Goal: Task Accomplishment & Management: Use online tool/utility

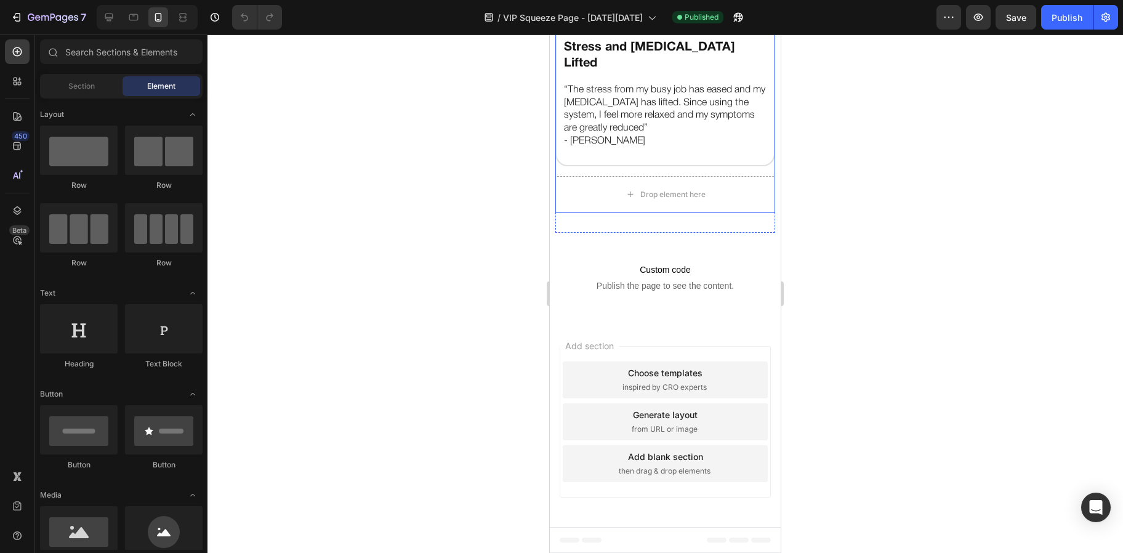
scroll to position [739, 0]
click at [611, 32] on img at bounding box center [604, 32] width 82 height 0
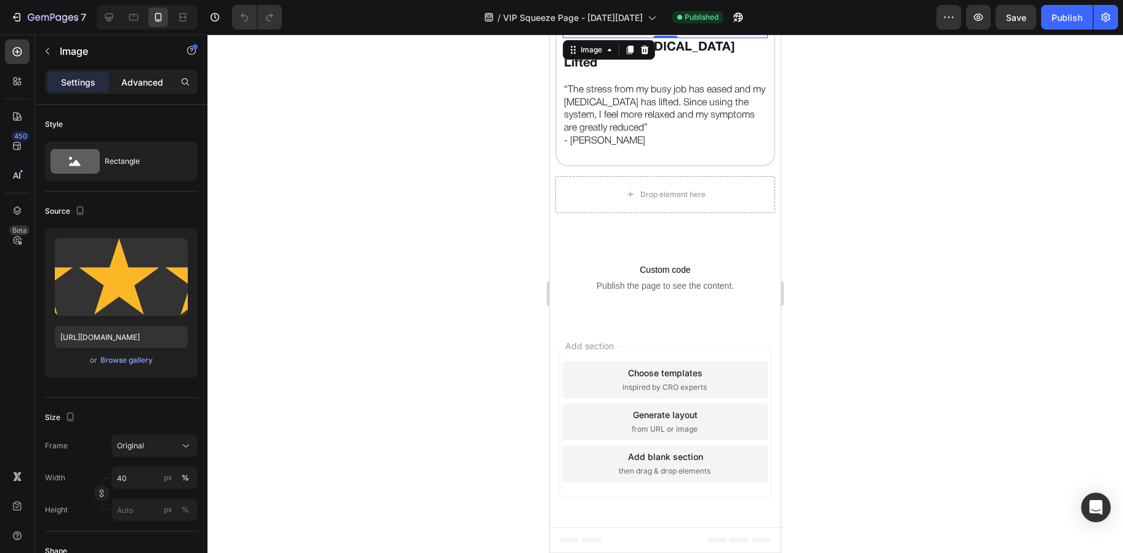
click at [127, 82] on p "Advanced" at bounding box center [142, 82] width 42 height 13
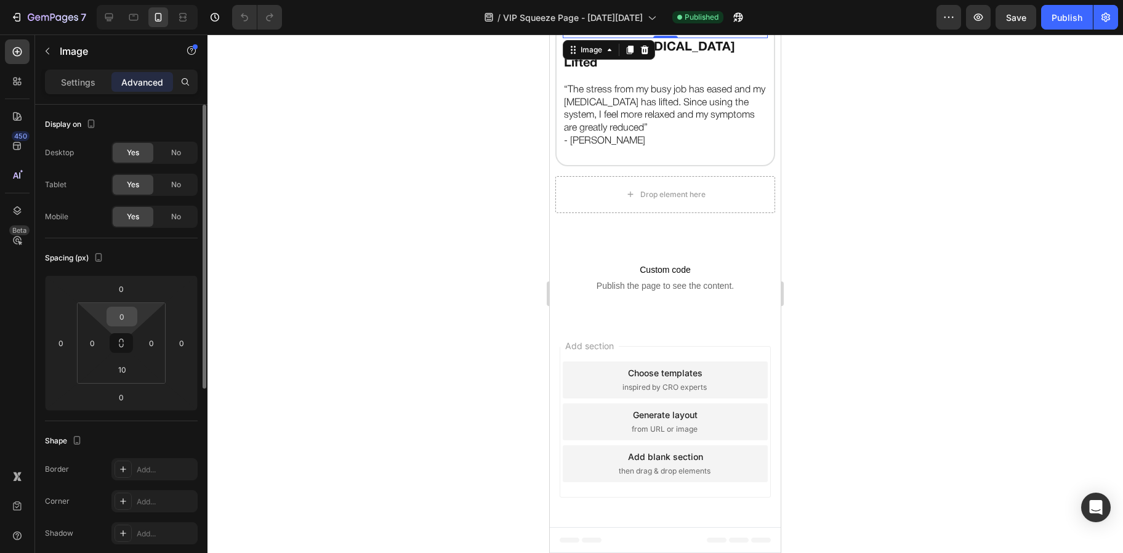
click at [120, 313] on input "0" at bounding box center [122, 316] width 25 height 18
type input "10"
click at [493, 212] on div at bounding box center [664, 293] width 915 height 518
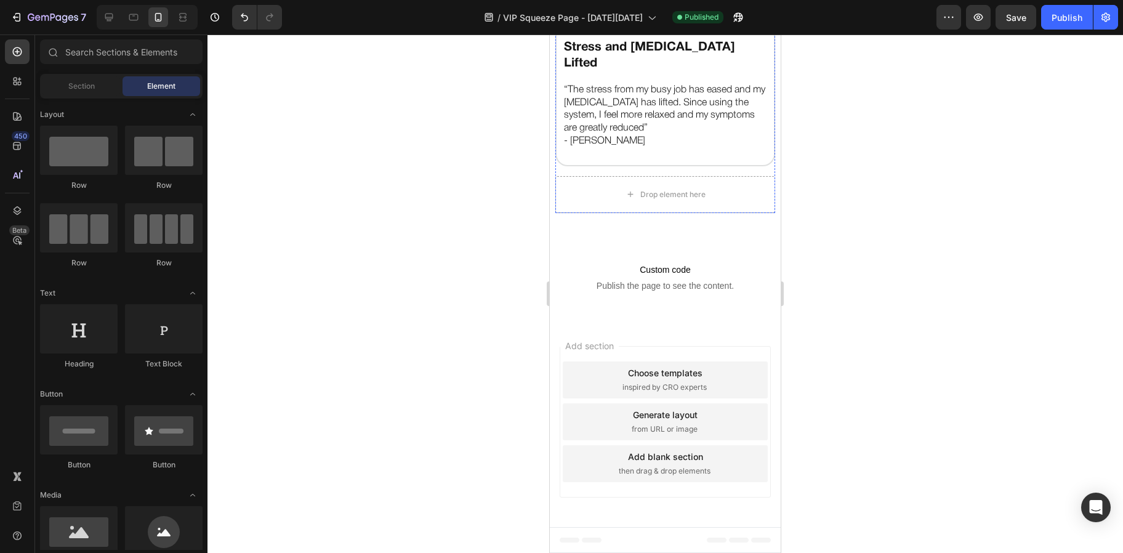
scroll to position [0, 0]
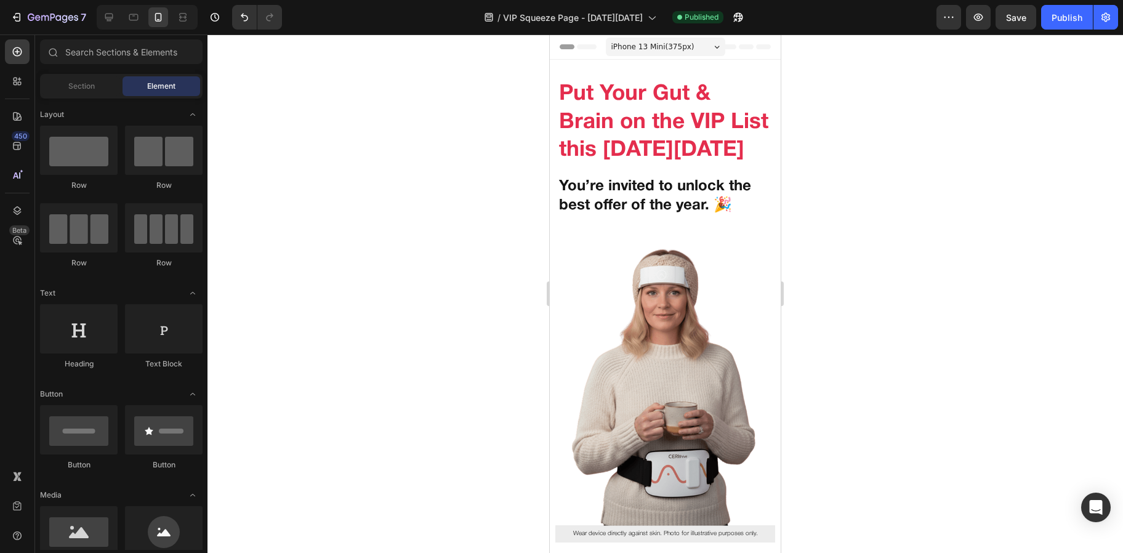
click at [699, 40] on div "iPhone 13 Mini ( 375 px)" at bounding box center [665, 47] width 119 height 18
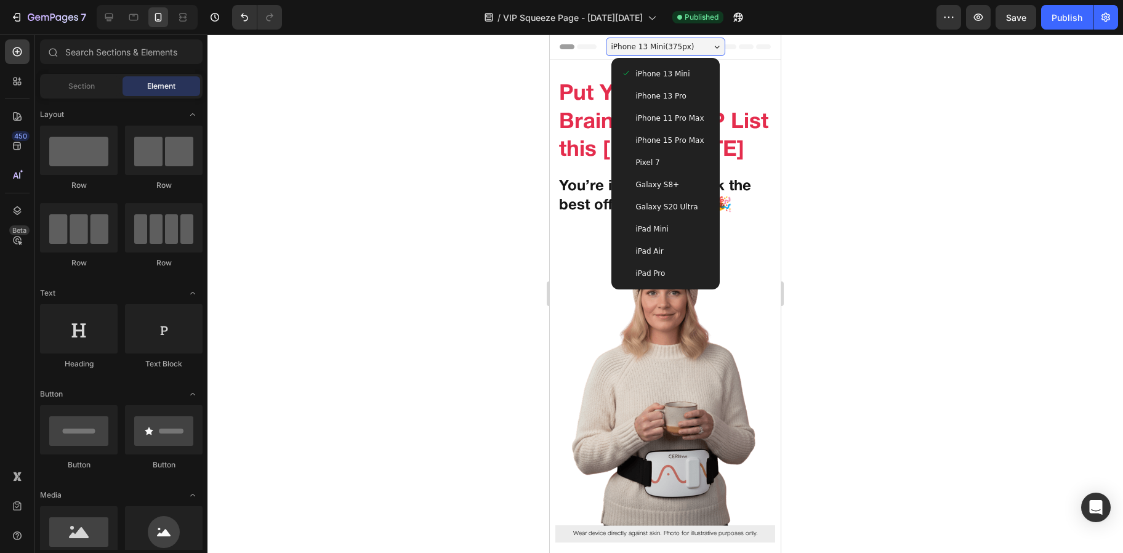
click at [662, 175] on div "Galaxy S8+" at bounding box center [665, 185] width 99 height 22
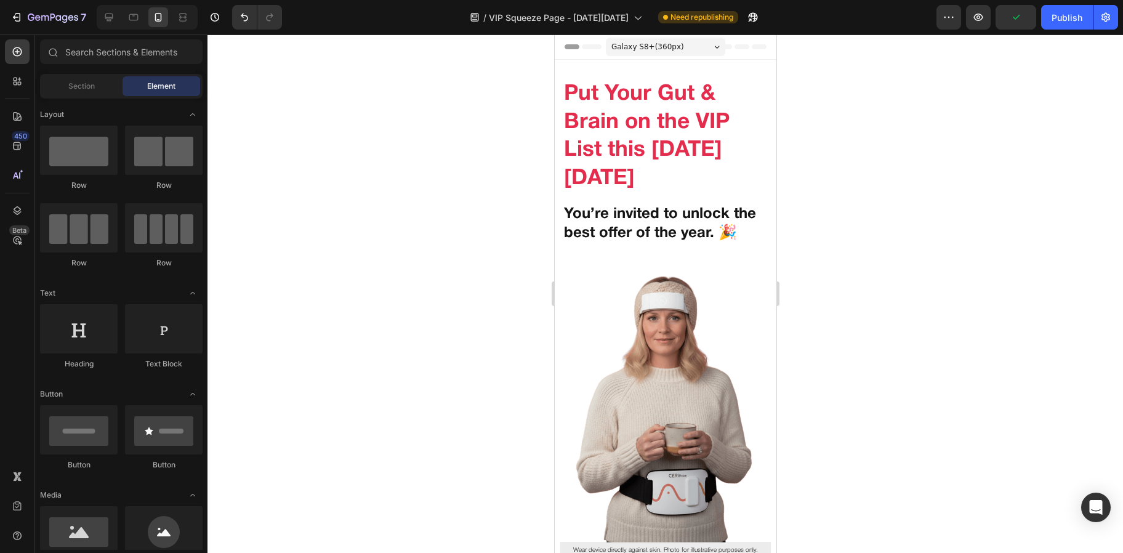
click at [683, 51] on div "Galaxy S8+ ( 360 px)" at bounding box center [664, 47] width 119 height 18
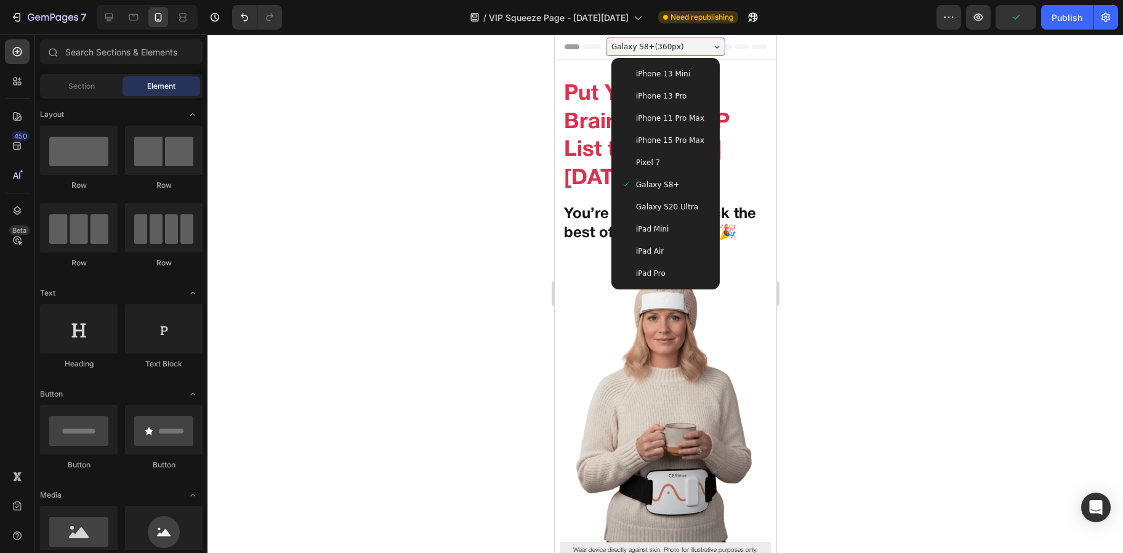
click at [662, 201] on span "Galaxy S20 Ultra" at bounding box center [666, 207] width 62 height 12
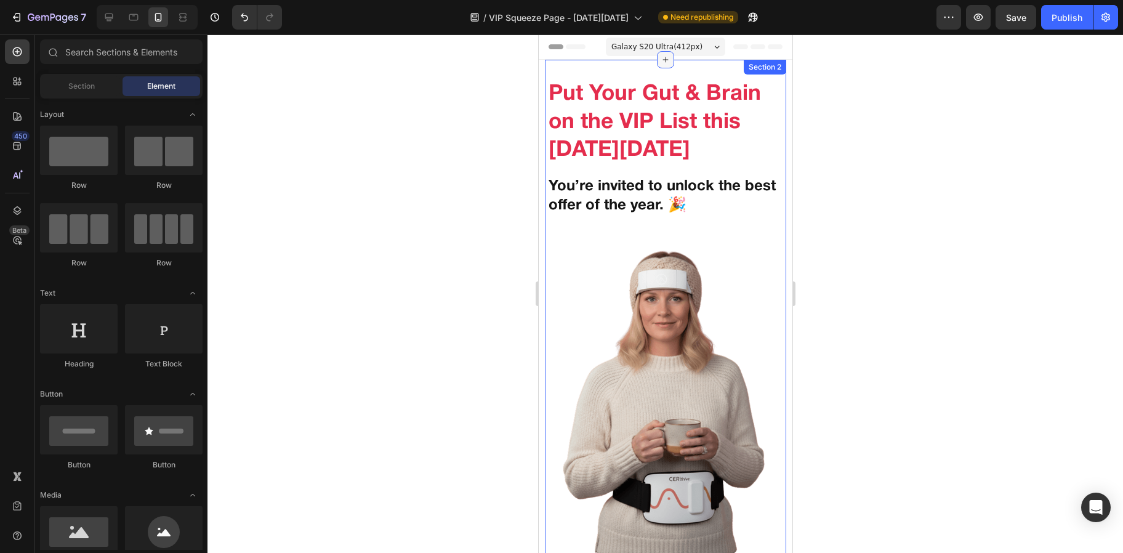
click at [664, 51] on div at bounding box center [664, 59] width 17 height 17
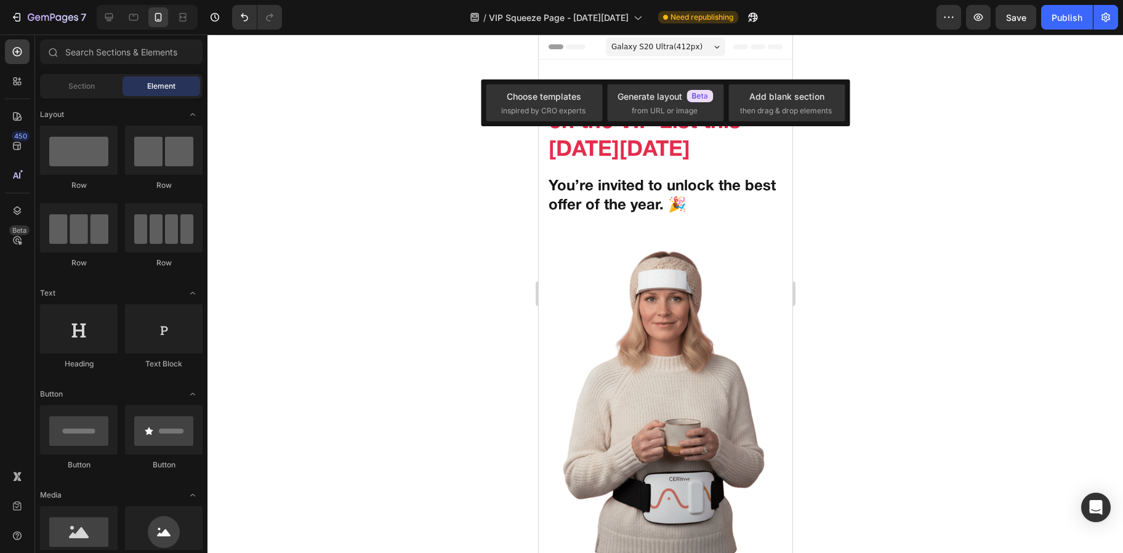
click at [670, 46] on span "Galaxy S20 Ultra ( 412 px)" at bounding box center [656, 47] width 91 height 12
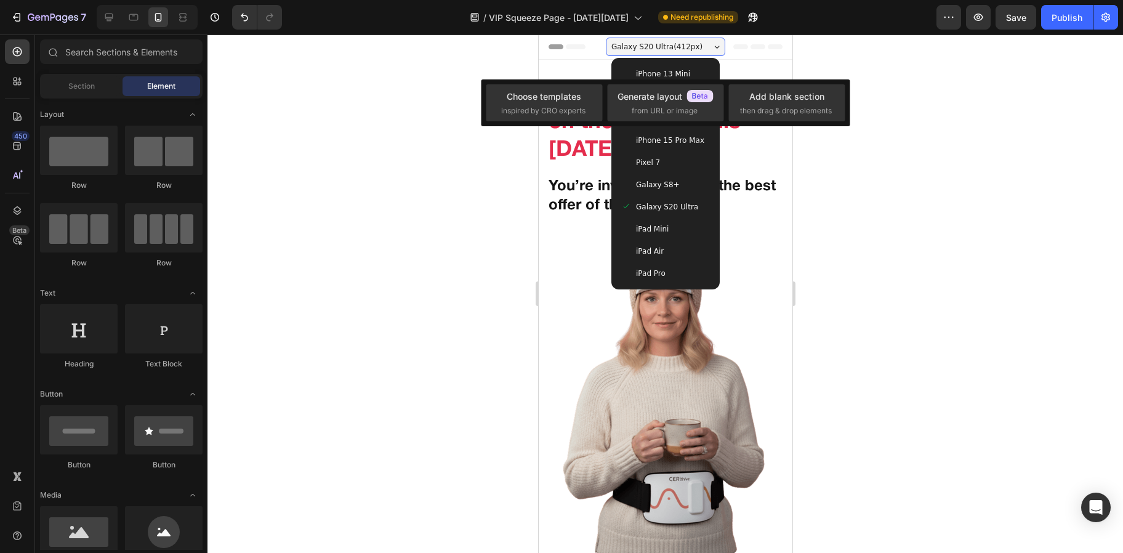
click at [454, 189] on div at bounding box center [664, 293] width 915 height 518
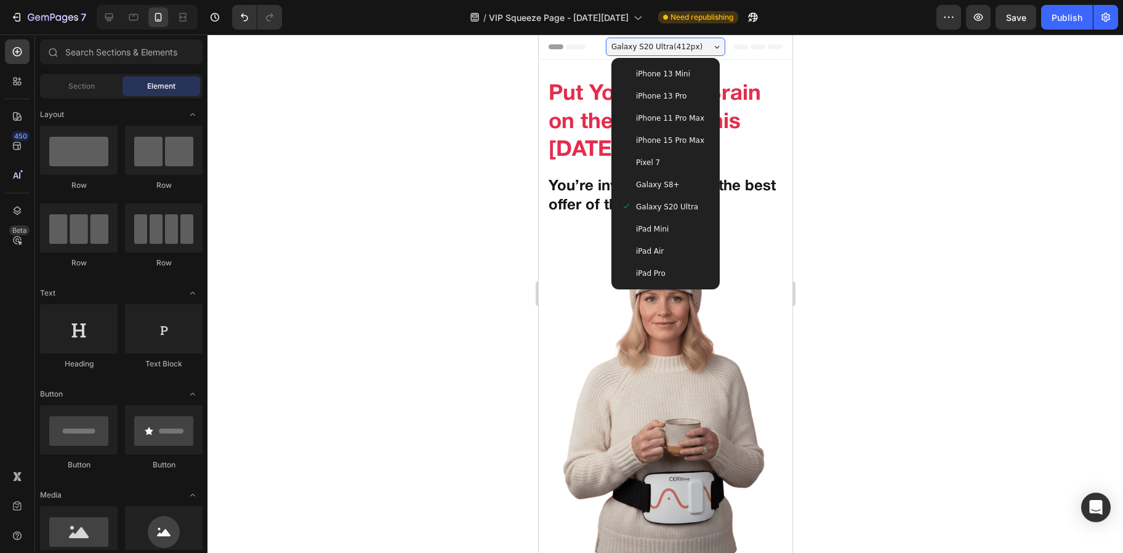
click at [655, 263] on div "iPad Pro" at bounding box center [665, 273] width 99 height 22
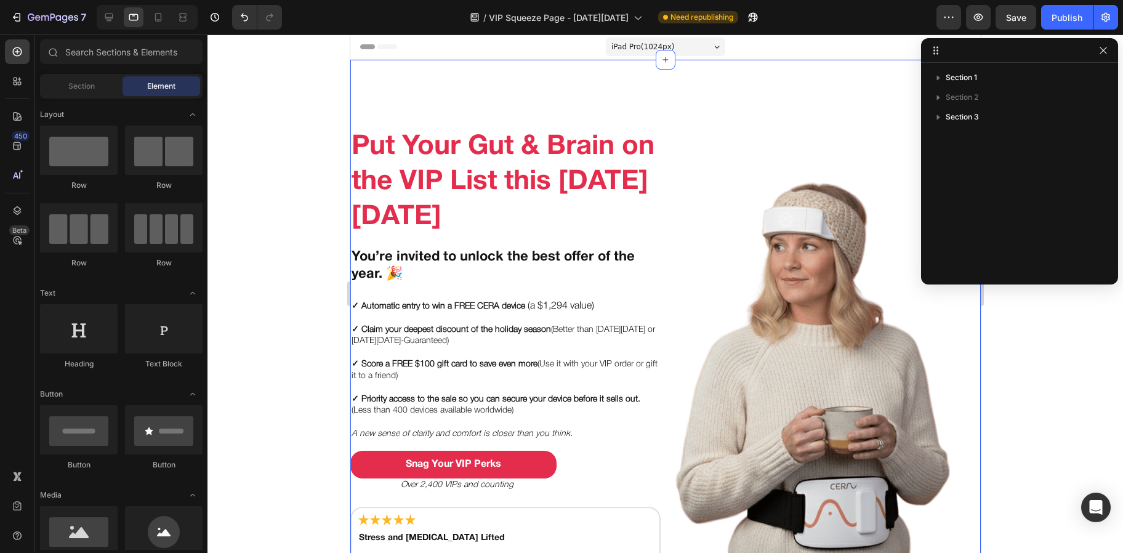
click at [664, 49] on span "iPad Pro ( 1024 px)" at bounding box center [642, 47] width 63 height 12
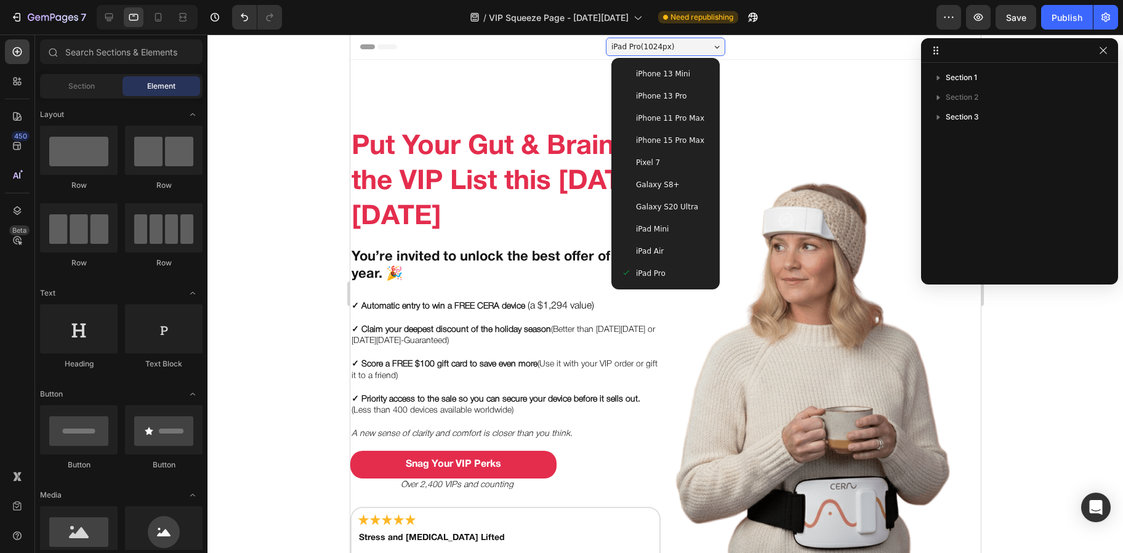
click at [666, 71] on span "iPhone 13 Mini" at bounding box center [662, 74] width 54 height 12
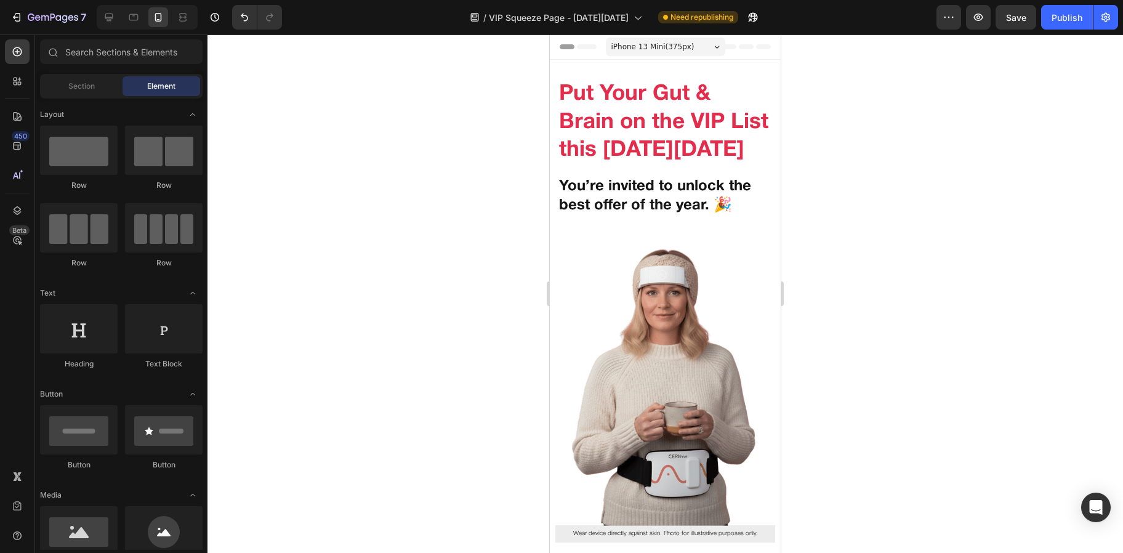
click at [650, 44] on span "iPhone 13 Mini ( 375 px)" at bounding box center [652, 47] width 83 height 12
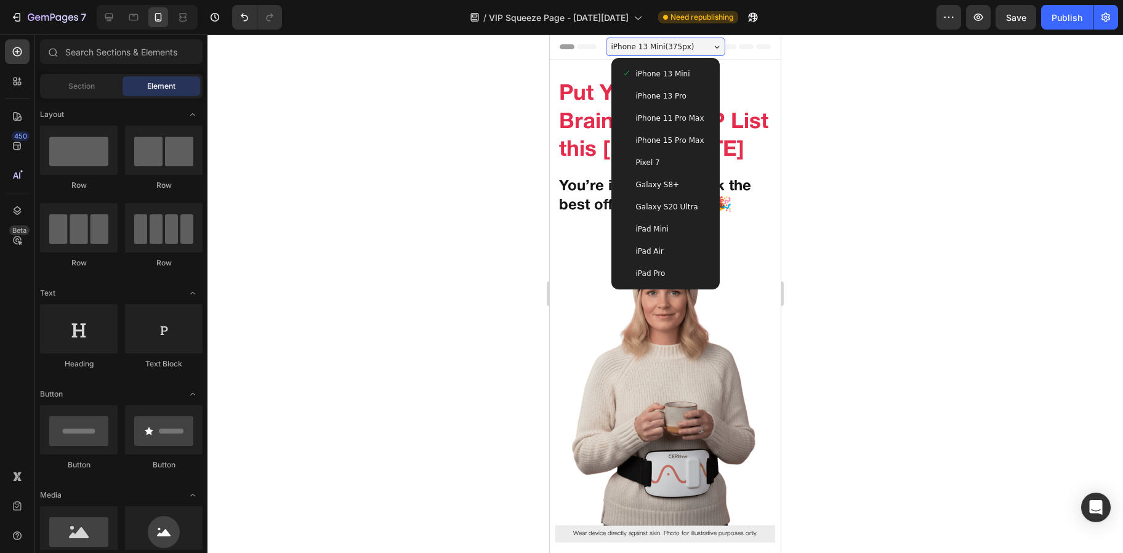
click at [653, 98] on span "iPhone 13 Pro" at bounding box center [661, 96] width 50 height 12
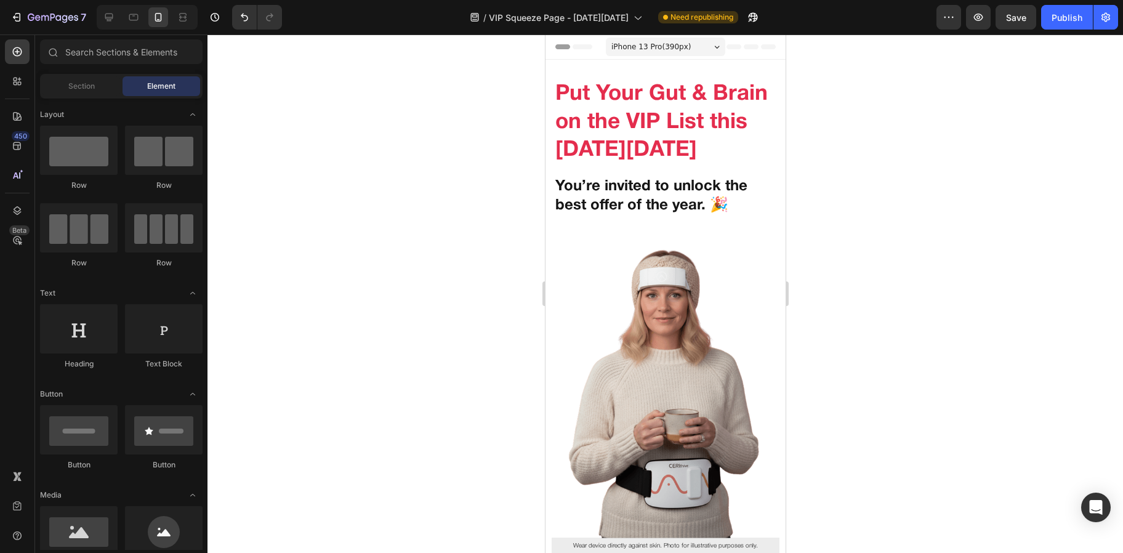
click at [660, 44] on span "iPhone 13 Pro ( 390 px)" at bounding box center [650, 47] width 79 height 12
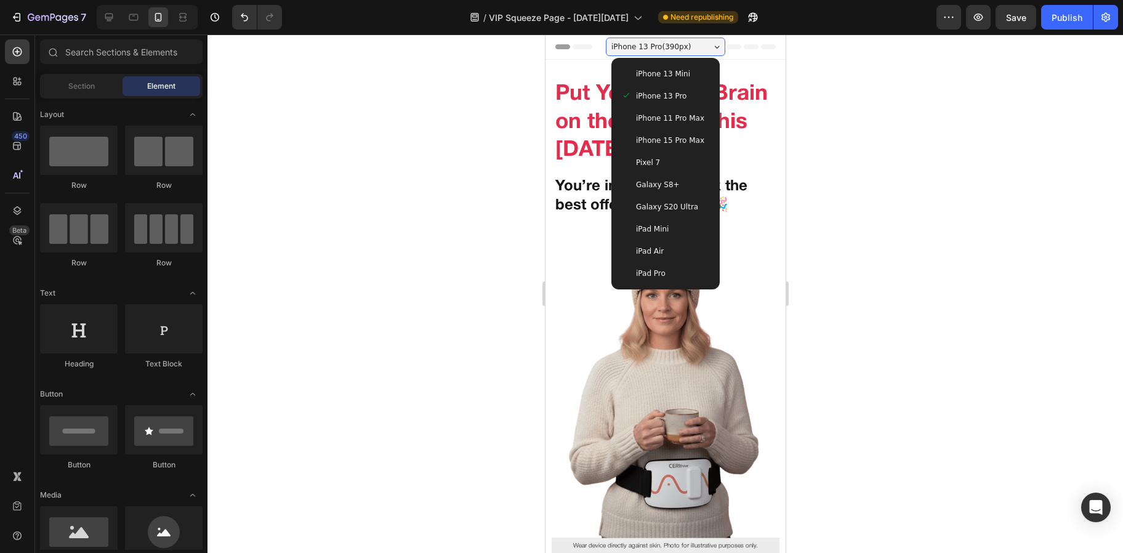
click at [655, 112] on span "iPhone 11 Pro Max" at bounding box center [669, 118] width 68 height 12
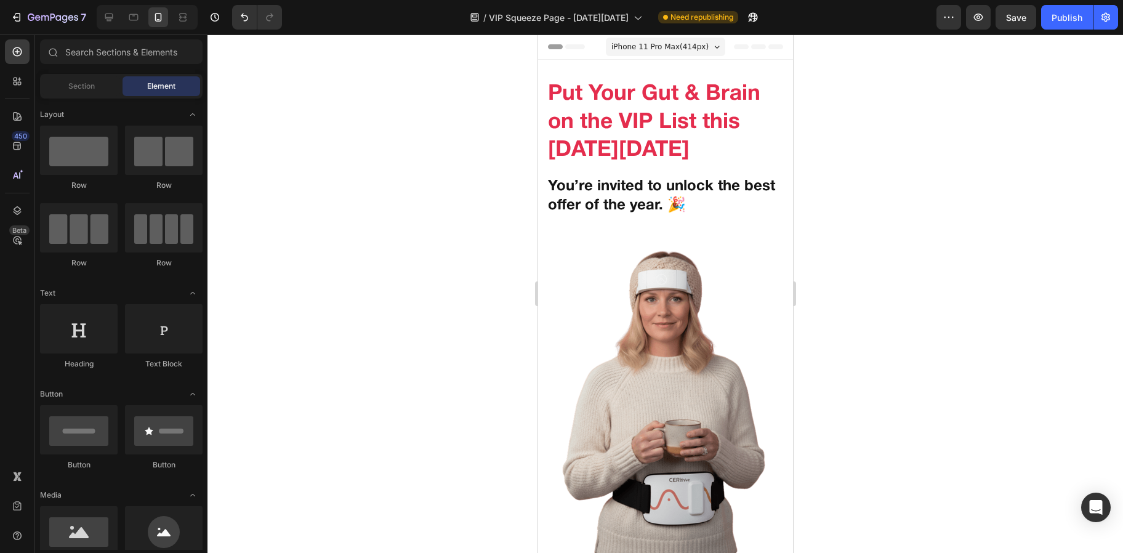
click at [661, 50] on span "iPhone 11 Pro Max ( 414 px)" at bounding box center [659, 47] width 97 height 12
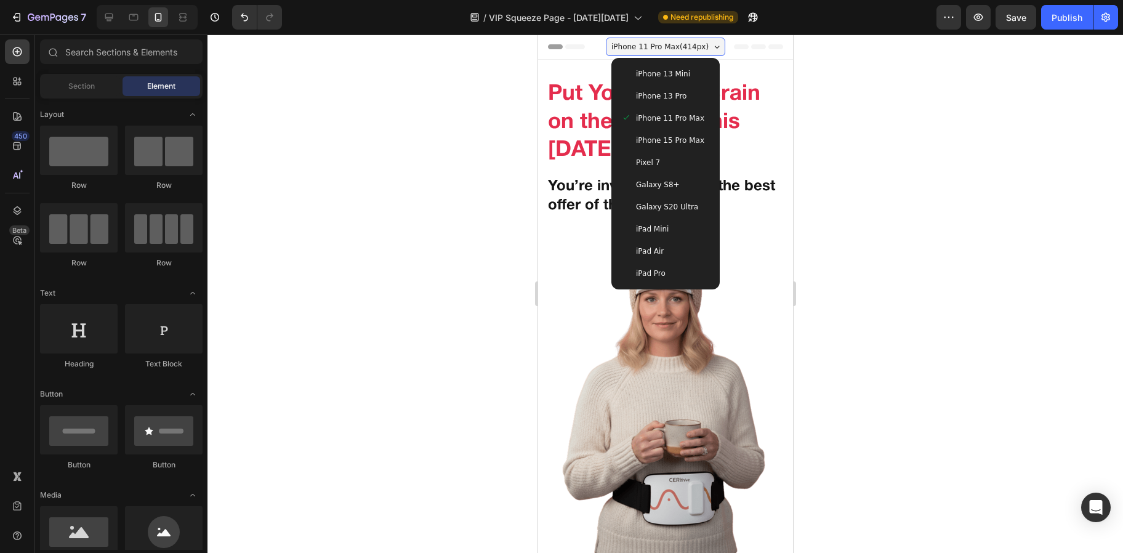
click at [648, 145] on span "iPhone 15 Pro Max" at bounding box center [669, 140] width 68 height 12
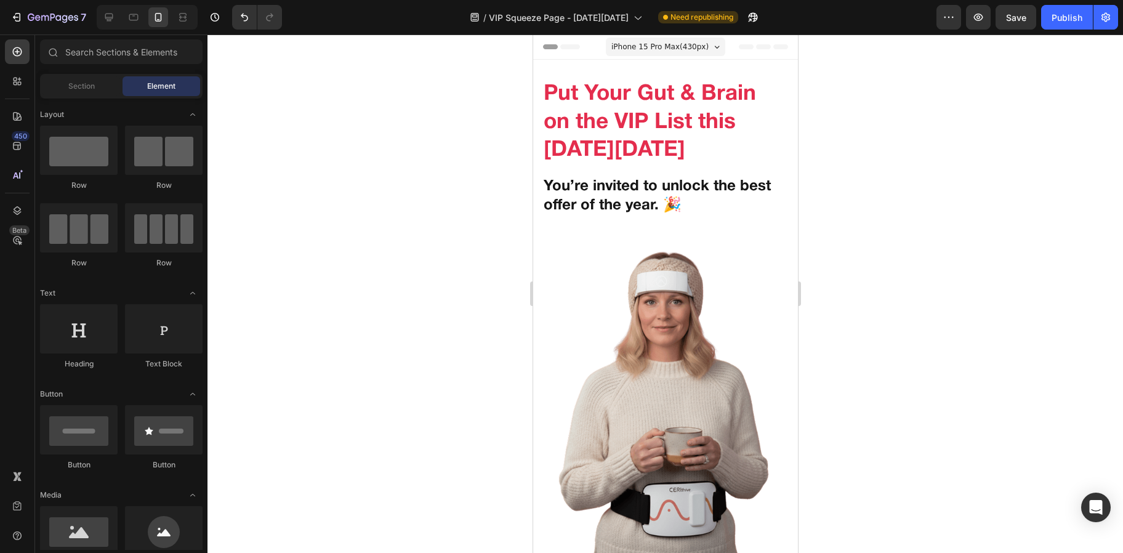
click at [674, 49] on span "iPhone 15 Pro Max ( 430 px)" at bounding box center [659, 47] width 97 height 12
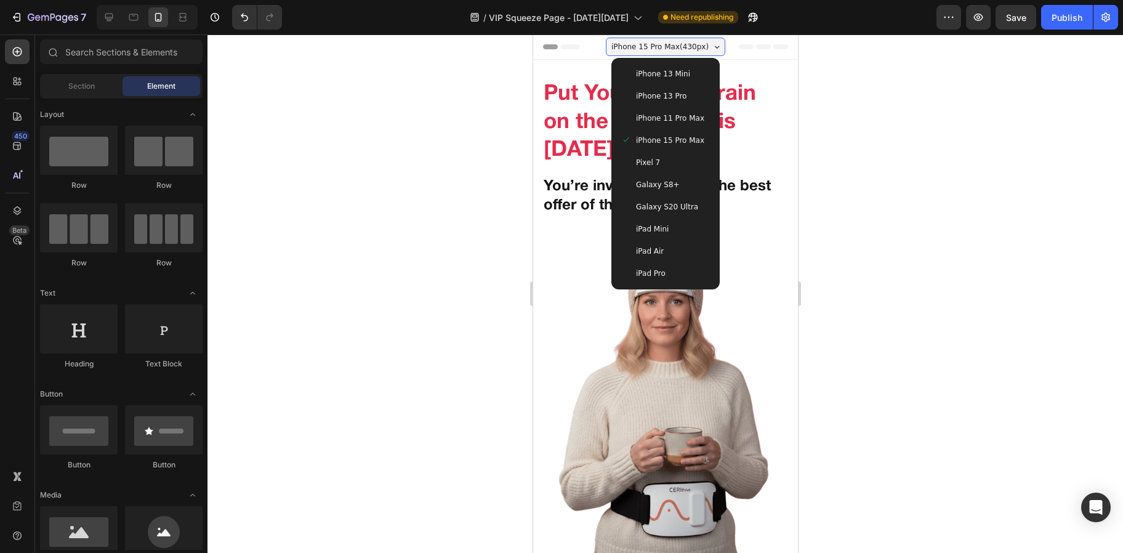
click at [666, 155] on div "Pixel 7" at bounding box center [665, 162] width 99 height 22
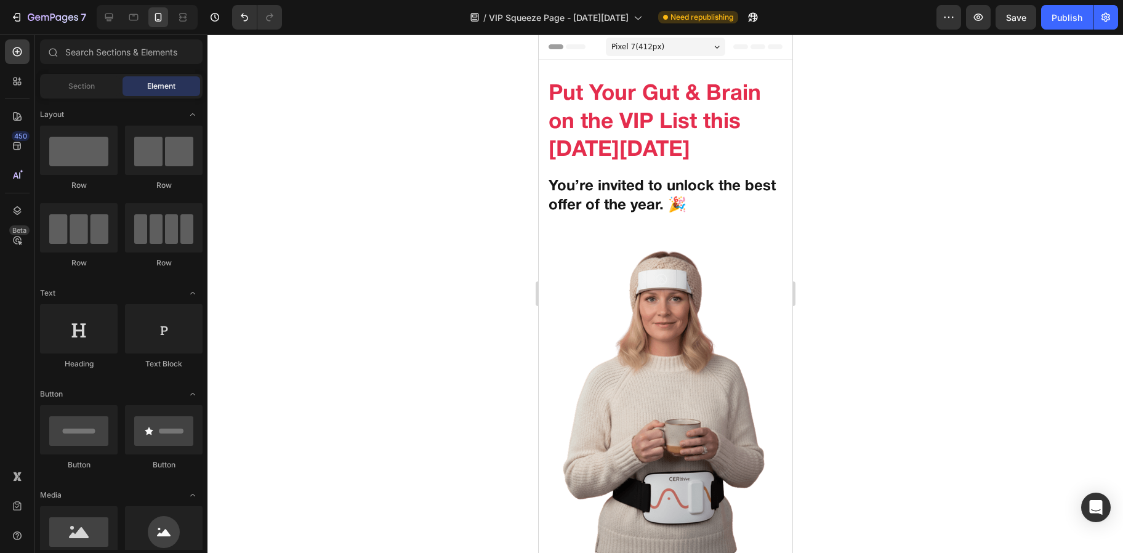
click at [648, 48] on span "Pixel 7 ( 412 px)" at bounding box center [637, 47] width 53 height 12
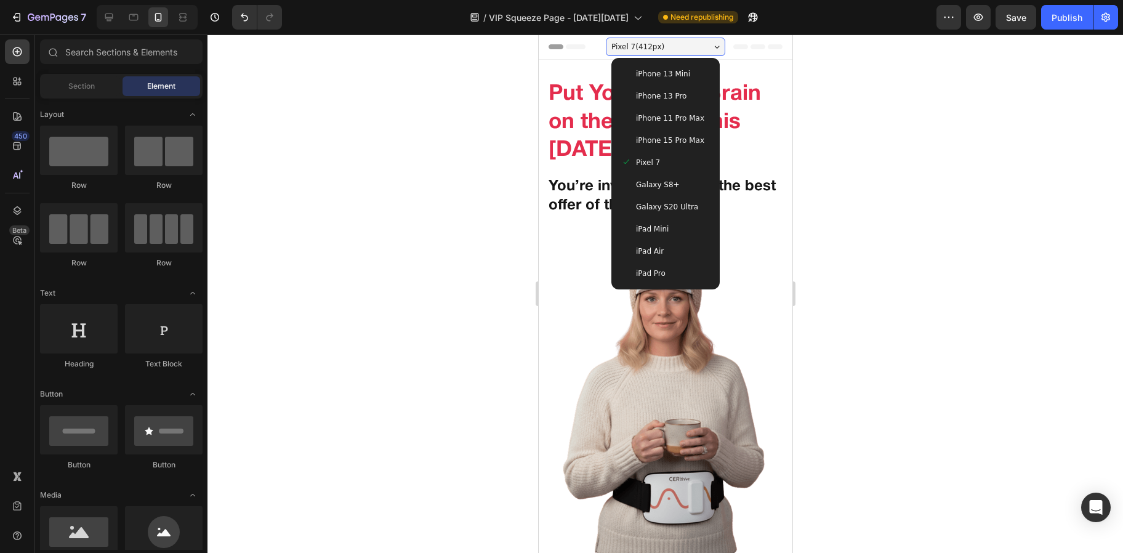
click at [645, 190] on span "Galaxy S8+" at bounding box center [657, 185] width 44 height 12
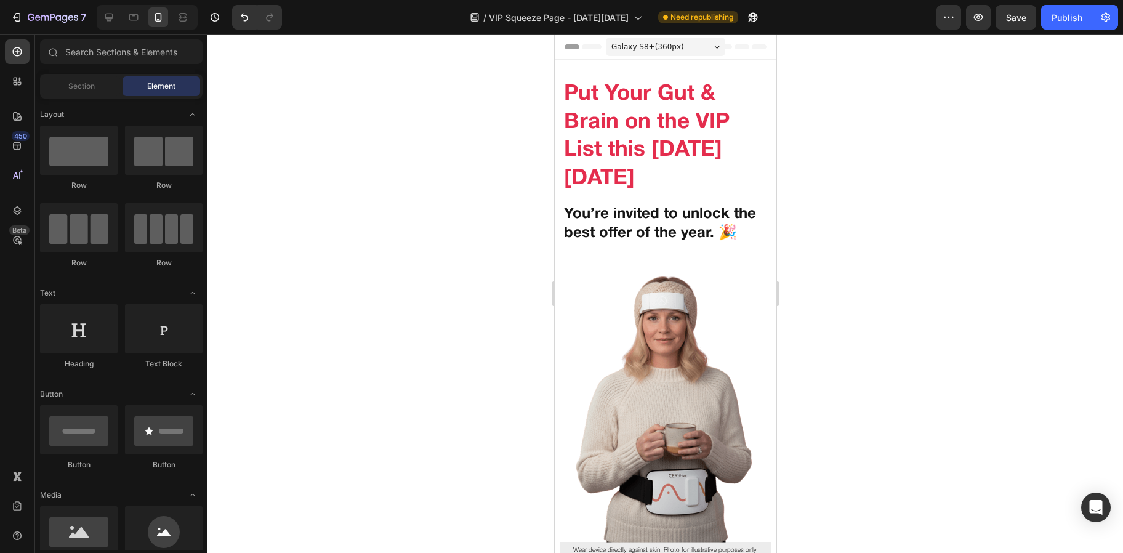
click at [666, 42] on span "Galaxy S8+ ( 360 px)" at bounding box center [647, 47] width 73 height 12
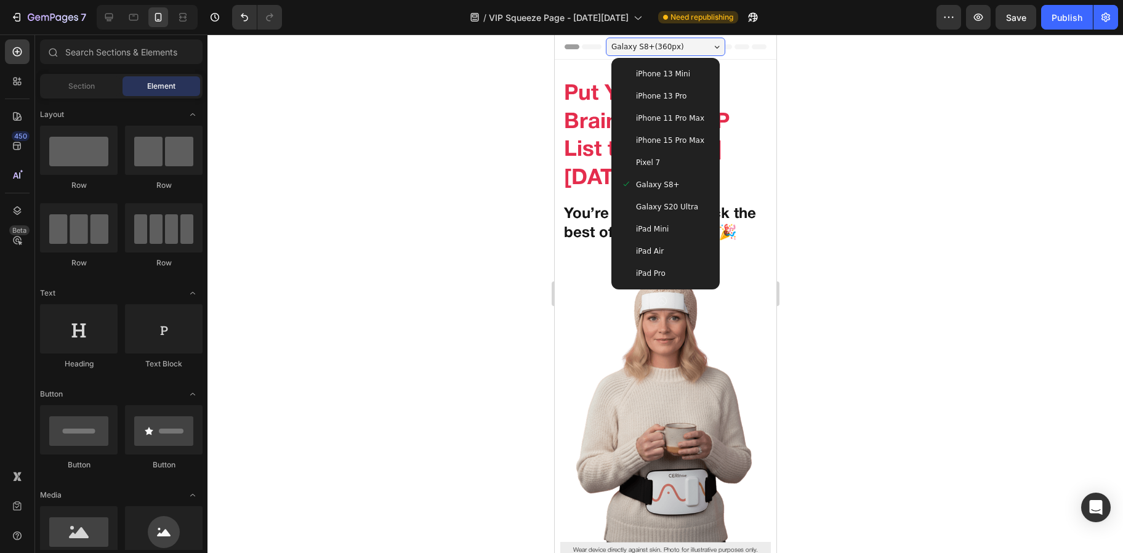
click at [651, 201] on span "Galaxy S20 Ultra" at bounding box center [666, 207] width 62 height 12
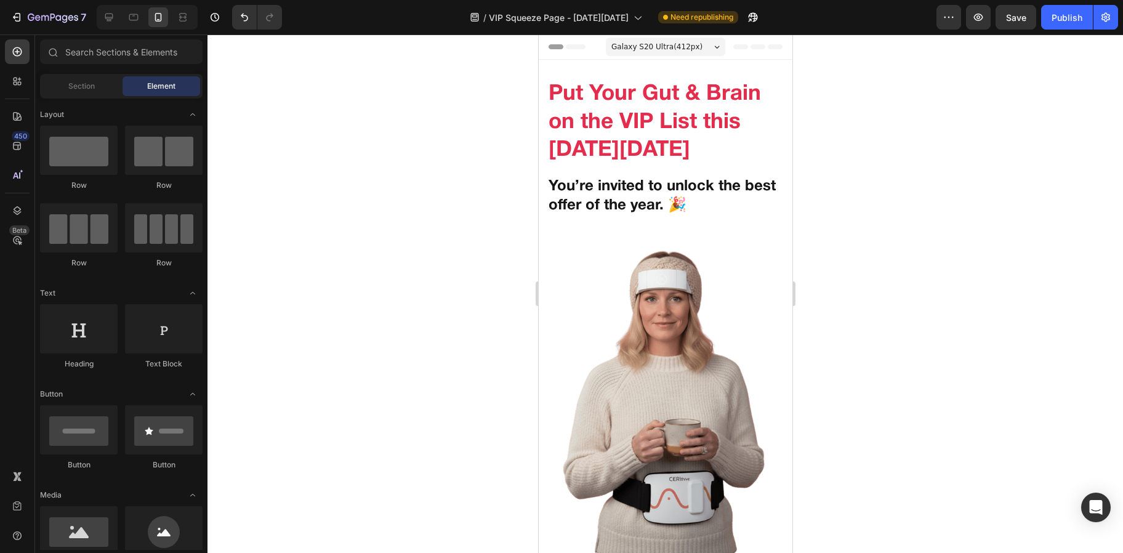
click at [656, 46] on span "Galaxy S20 Ultra ( 412 px)" at bounding box center [656, 47] width 91 height 12
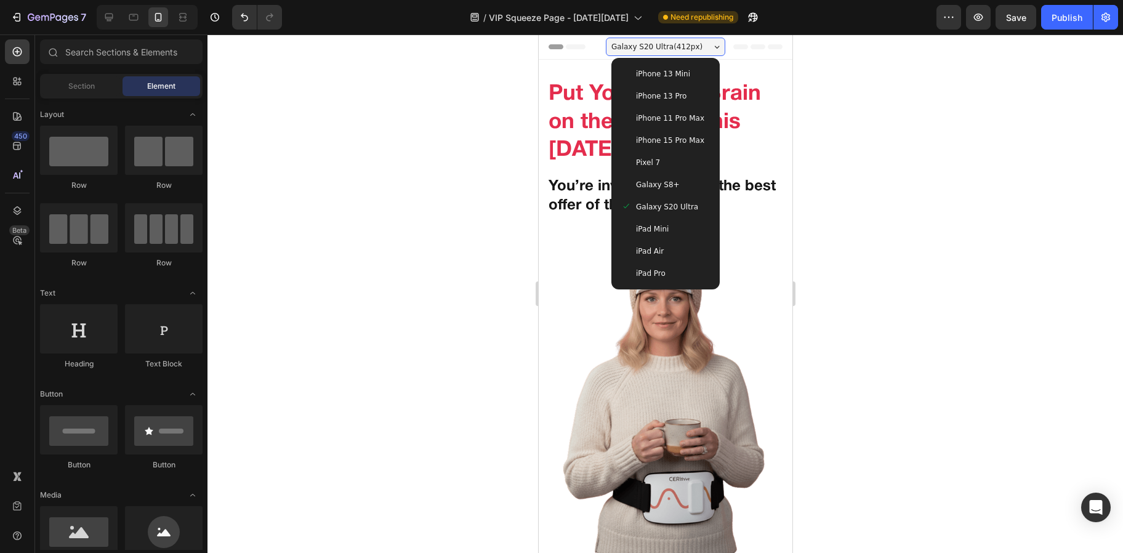
click at [654, 223] on span "iPad Mini" at bounding box center [651, 229] width 33 height 12
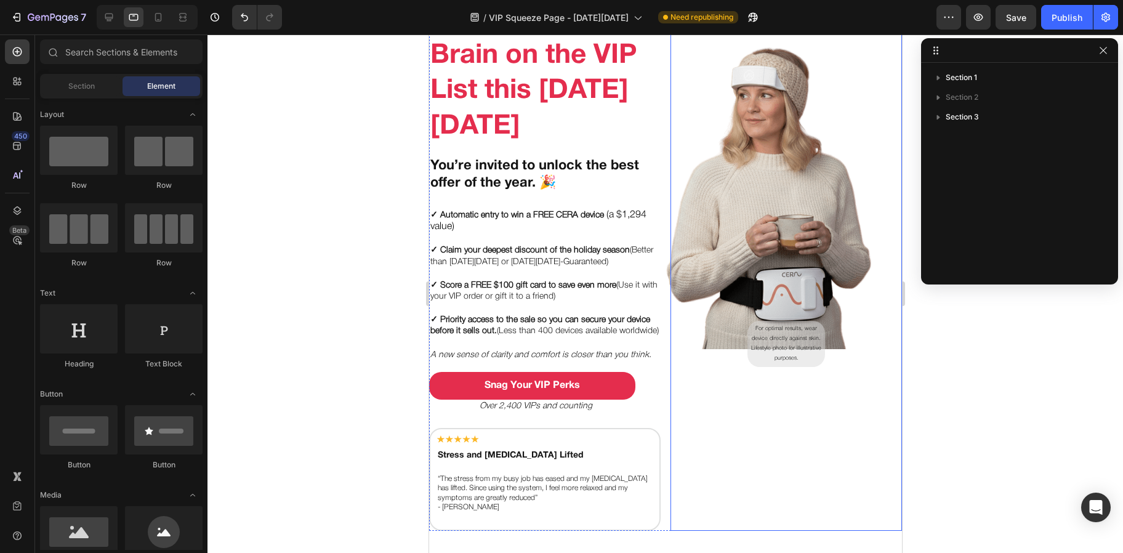
scroll to position [128, 0]
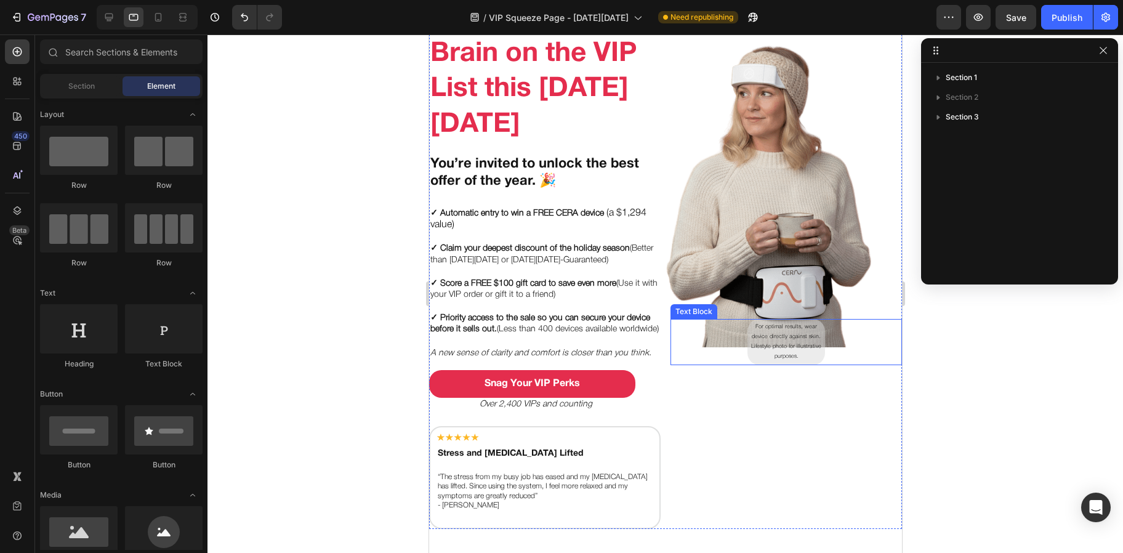
click at [752, 328] on p "For optimal results, wear device directly against skin." at bounding box center [785, 332] width 71 height 20
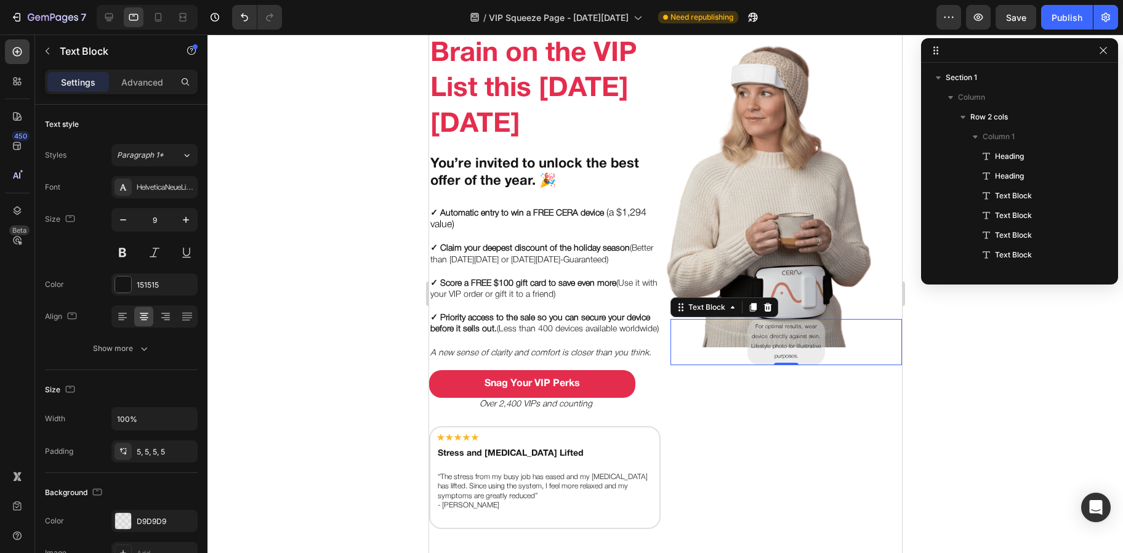
scroll to position [171, 0]
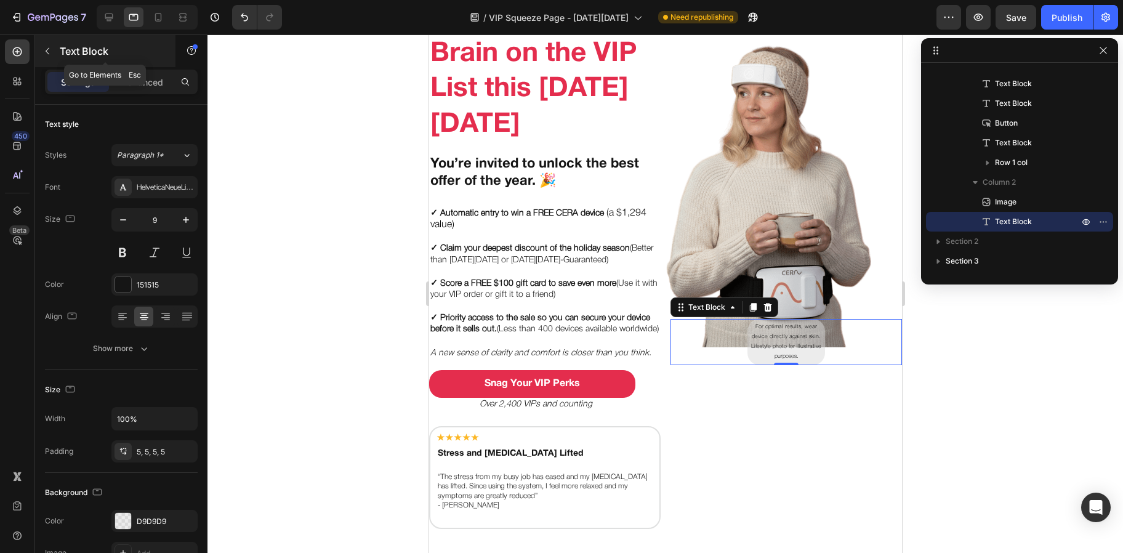
click at [139, 66] on div "Text Block" at bounding box center [105, 51] width 140 height 32
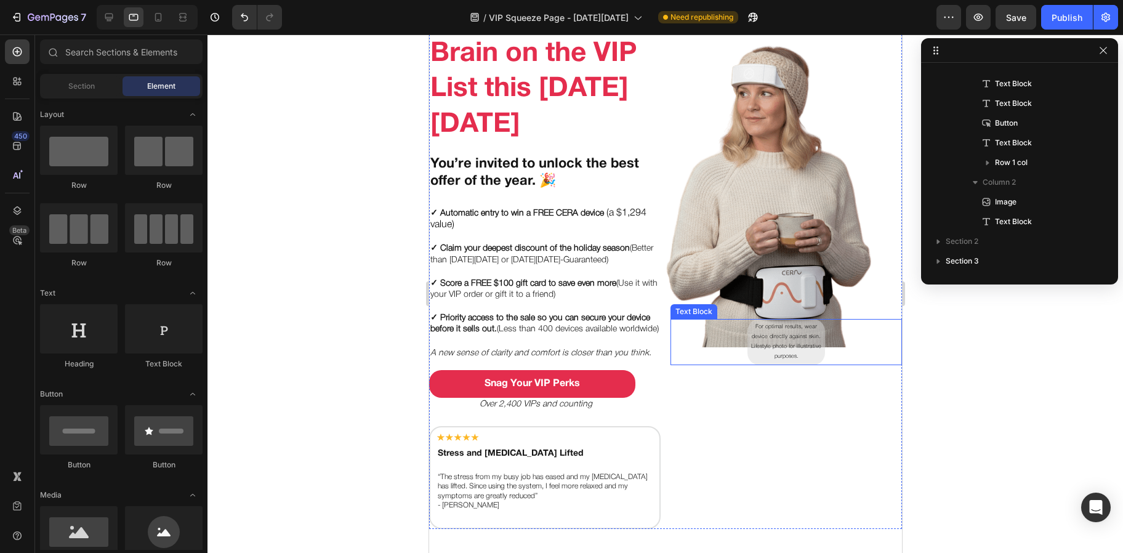
click at [776, 331] on p "For optimal results, wear device directly against skin." at bounding box center [785, 332] width 71 height 20
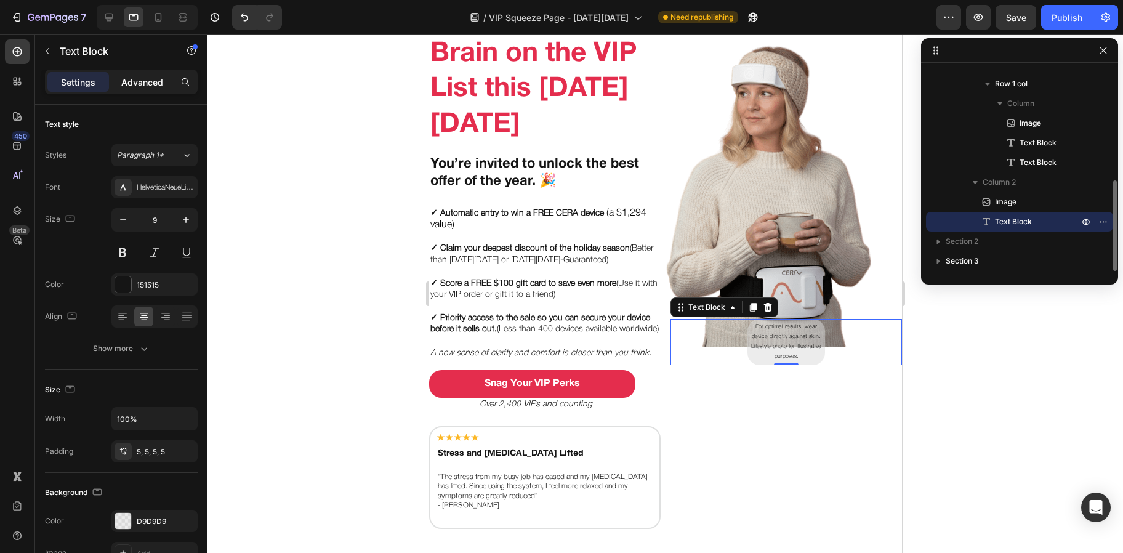
click at [132, 90] on div "Advanced" at bounding box center [142, 82] width 62 height 20
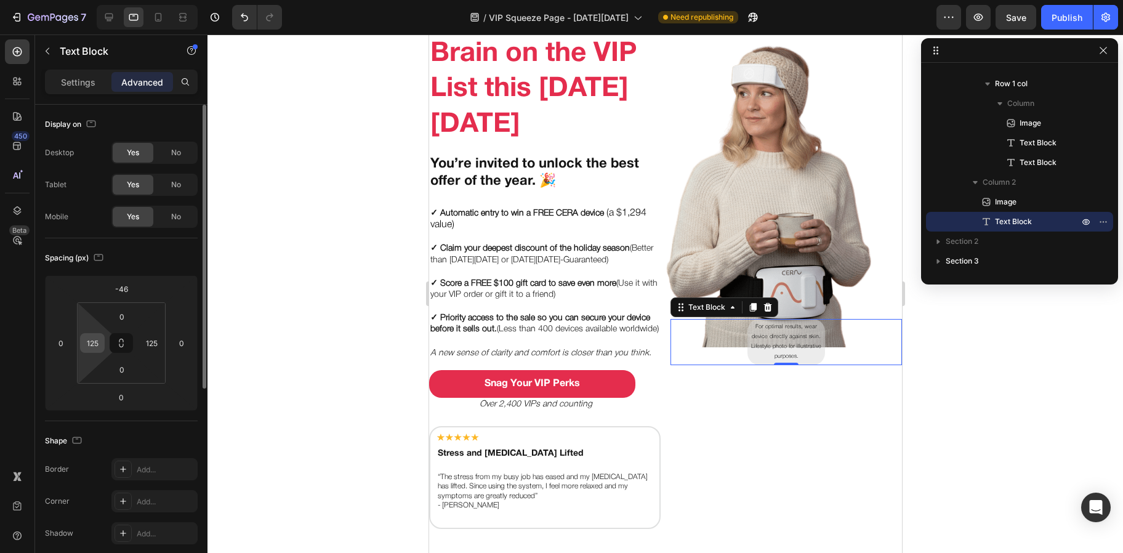
click at [95, 342] on input "125" at bounding box center [92, 343] width 18 height 18
type input "65"
click at [150, 344] on input "125" at bounding box center [151, 343] width 18 height 18
click at [145, 345] on input "65" at bounding box center [151, 343] width 18 height 18
type input "55"
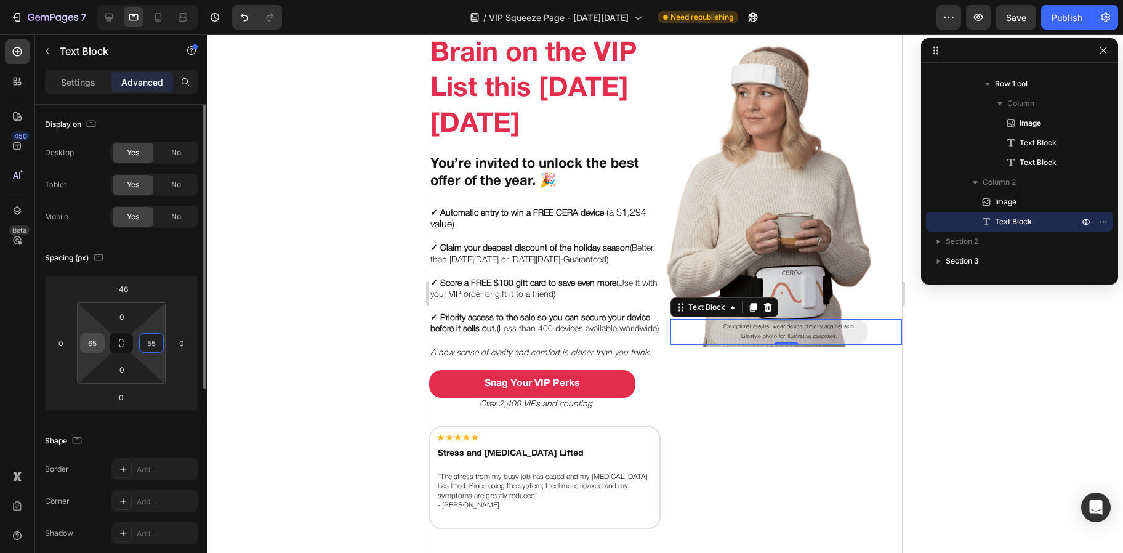
click at [96, 347] on input "65" at bounding box center [92, 343] width 18 height 18
drag, startPoint x: 100, startPoint y: 347, endPoint x: 85, endPoint y: 347, distance: 14.8
click at [85, 347] on input "55" at bounding box center [92, 343] width 18 height 18
type input "45"
click at [150, 344] on input "55" at bounding box center [151, 343] width 18 height 18
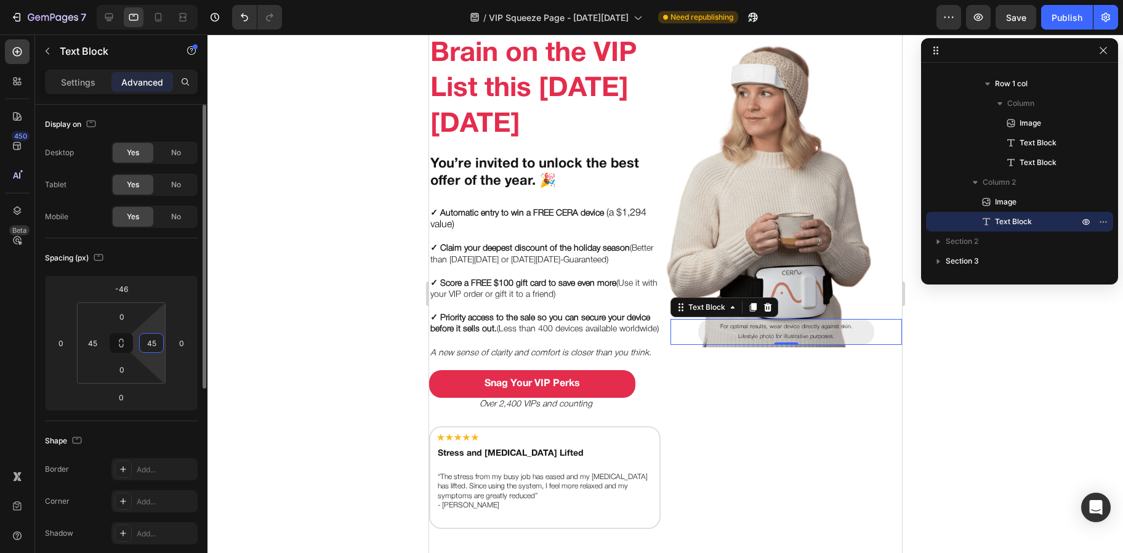
type input "4"
type input "3"
type input "6"
type input "75"
click at [98, 349] on input "45" at bounding box center [92, 343] width 18 height 18
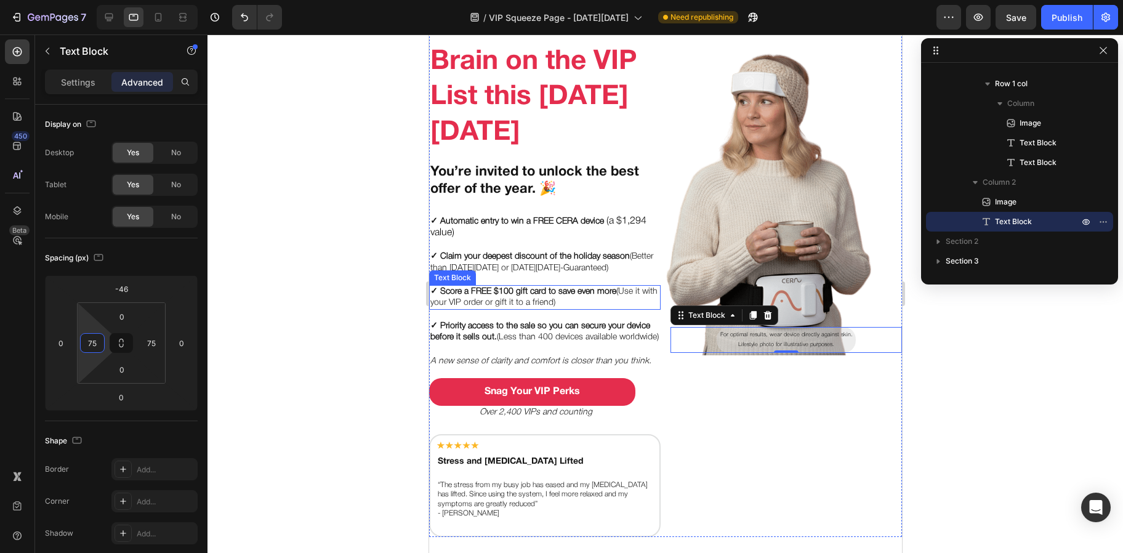
scroll to position [105, 0]
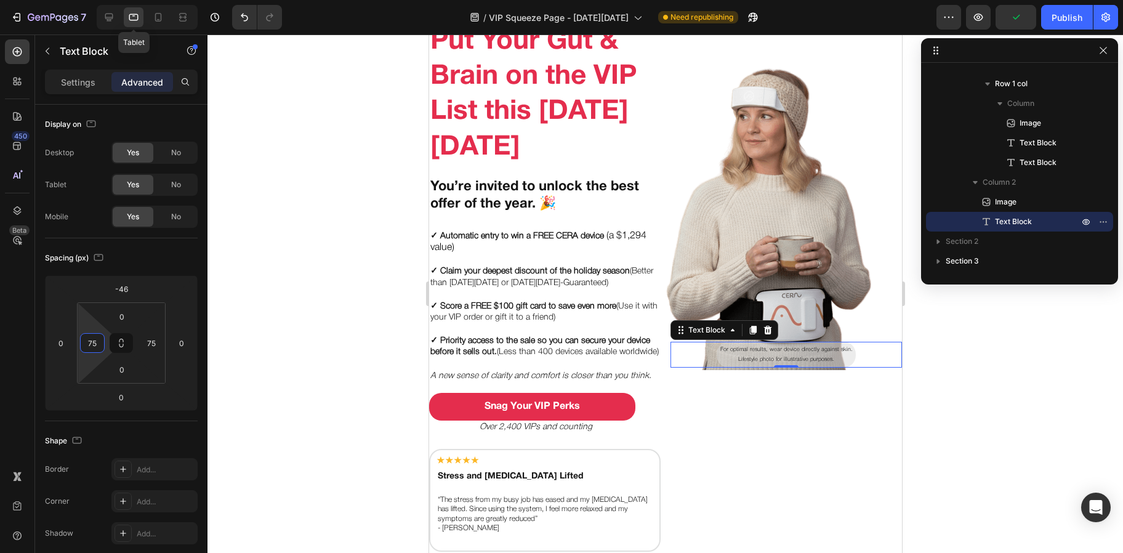
type input "75"
click at [126, 17] on div at bounding box center [134, 17] width 20 height 20
click at [115, 18] on icon at bounding box center [109, 17] width 12 height 12
type input "-55"
type input "150"
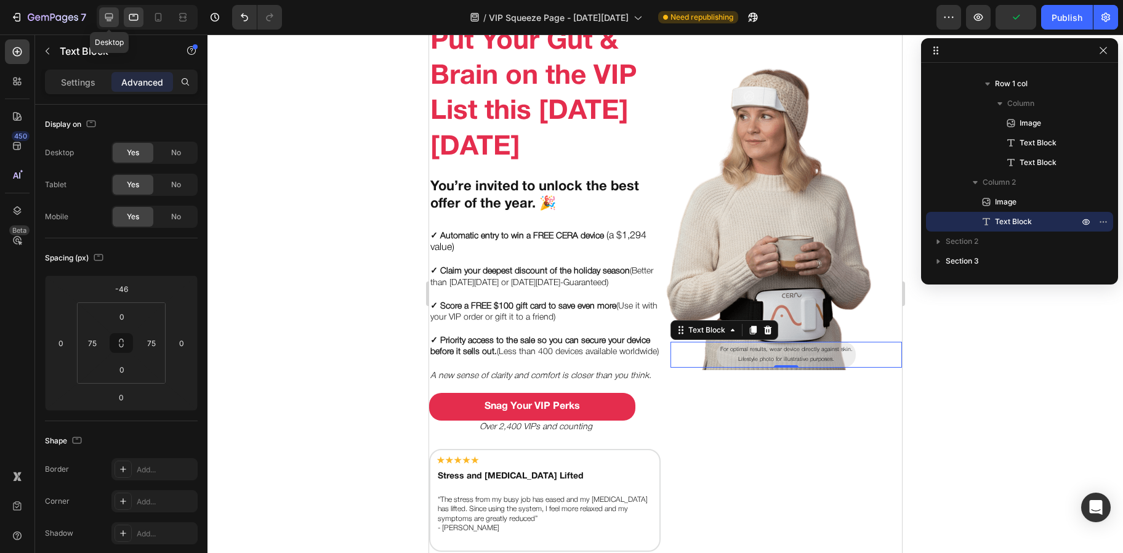
type input "150"
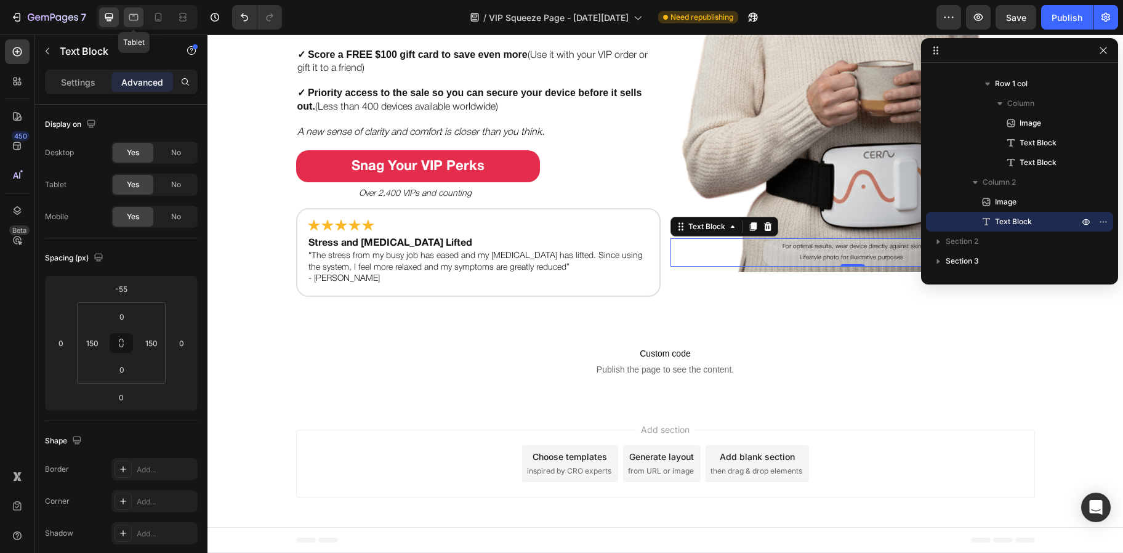
click at [135, 17] on icon at bounding box center [133, 17] width 12 height 12
type input "-46"
type input "75"
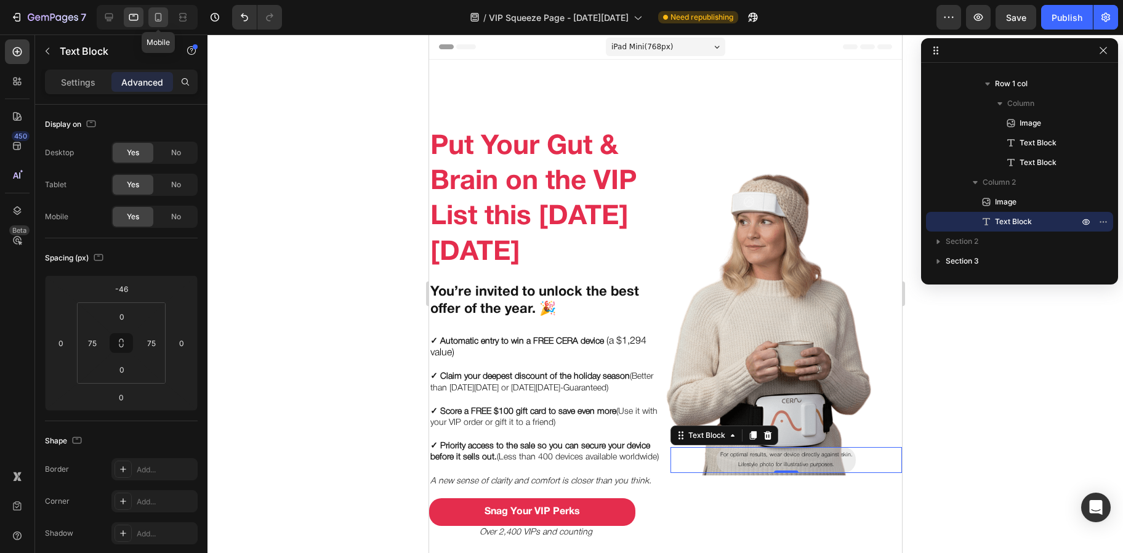
click at [165, 10] on div at bounding box center [158, 17] width 20 height 20
type input "24"
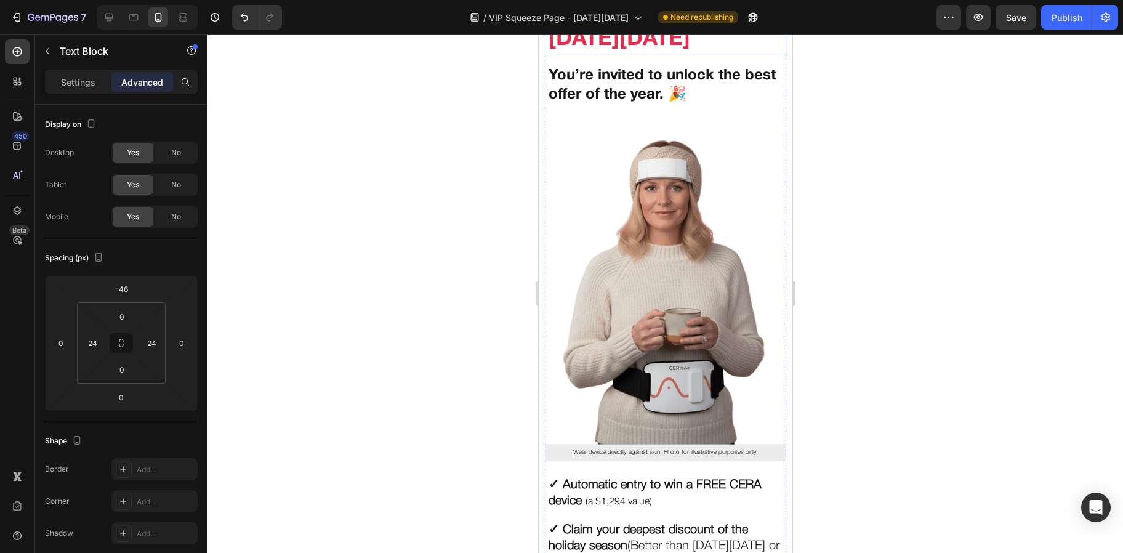
scroll to position [167, 0]
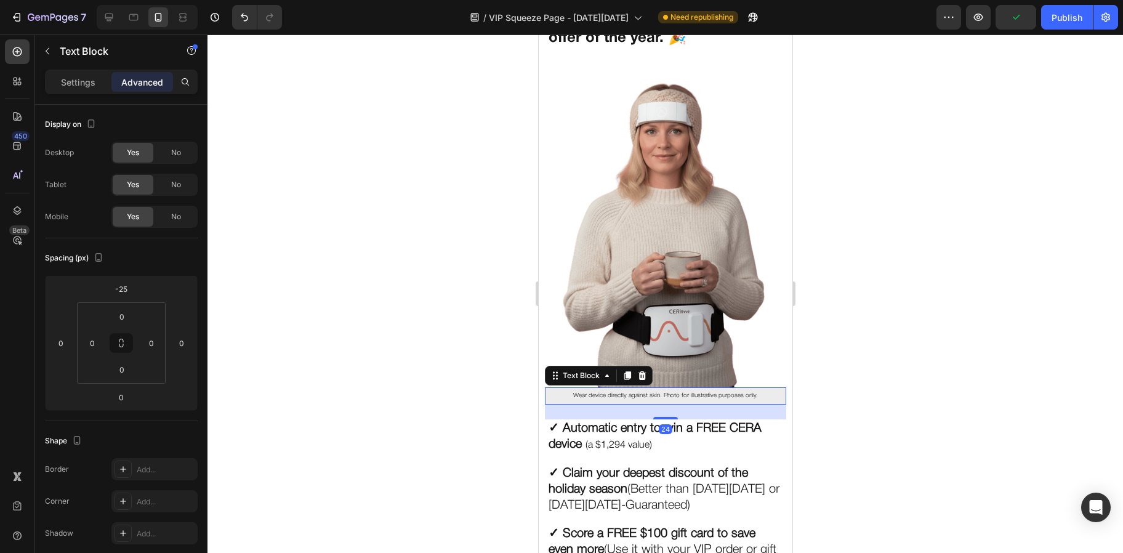
click at [658, 390] on p "Wear device directly against skin. Photo for illustrative purposes only." at bounding box center [664, 395] width 235 height 11
click at [71, 82] on p "Settings" at bounding box center [78, 82] width 34 height 13
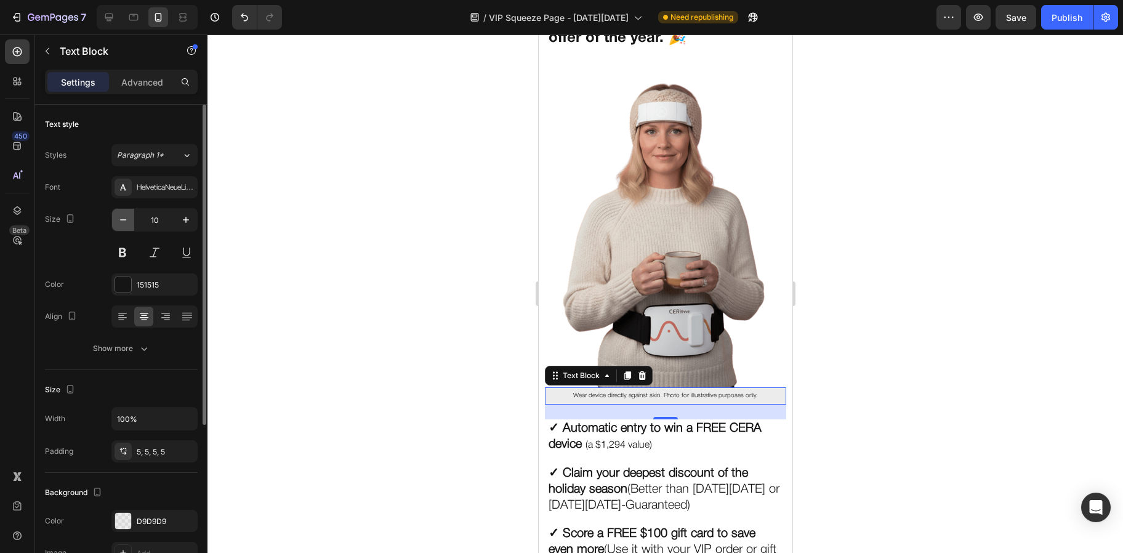
click at [119, 222] on icon "button" at bounding box center [123, 220] width 12 height 12
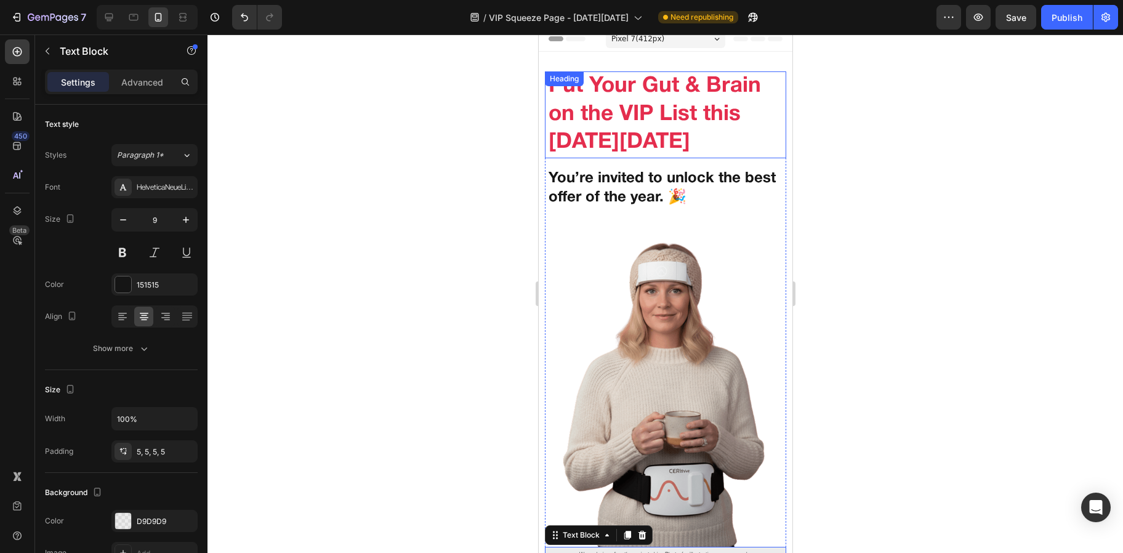
scroll to position [0, 0]
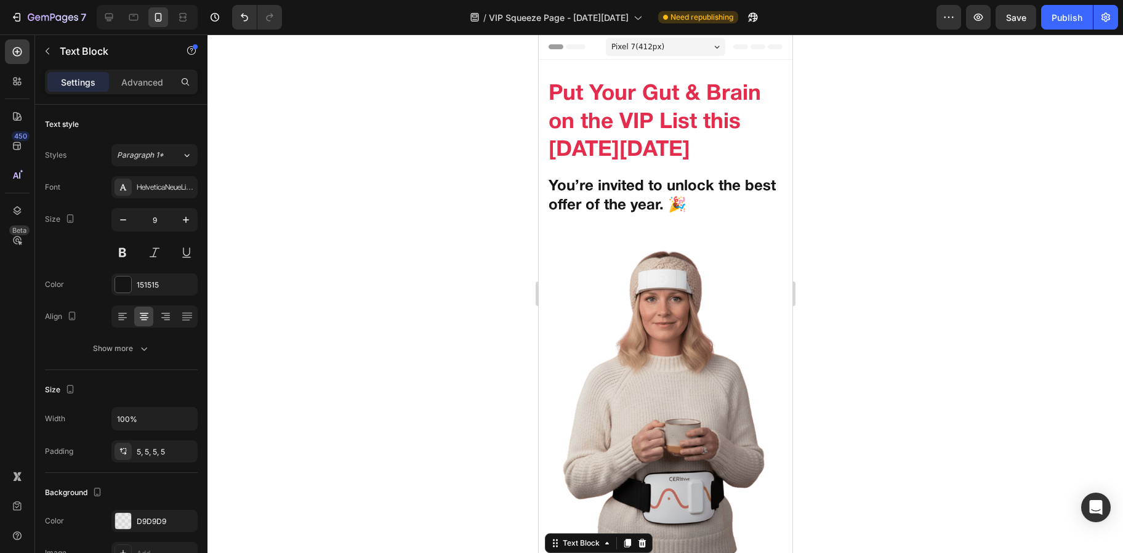
click at [667, 47] on div "Pixel 7 ( 412 px)" at bounding box center [664, 47] width 119 height 18
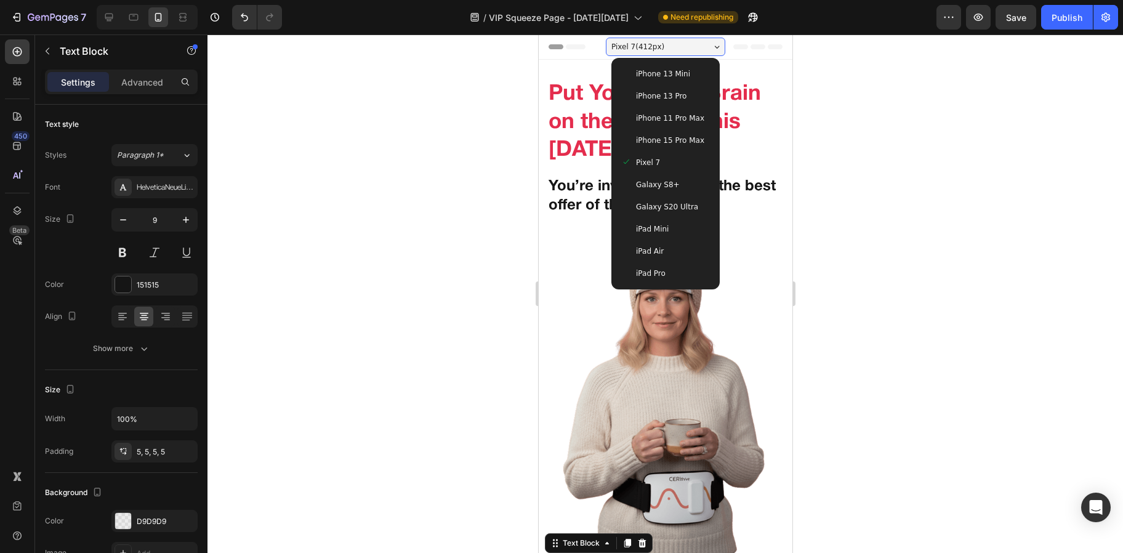
click at [674, 78] on span "iPhone 13 Mini" at bounding box center [662, 74] width 54 height 12
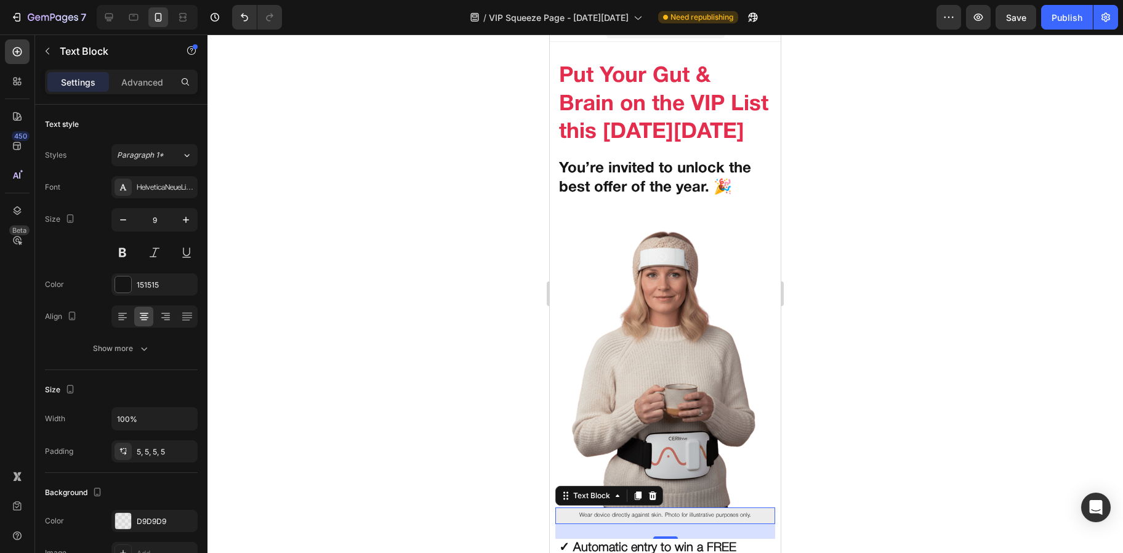
scroll to position [94, 0]
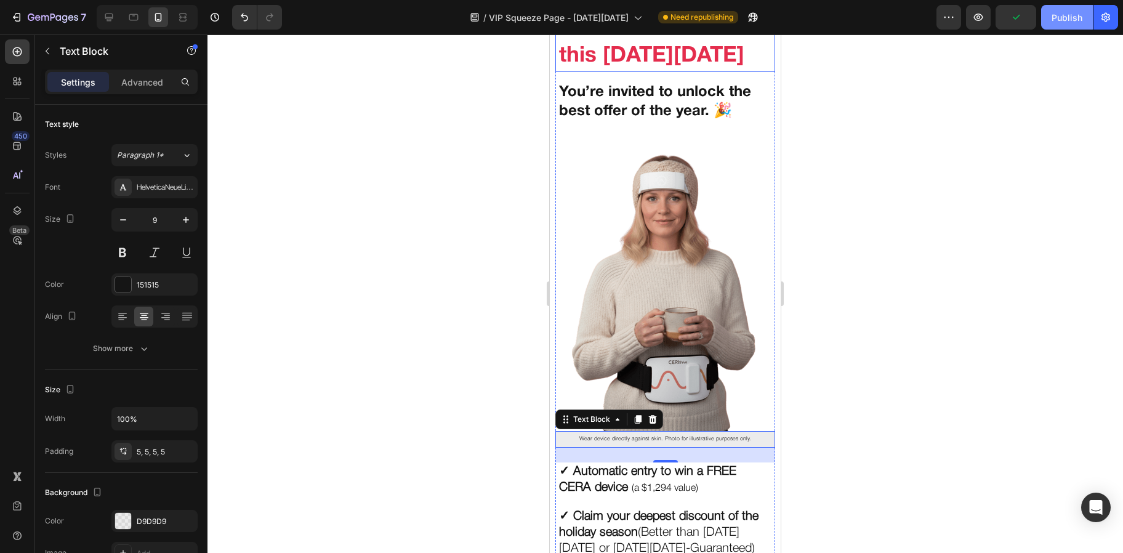
click at [1053, 19] on div "Publish" at bounding box center [1067, 17] width 31 height 13
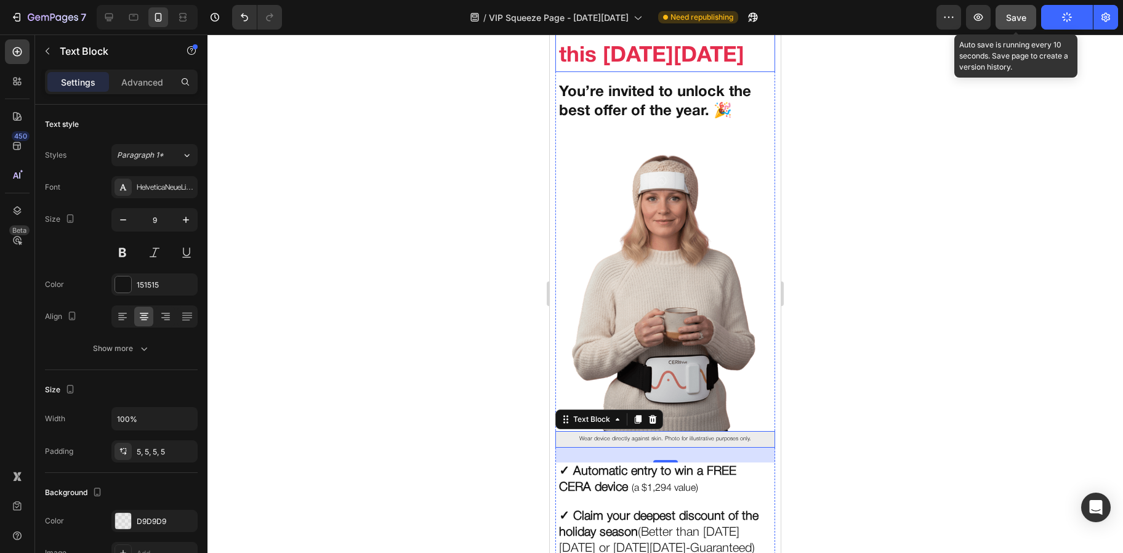
click at [1004, 22] on button "Save" at bounding box center [1015, 17] width 41 height 25
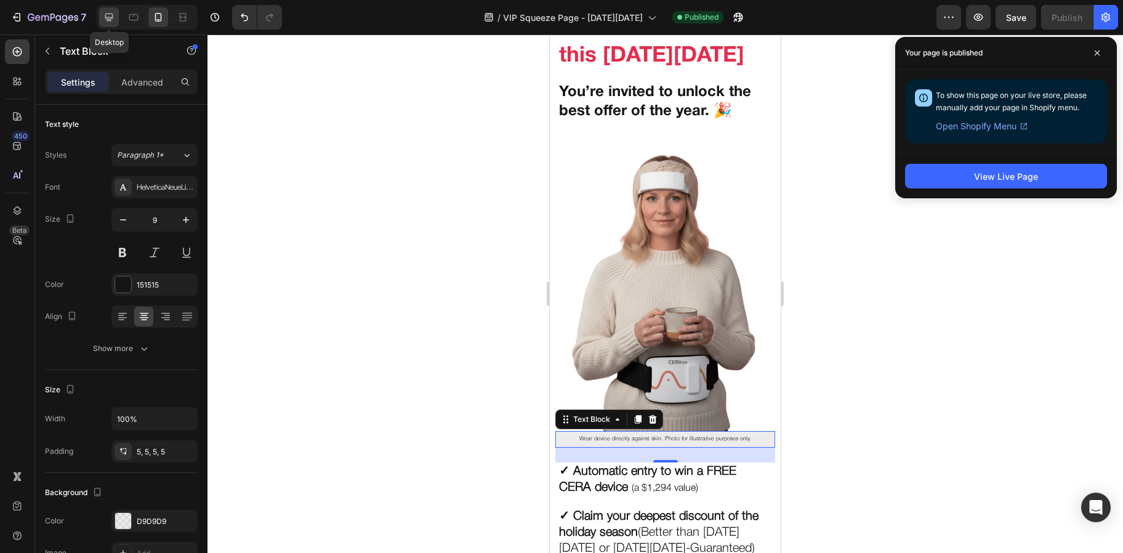
click at [113, 19] on icon at bounding box center [109, 17] width 12 height 12
type input "10"
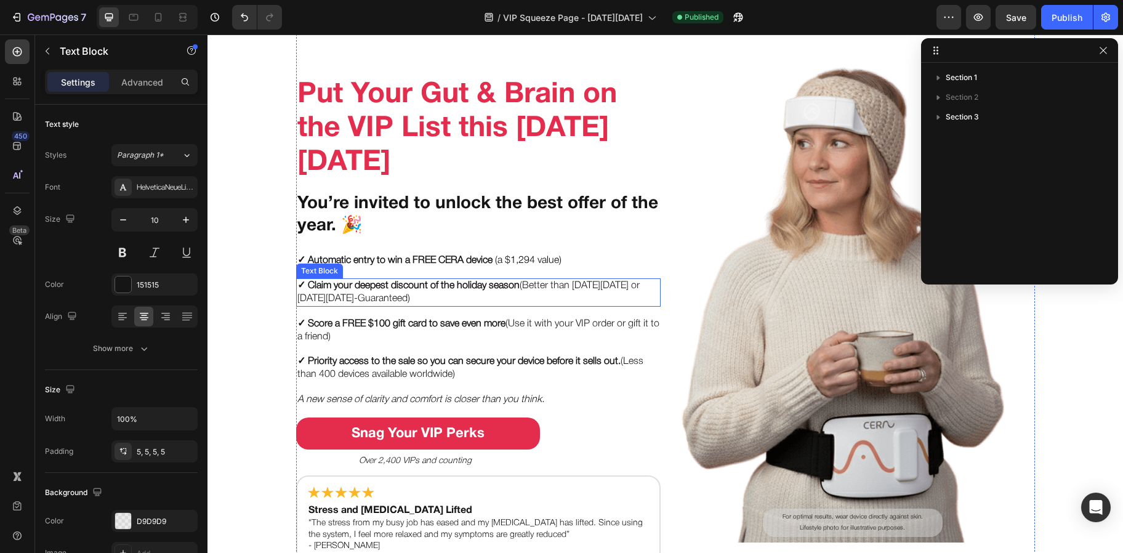
scroll to position [51, 0]
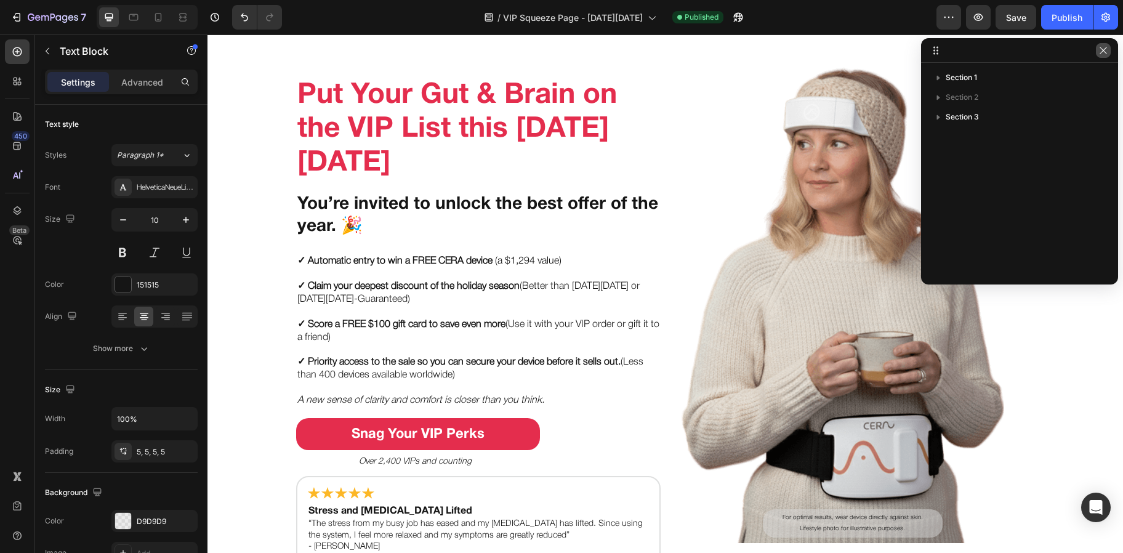
click at [1103, 48] on icon "button" at bounding box center [1103, 51] width 10 height 10
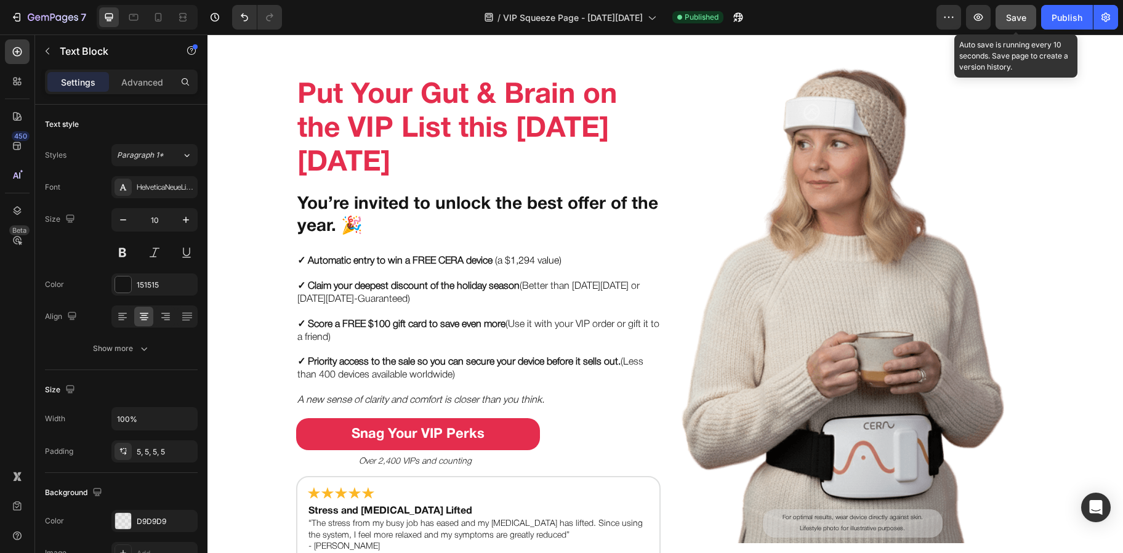
click at [1004, 17] on button "Save" at bounding box center [1015, 17] width 41 height 25
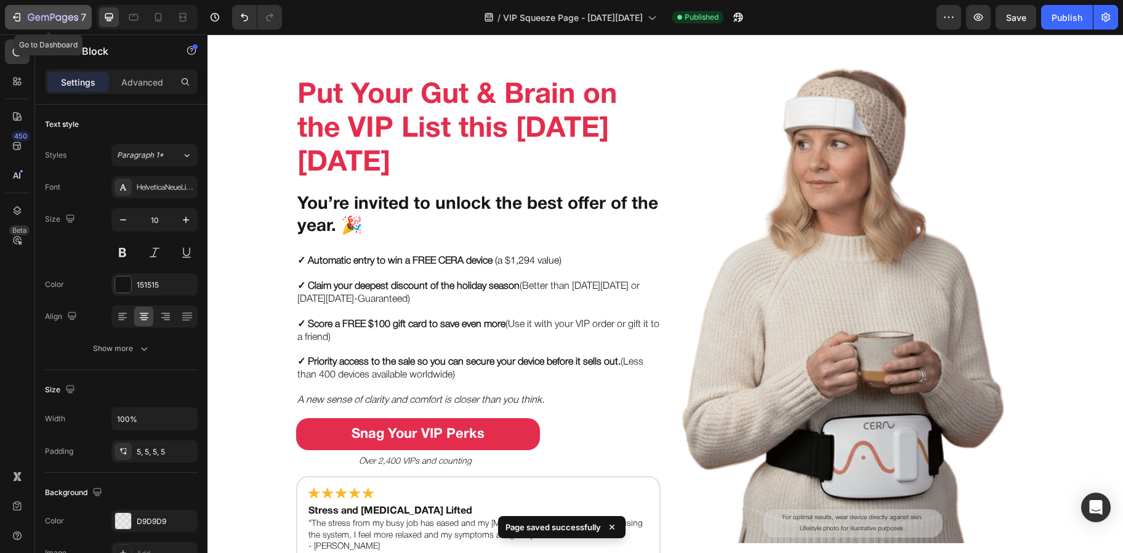
click at [26, 12] on div "7" at bounding box center [48, 17] width 76 height 15
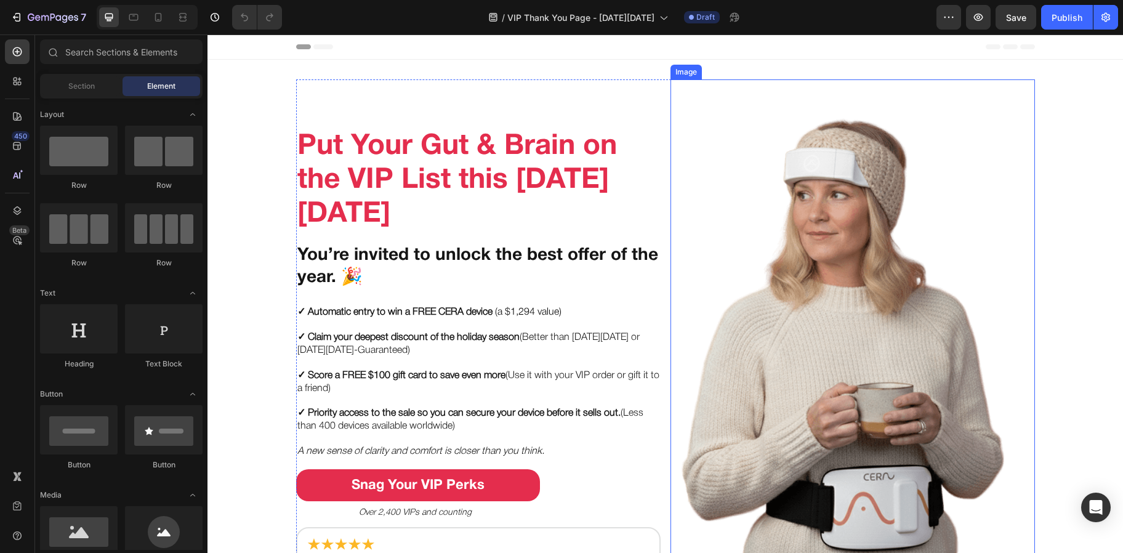
click at [812, 278] on img at bounding box center [822, 336] width 364 height 515
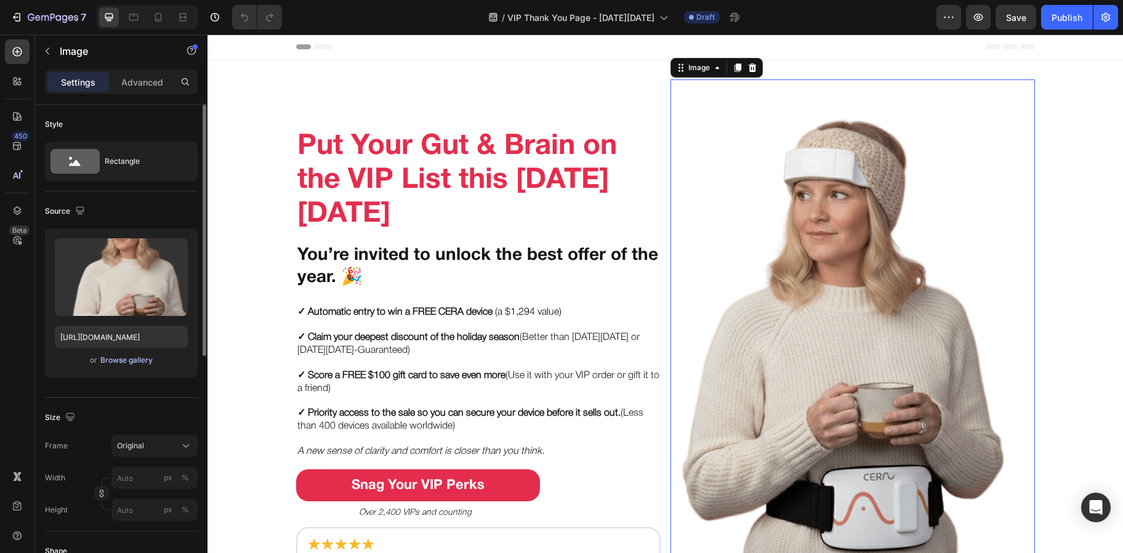
click at [140, 355] on div "Browse gallery" at bounding box center [126, 360] width 52 height 11
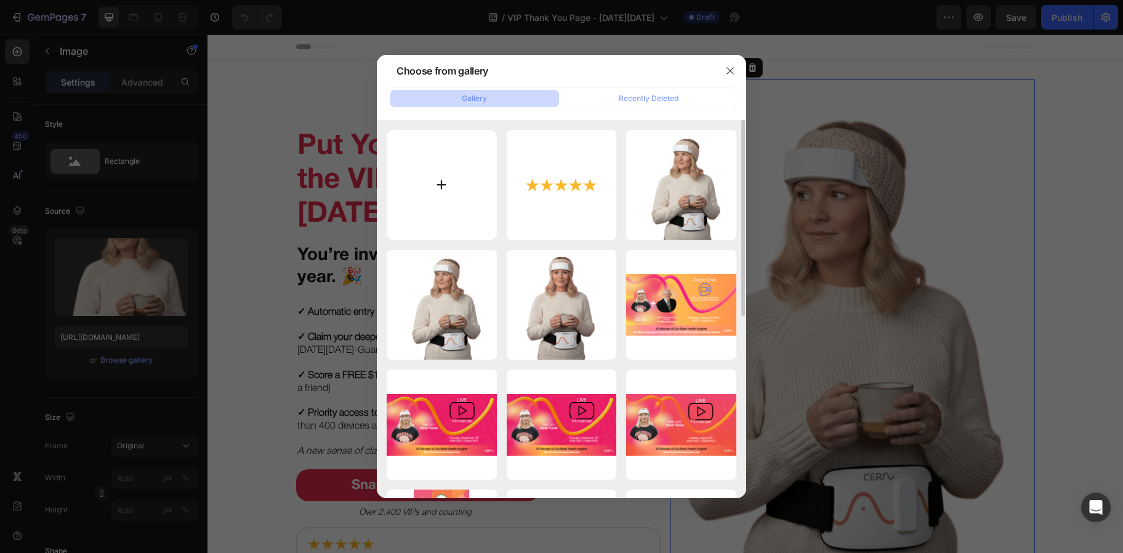
type input "C:\fakepath\🔻 DOWNLOAD_ 40 year old woman with thumbs up wearing CeraThrive.png"
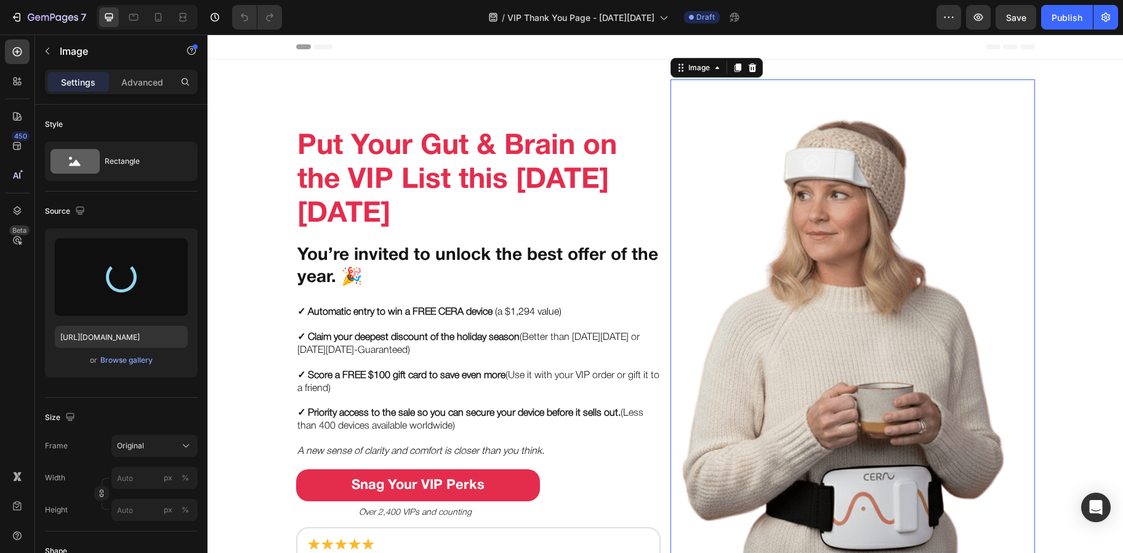
type input "https://cdn.shopify.com/s/files/1/0694/9945/3741/files/gempages_552644572065301…"
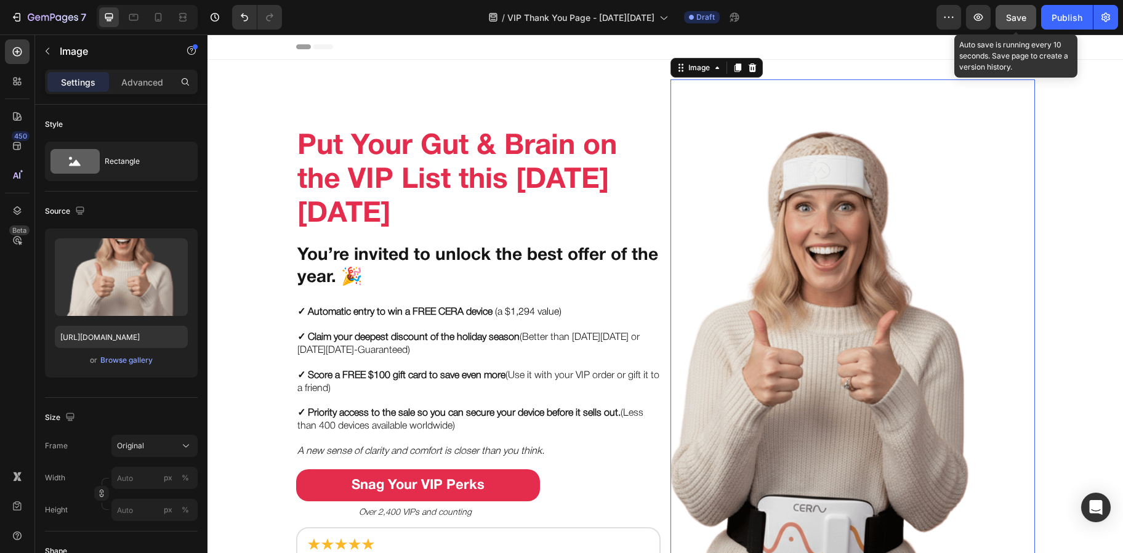
click at [1010, 12] on span "Save" at bounding box center [1016, 17] width 20 height 10
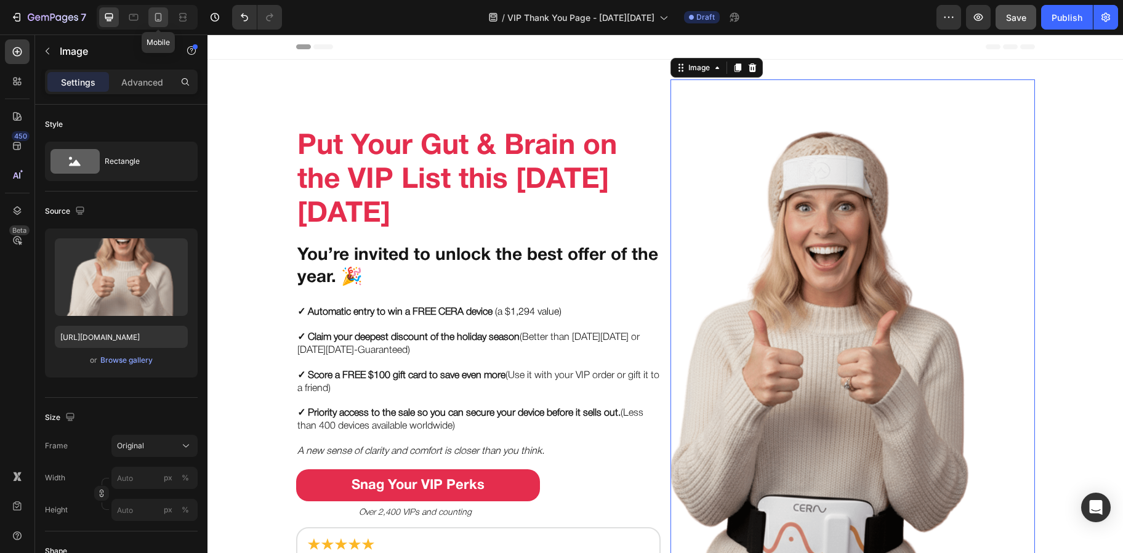
click at [159, 17] on icon at bounding box center [158, 17] width 12 height 12
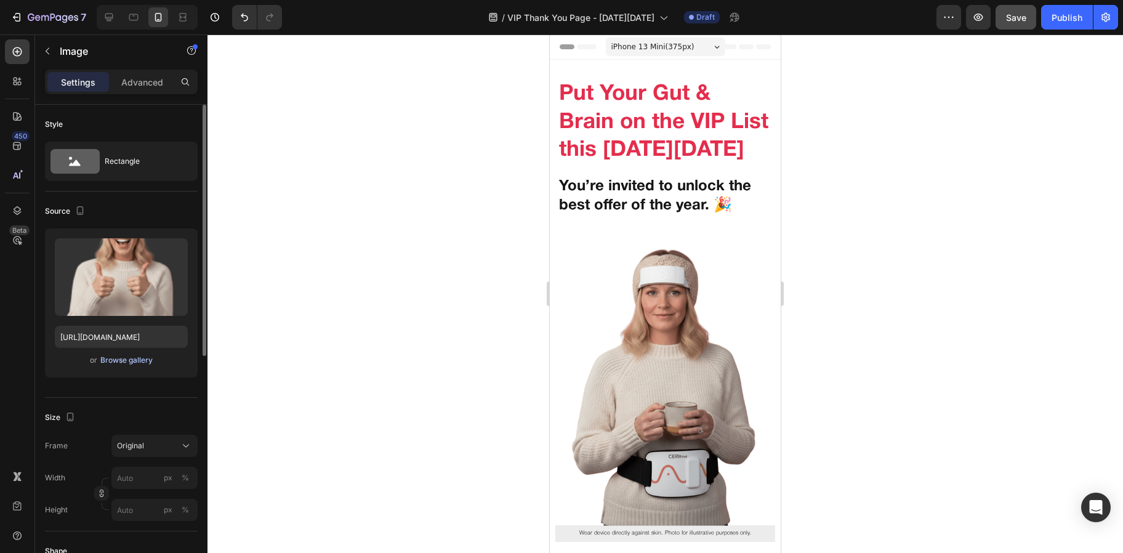
click at [129, 363] on div "Browse gallery" at bounding box center [126, 360] width 52 height 11
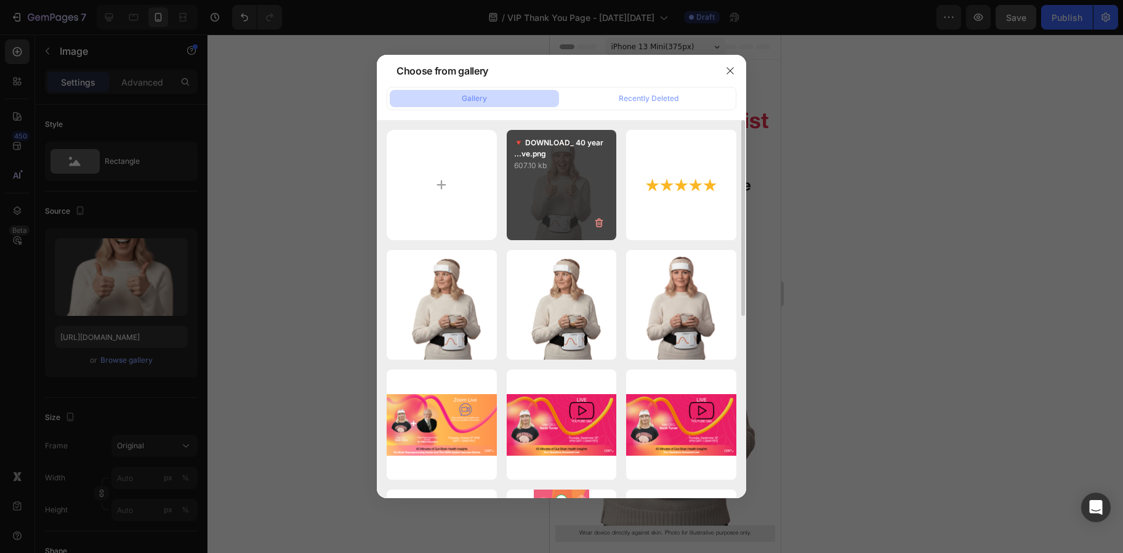
click at [541, 199] on div "🔻 DOWNLOAD_ 40 year ...ve.png 607.10 kb" at bounding box center [562, 185] width 110 height 110
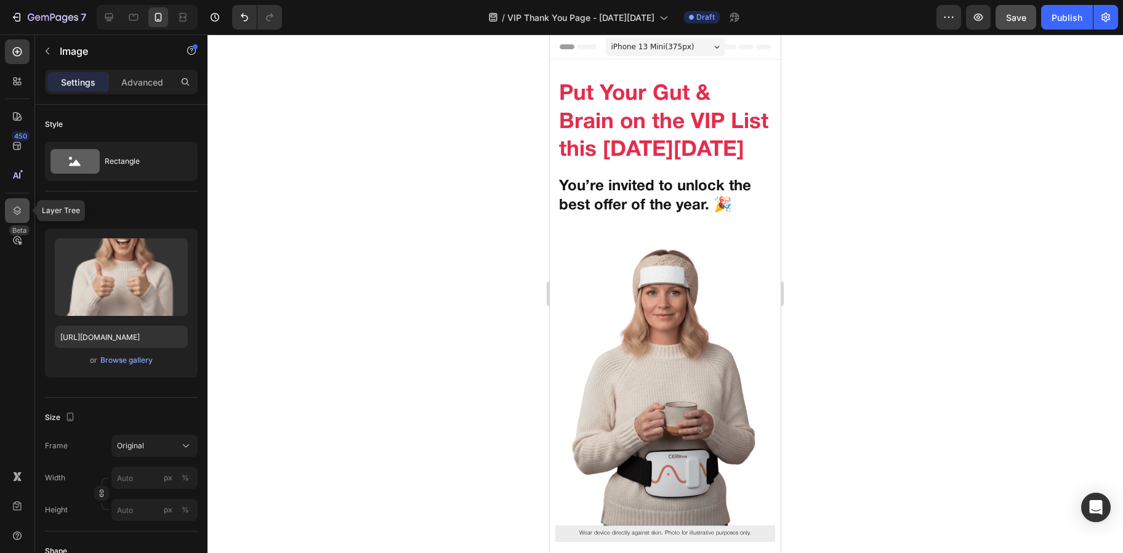
click at [12, 206] on icon at bounding box center [17, 210] width 12 height 12
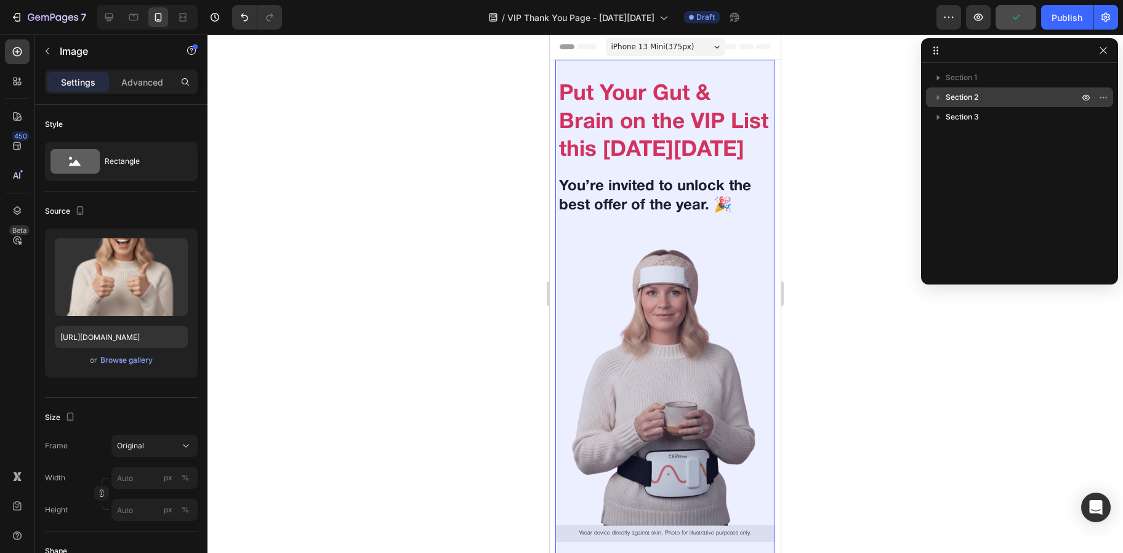
click at [1006, 99] on p "Section 2" at bounding box center [1013, 97] width 135 height 12
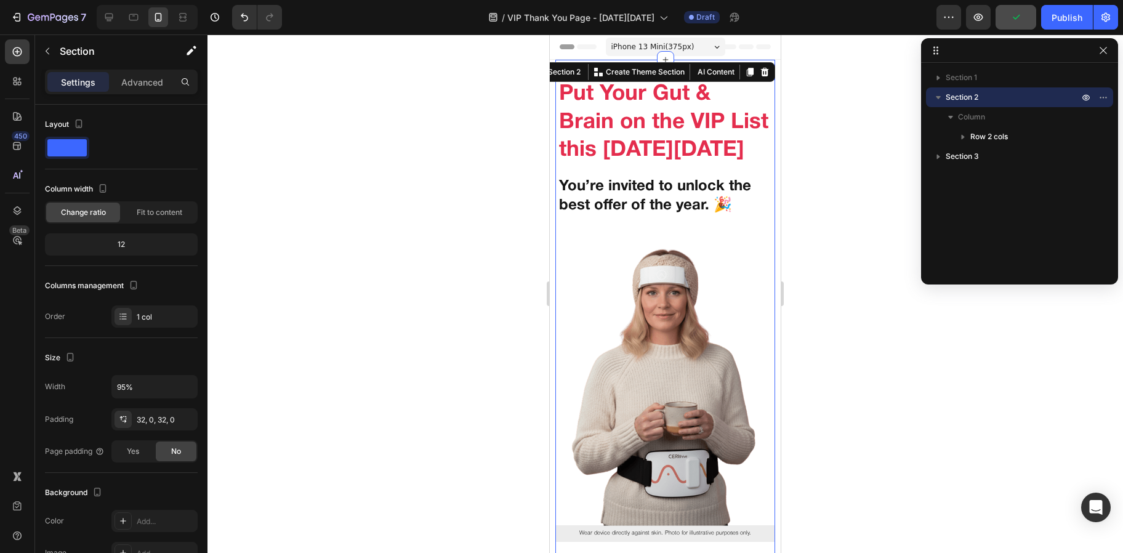
click at [635, 387] on img at bounding box center [664, 378] width 219 height 294
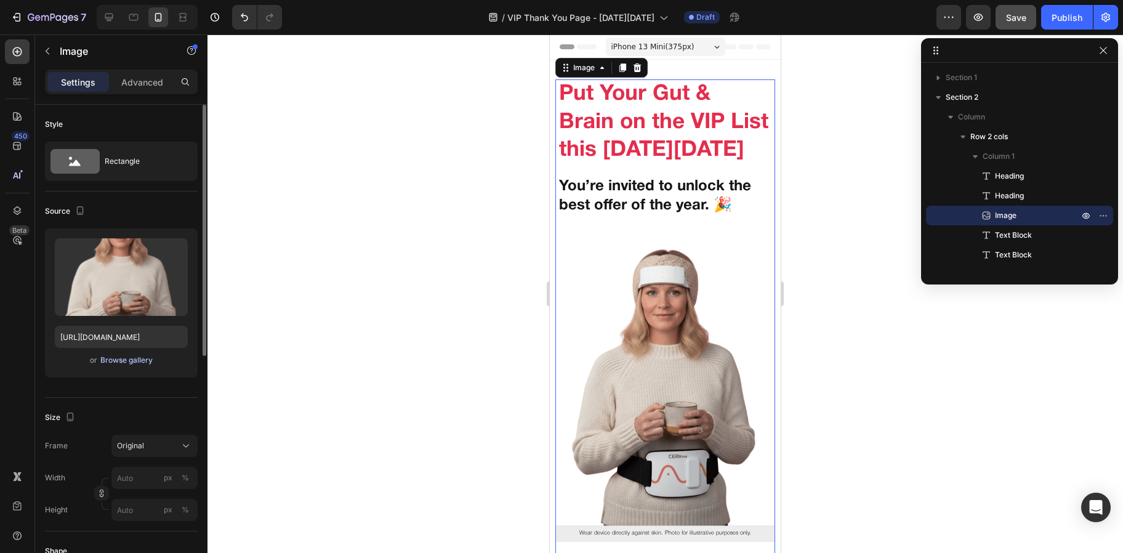
click at [139, 363] on div "Browse gallery" at bounding box center [126, 360] width 52 height 11
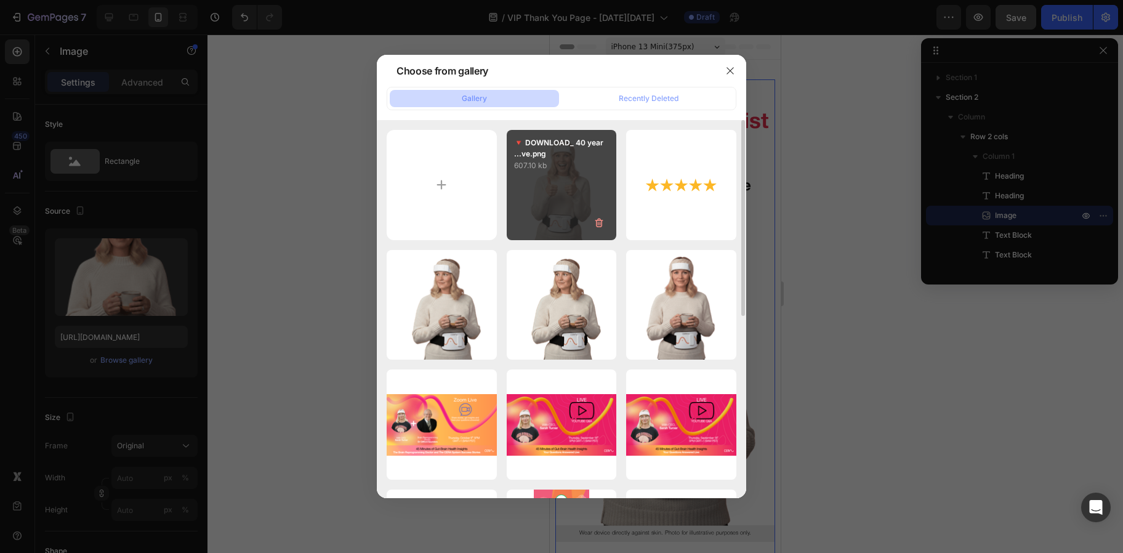
click at [559, 179] on div "🔻 DOWNLOAD_ 40 year ...ve.png 607.10 kb" at bounding box center [562, 185] width 110 height 110
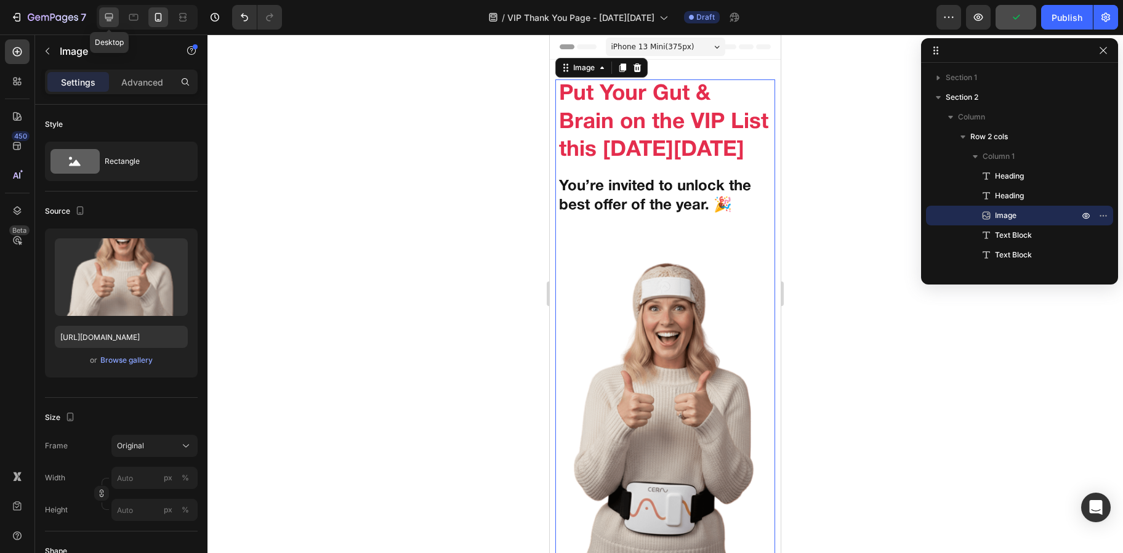
click at [105, 17] on icon at bounding box center [109, 18] width 8 height 8
type input "https://cdn.shopify.com/s/files/1/0694/9945/3741/files/gempages_552644572065301…"
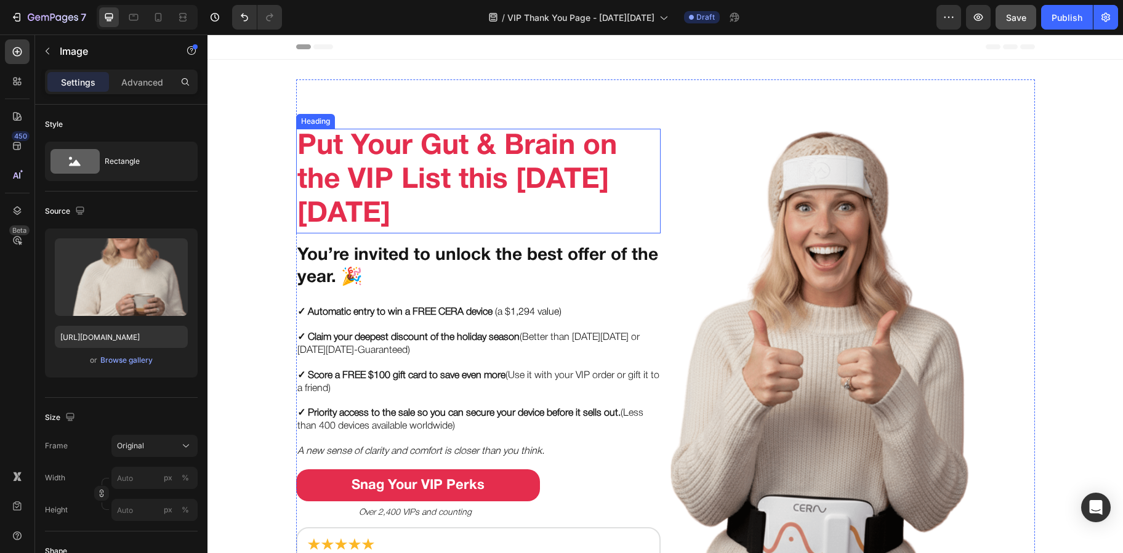
click at [379, 159] on h2 "Put Your Gut & Brain on the VIP List this [DATE][DATE]" at bounding box center [478, 181] width 364 height 105
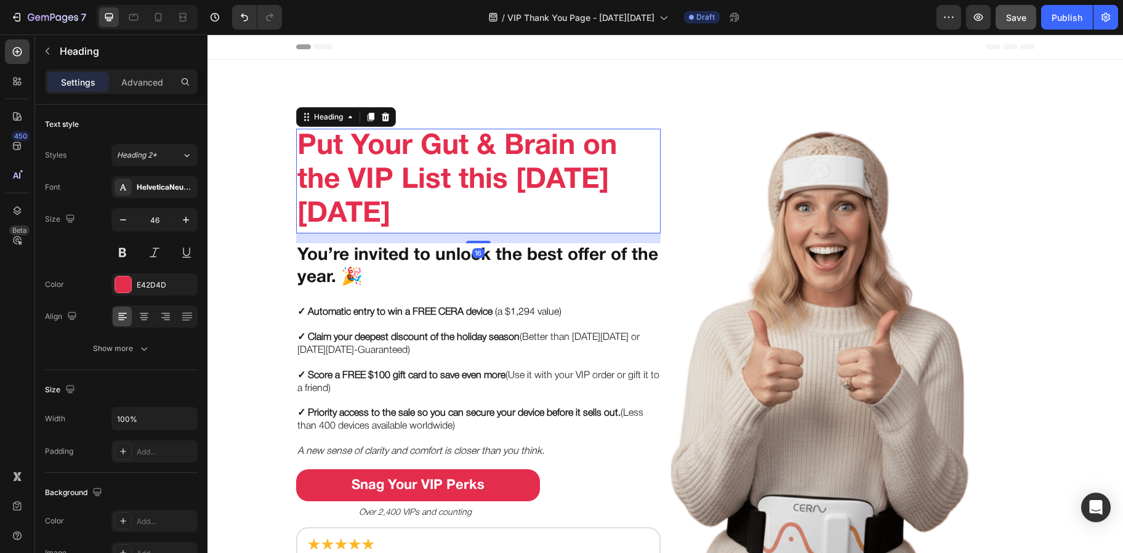
click at [379, 159] on h2 "Put Your Gut & Brain on the VIP List this [DATE][DATE]" at bounding box center [478, 181] width 364 height 105
click at [379, 159] on p "Put Your Gut & Brain on the VIP List this [DATE][DATE]" at bounding box center [478, 181] width 362 height 102
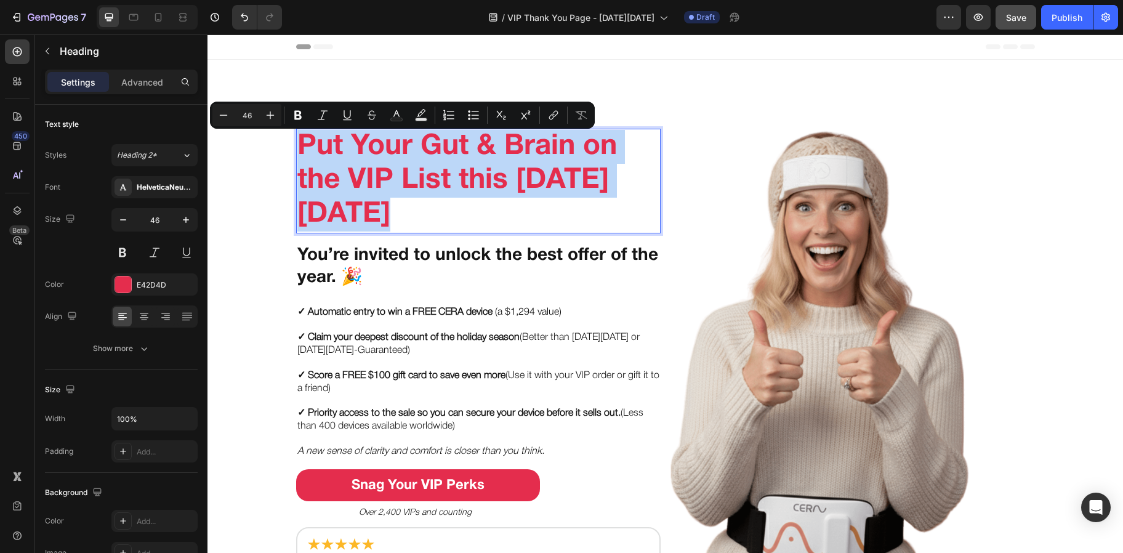
click at [379, 159] on p "Put Your Gut & Brain on the VIP List this [DATE][DATE]" at bounding box center [478, 181] width 362 height 102
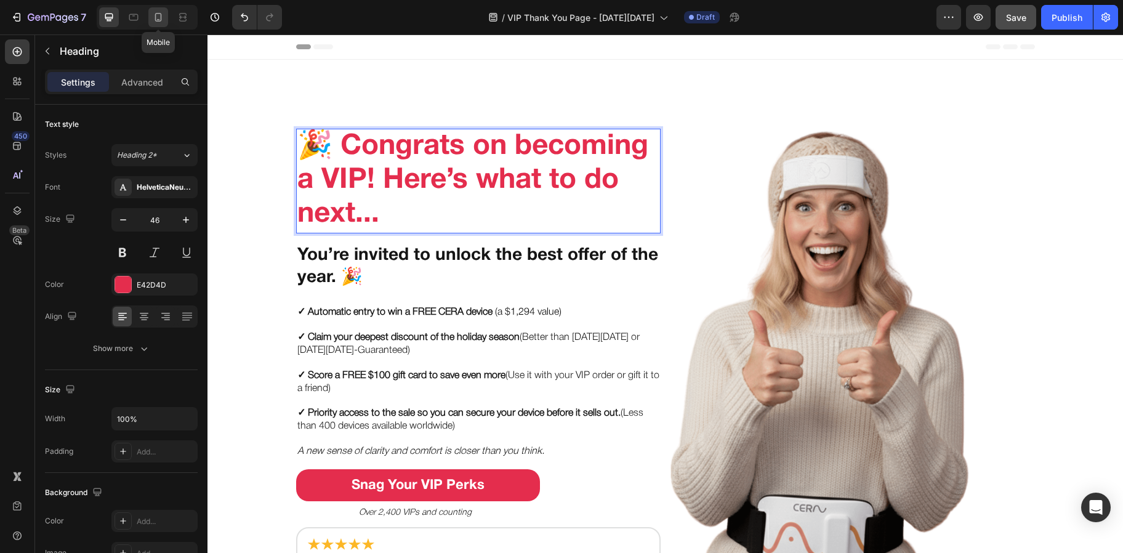
click at [164, 21] on icon at bounding box center [158, 17] width 12 height 12
type input "41"
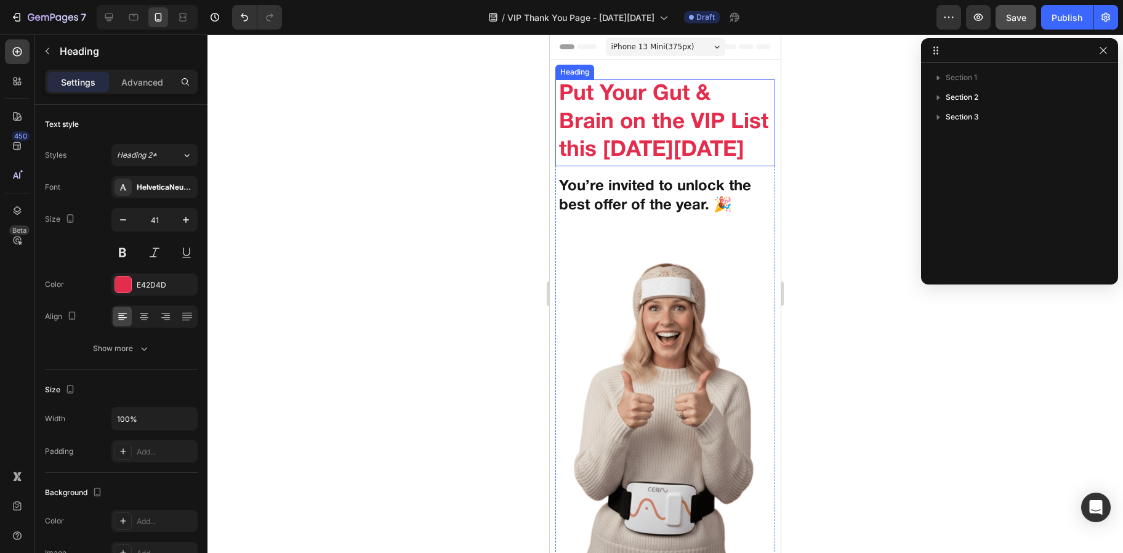
click at [613, 134] on h2 "Put Your Gut & Brain on the VIP List this [DATE][DATE]" at bounding box center [665, 122] width 214 height 87
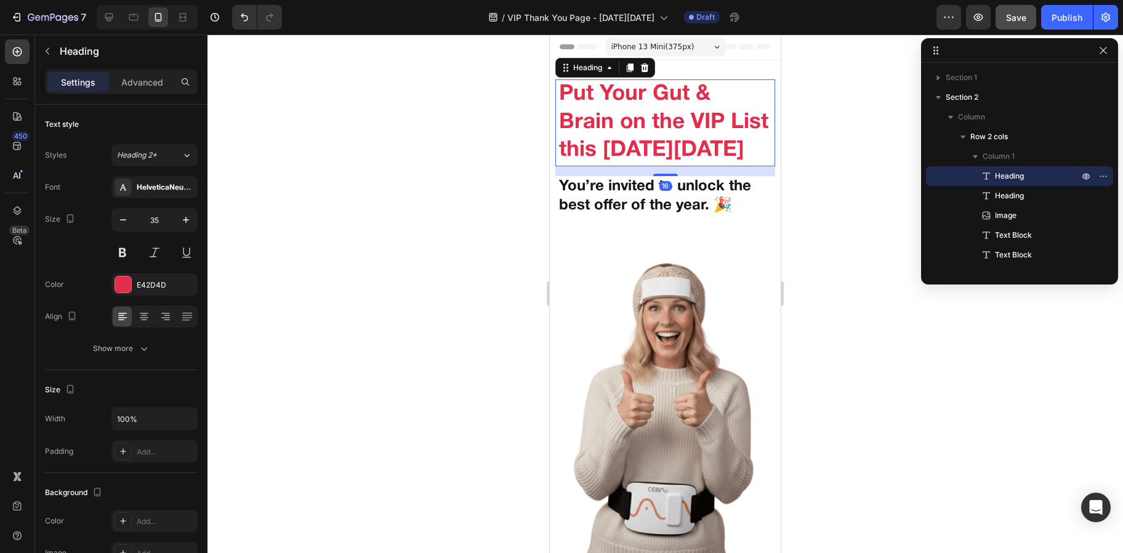
click at [613, 134] on h2 "Put Your Gut & Brain on the VIP List this [DATE][DATE]" at bounding box center [665, 122] width 214 height 87
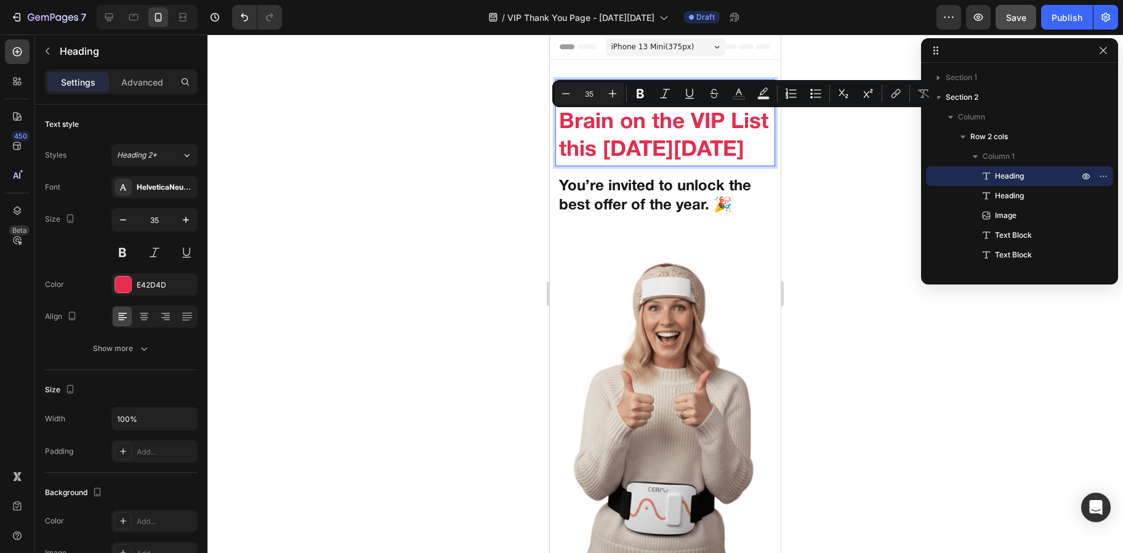
click at [613, 134] on p "Put Your Gut & Brain on the VIP List this [DATE][DATE]" at bounding box center [665, 123] width 212 height 84
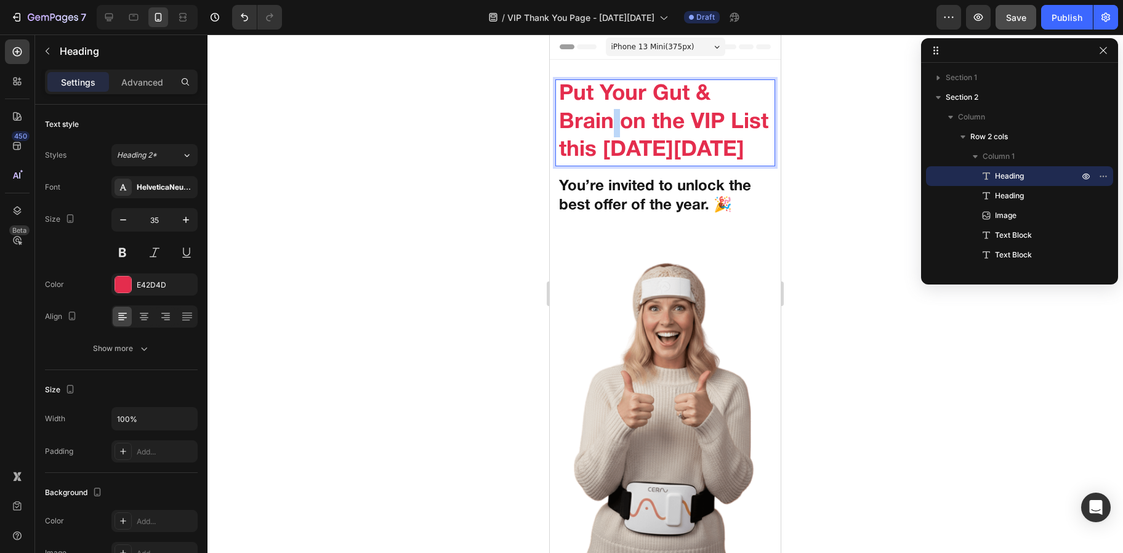
click at [613, 134] on p "Put Your Gut & Brain on the VIP List this [DATE][DATE]" at bounding box center [665, 123] width 212 height 84
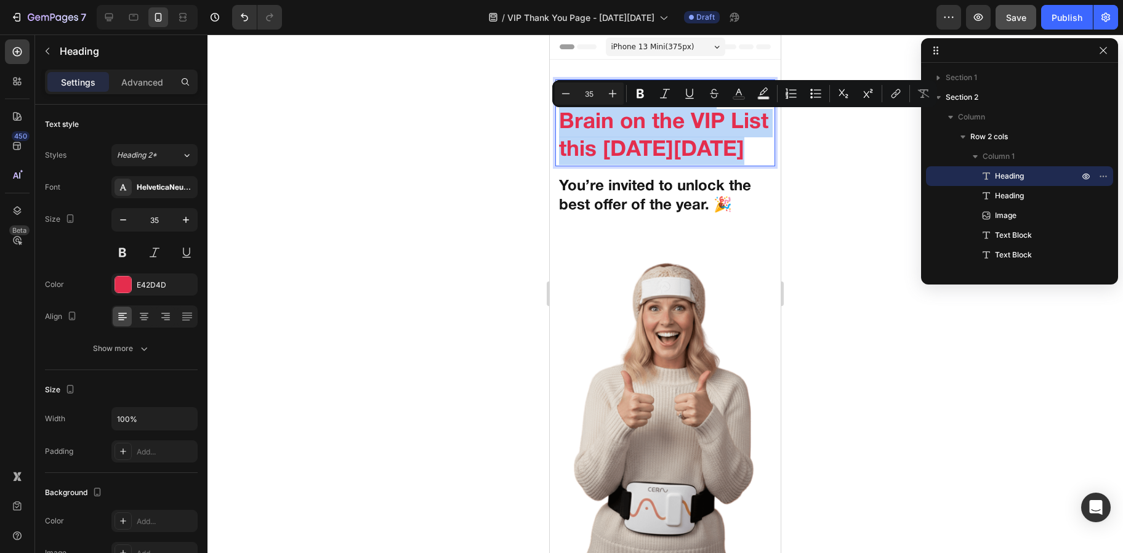
click at [613, 134] on p "Put Your Gut & Brain on the VIP List this [DATE][DATE]" at bounding box center [665, 123] width 212 height 84
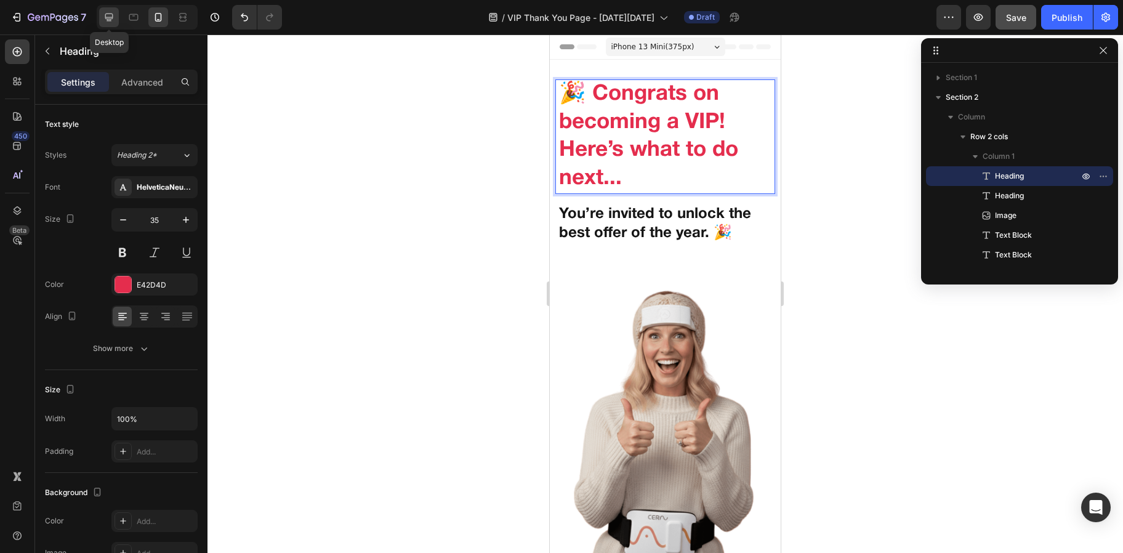
click at [113, 18] on icon at bounding box center [109, 17] width 12 height 12
type input "46"
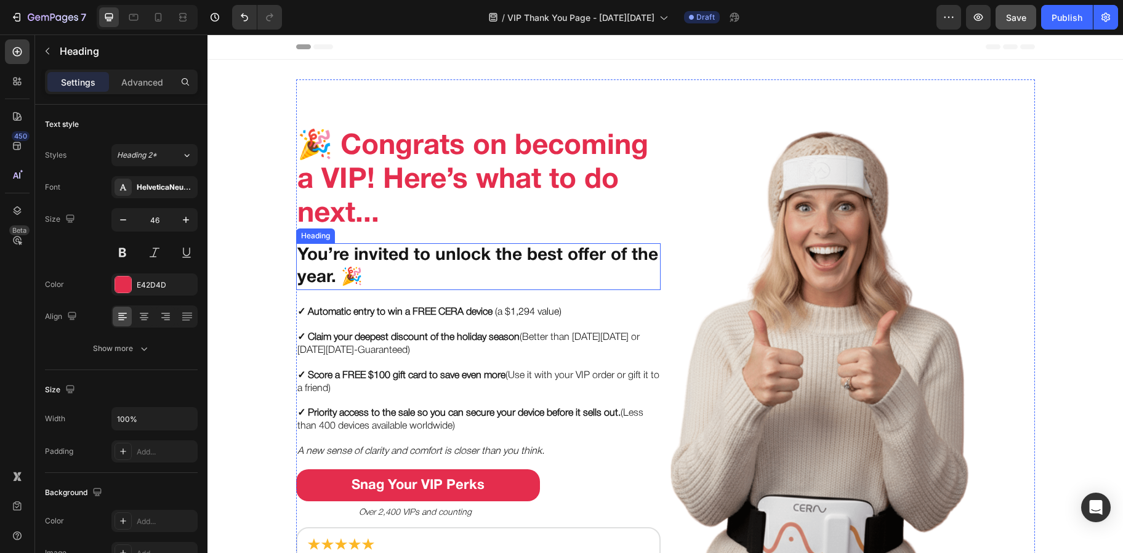
click at [339, 254] on h2 "You’re invited to unlock the best offer of the year. 🎉" at bounding box center [478, 266] width 364 height 47
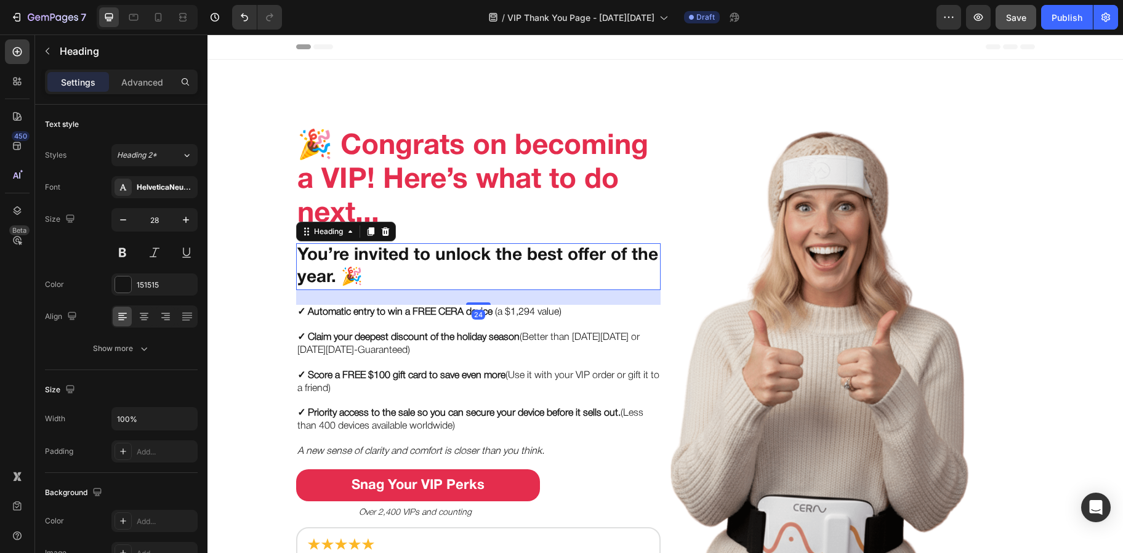
click at [339, 254] on h2 "You’re invited to unlock the best offer of the year. 🎉" at bounding box center [478, 266] width 364 height 47
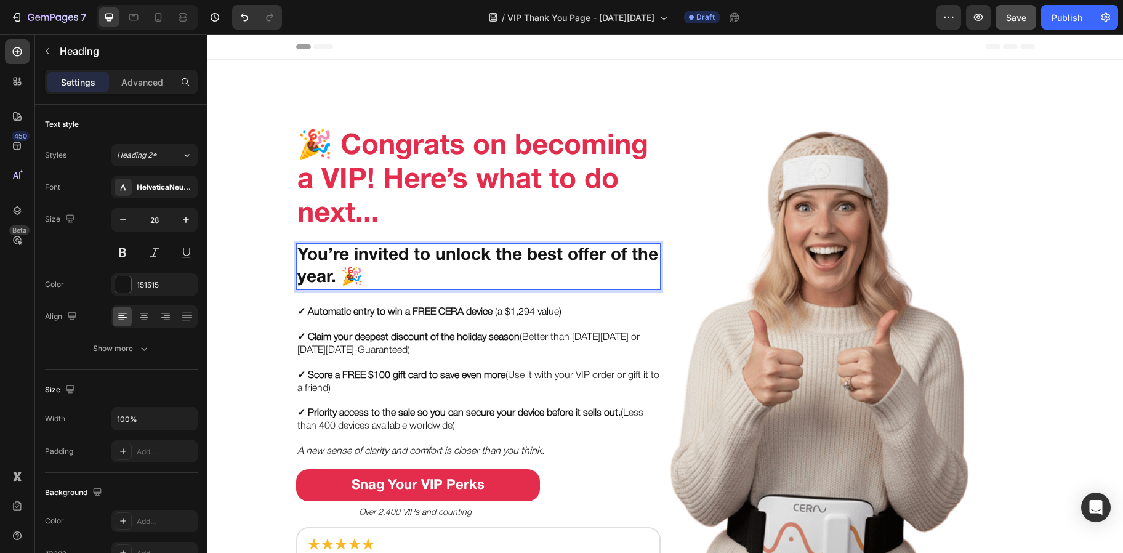
click at [339, 254] on p "You’re invited to unlock the best offer of the year. 🎉" at bounding box center [478, 266] width 362 height 45
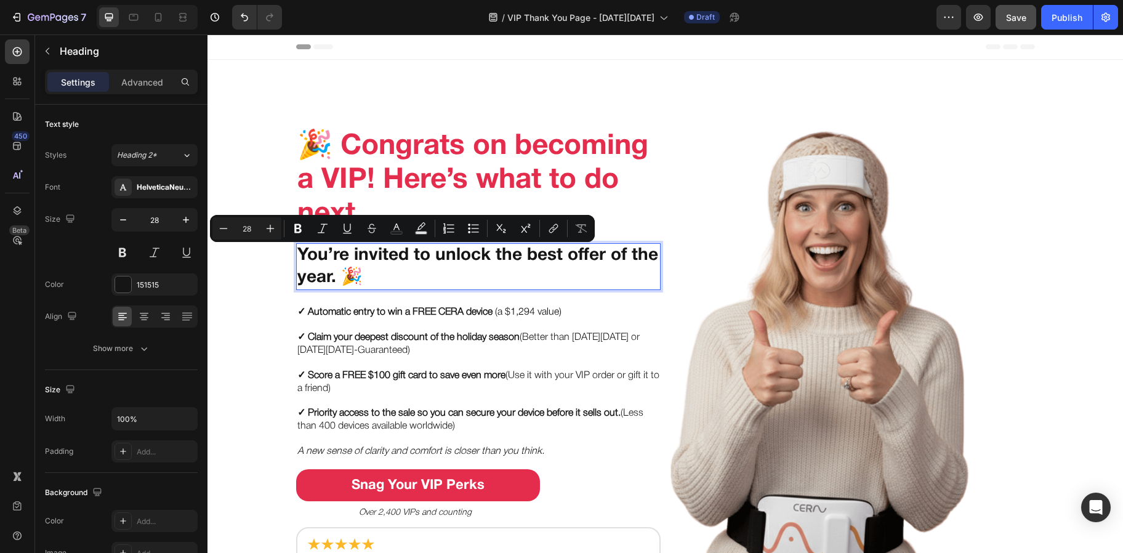
click at [339, 254] on p "You’re invited to unlock the best offer of the year. 🎉" at bounding box center [478, 266] width 362 height 45
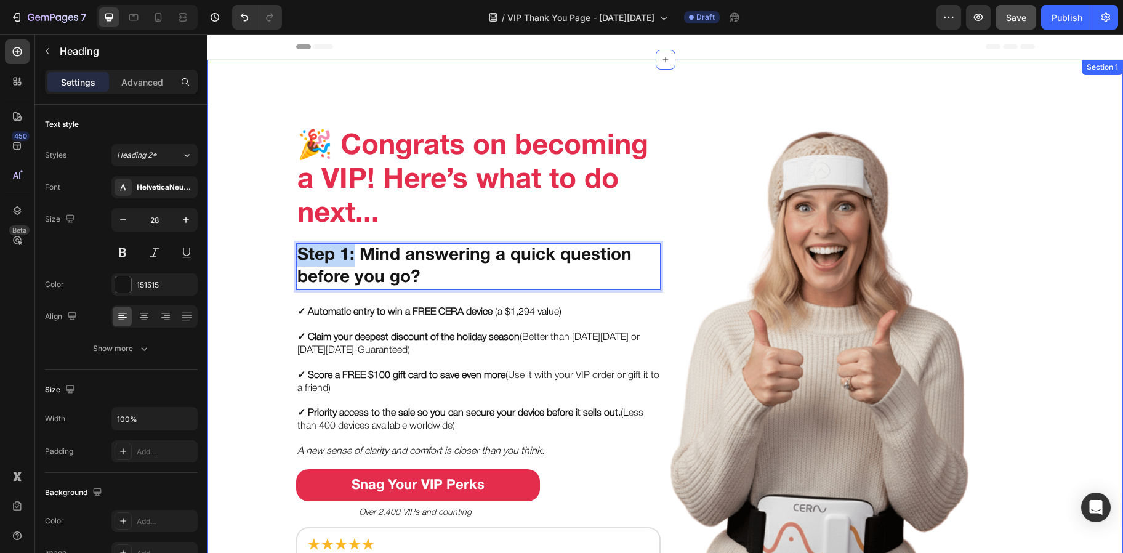
drag, startPoint x: 350, startPoint y: 256, endPoint x: 280, endPoint y: 252, distance: 70.9
click at [280, 252] on div "🎉 Congrats on becoming a VIP! Here’s what to do next... Heading Step 1: Mind an…" at bounding box center [664, 347] width 915 height 536
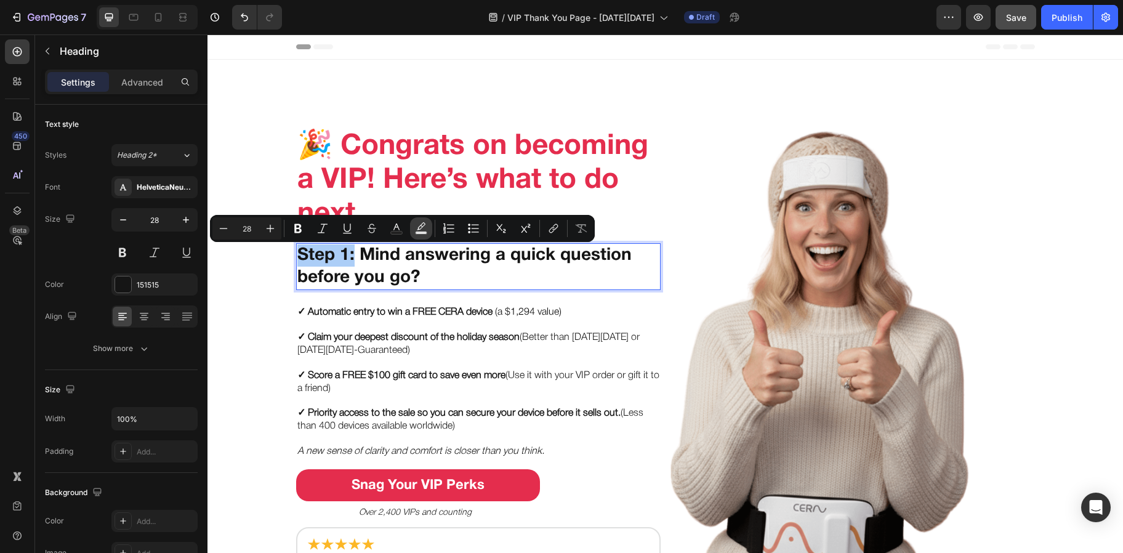
click at [415, 230] on icon "Editor contextual toolbar" at bounding box center [421, 228] width 12 height 12
type input "000000"
type input "77"
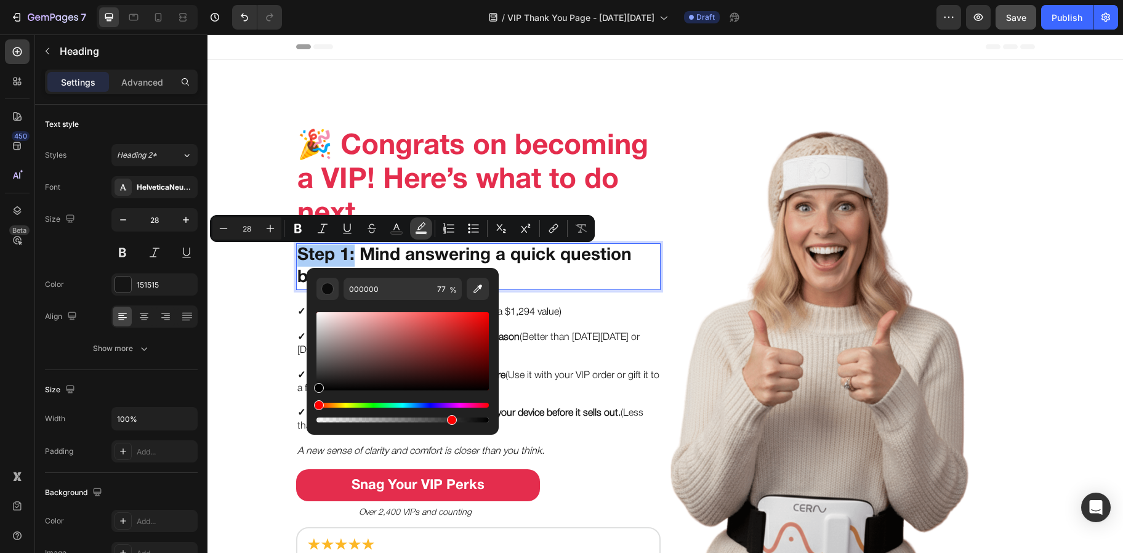
click at [415, 230] on icon "Editor contextual toolbar" at bounding box center [421, 228] width 12 height 12
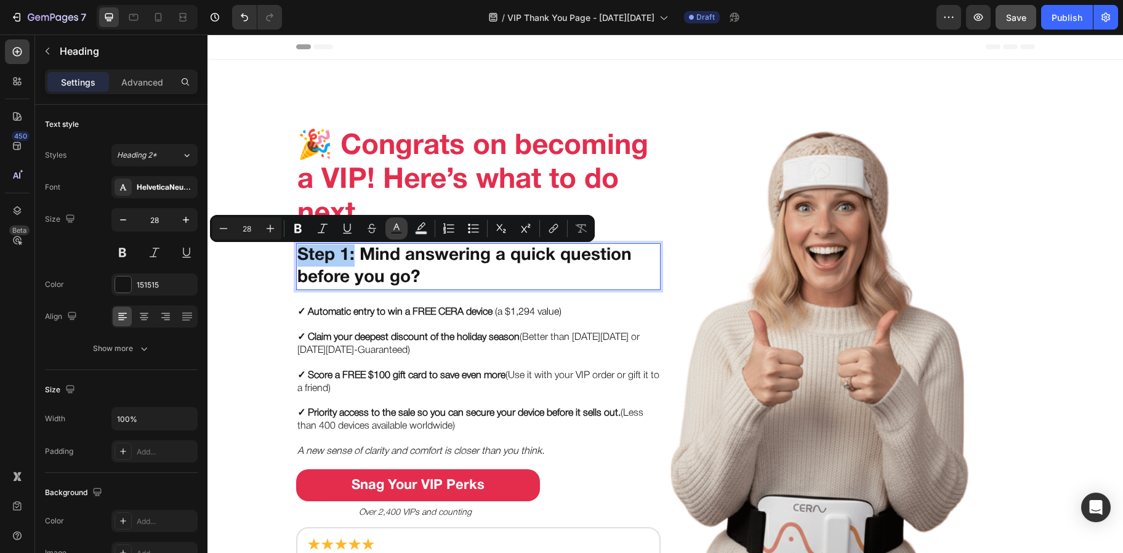
click at [399, 229] on icon "Editor contextual toolbar" at bounding box center [396, 228] width 12 height 12
type input "151515"
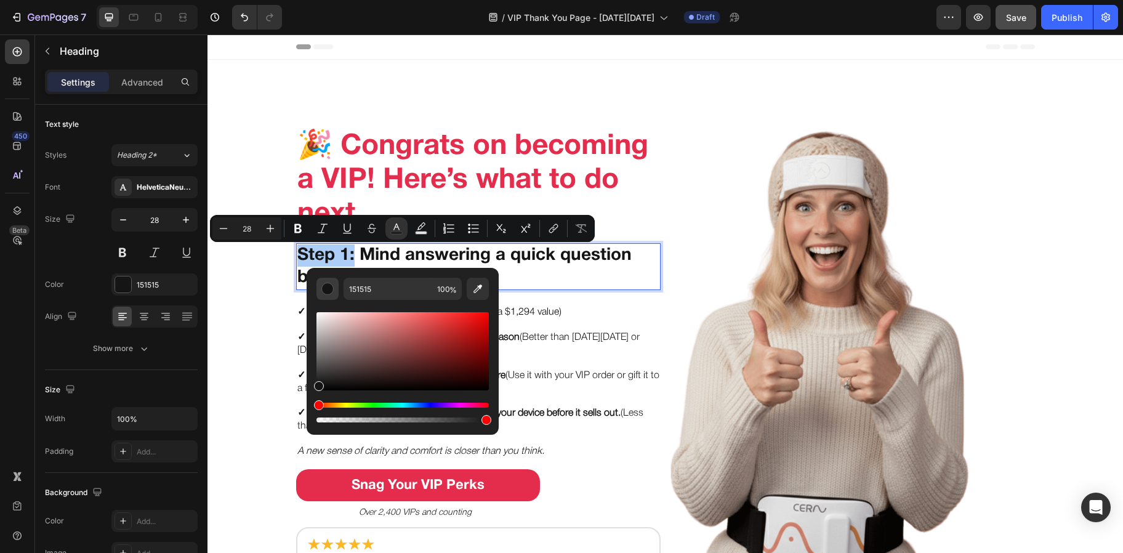
click at [329, 286] on div "Editor contextual toolbar" at bounding box center [327, 289] width 12 height 12
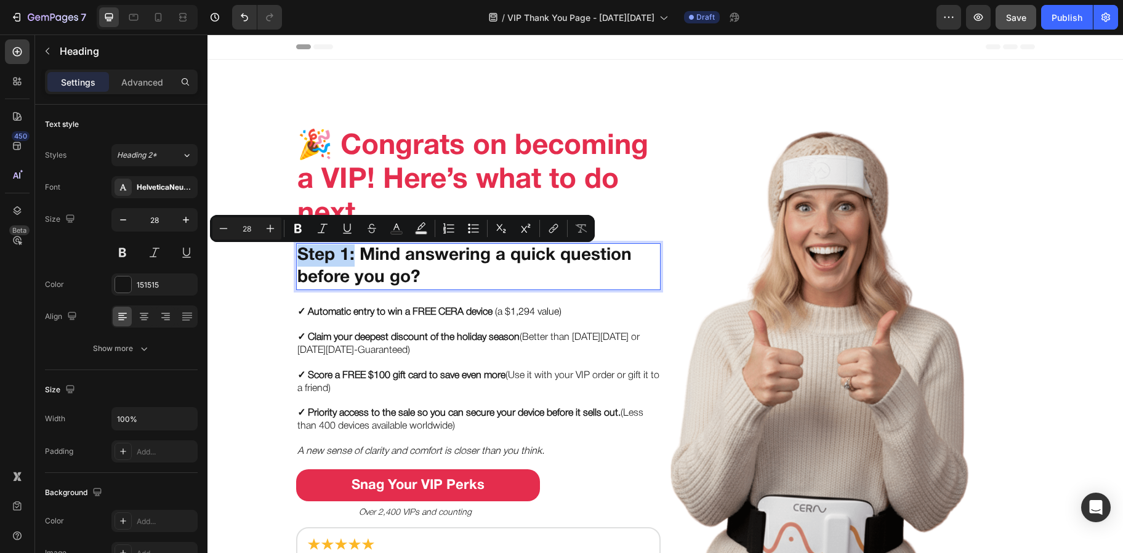
click at [337, 253] on p "Step 1: Mind answering a quick question before you go?" at bounding box center [478, 266] width 362 height 45
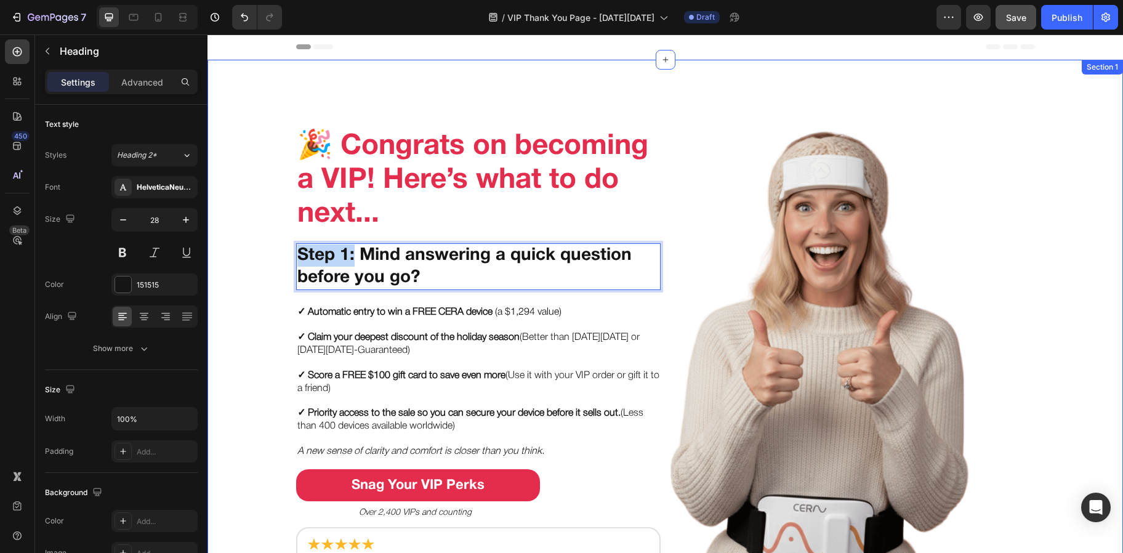
drag, startPoint x: 348, startPoint y: 254, endPoint x: 287, endPoint y: 251, distance: 61.0
click at [287, 251] on div "🎉 Congrats on becoming a VIP! Here’s what to do next... Heading Step 1: Mind an…" at bounding box center [664, 347] width 915 height 536
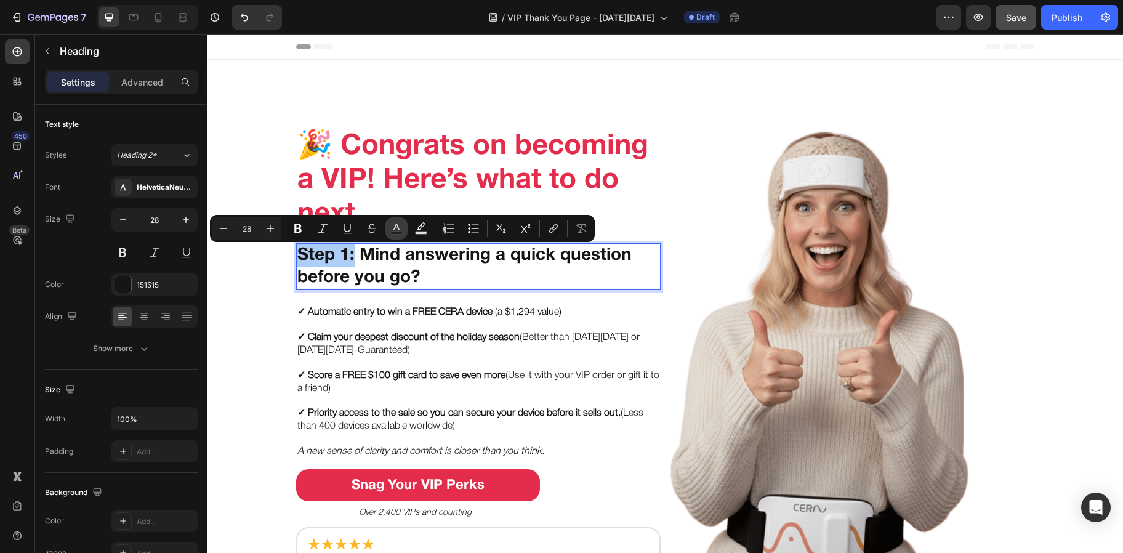
click at [393, 231] on rect "Editor contextual toolbar" at bounding box center [397, 232] width 12 height 3
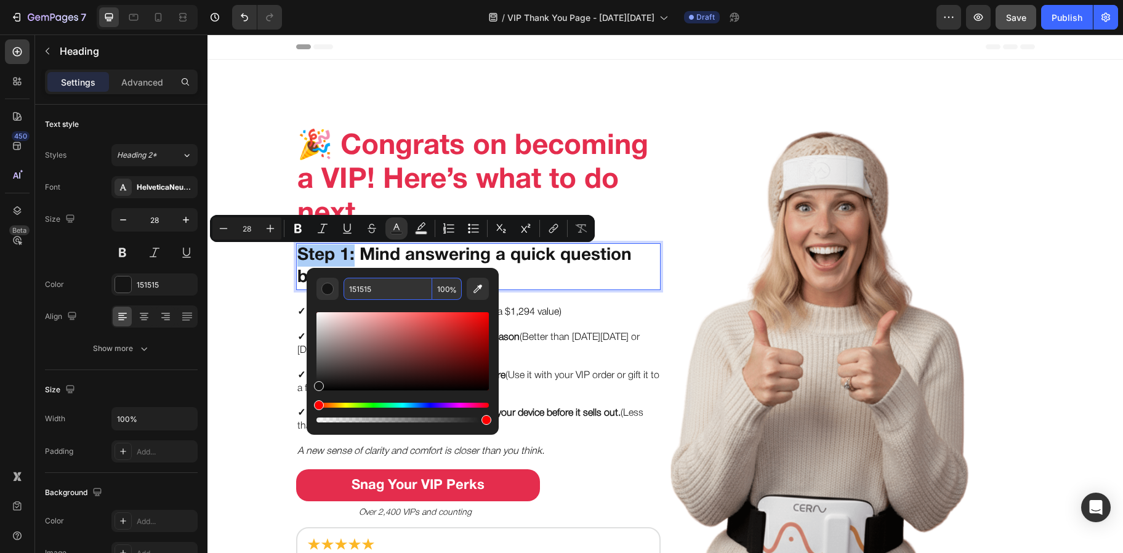
click at [369, 287] on input "151515" at bounding box center [388, 289] width 89 height 22
type input "FFAA33"
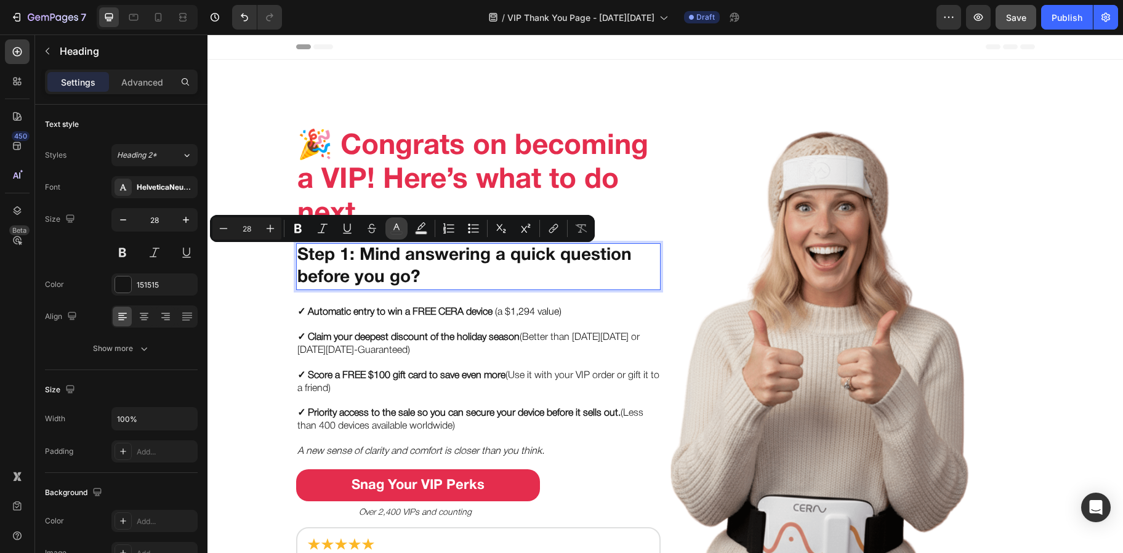
click at [390, 227] on icon "Editor contextual toolbar" at bounding box center [396, 228] width 12 height 12
type input "151515"
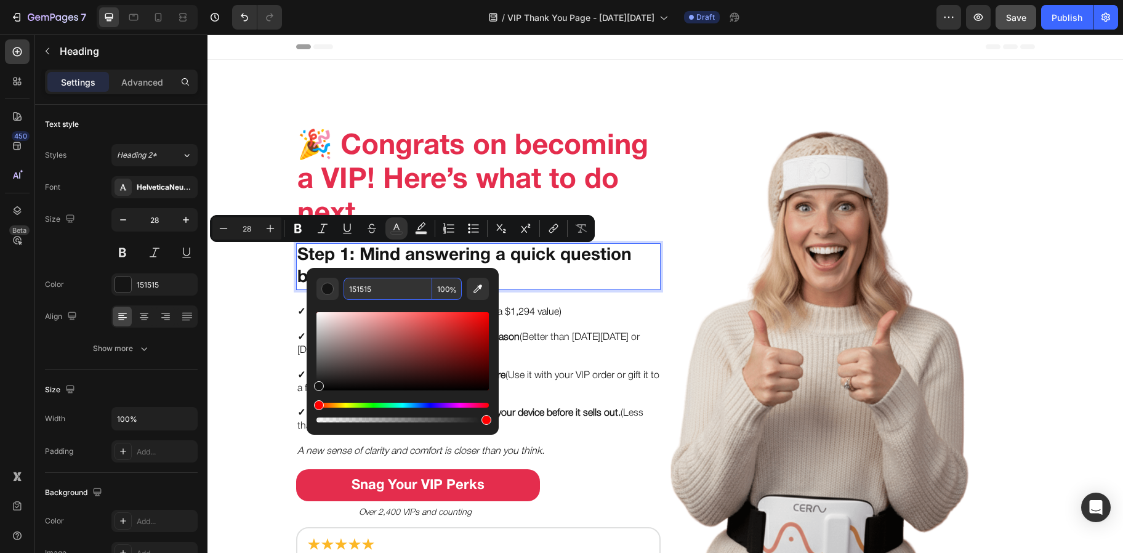
click at [395, 283] on input "151515" at bounding box center [388, 289] width 89 height 22
type input "FFAA33"
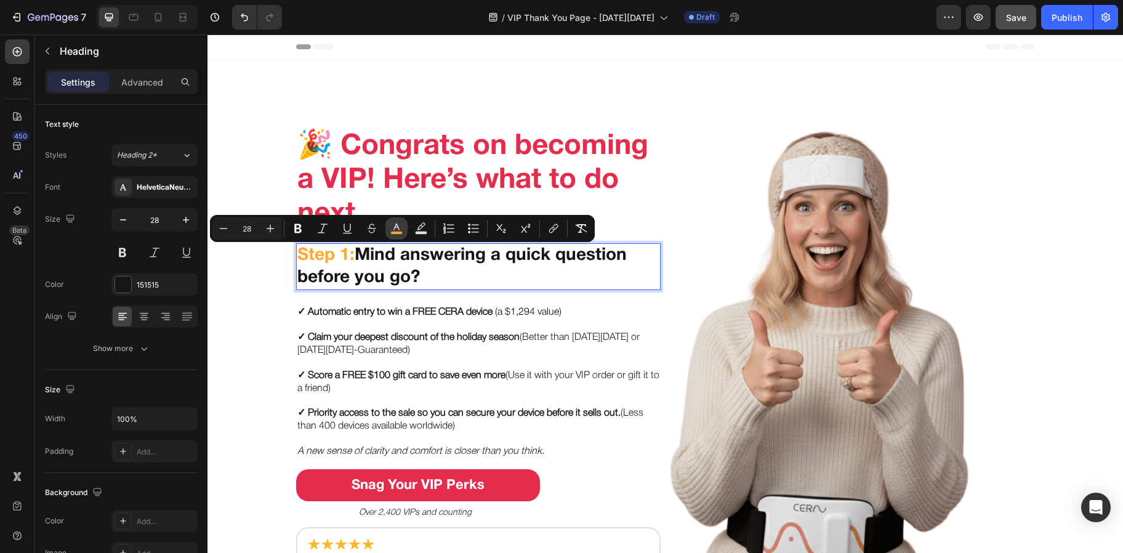
click at [396, 233] on rect "Editor contextual toolbar" at bounding box center [397, 232] width 12 height 3
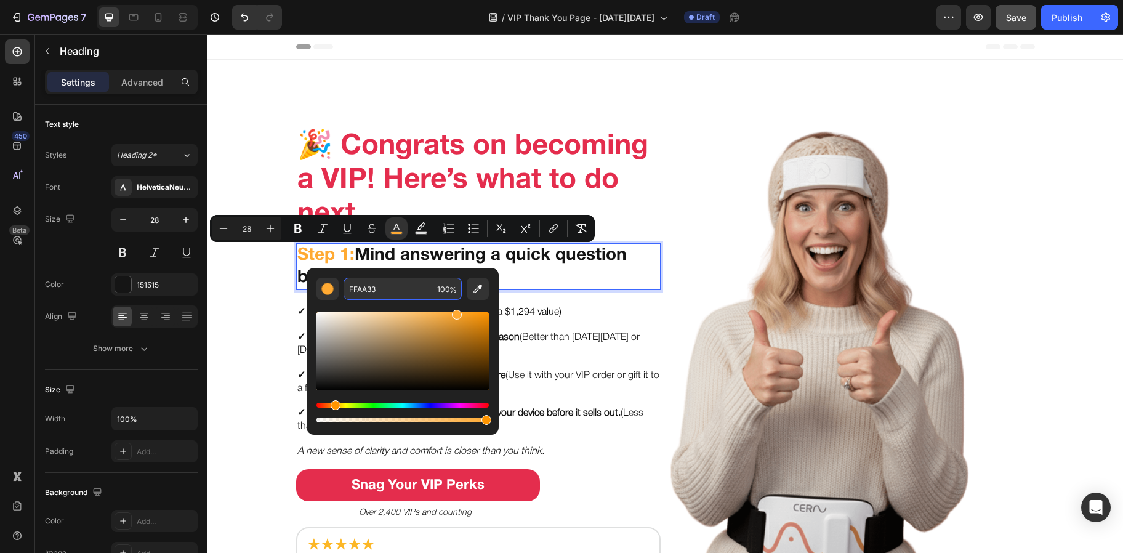
click at [392, 288] on input "FFAA33" at bounding box center [388, 289] width 89 height 22
type input "FFAA33"
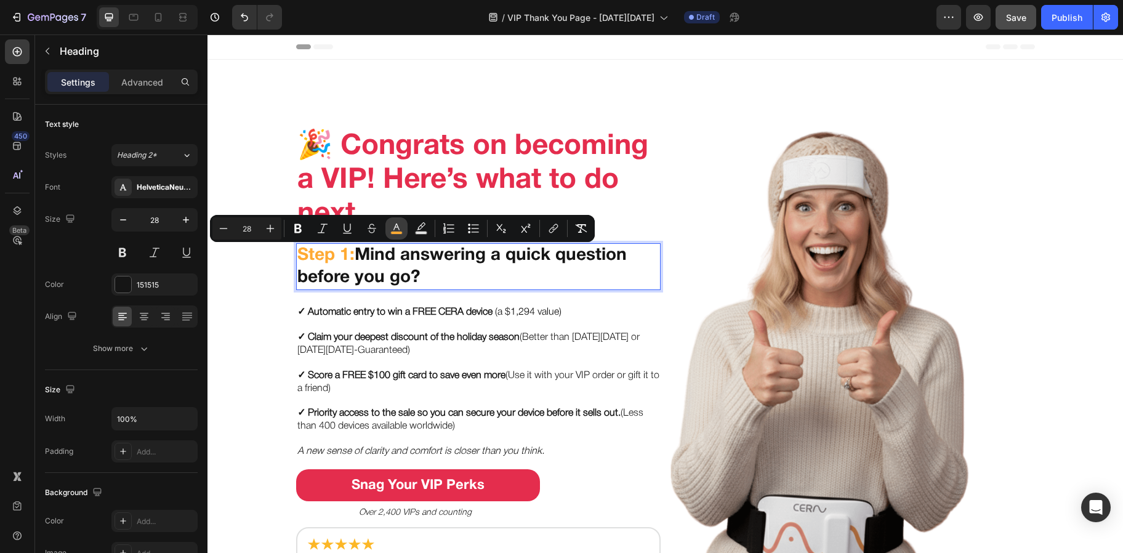
click at [386, 230] on button "color" at bounding box center [396, 228] width 22 height 22
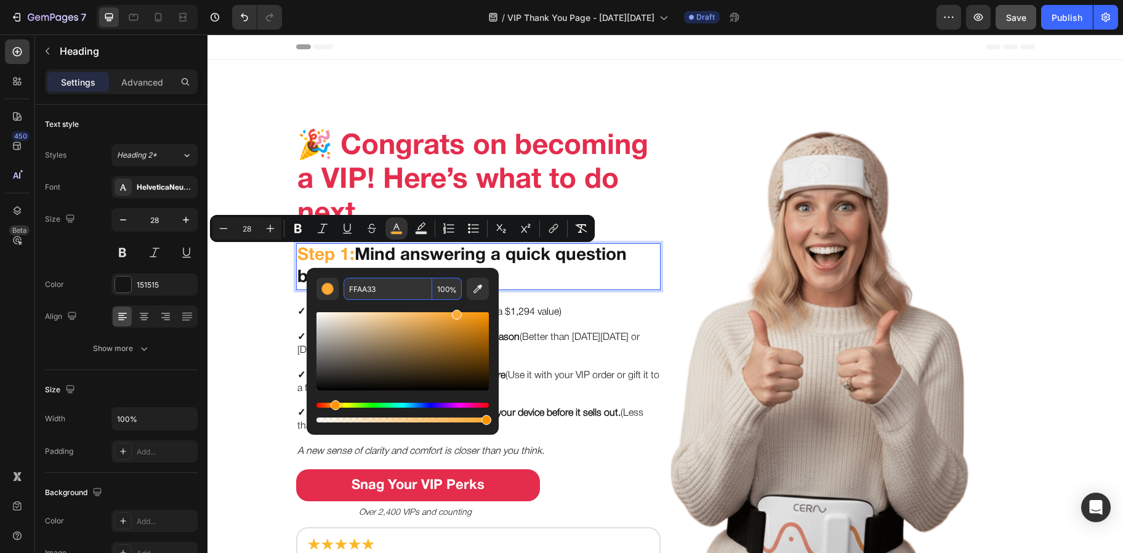
click at [413, 291] on input "FFAA33" at bounding box center [388, 289] width 89 height 22
click at [318, 287] on button "Editor contextual toolbar" at bounding box center [327, 289] width 22 height 22
click at [392, 288] on input "FFAA33" at bounding box center [388, 289] width 89 height 22
click at [475, 291] on icon "Editor contextual toolbar" at bounding box center [478, 289] width 12 height 12
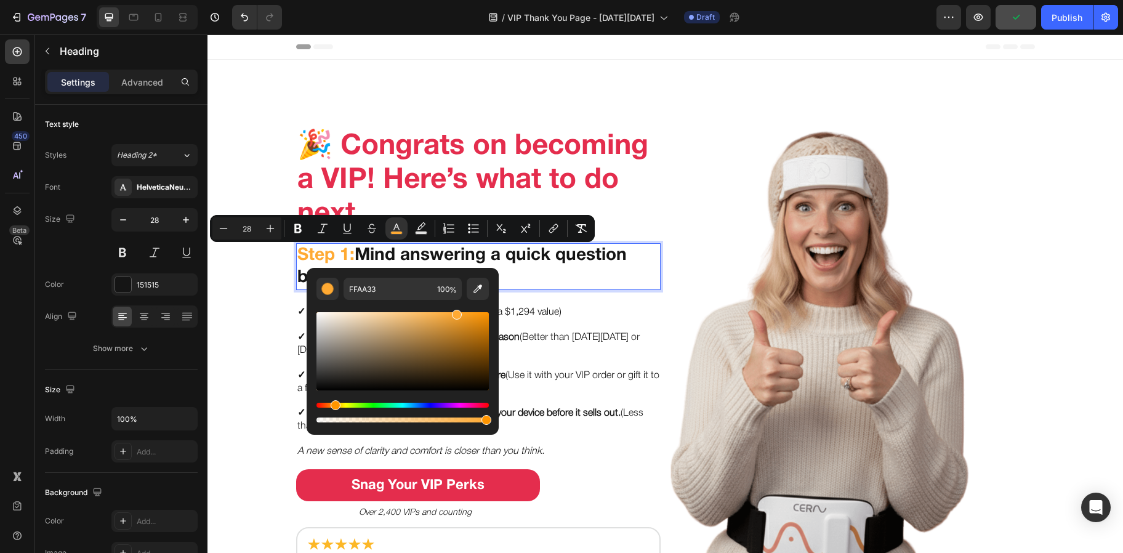
type input "E42D4D"
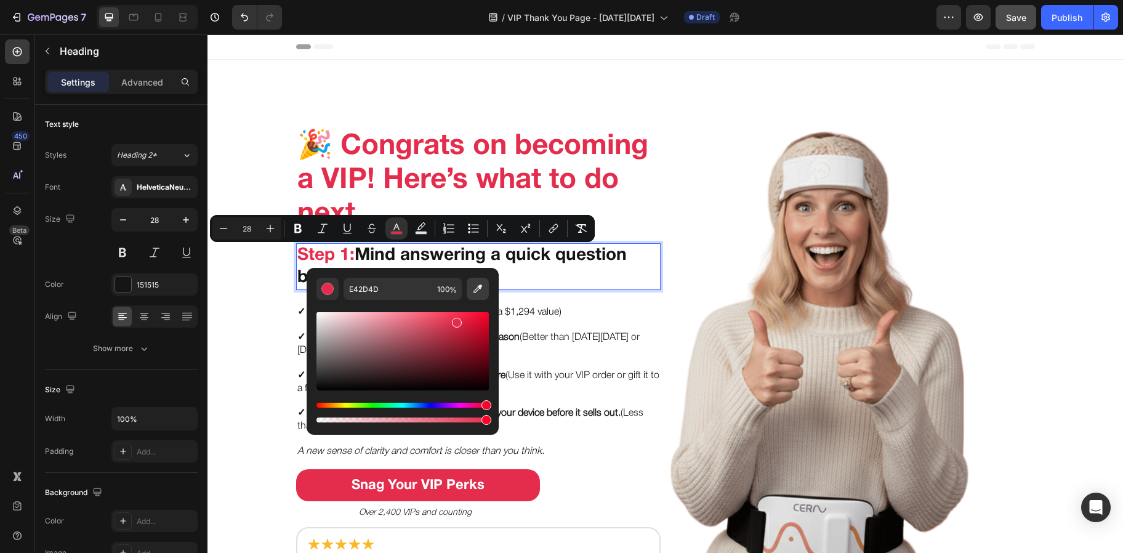
click at [469, 292] on button "Editor contextual toolbar" at bounding box center [478, 289] width 22 height 22
click at [469, 287] on button "Editor contextual toolbar" at bounding box center [478, 289] width 22 height 22
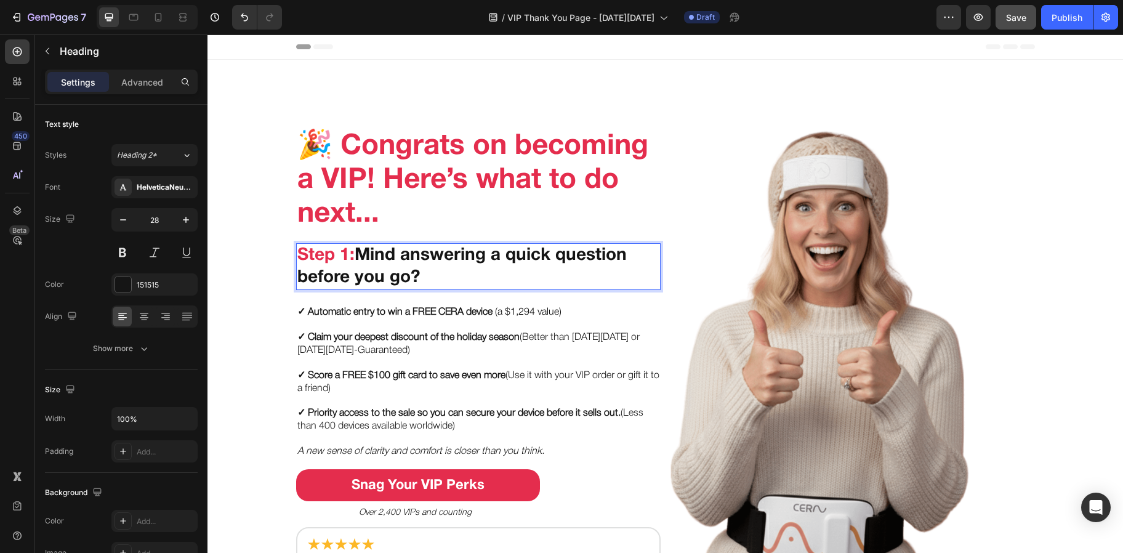
click at [561, 265] on p "Step 1: Mind answering a quick question before you go?" at bounding box center [478, 266] width 362 height 45
click at [433, 275] on p "Step 1: Mind answering a quick question before you go?" at bounding box center [478, 266] width 362 height 45
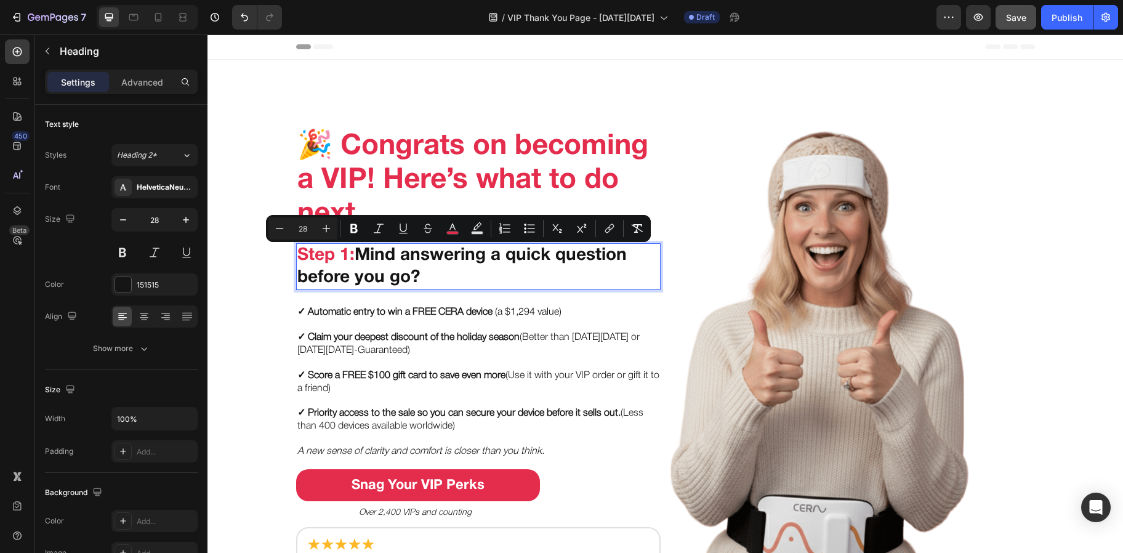
drag, startPoint x: 433, startPoint y: 275, endPoint x: 291, endPoint y: 257, distance: 143.4
click at [296, 257] on h2 "Step 1: Mind answering a quick question before you go?" at bounding box center [478, 266] width 364 height 47
click at [140, 18] on div at bounding box center [134, 17] width 20 height 20
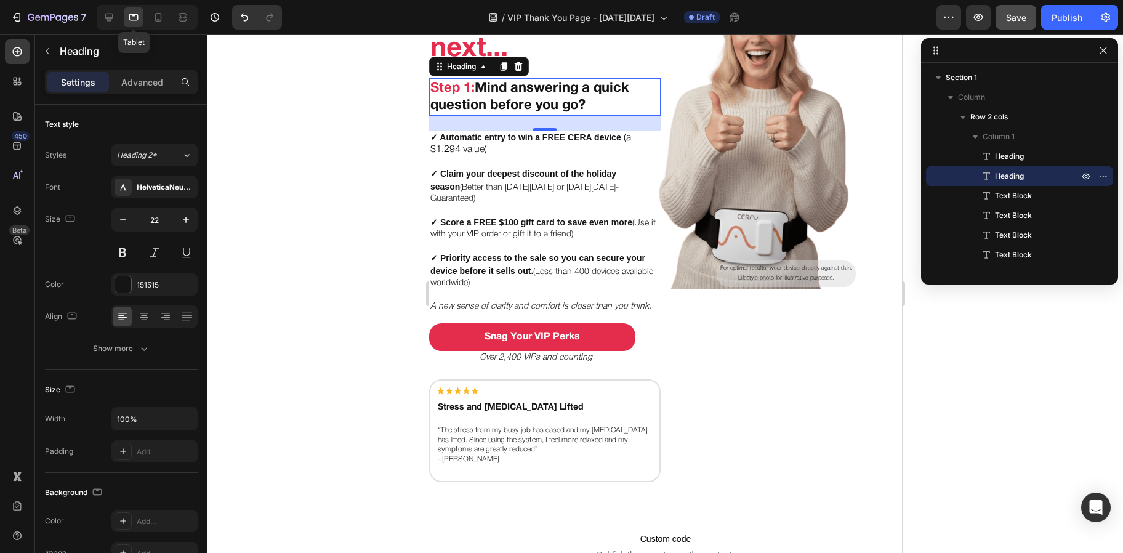
scroll to position [204, 0]
click at [153, 15] on icon at bounding box center [158, 17] width 12 height 12
type input "41"
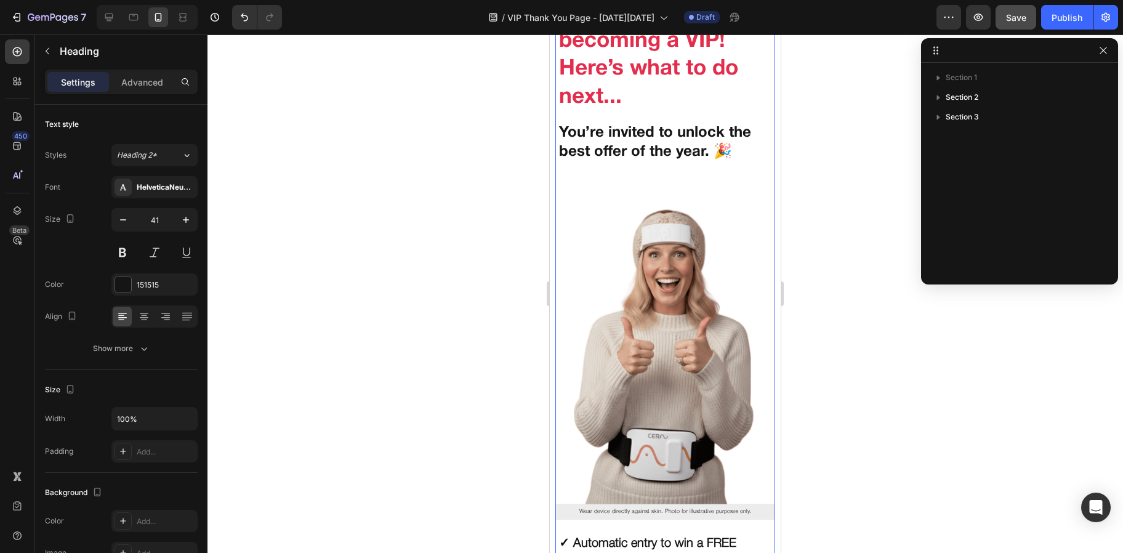
scroll to position [81, 0]
click at [610, 144] on h2 "You’re invited to unlock the best offer of the year. 🎉" at bounding box center [665, 143] width 214 height 41
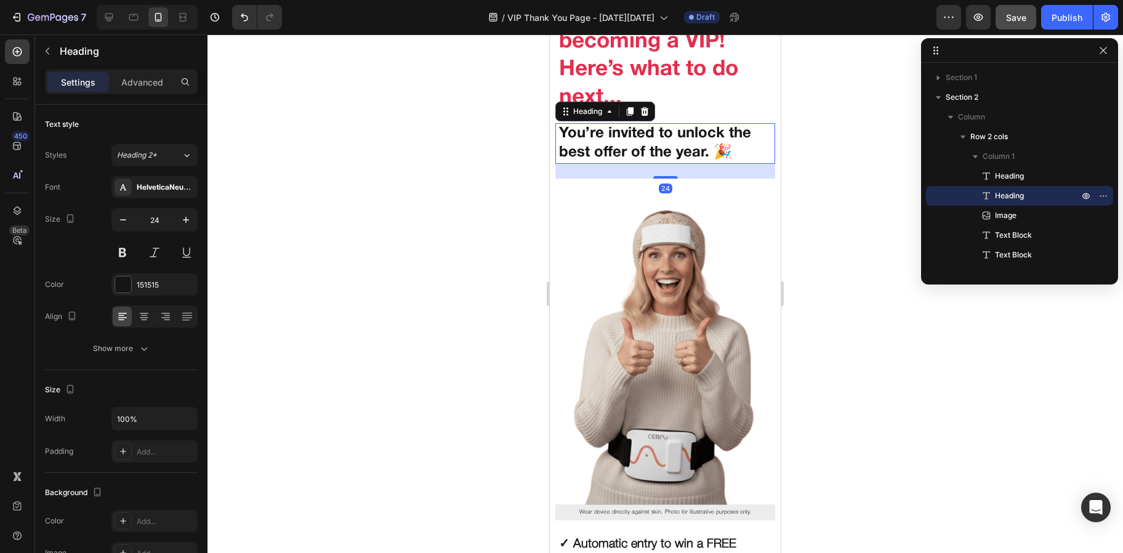
click at [610, 144] on h2 "You’re invited to unlock the best offer of the year. 🎉" at bounding box center [665, 143] width 214 height 41
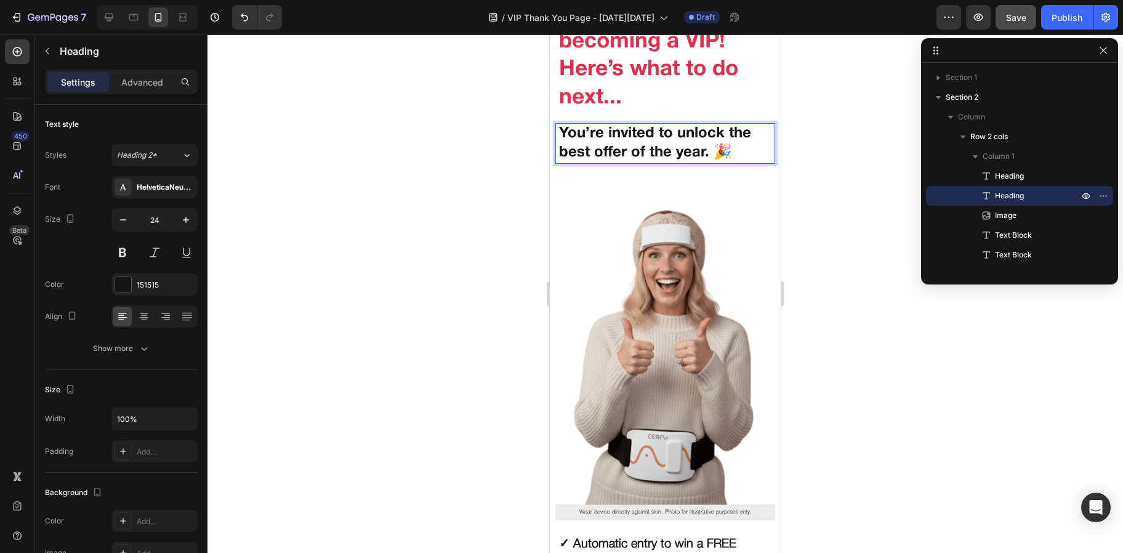
click at [610, 144] on p "You’re invited to unlock the best offer of the year. 🎉" at bounding box center [665, 143] width 212 height 38
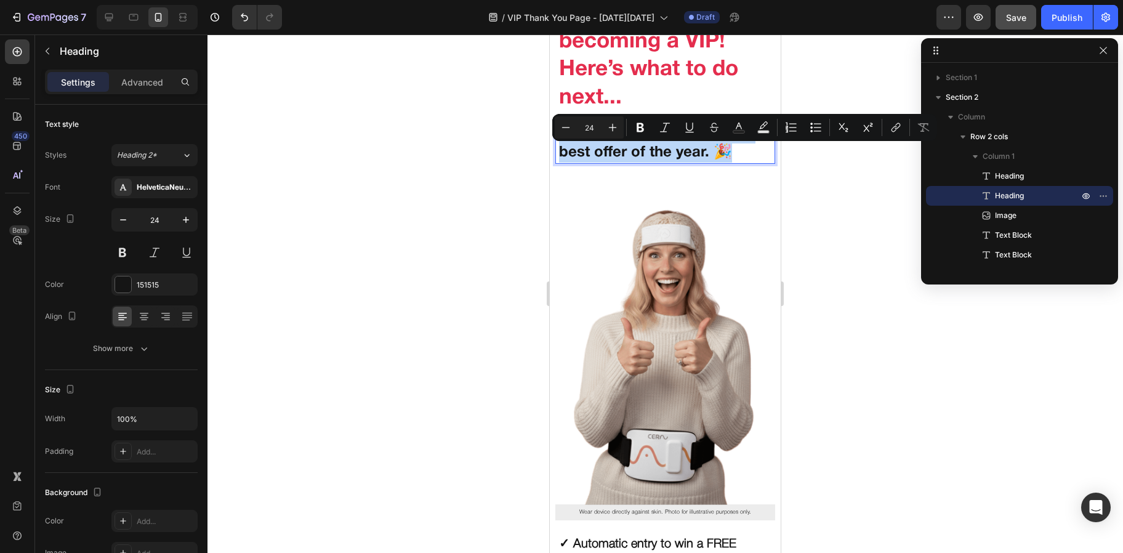
click at [610, 144] on p "You’re invited to unlock the best offer of the year. 🎉" at bounding box center [665, 143] width 212 height 38
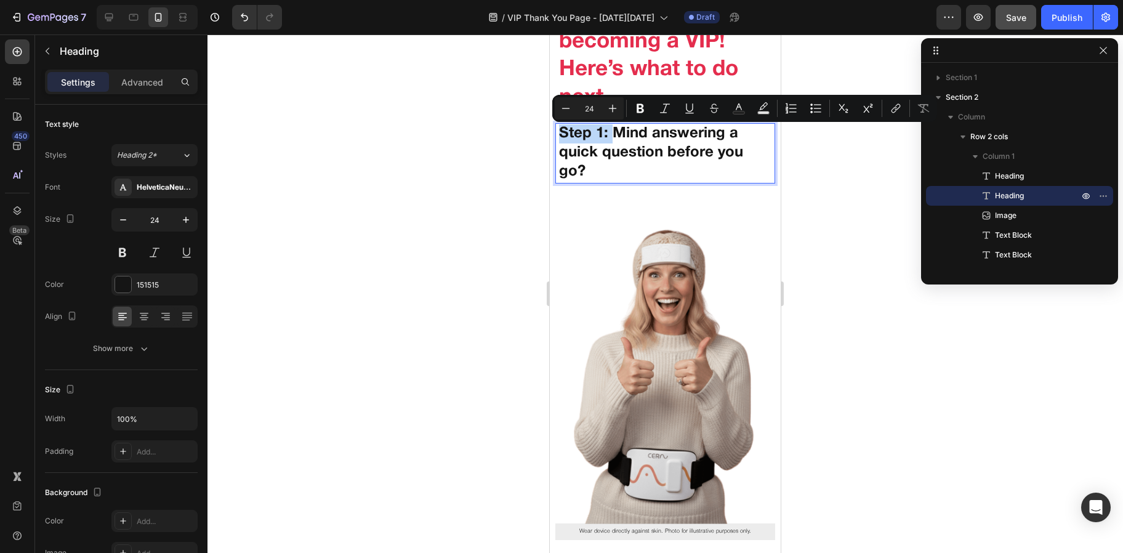
drag, startPoint x: 611, startPoint y: 129, endPoint x: 552, endPoint y: 131, distance: 59.7
click at [552, 131] on section "🎉 Congrats on becoming a VIP! Here’s what to do next... Heading Step 1: Mind an…" at bounding box center [665, 558] width 231 height 1159
click at [738, 105] on icon "Editor contextual toolbar" at bounding box center [739, 106] width 6 height 7
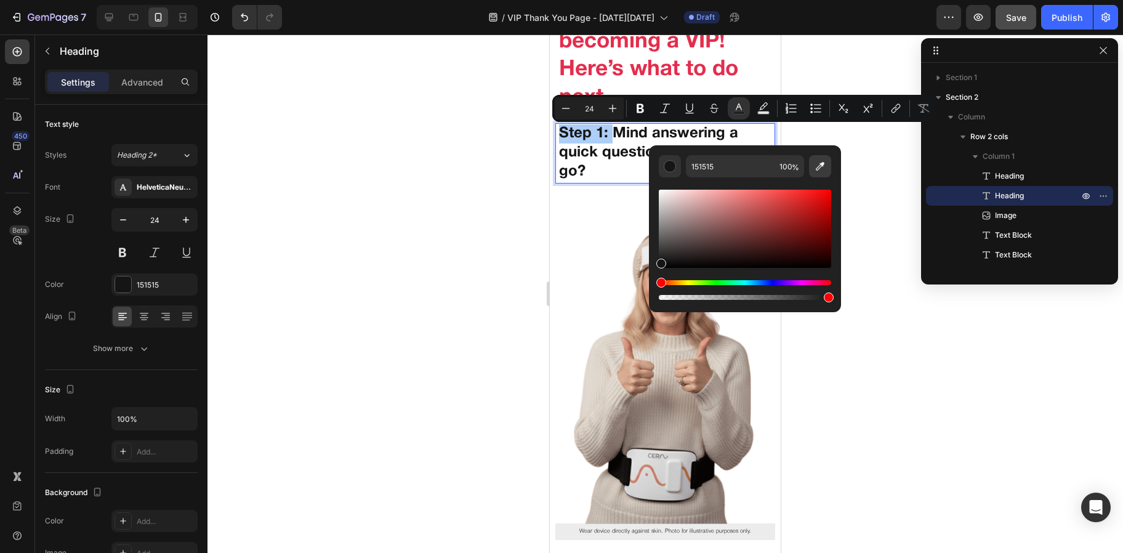
click at [820, 169] on icon "Editor contextual toolbar" at bounding box center [820, 166] width 12 height 12
type input "E42D4D"
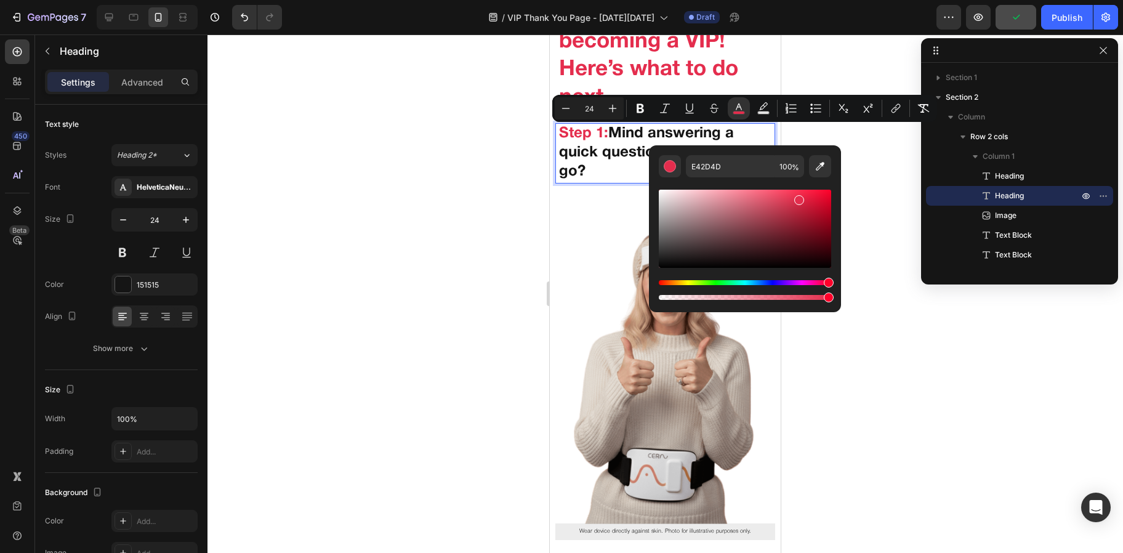
click at [593, 177] on p "Step 1: Mind answering a quick question before you go?" at bounding box center [665, 153] width 212 height 58
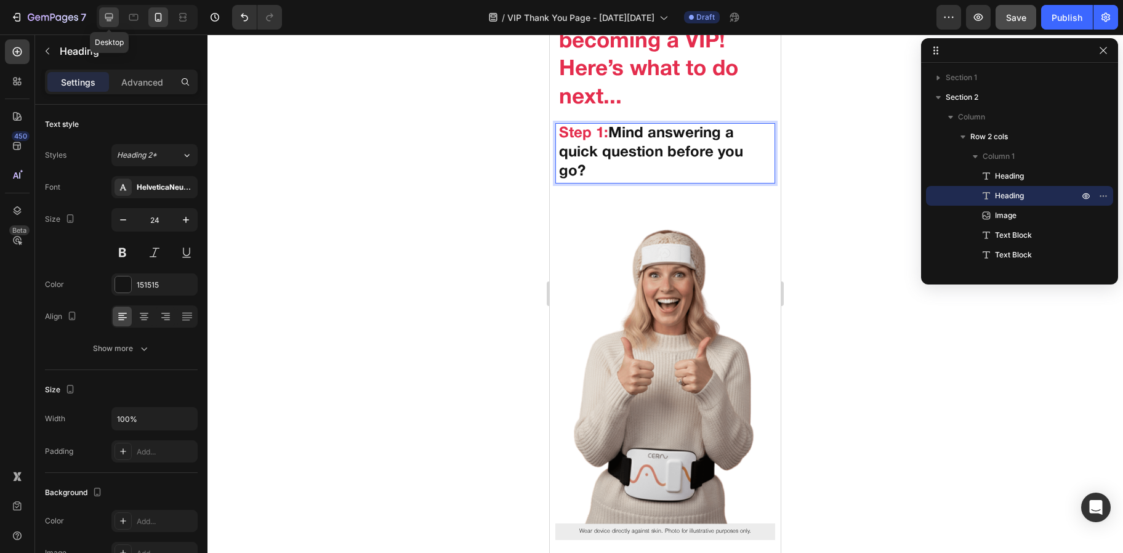
click at [107, 20] on icon at bounding box center [109, 17] width 12 height 12
type input "28"
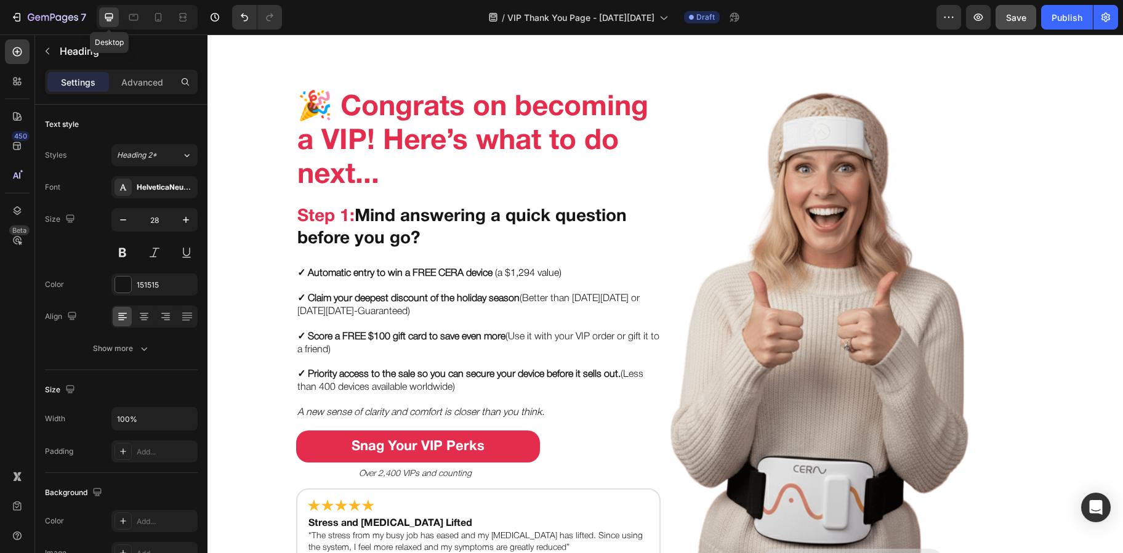
scroll to position [38, 0]
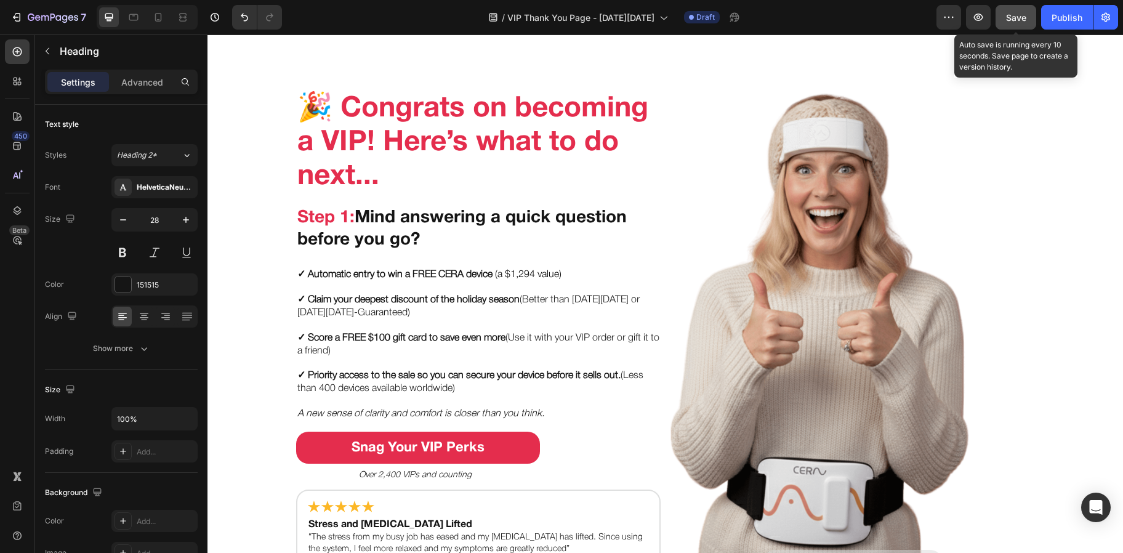
click at [1024, 22] on span "Save" at bounding box center [1016, 17] width 20 height 10
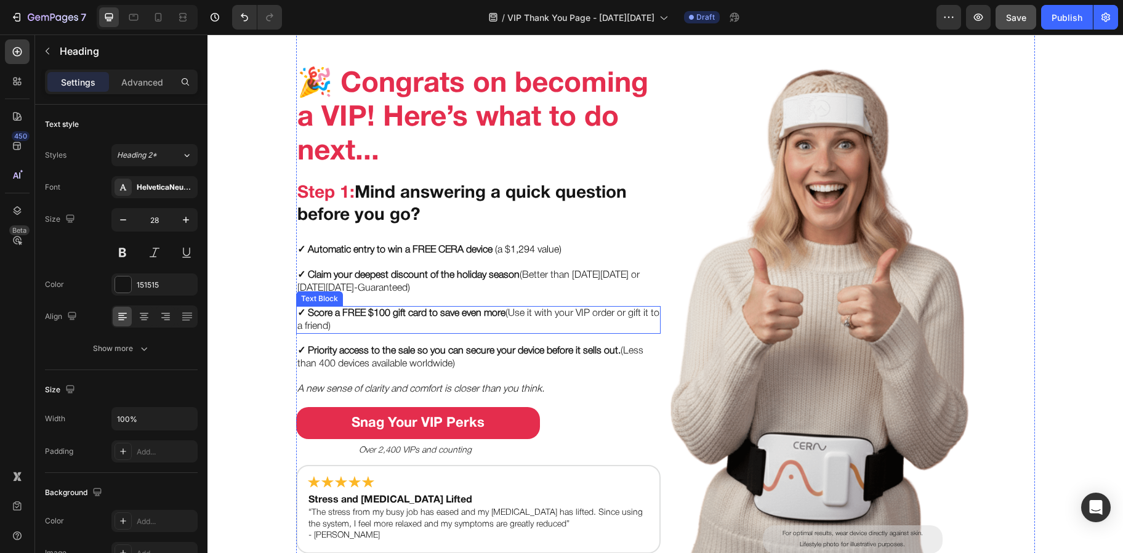
scroll to position [52, 0]
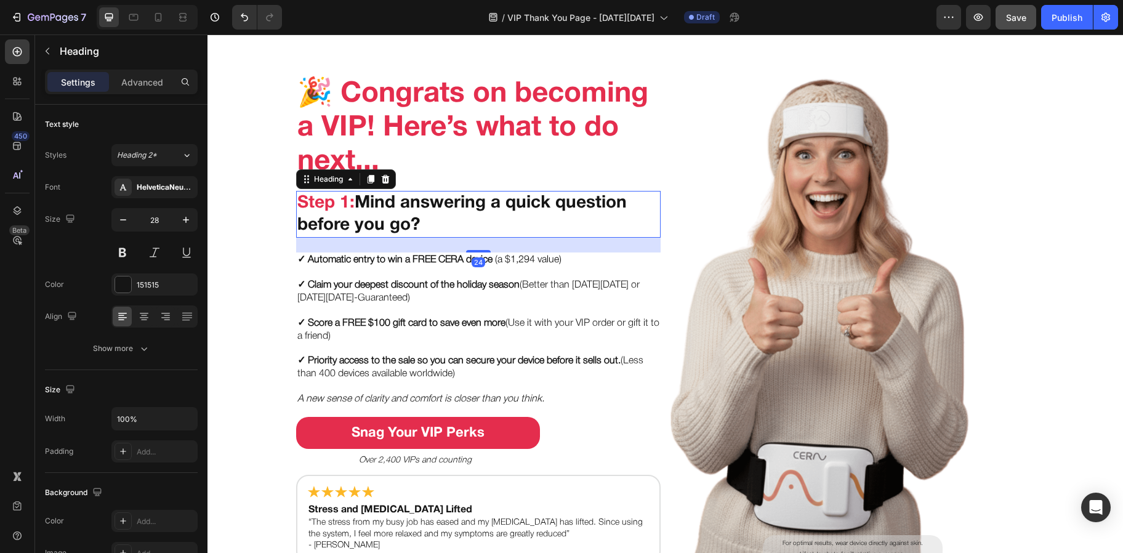
click at [395, 222] on p "⁠⁠⁠⁠⁠⁠⁠ Step 1: Mind answering a quick question before you go?" at bounding box center [478, 214] width 362 height 45
click at [367, 177] on icon at bounding box center [370, 179] width 7 height 9
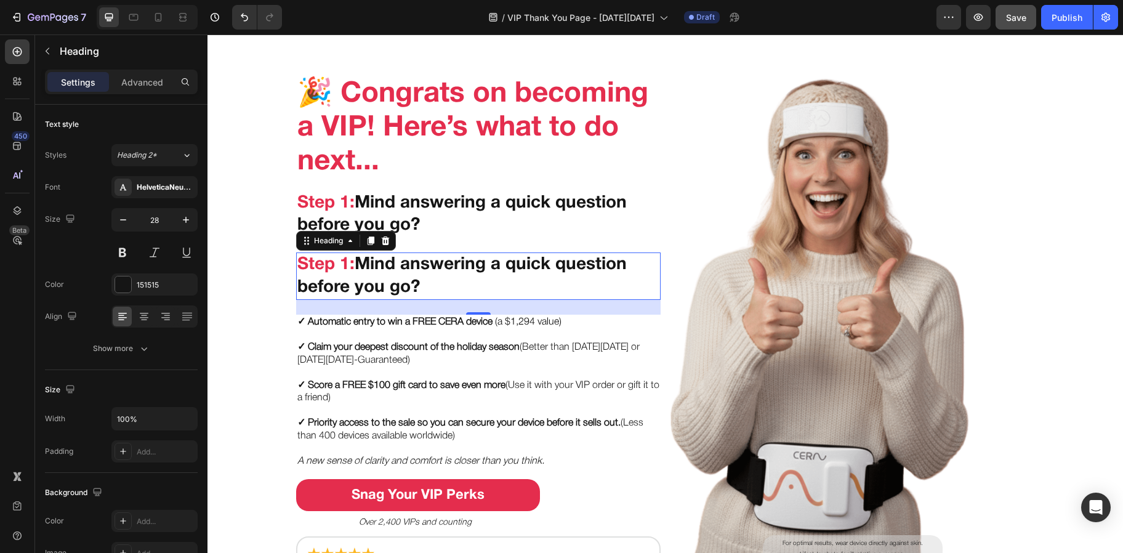
click at [404, 267] on h2 "Step 1: Mind answering a quick question before you go?" at bounding box center [478, 275] width 364 height 47
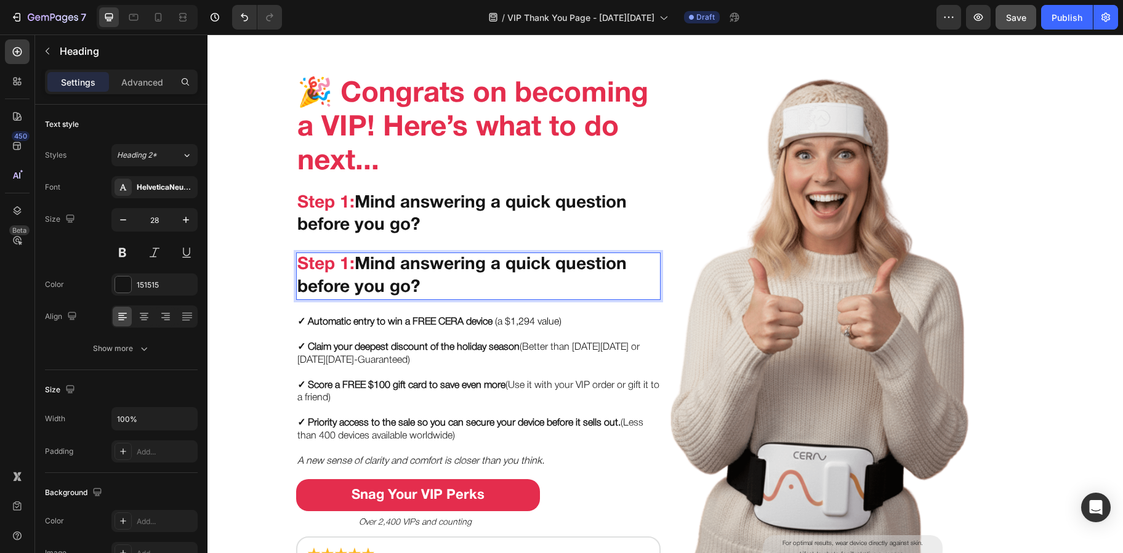
click at [404, 267] on p "Step 1: Mind answering a quick question before you go?" at bounding box center [478, 276] width 362 height 45
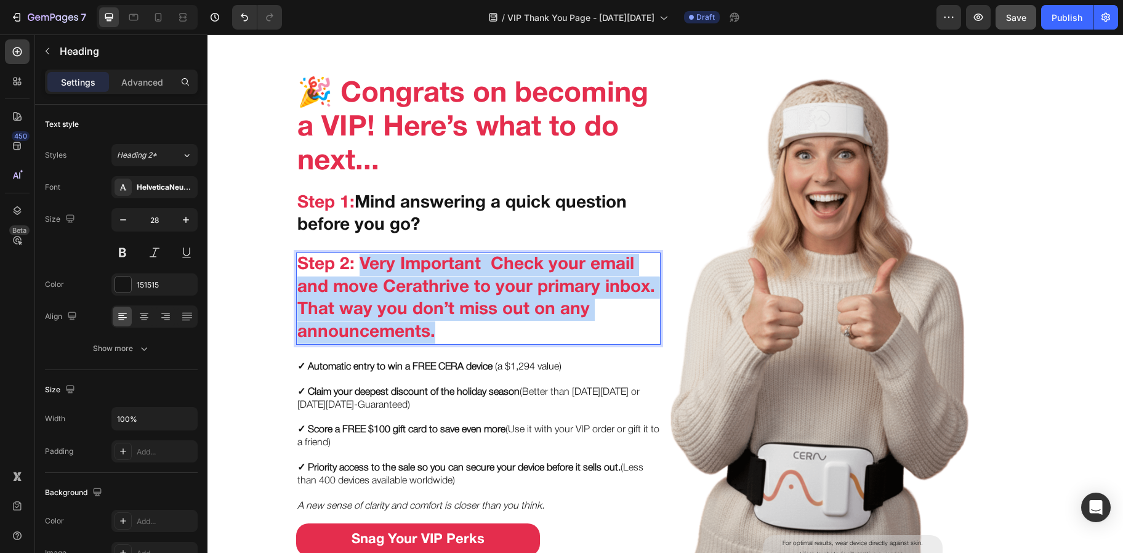
drag, startPoint x: 441, startPoint y: 330, endPoint x: 354, endPoint y: 269, distance: 106.1
click at [354, 269] on p "Step 2: Very Important Check your email and move Cerathrive to your primary inb…" at bounding box center [478, 299] width 362 height 90
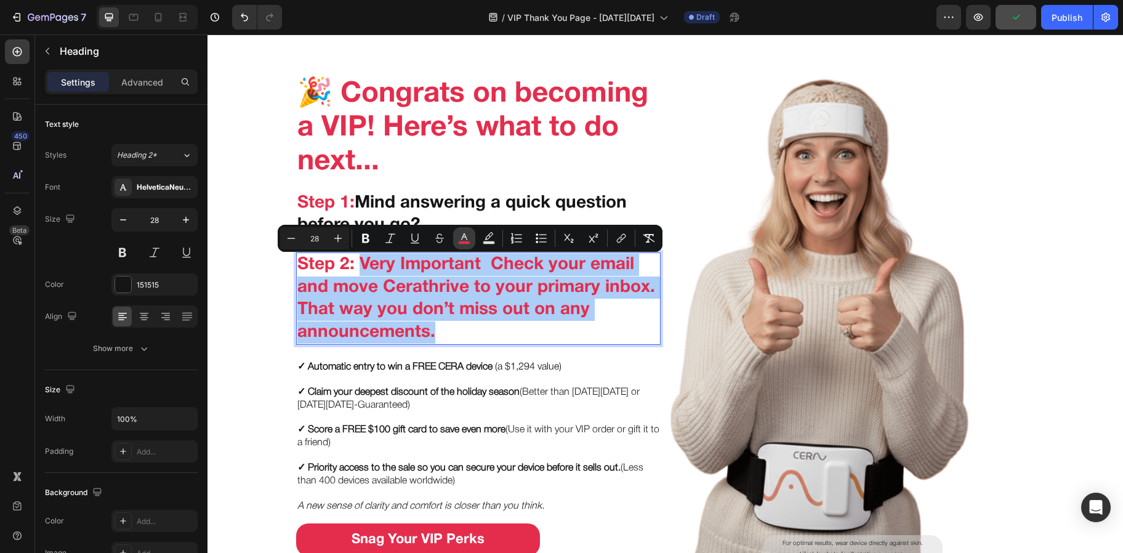
click at [469, 240] on icon "Editor contextual toolbar" at bounding box center [464, 238] width 12 height 12
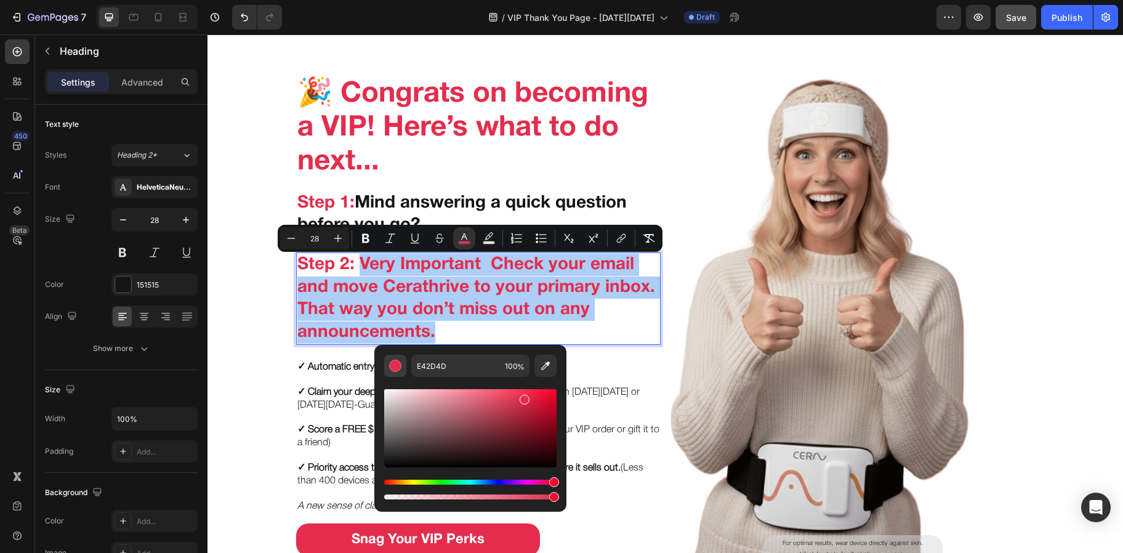
click at [400, 369] on div "Editor contextual toolbar" at bounding box center [395, 366] width 12 height 12
click at [550, 369] on icon "Editor contextual toolbar" at bounding box center [545, 366] width 12 height 12
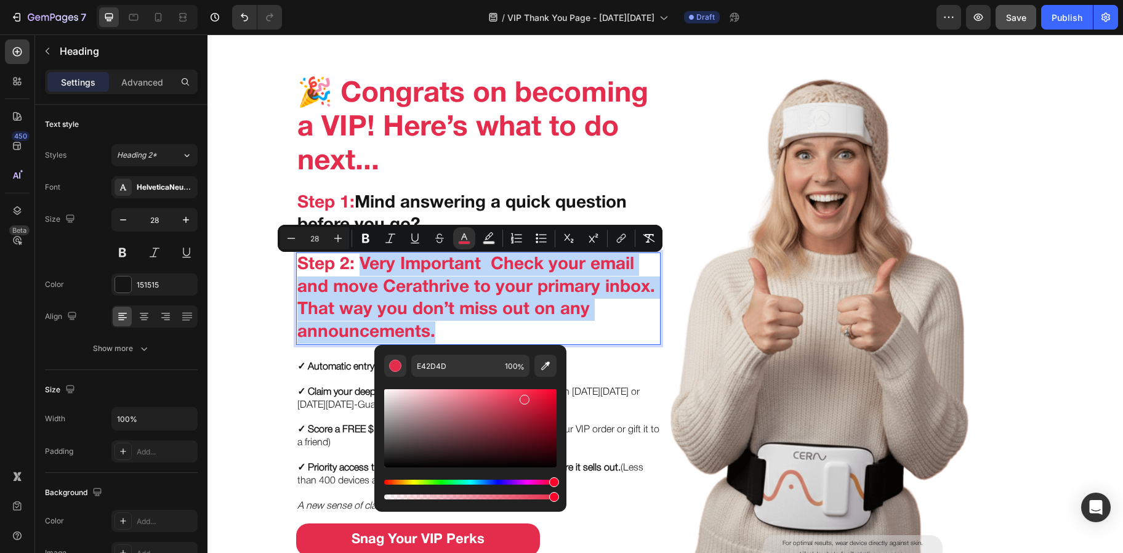
type input "151515"
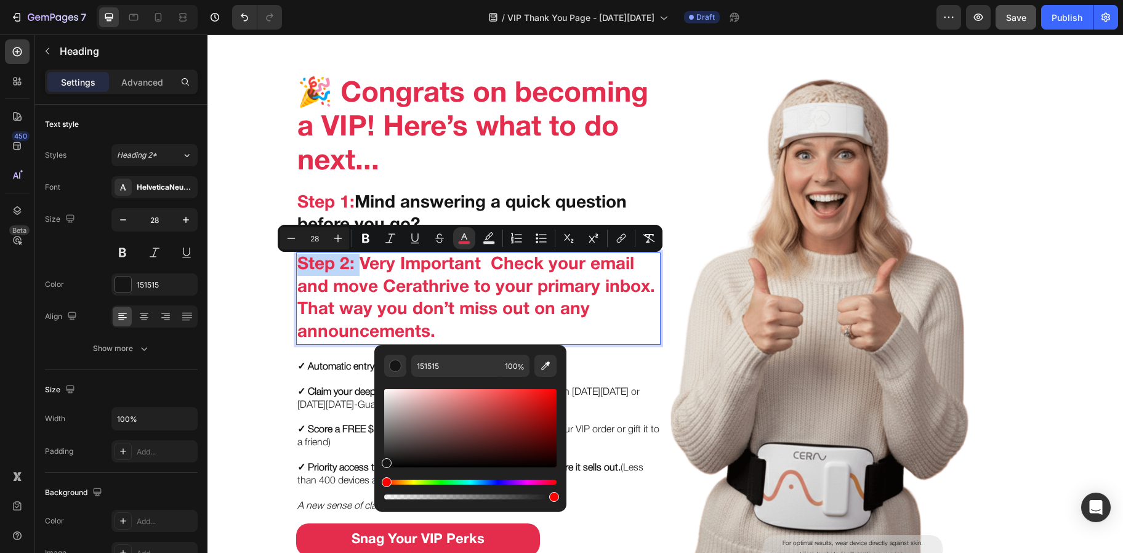
click at [465, 286] on span "Step 2: Very Important Check your email and move Cerathrive to your primary inb…" at bounding box center [476, 298] width 358 height 83
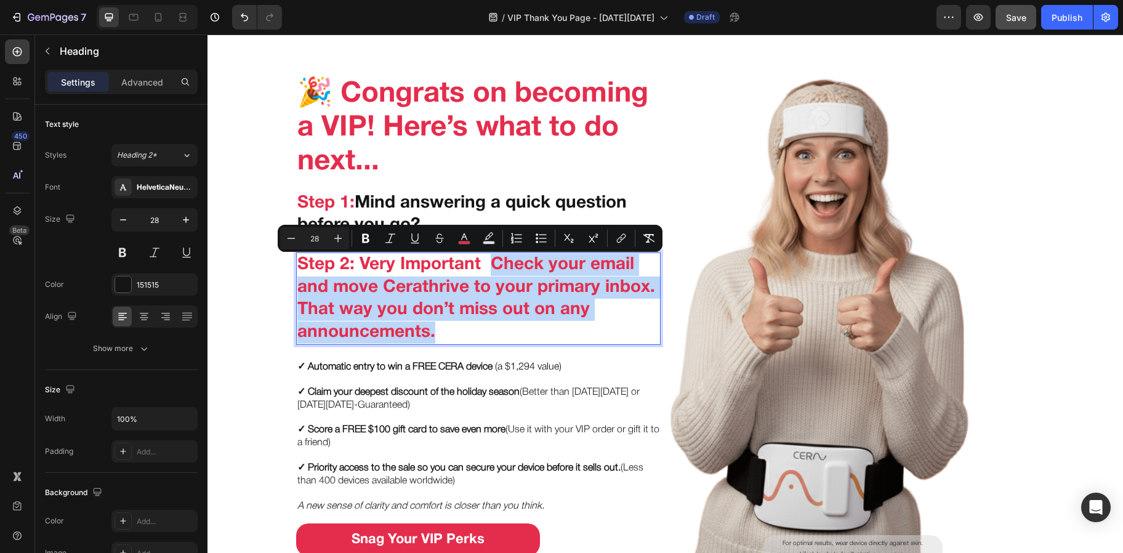
drag, startPoint x: 444, startPoint y: 330, endPoint x: 483, endPoint y: 273, distance: 68.6
click at [483, 273] on p "Step 2: Very Important Check your email and move Cerathrive to your primary inb…" at bounding box center [478, 299] width 362 height 90
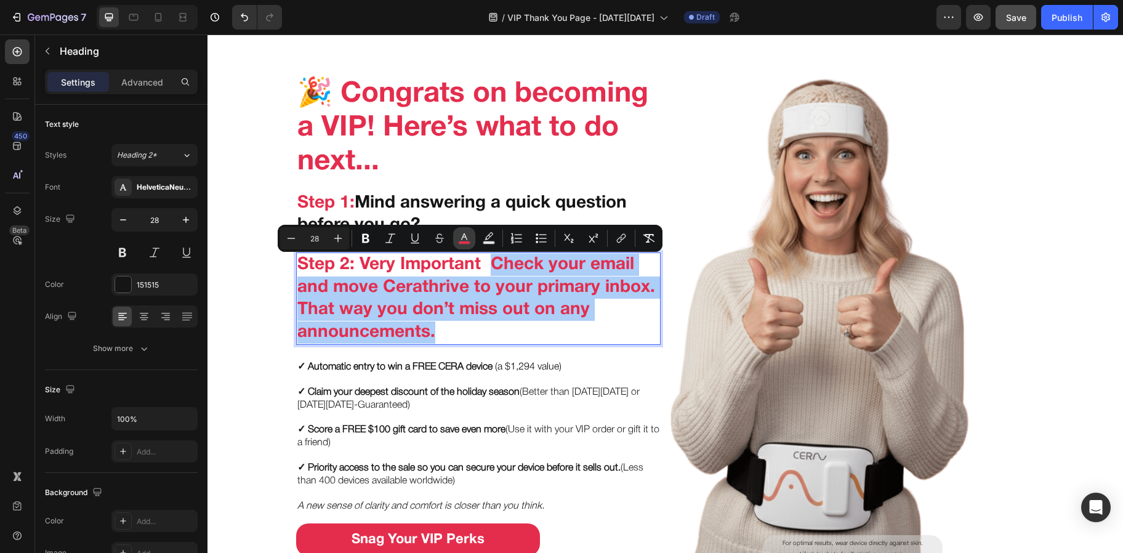
click at [459, 238] on icon "Editor contextual toolbar" at bounding box center [464, 238] width 12 height 12
type input "E42D4D"
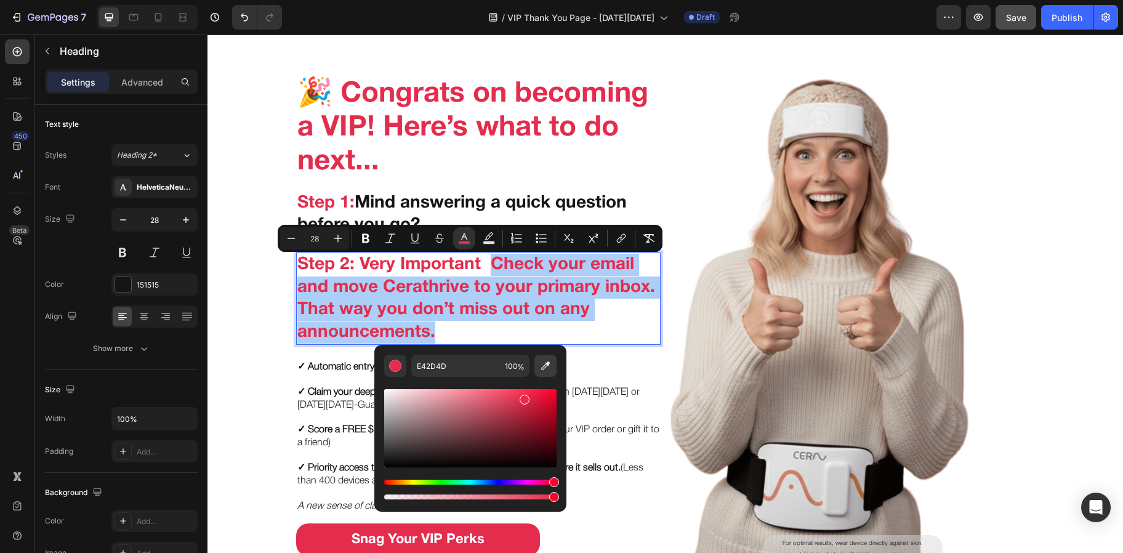
click at [552, 363] on button "Editor contextual toolbar" at bounding box center [545, 366] width 22 height 22
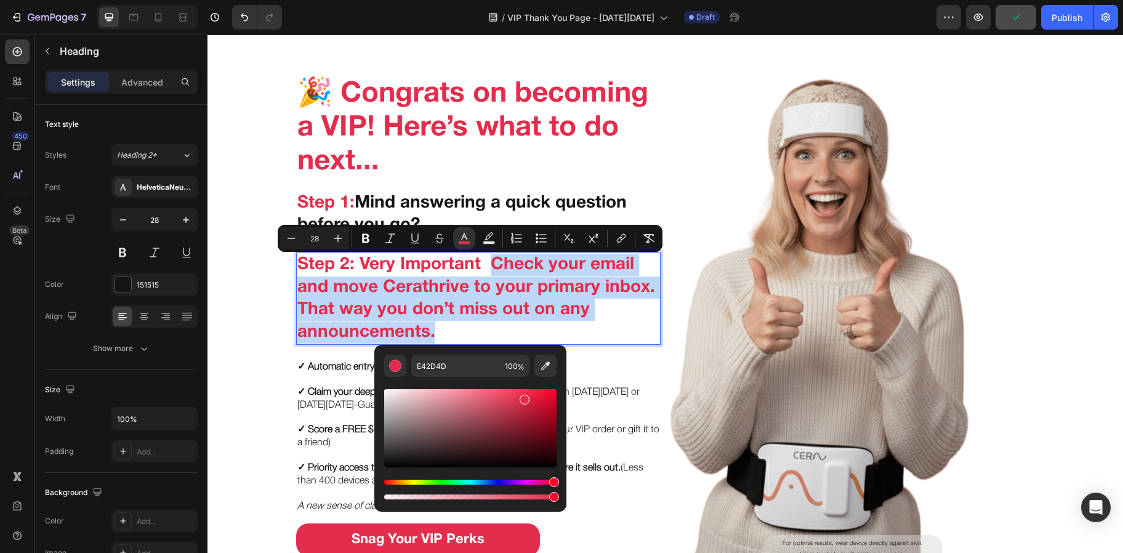
type input "151515"
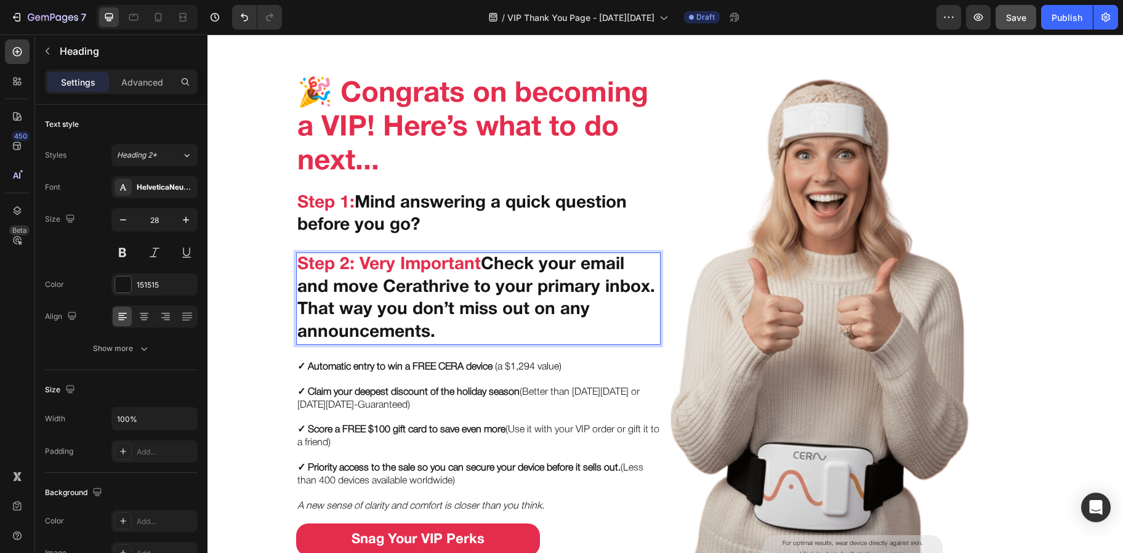
click at [359, 268] on span "Step 2: Very Important" at bounding box center [388, 265] width 183 height 16
click at [481, 265] on span "Step 2: Very Important" at bounding box center [388, 265] width 183 height 16
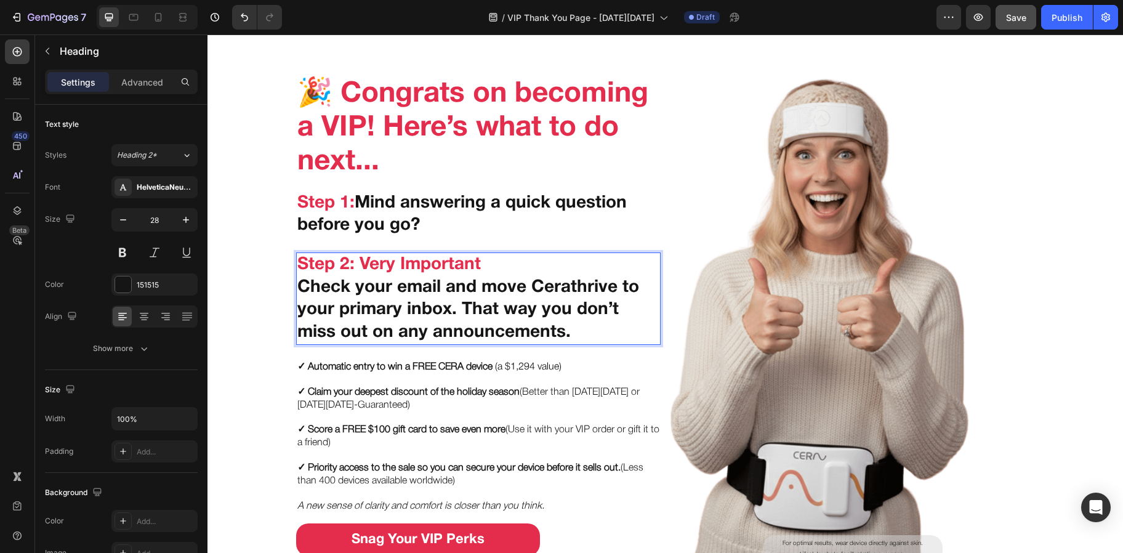
click at [459, 314] on span "Check your email and move Cerathrive to your primary inbox. That way you don’t …" at bounding box center [468, 310] width 342 height 61
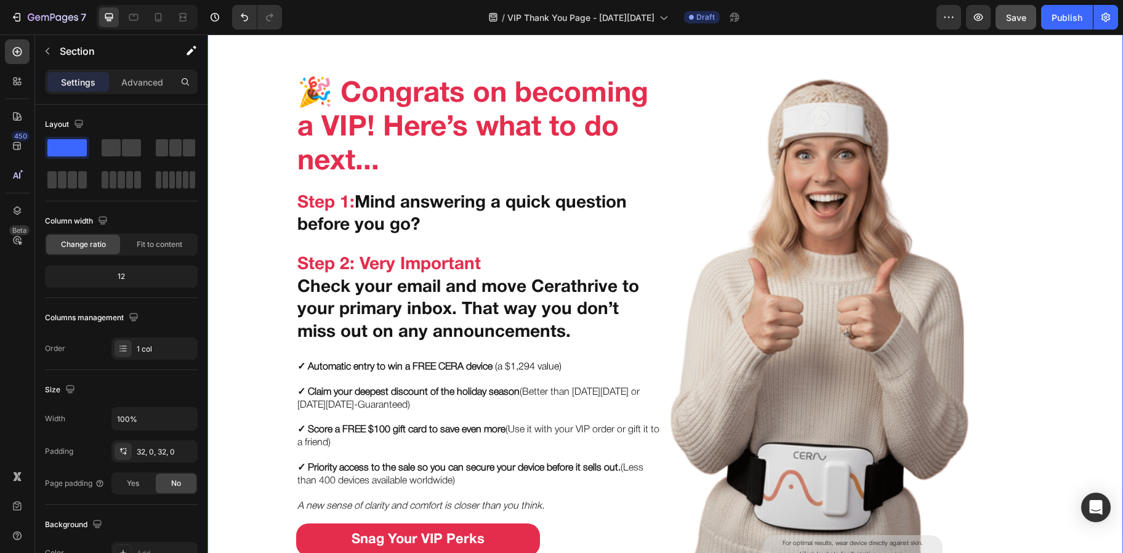
click at [276, 309] on div "🎉 Congrats on becoming a VIP! Here’s what to do next... Heading ⁠⁠⁠⁠⁠⁠⁠ Step 1:…" at bounding box center [664, 348] width 915 height 643
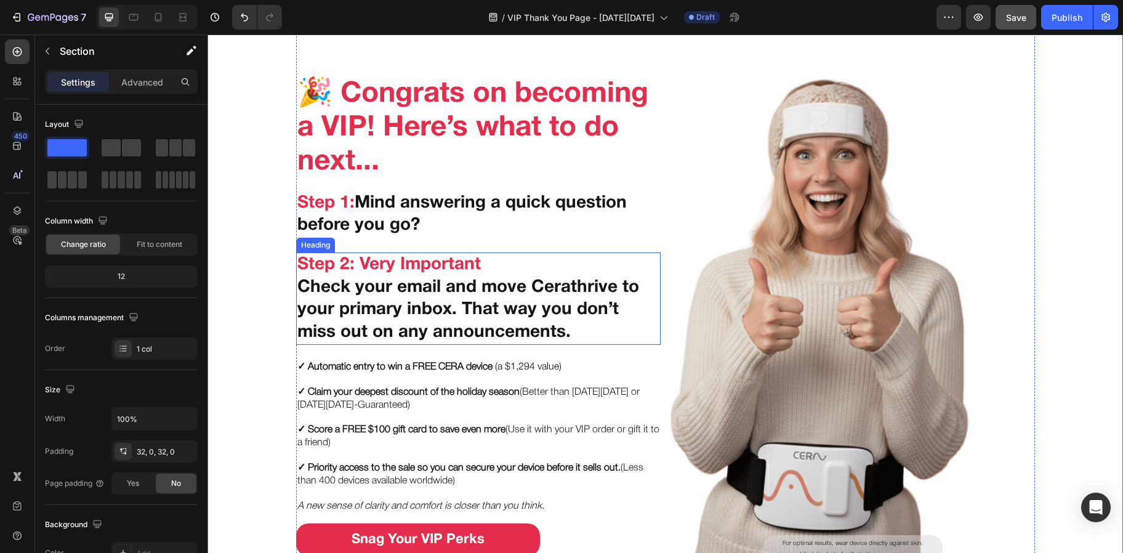
click at [334, 296] on p "⁠⁠⁠⁠⁠⁠⁠ Step 2: Very Important Check your email and move Cerathrive to your pri…" at bounding box center [478, 299] width 362 height 90
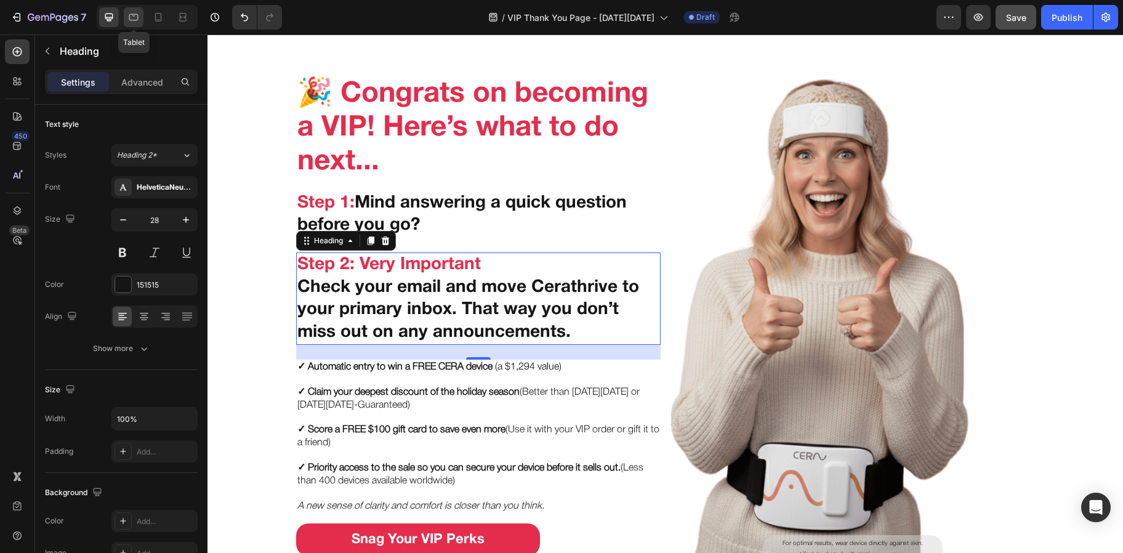
click at [135, 23] on icon at bounding box center [133, 17] width 12 height 12
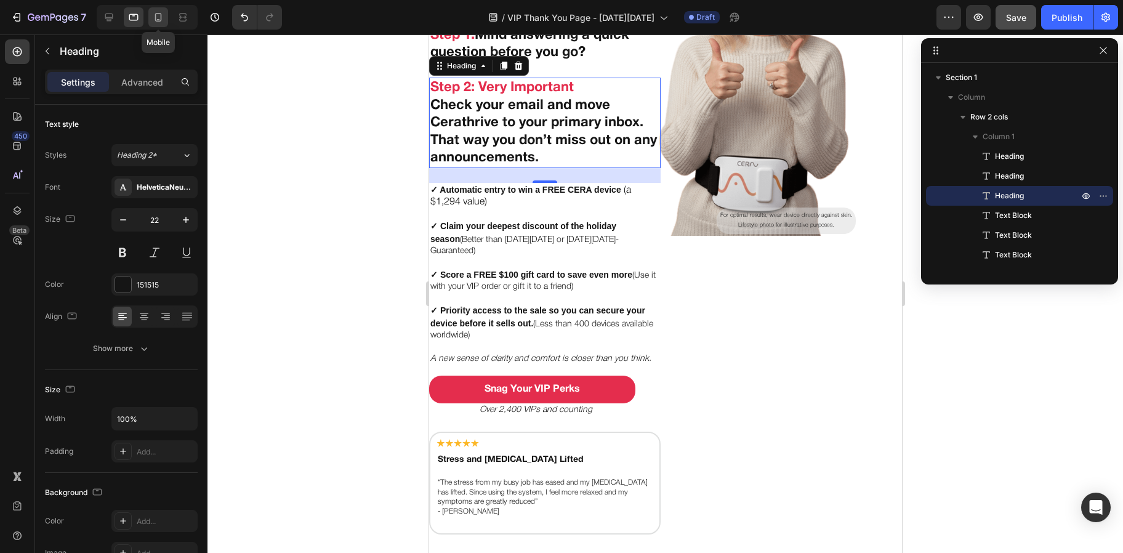
click at [150, 18] on div at bounding box center [158, 17] width 20 height 20
type input "41"
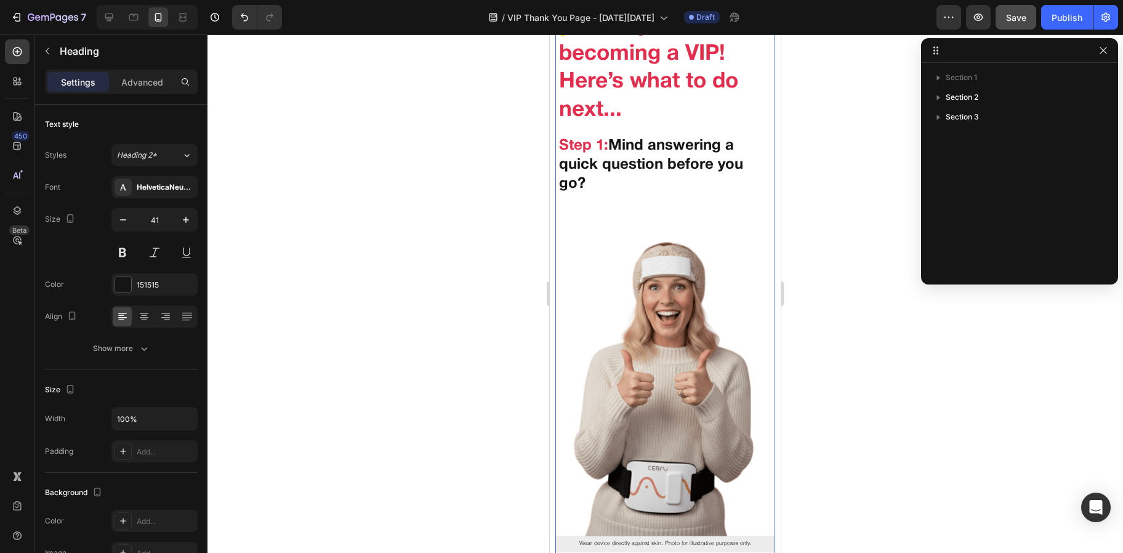
scroll to position [64, 0]
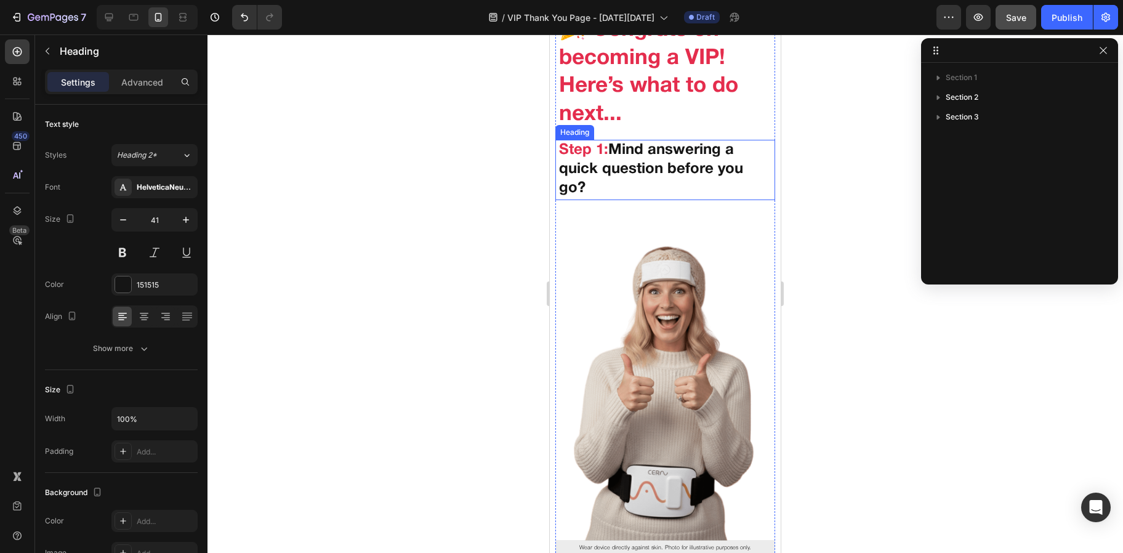
click at [628, 163] on p "⁠⁠⁠⁠⁠⁠⁠ Step 1: Mind answering a quick question before you go?" at bounding box center [665, 170] width 212 height 58
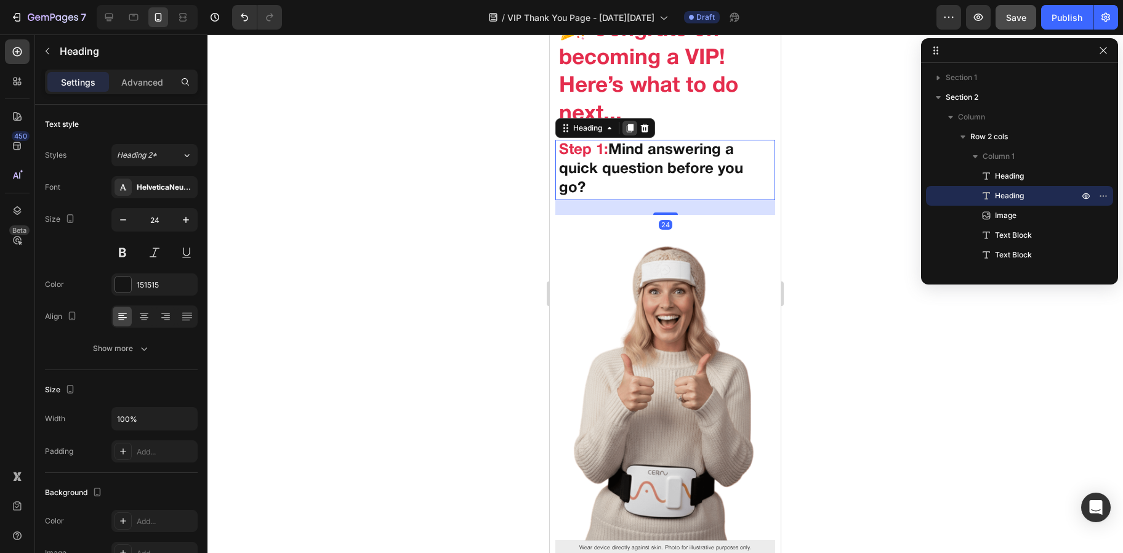
click at [627, 128] on icon at bounding box center [630, 128] width 7 height 9
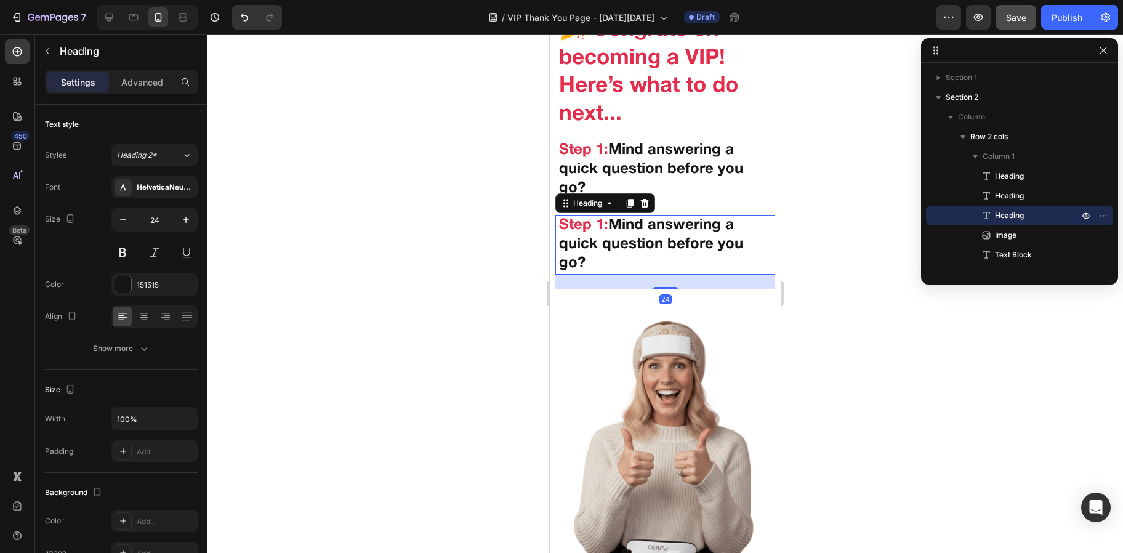
click at [603, 252] on h2 "Step 1: Mind answering a quick question before you go?" at bounding box center [665, 245] width 214 height 60
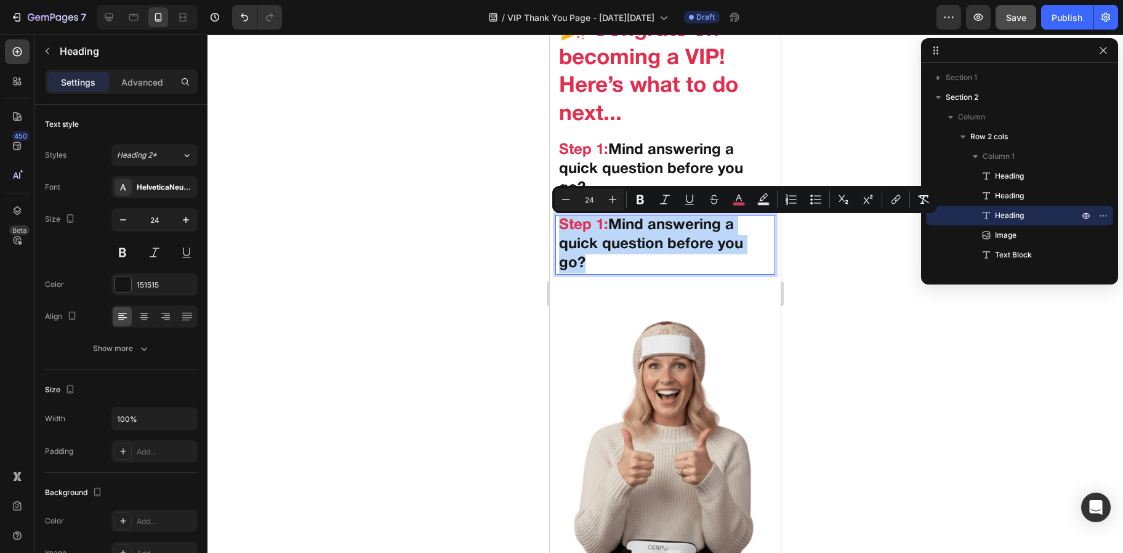
drag, startPoint x: 593, startPoint y: 262, endPoint x: 563, endPoint y: 230, distance: 44.0
click at [563, 230] on p "Step 1: Mind answering a quick question before you go?" at bounding box center [665, 245] width 212 height 58
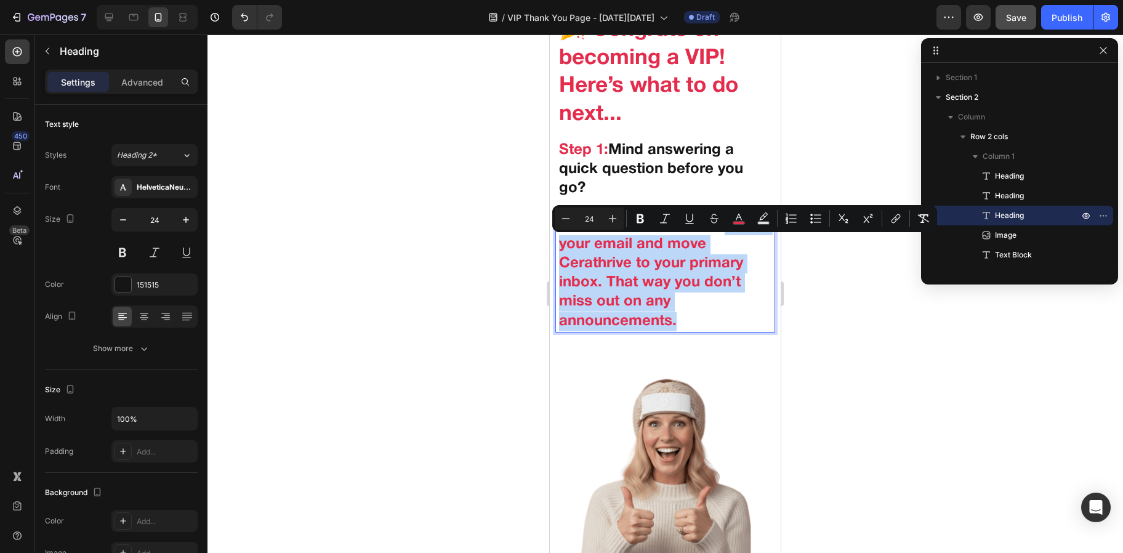
drag, startPoint x: 676, startPoint y: 318, endPoint x: 563, endPoint y: 249, distance: 132.1
click at [563, 249] on p "Step 2: Very Important Check your email and move Cerathrive to your primary inb…" at bounding box center [665, 273] width 212 height 115
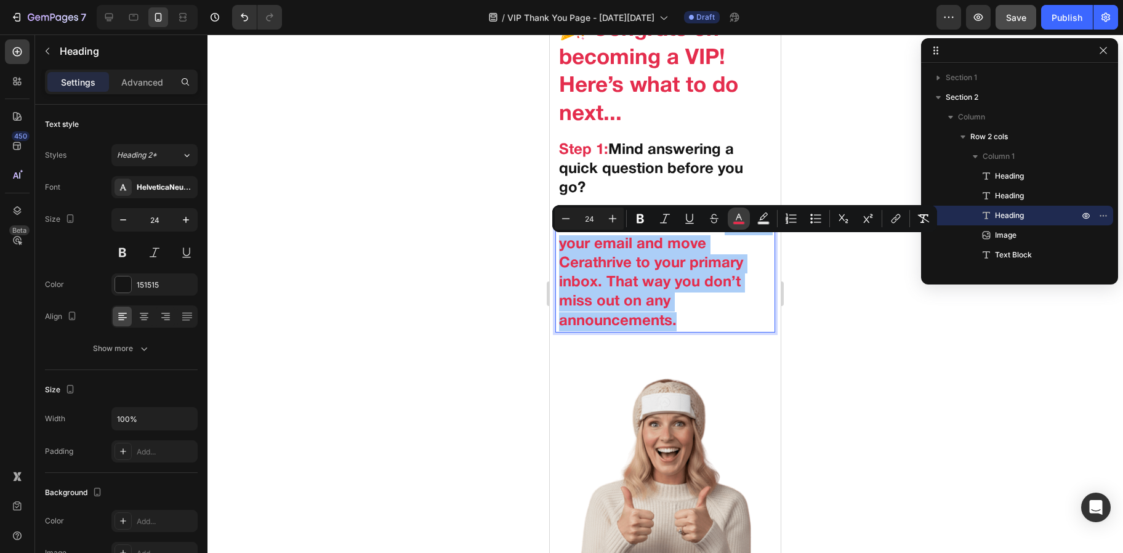
click at [734, 220] on icon "Editor contextual toolbar" at bounding box center [739, 218] width 12 height 12
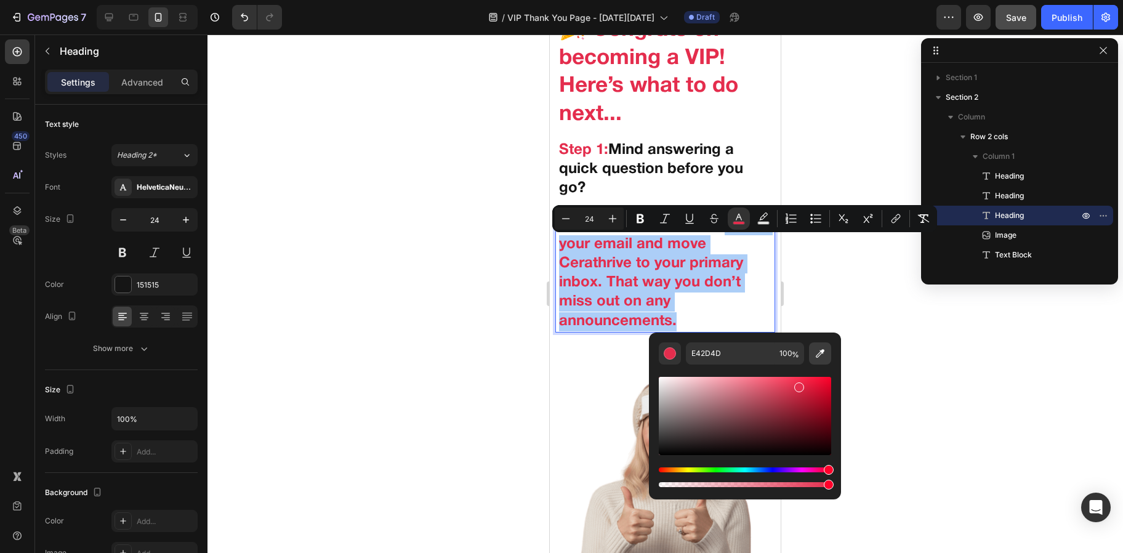
click at [823, 358] on icon "Editor contextual toolbar" at bounding box center [820, 353] width 12 height 12
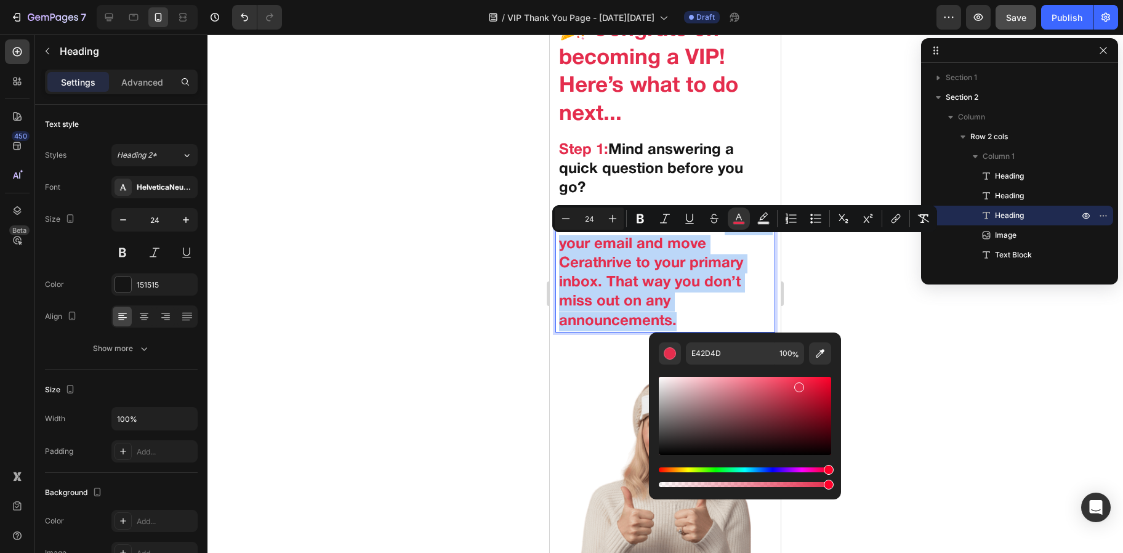
type input "151515"
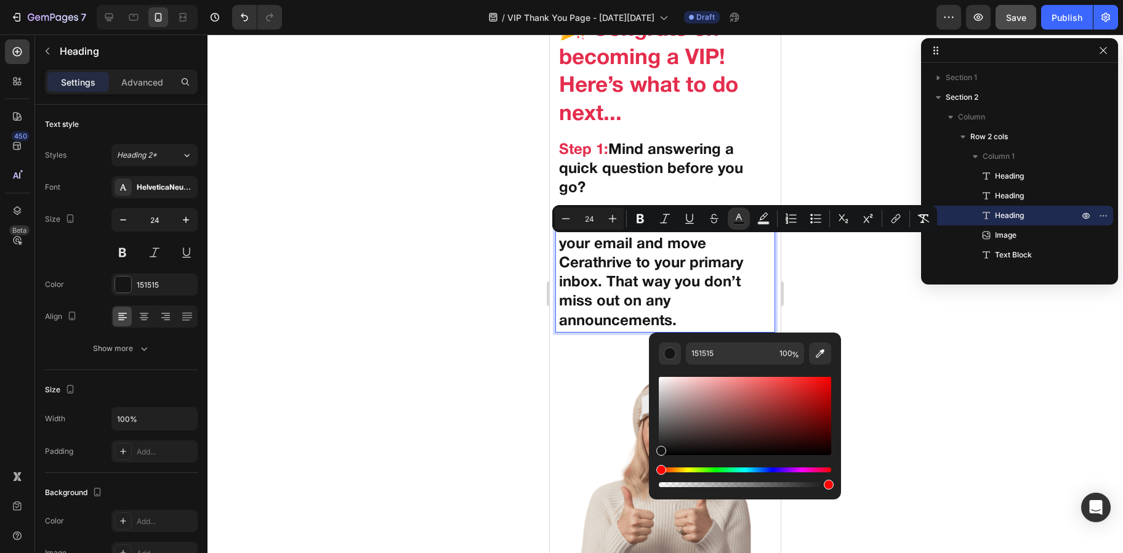
click at [593, 273] on p "Step 2: Very Important Check your email and move Cerathrive to your primary inb…" at bounding box center [665, 273] width 212 height 115
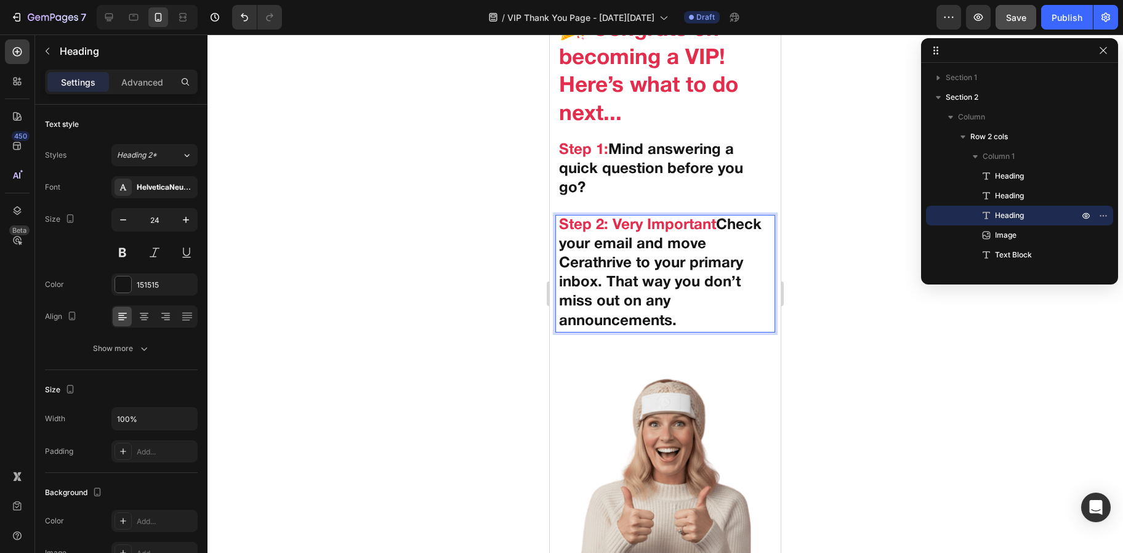
click at [570, 247] on span "Check your email and move Cerathrive to your primary inbox. That way you don’t …" at bounding box center [660, 274] width 203 height 110
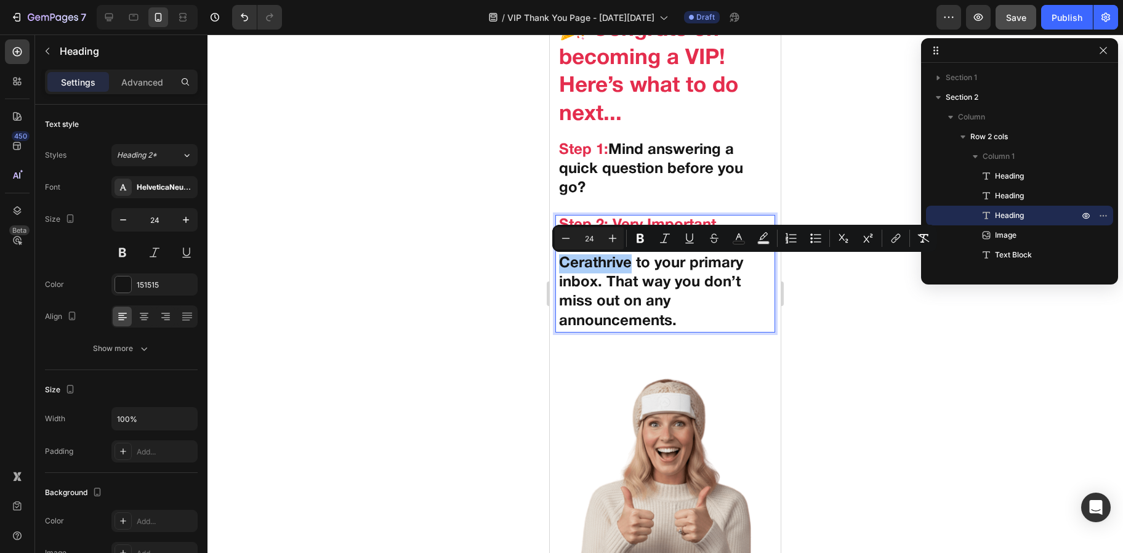
click at [501, 282] on div at bounding box center [664, 293] width 915 height 518
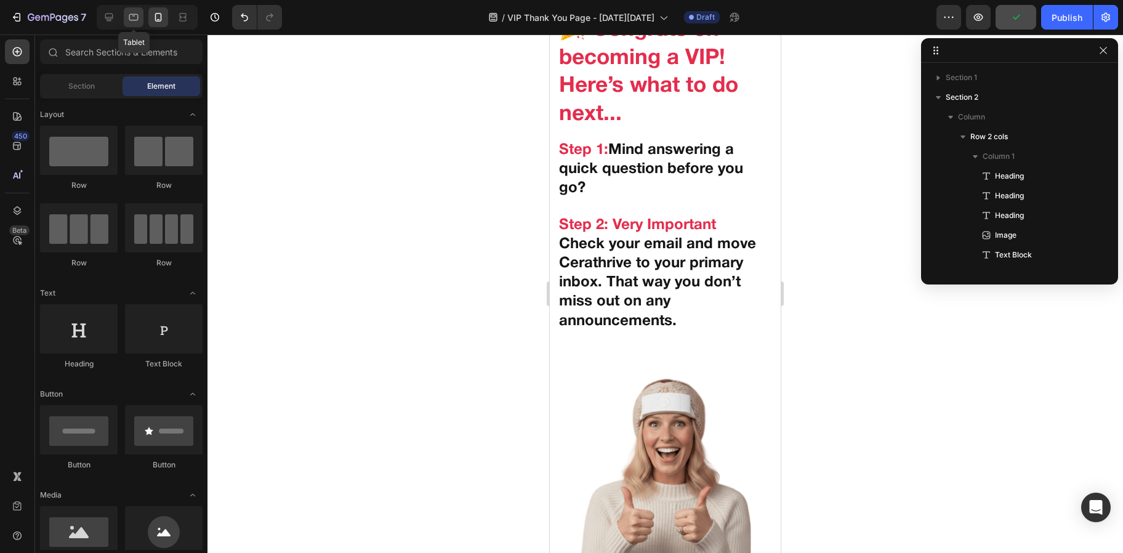
click at [129, 13] on icon at bounding box center [133, 17] width 12 height 12
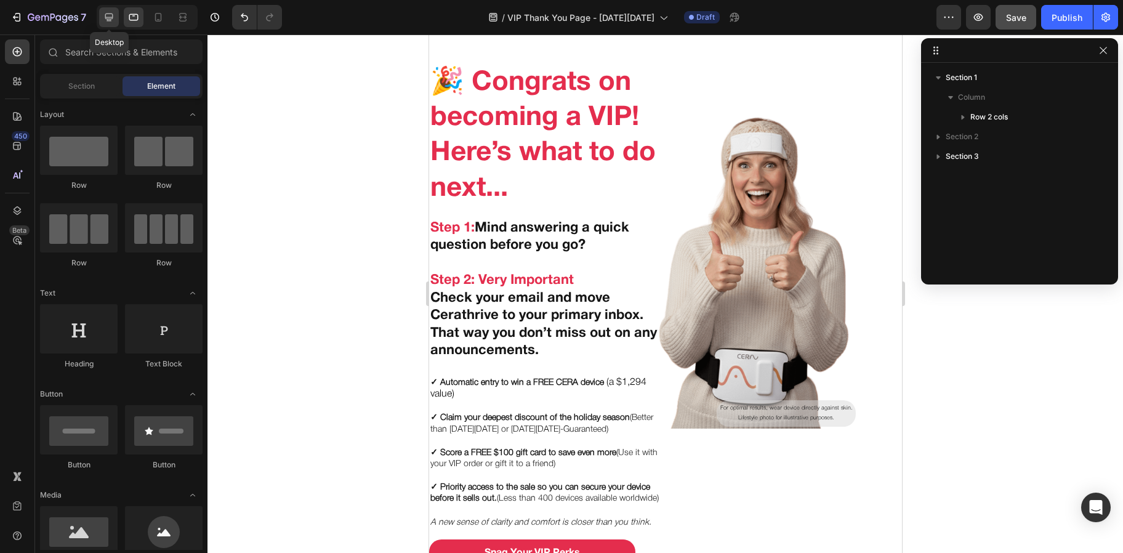
click at [113, 19] on icon at bounding box center [109, 17] width 12 height 12
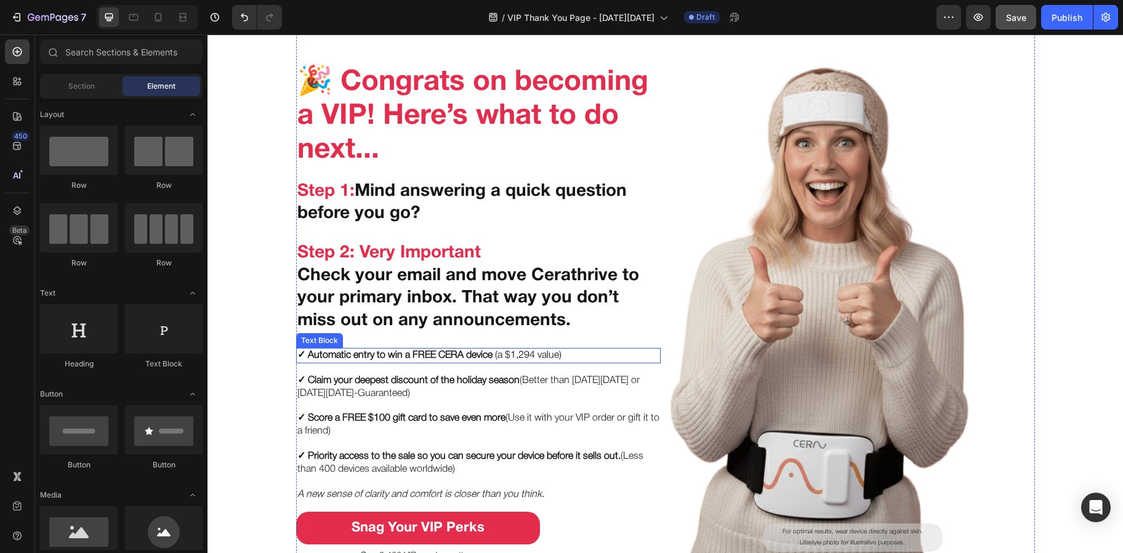
click at [360, 355] on strong "✓ Automatic entry to win a FREE CERA device" at bounding box center [394, 355] width 195 height 9
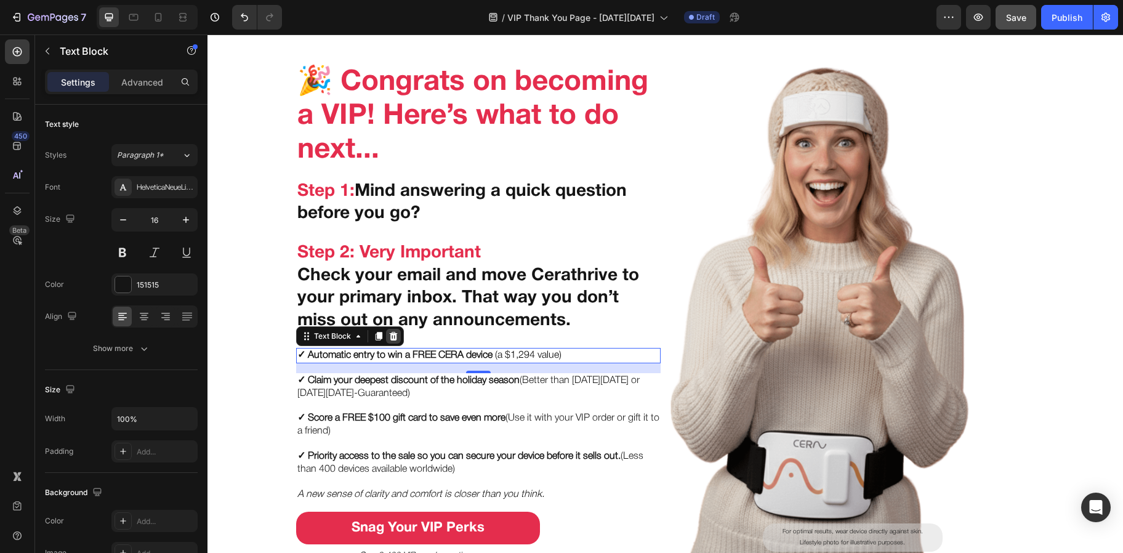
click at [389, 333] on icon at bounding box center [393, 336] width 8 height 9
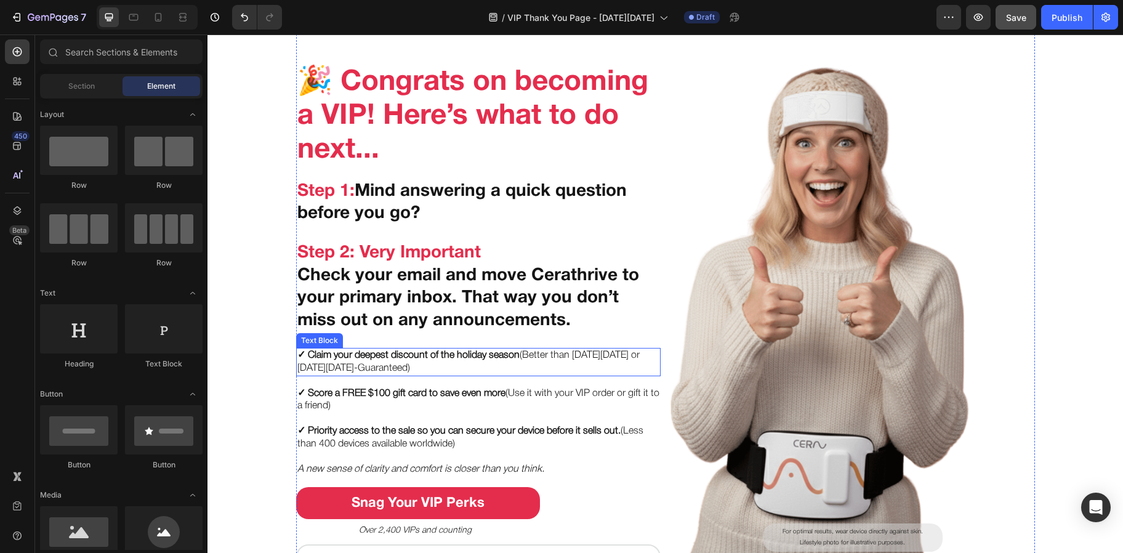
click at [380, 358] on strong "✓ Claim your deepest discount of the holiday season" at bounding box center [408, 355] width 222 height 9
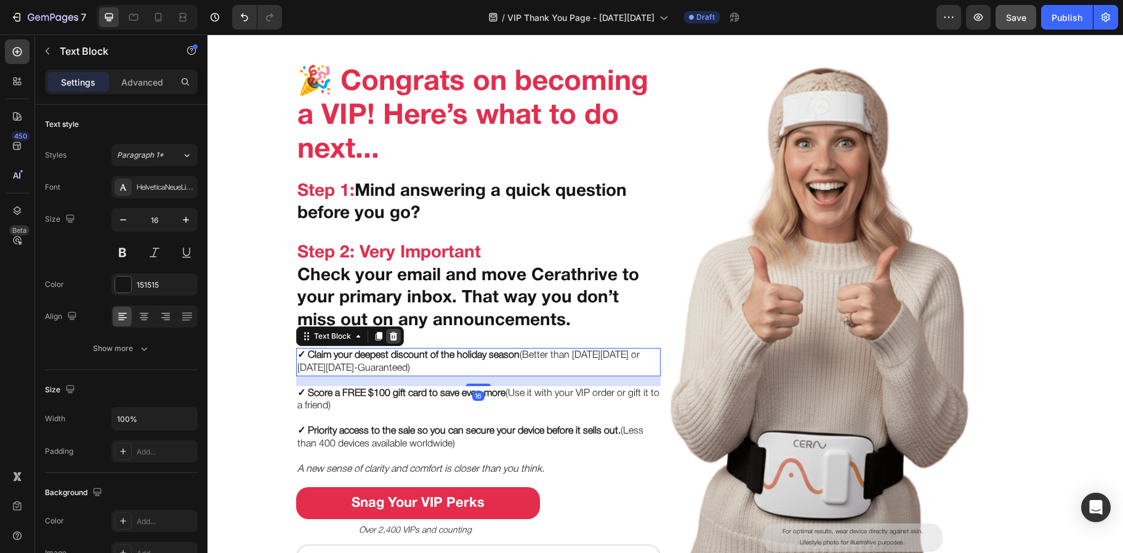
click at [387, 341] on div at bounding box center [393, 336] width 15 height 15
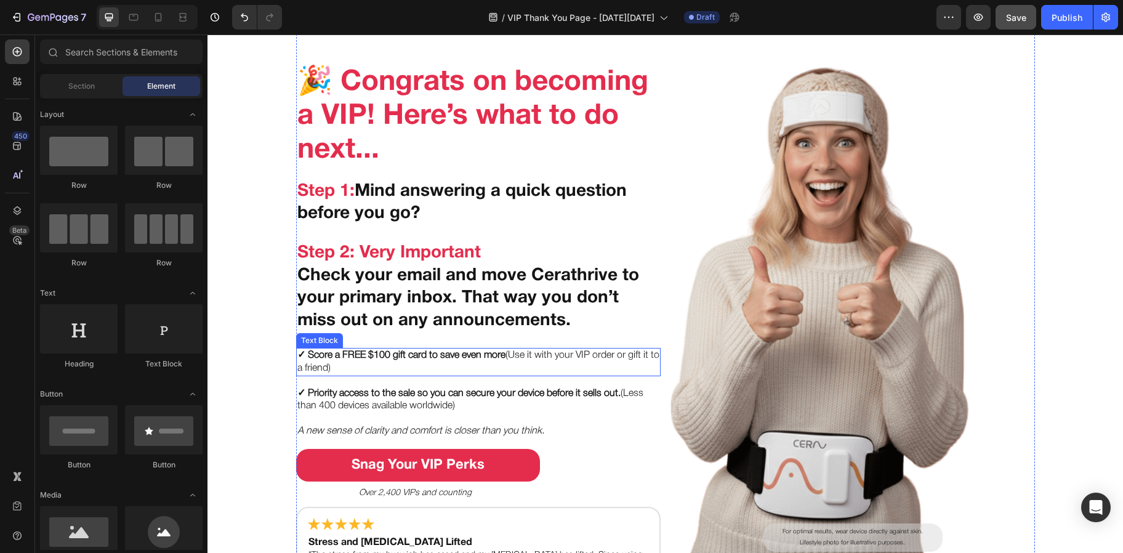
click at [387, 353] on strong "✓ Score a FREE $100 gift card to save even more" at bounding box center [401, 355] width 208 height 9
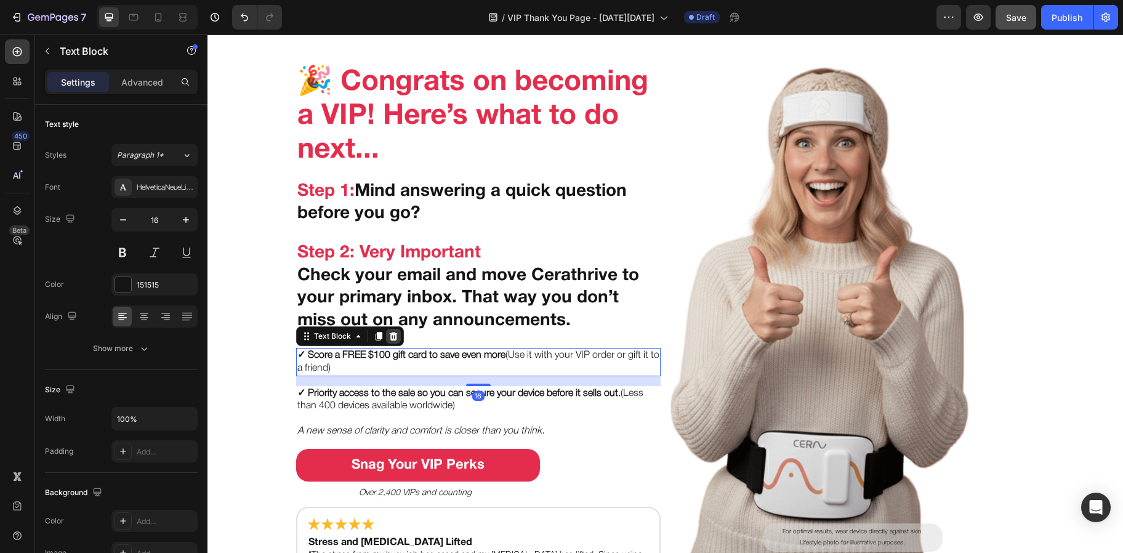
click at [389, 335] on icon at bounding box center [393, 336] width 8 height 9
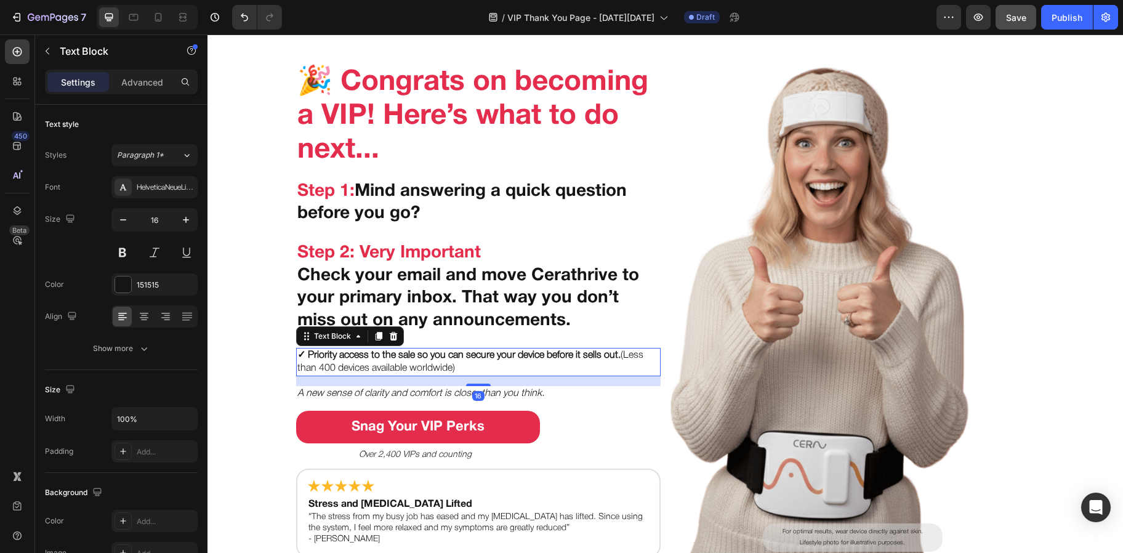
click at [384, 352] on strong "✓ Priority access to the sale so you can secure your device before it sells out." at bounding box center [458, 355] width 323 height 9
click at [388, 340] on icon at bounding box center [393, 336] width 10 height 10
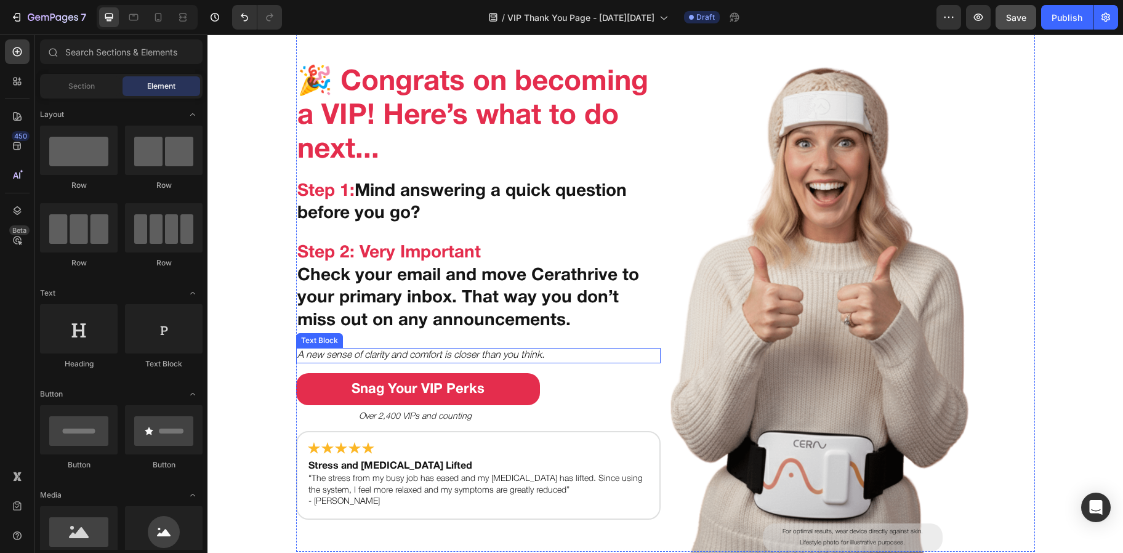
click at [384, 351] on icon "A new sense of clarity and comfort is closer than you think." at bounding box center [420, 355] width 247 height 9
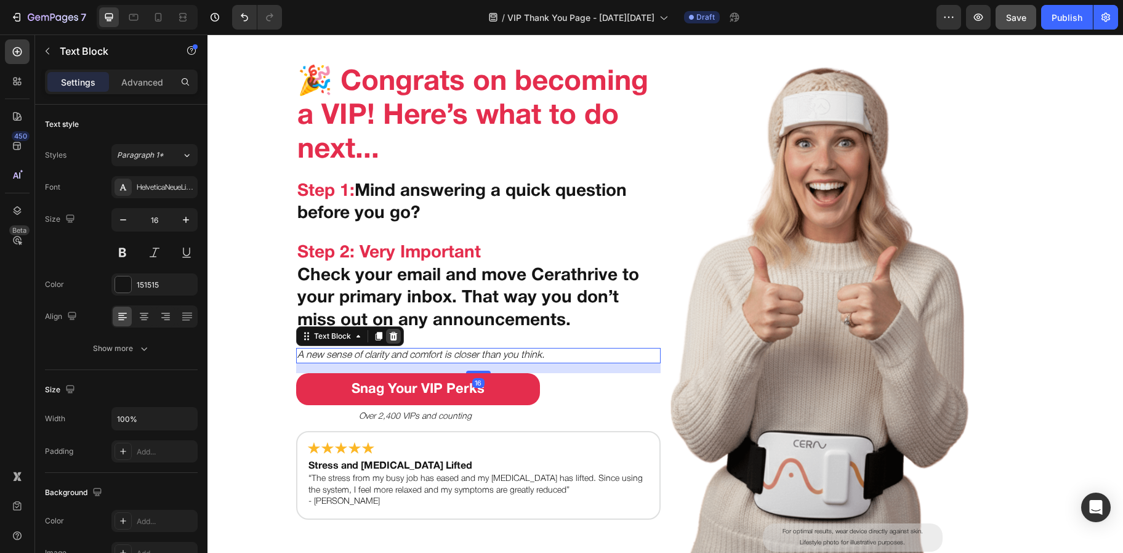
click at [389, 340] on icon at bounding box center [393, 336] width 8 height 9
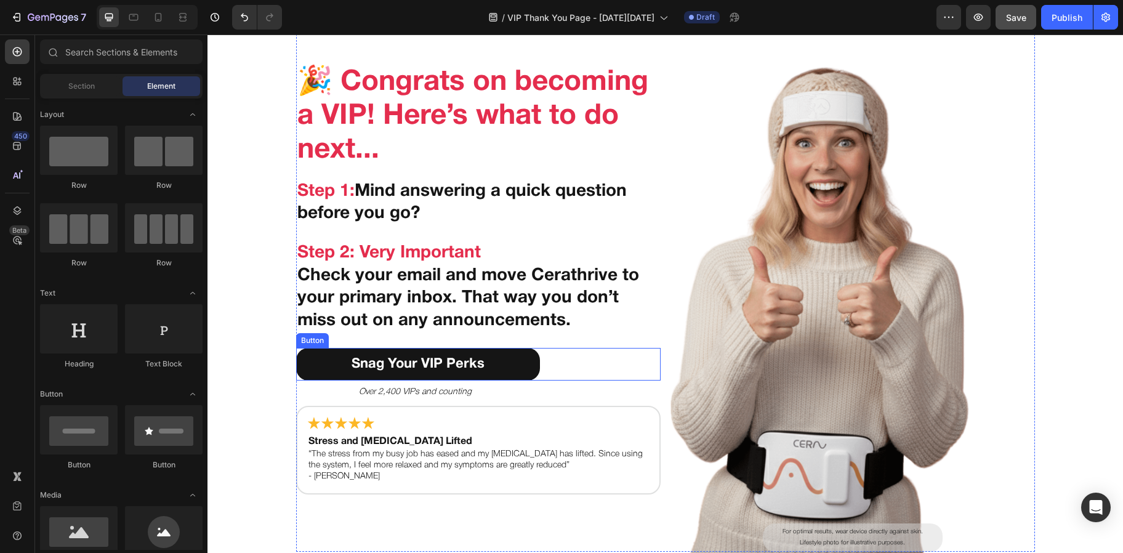
click at [383, 349] on button "Snag Your VIP Perks" at bounding box center [418, 364] width 244 height 33
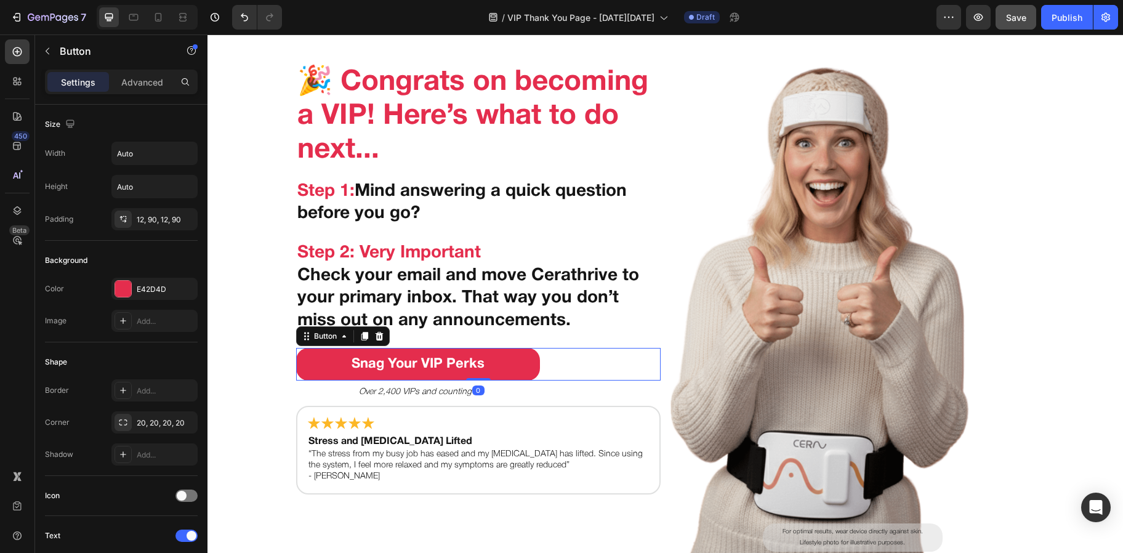
click at [382, 340] on div "Button" at bounding box center [343, 336] width 94 height 20
click at [376, 336] on icon at bounding box center [379, 336] width 8 height 9
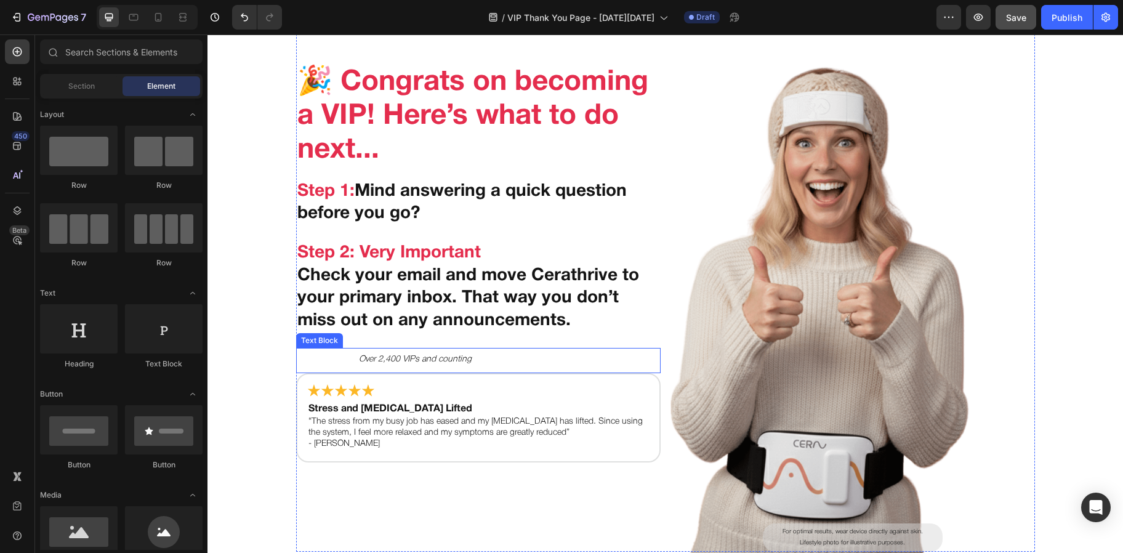
click at [377, 353] on p "Over 2,400 VIPs and counting" at bounding box center [509, 359] width 300 height 15
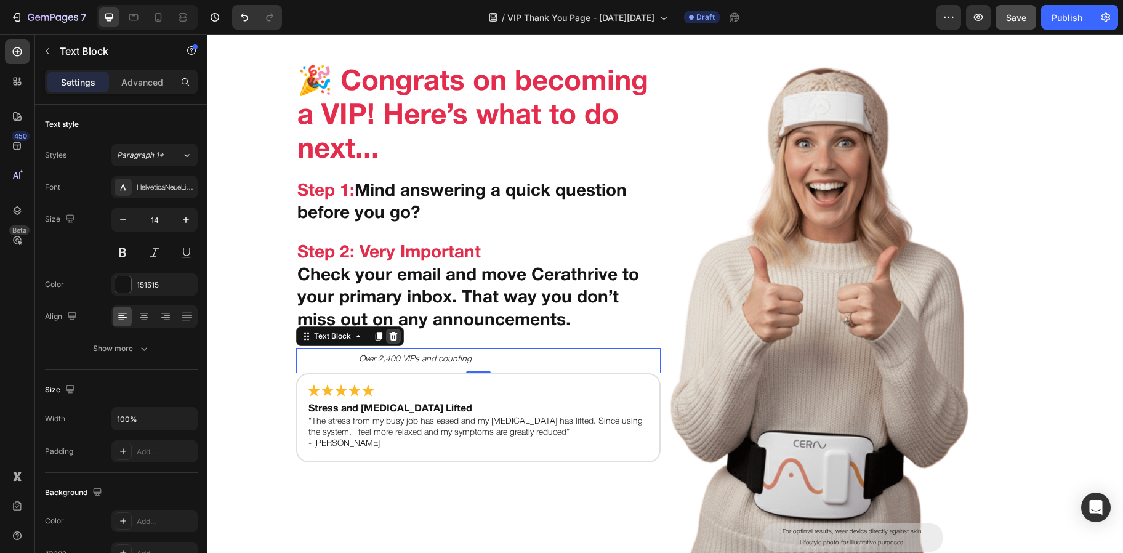
click at [388, 336] on icon at bounding box center [393, 336] width 10 height 10
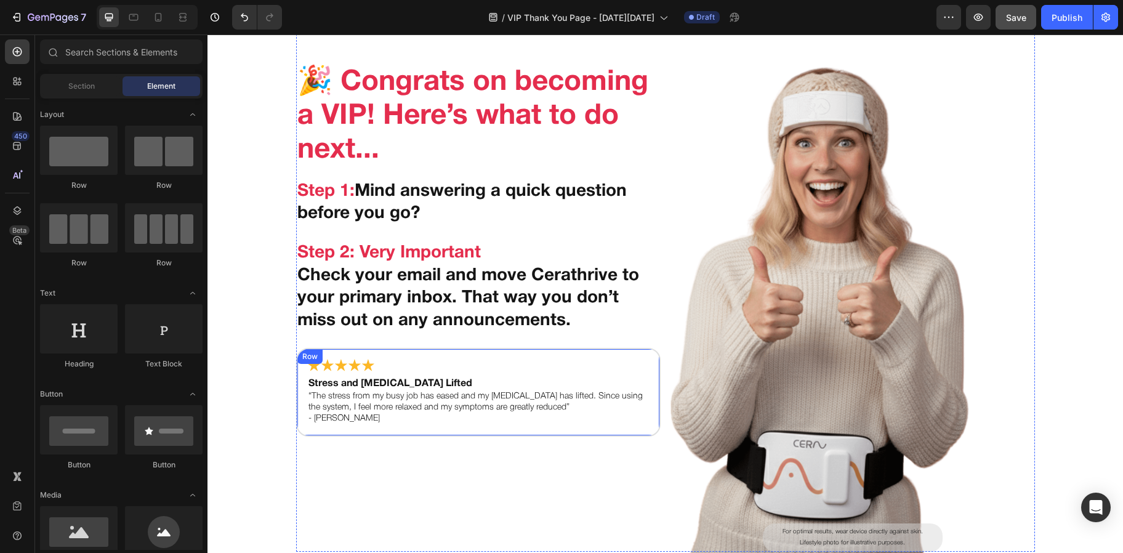
click at [384, 349] on div "Image Stress and Brain Fog Lifted Text Block “The stress from my busy job has e…" at bounding box center [478, 392] width 364 height 89
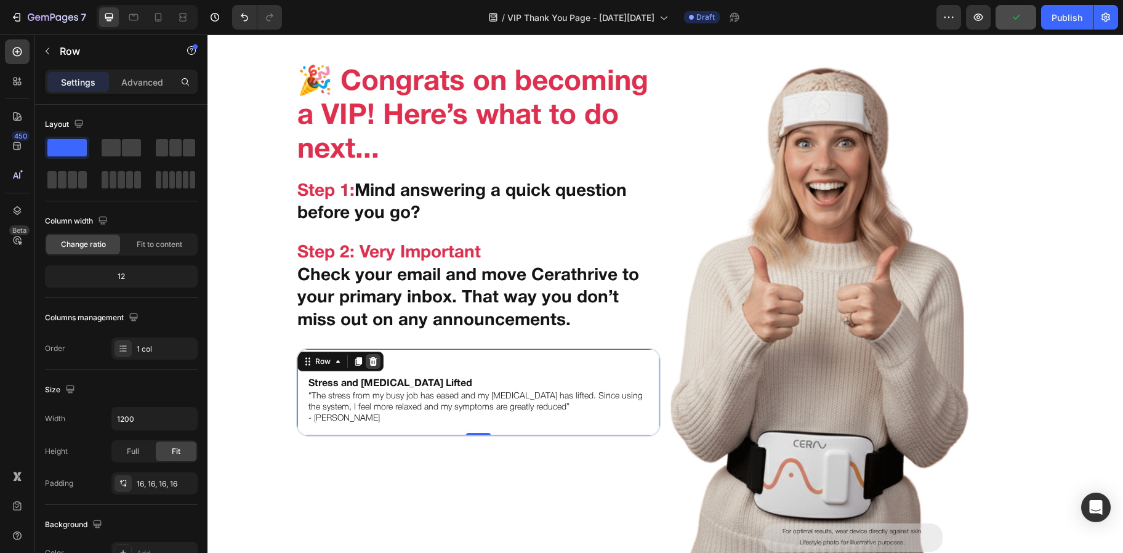
click at [370, 358] on icon at bounding box center [373, 361] width 10 height 10
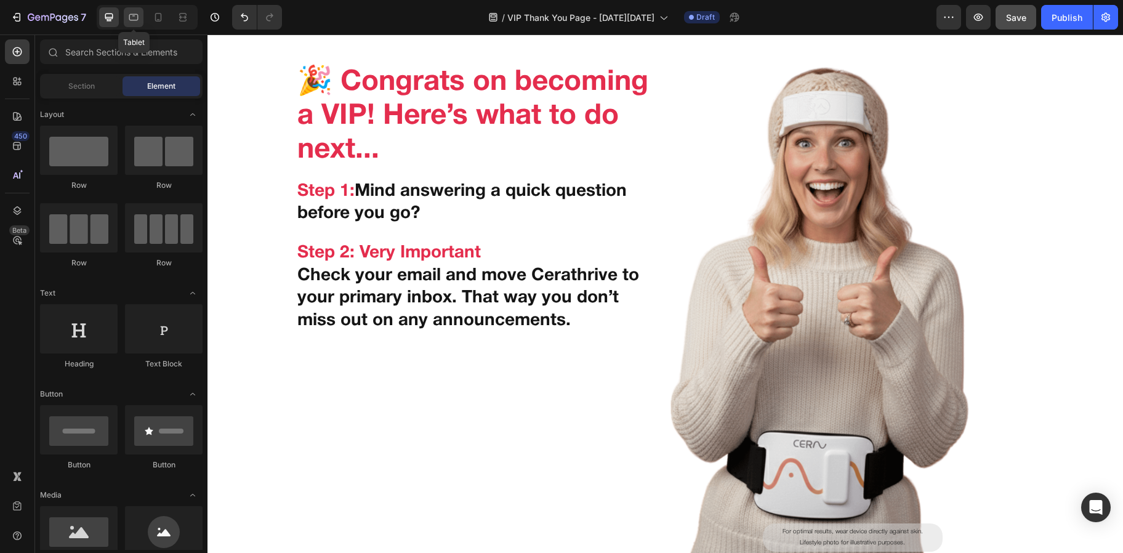
click at [127, 20] on icon at bounding box center [133, 17] width 12 height 12
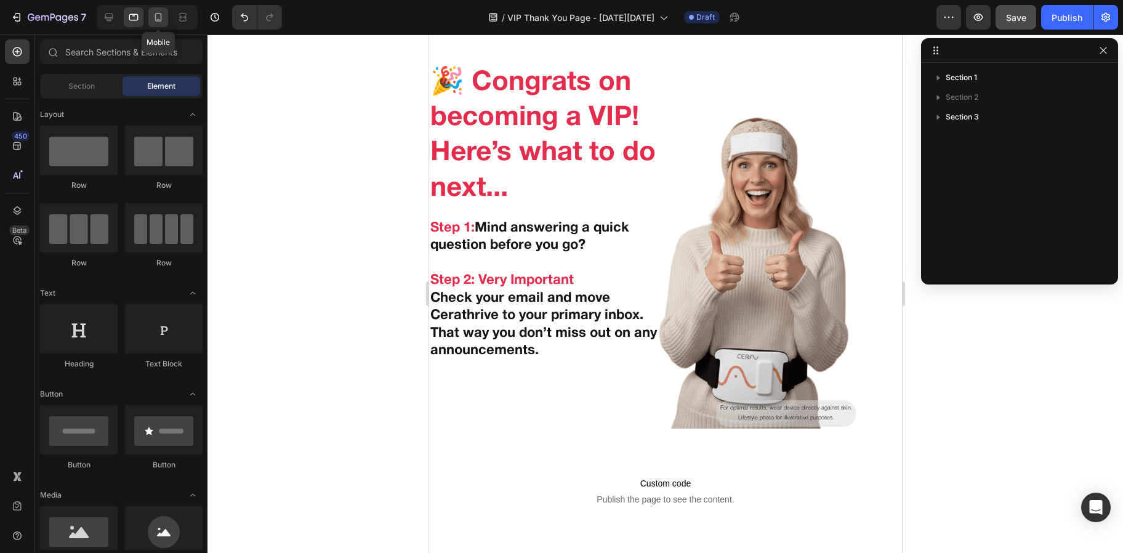
click at [153, 17] on icon at bounding box center [158, 17] width 12 height 12
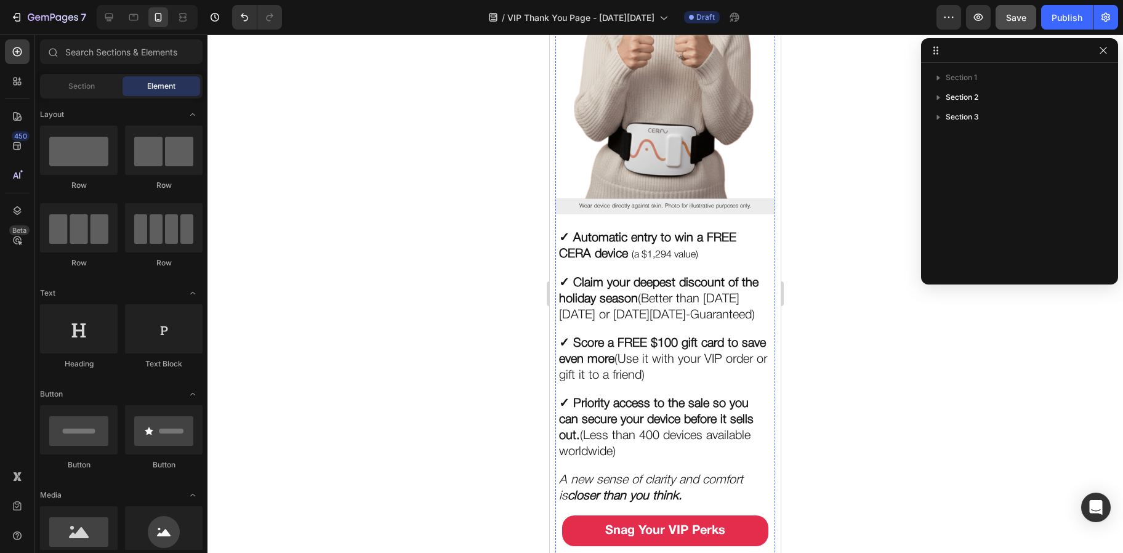
scroll to position [541, 0]
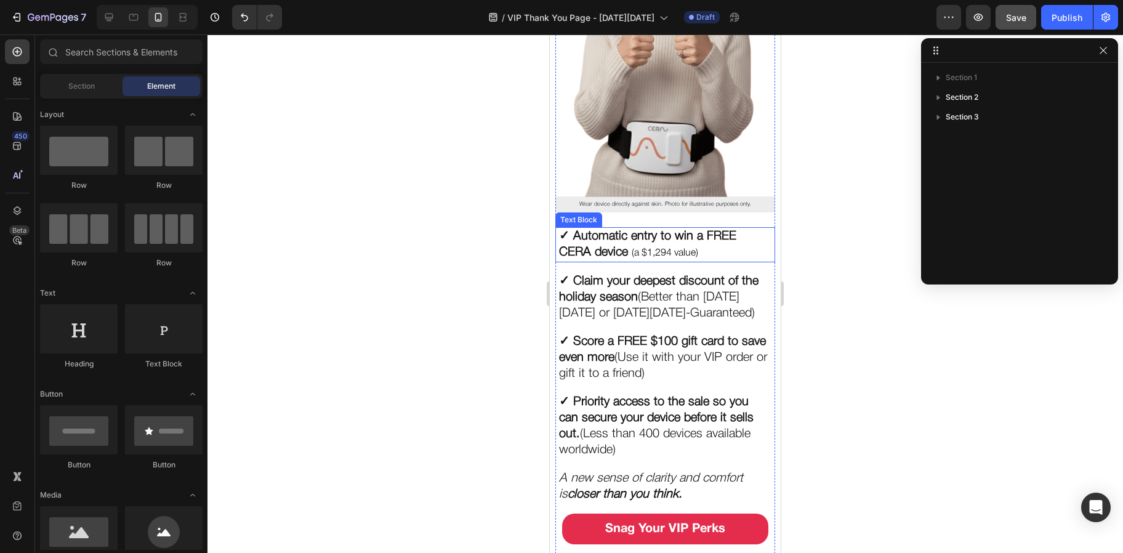
click at [633, 231] on p "✓ Automatic entry to win a FREE CERA device (a $1,294 value)" at bounding box center [665, 244] width 212 height 33
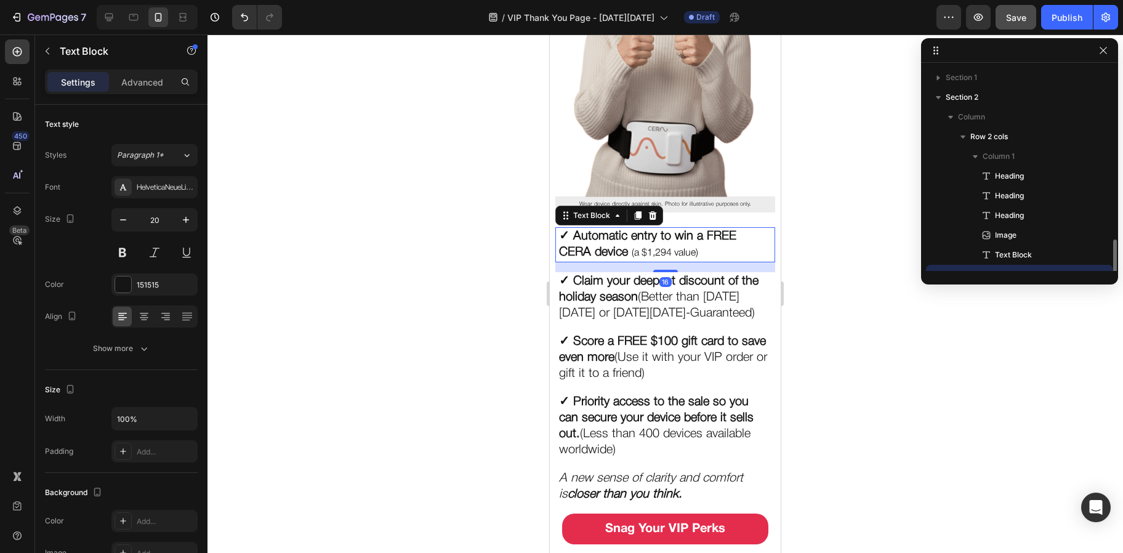
scroll to position [115, 0]
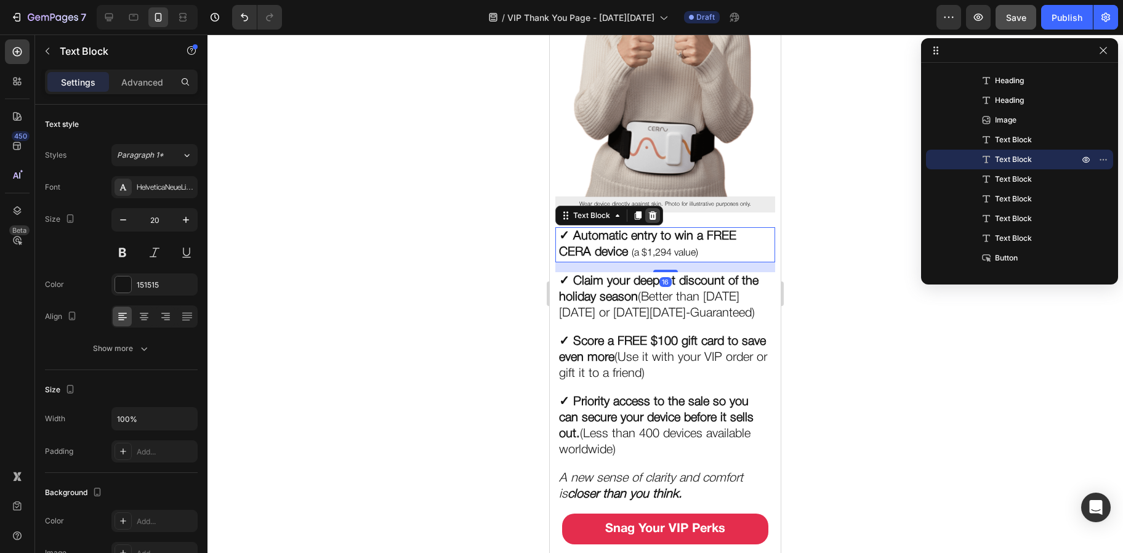
click at [652, 211] on icon at bounding box center [653, 215] width 8 height 9
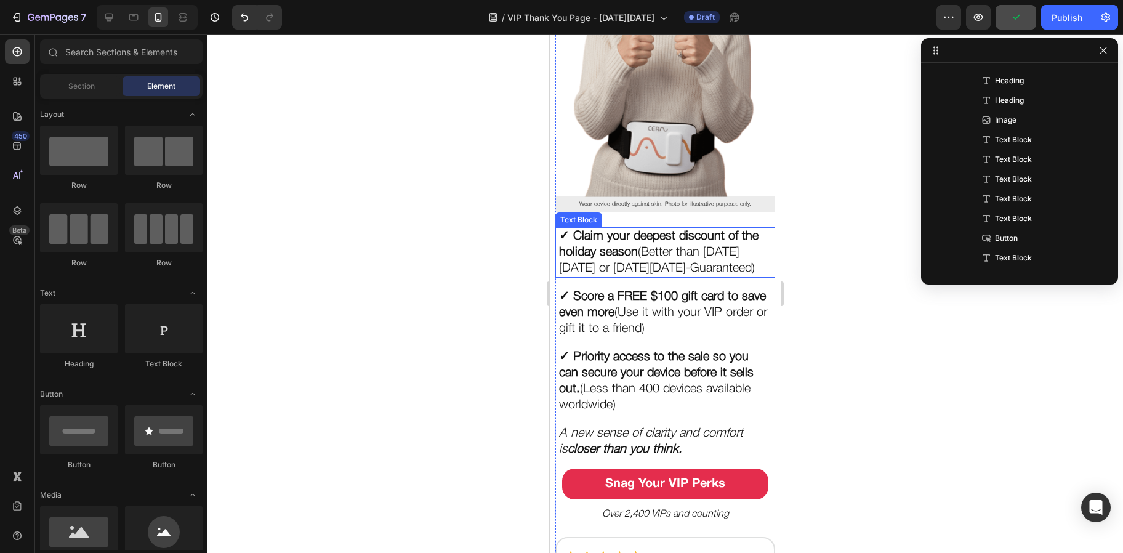
click at [651, 232] on p "✓ Claim your deepest discount of the holiday season (Better than Black Friday o…" at bounding box center [665, 252] width 212 height 48
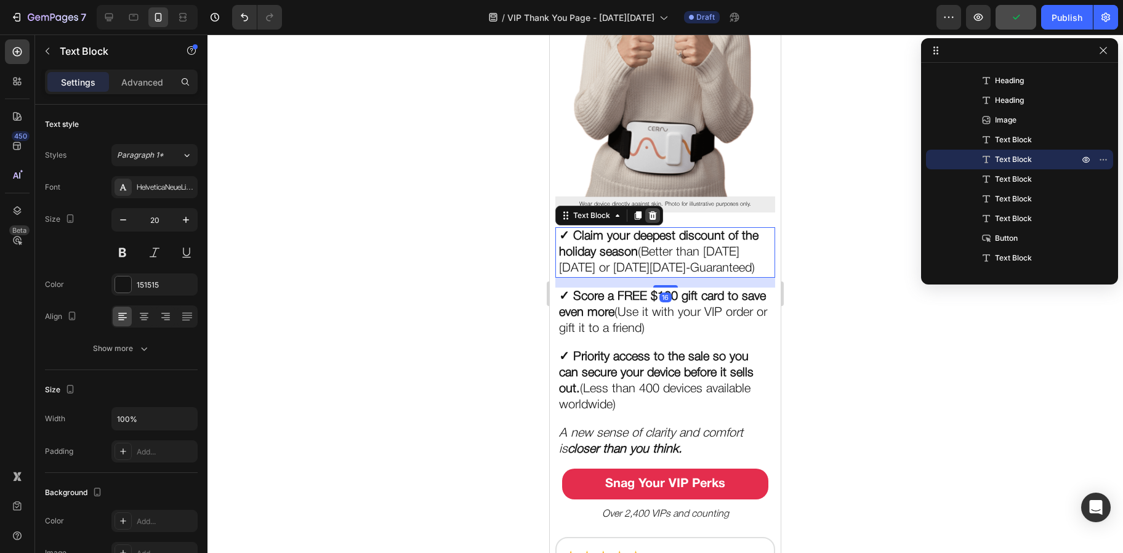
click at [653, 211] on icon at bounding box center [653, 216] width 10 height 10
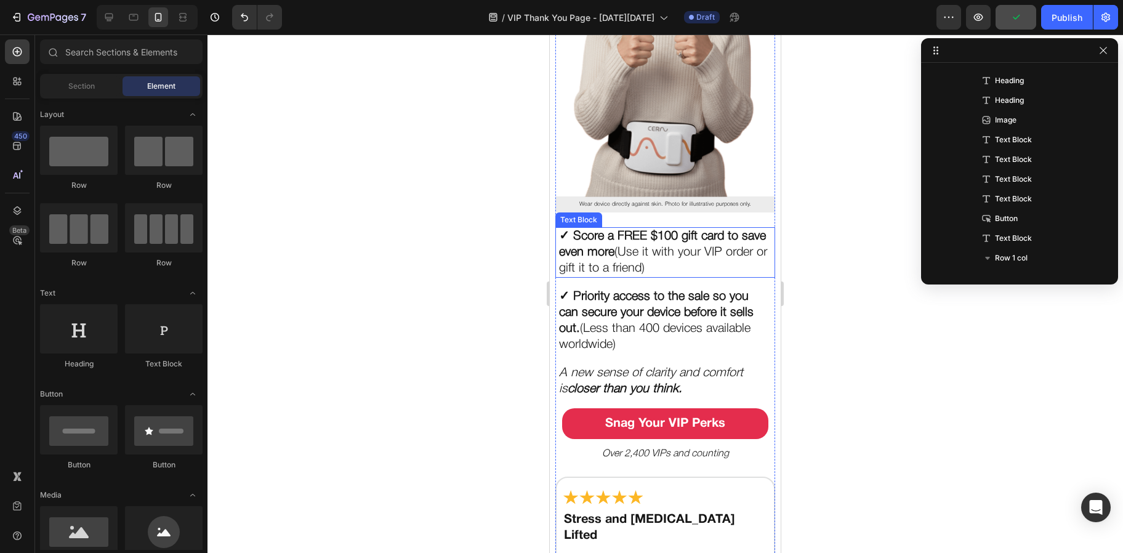
click at [653, 238] on p "✓ Score a FREE $100 gift card to save even more (Use it with your VIP order or …" at bounding box center [665, 252] width 212 height 48
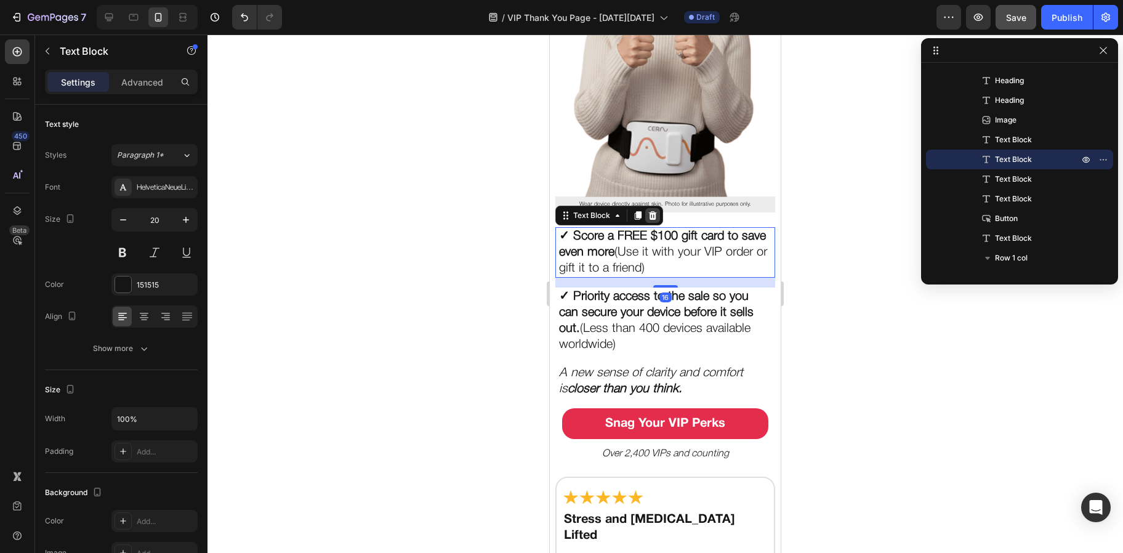
click at [653, 208] on div at bounding box center [652, 215] width 15 height 15
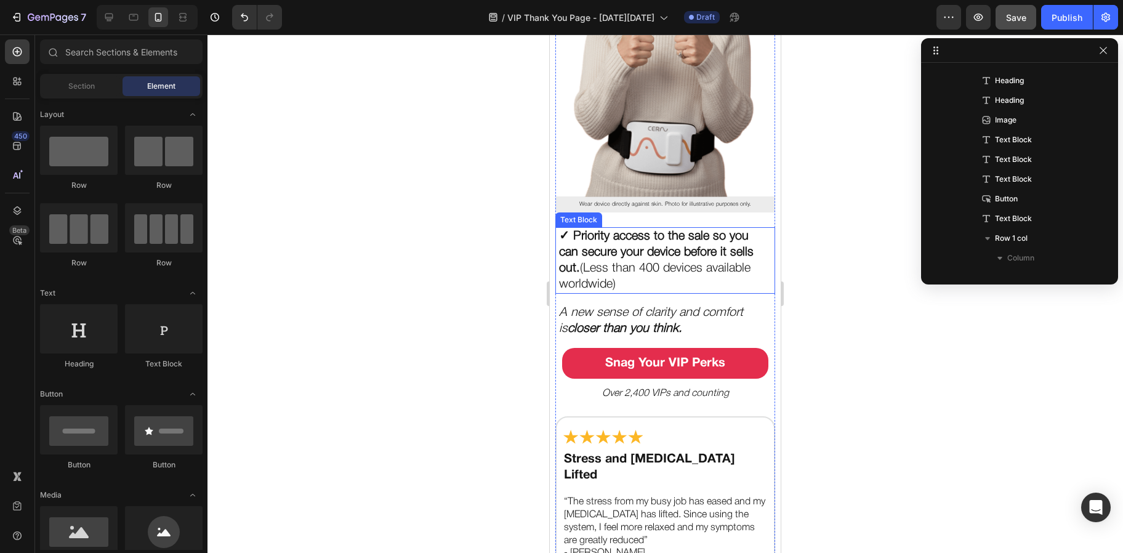
click at [658, 248] on p "✓ Priority access to the sale so you can secure your device before it sells out…" at bounding box center [665, 260] width 212 height 64
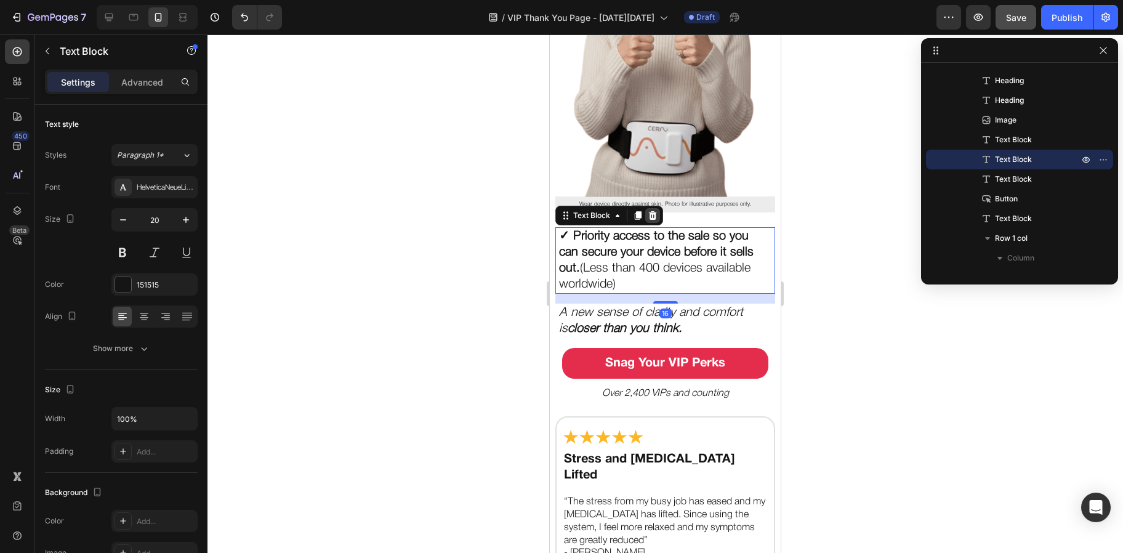
click at [654, 208] on div at bounding box center [652, 215] width 15 height 15
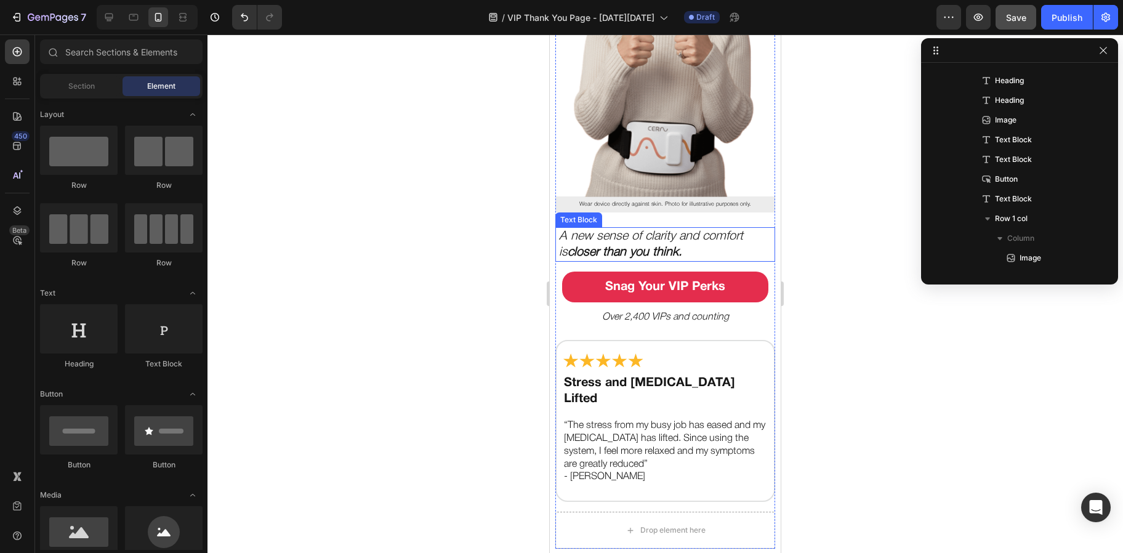
click at [654, 247] on strong "closer than you think." at bounding box center [625, 252] width 115 height 11
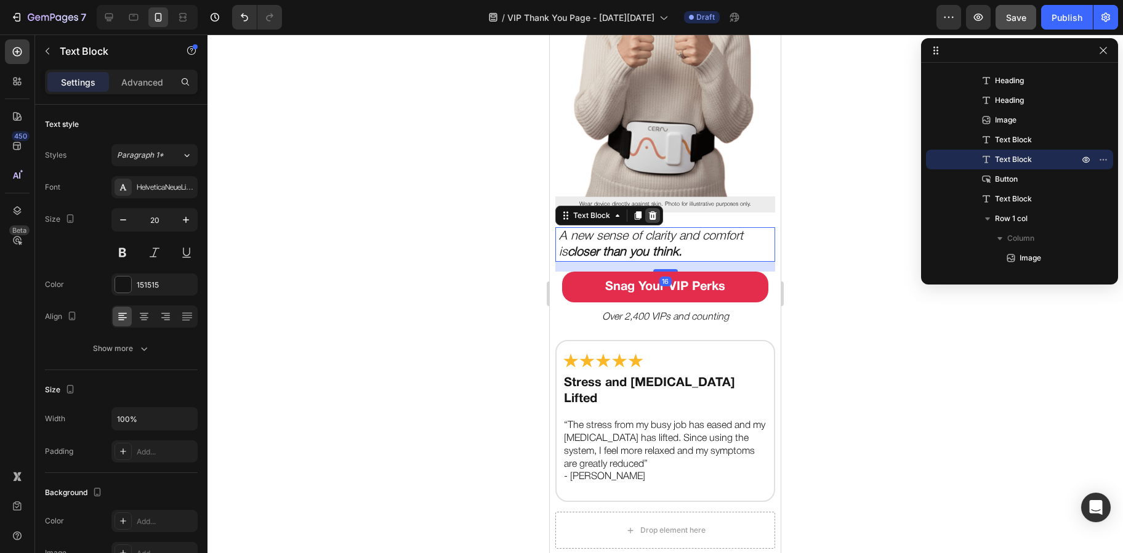
click at [651, 208] on div at bounding box center [652, 215] width 15 height 15
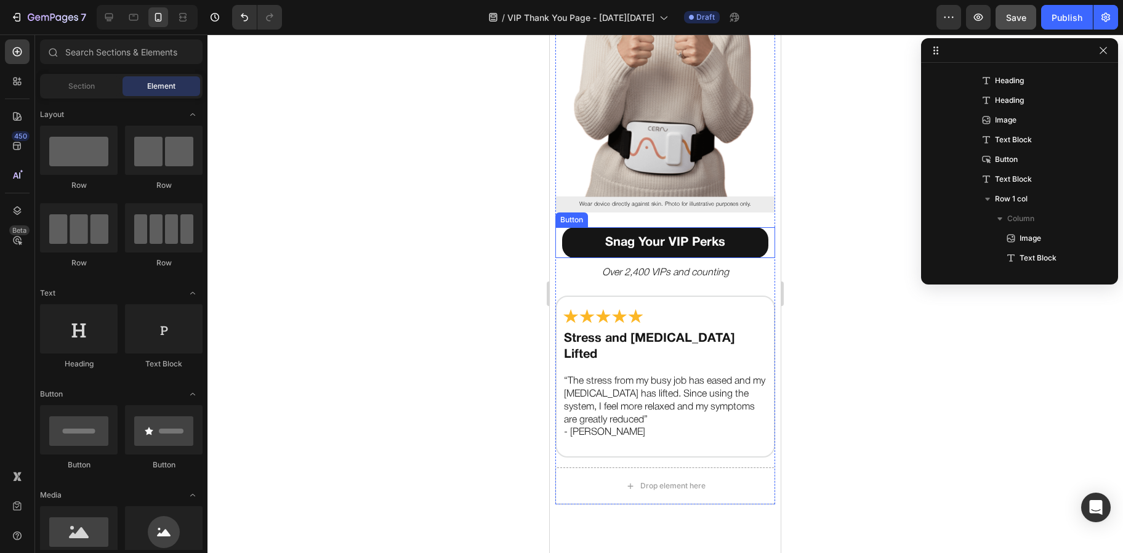
click at [650, 227] on button "Snag Your VIP Perks" at bounding box center [665, 242] width 206 height 31
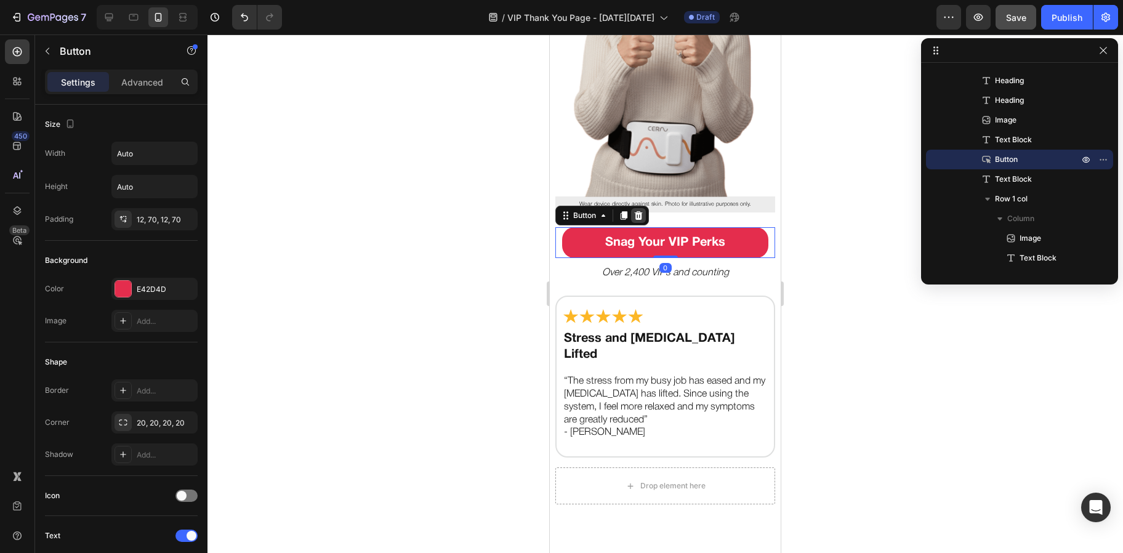
click at [645, 208] on div at bounding box center [638, 215] width 15 height 15
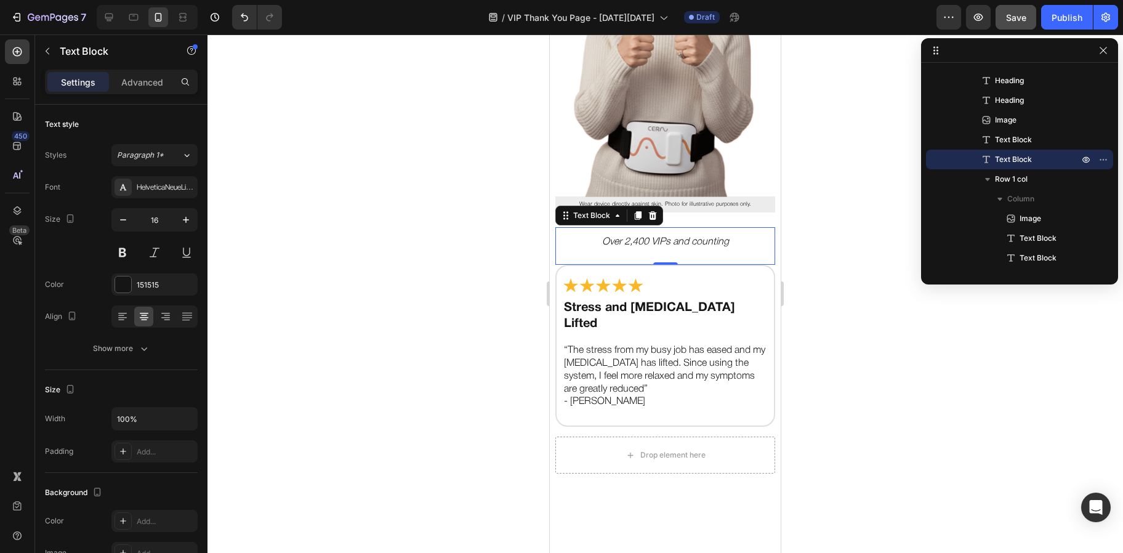
click at [640, 235] on div "Over 2,400 VIPs and counting" at bounding box center [664, 242] width 219 height 15
click at [649, 211] on icon at bounding box center [653, 216] width 10 height 10
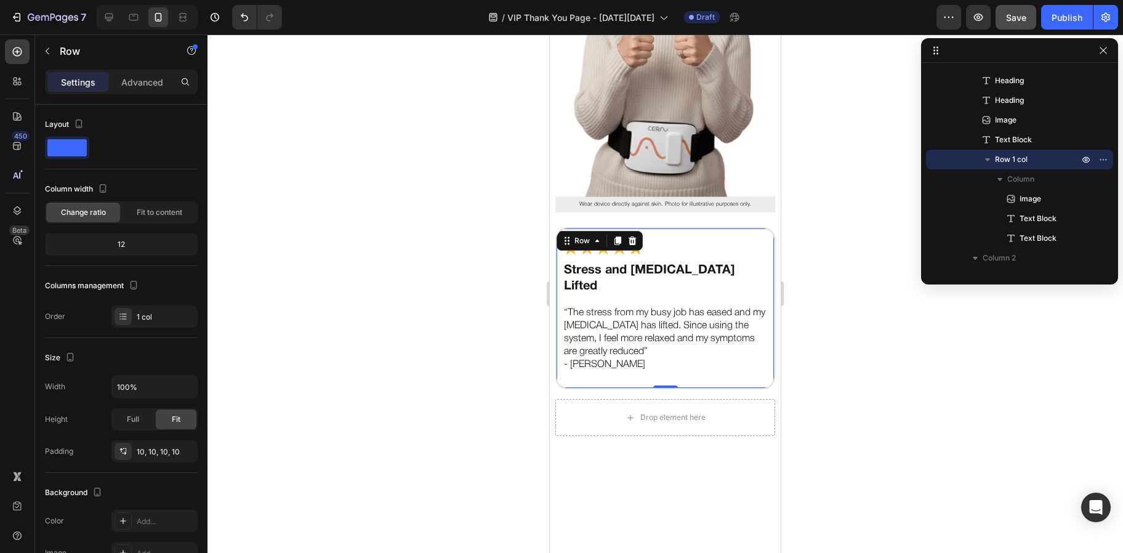
click at [655, 227] on div "Image Stress and Brain Fog Lifted Text Block “The stress from my busy job has e…" at bounding box center [664, 308] width 219 height 163
click at [634, 236] on icon at bounding box center [633, 240] width 8 height 9
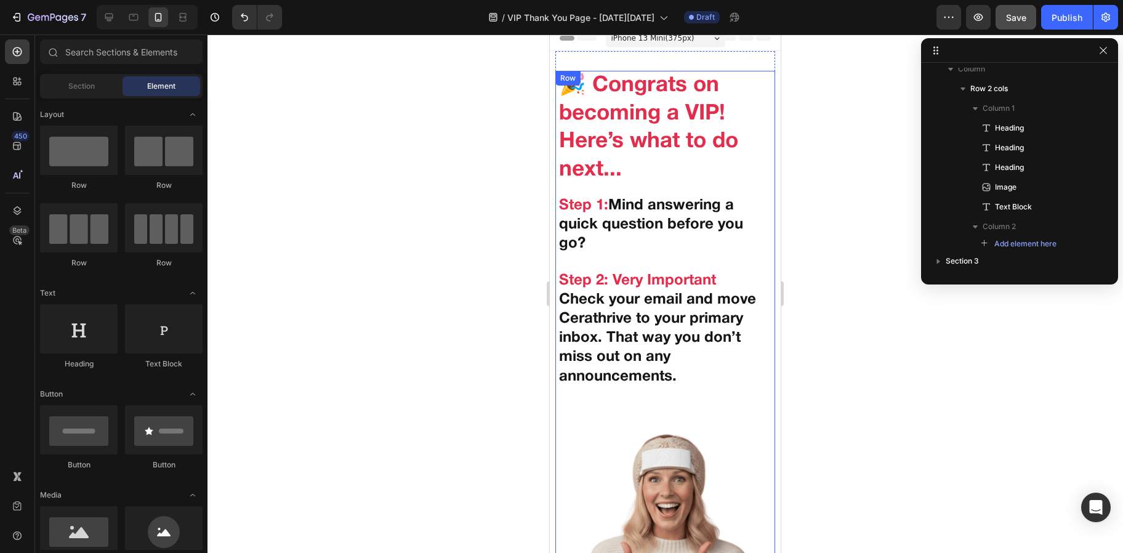
scroll to position [0, 0]
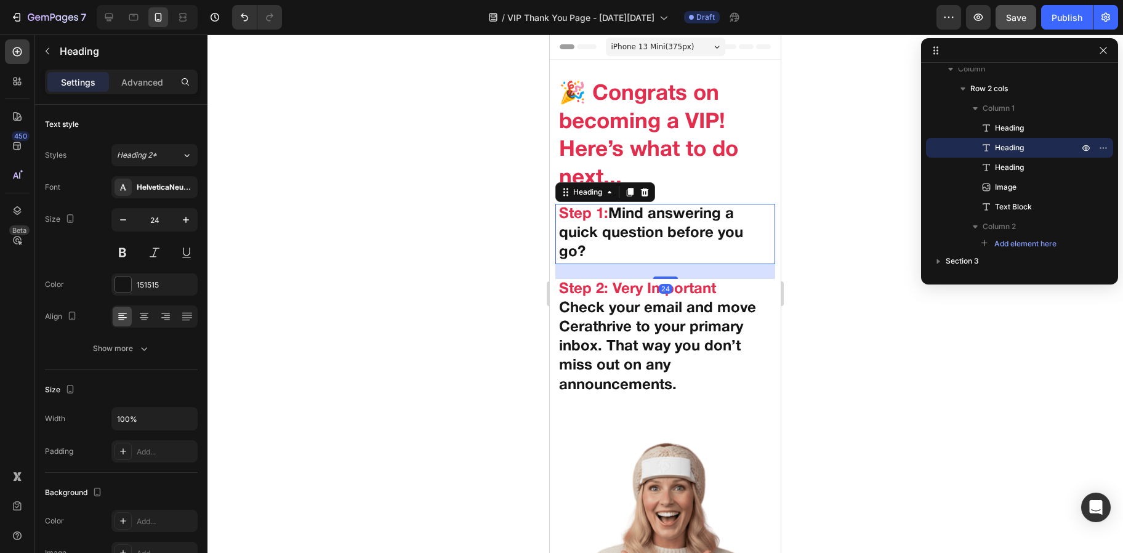
click at [645, 221] on p "⁠⁠⁠⁠⁠⁠⁠ Step 1: Mind answering a quick question before you go?" at bounding box center [665, 234] width 212 height 58
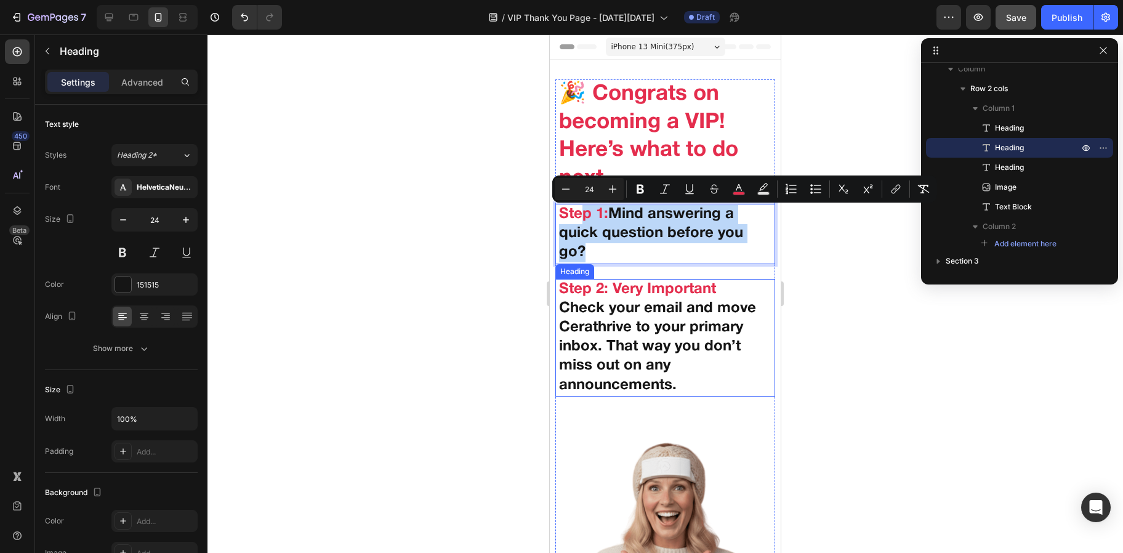
drag, startPoint x: 579, startPoint y: 209, endPoint x: 611, endPoint y: 343, distance: 137.4
click at [606, 255] on p "Step 1: Mind answering a quick question before you go?" at bounding box center [665, 234] width 212 height 58
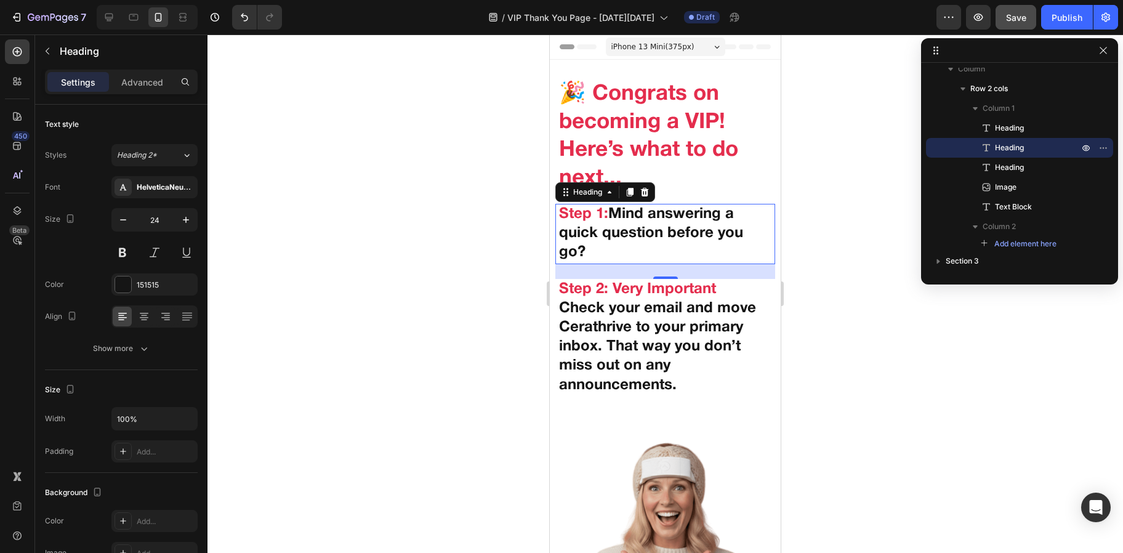
drag, startPoint x: 555, startPoint y: 203, endPoint x: 571, endPoint y: 278, distance: 76.2
click at [571, 264] on div "Step 1: Mind answering a quick question before you go? Heading 24" at bounding box center [664, 234] width 219 height 60
drag, startPoint x: 561, startPoint y: 190, endPoint x: 579, endPoint y: 262, distance: 74.8
click at [579, 262] on div "Step 1: Mind answering a quick question before you go? Heading 24" at bounding box center [664, 234] width 219 height 60
drag, startPoint x: 995, startPoint y: 145, endPoint x: 997, endPoint y: 154, distance: 8.7
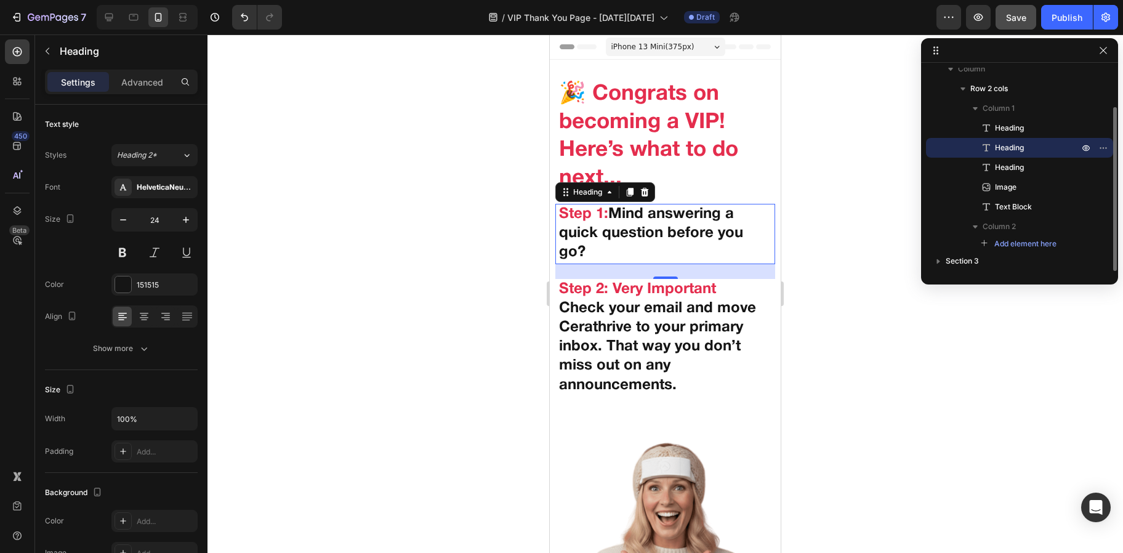
click at [997, 154] on div "Heading" at bounding box center [1019, 148] width 177 height 20
click at [1102, 145] on icon "button" at bounding box center [1103, 148] width 10 height 10
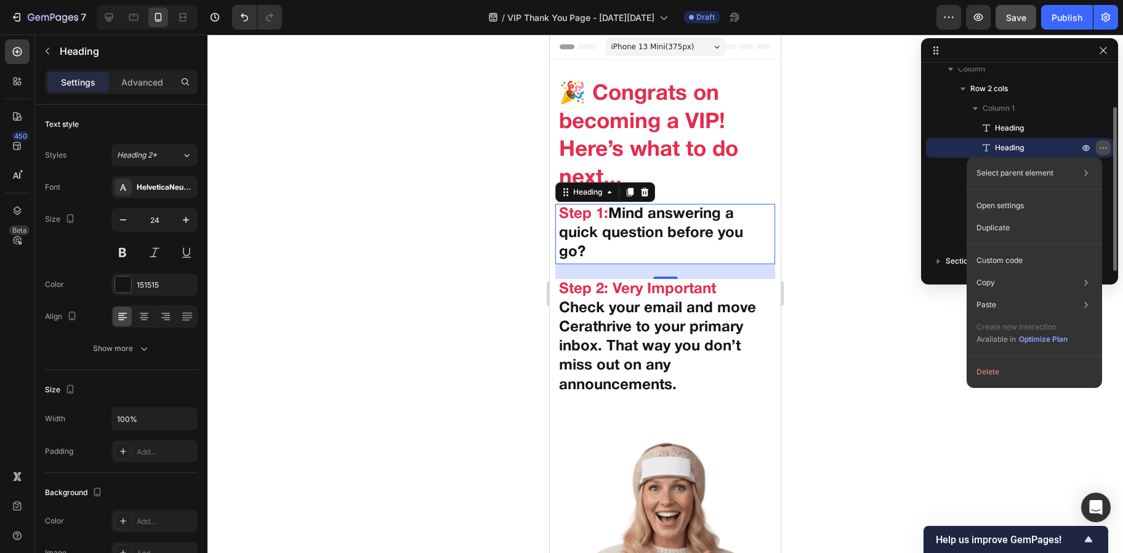
click at [1102, 145] on icon "button" at bounding box center [1103, 148] width 10 height 10
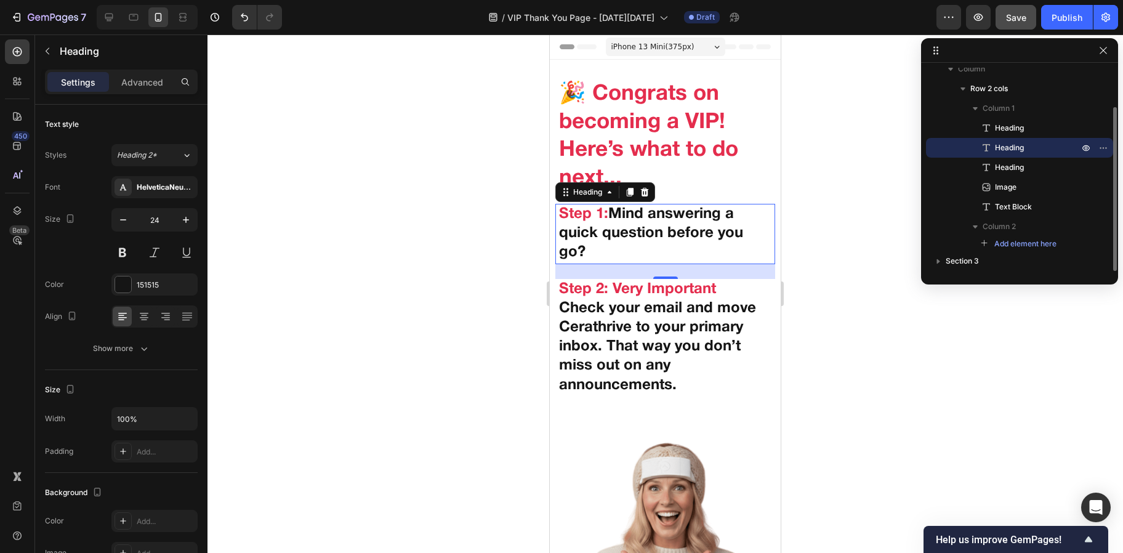
drag, startPoint x: 1029, startPoint y: 147, endPoint x: 1021, endPoint y: 145, distance: 8.4
click at [1021, 145] on p "Heading" at bounding box center [1023, 148] width 86 height 12
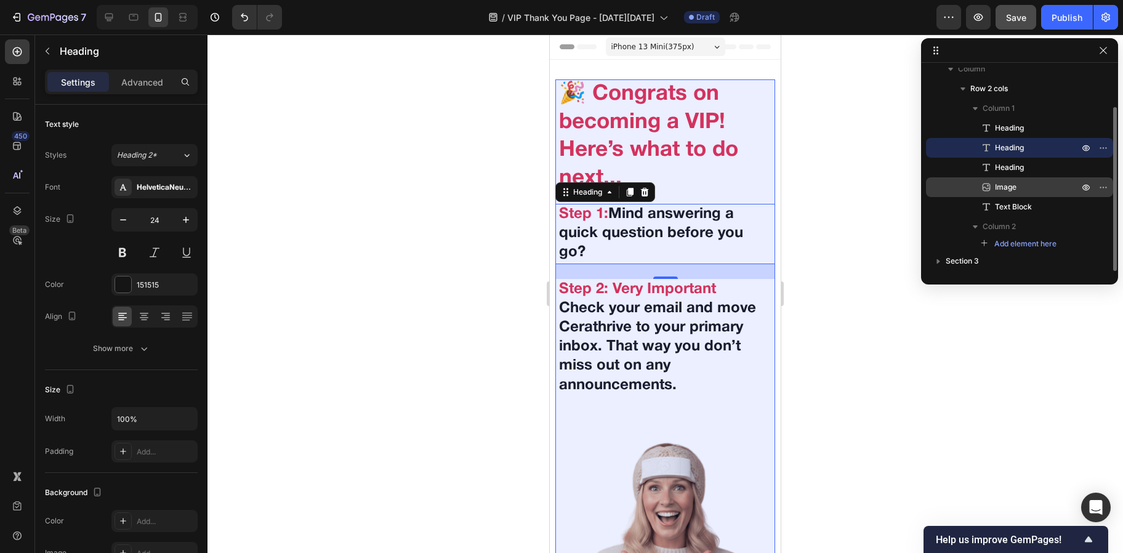
click at [1011, 187] on span "Image" at bounding box center [1006, 187] width 22 height 12
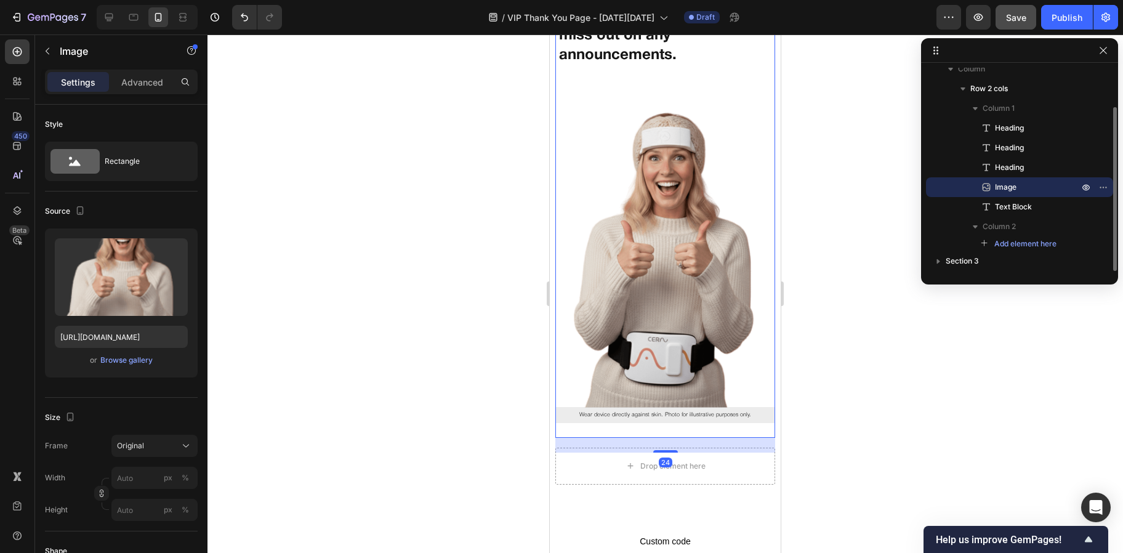
scroll to position [334, 0]
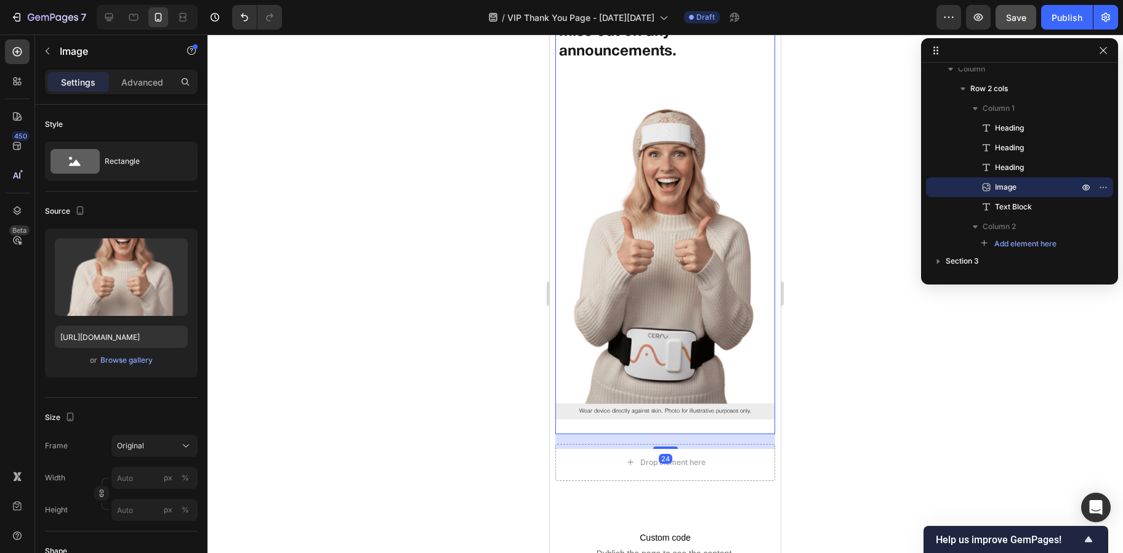
click at [654, 215] on img at bounding box center [664, 241] width 219 height 326
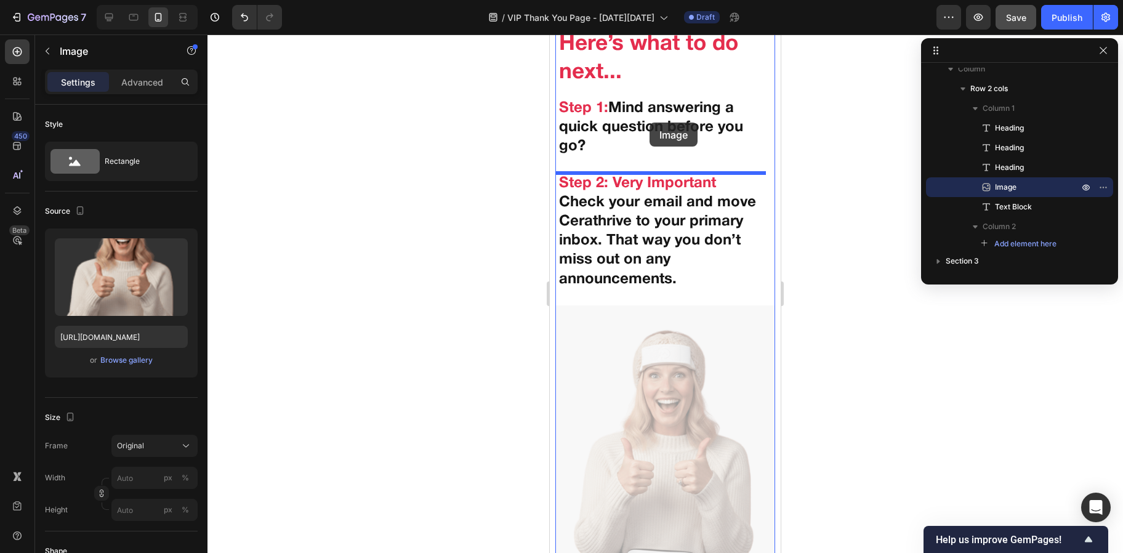
scroll to position [92, 0]
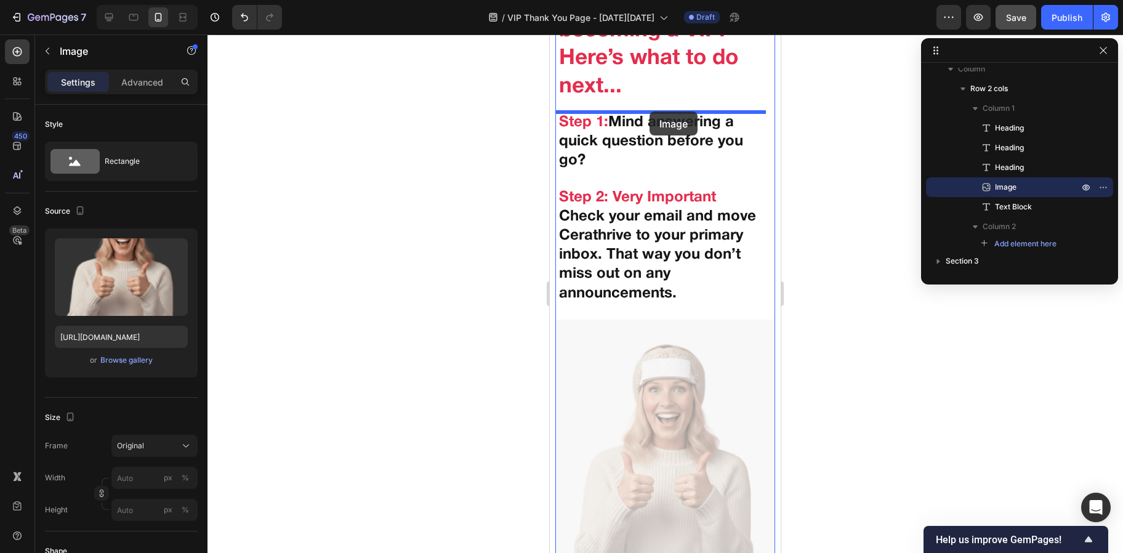
drag, startPoint x: 655, startPoint y: 230, endPoint x: 650, endPoint y: 111, distance: 118.3
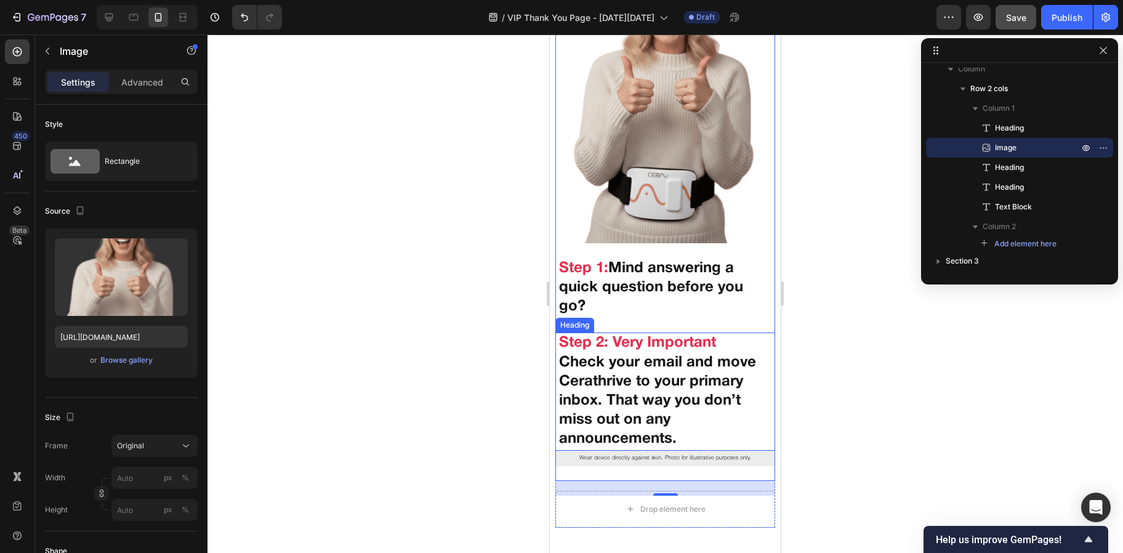
scroll to position [288, 0]
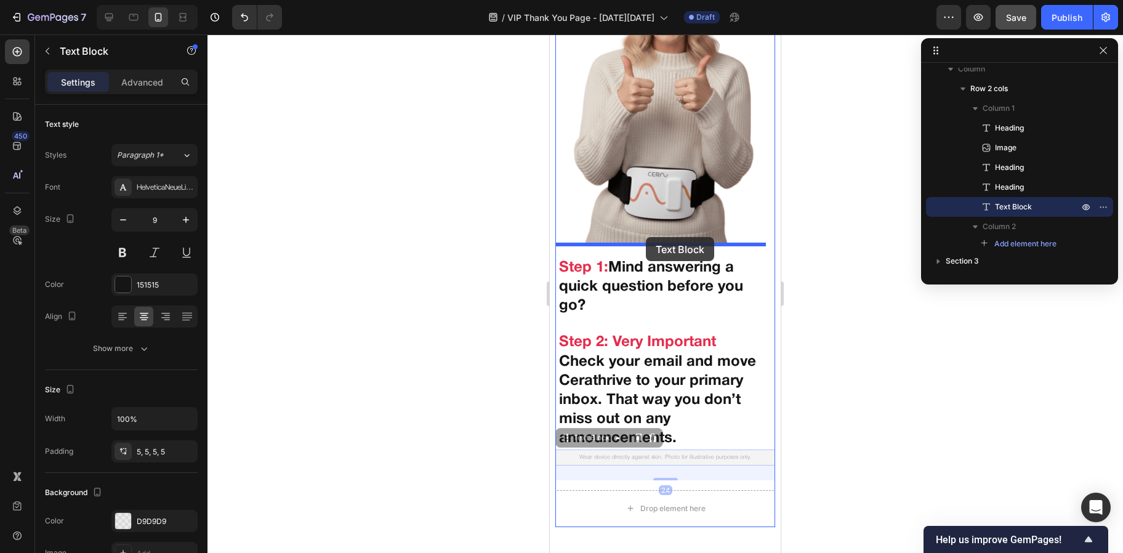
drag, startPoint x: 659, startPoint y: 438, endPoint x: 646, endPoint y: 237, distance: 201.7
click at [646, 237] on div "iPhone 13 Mini ( 375 px) iPhone 13 Mini iPhone 13 Pro iPhone 11 Pro Max iPhone …" at bounding box center [665, 307] width 231 height 1120
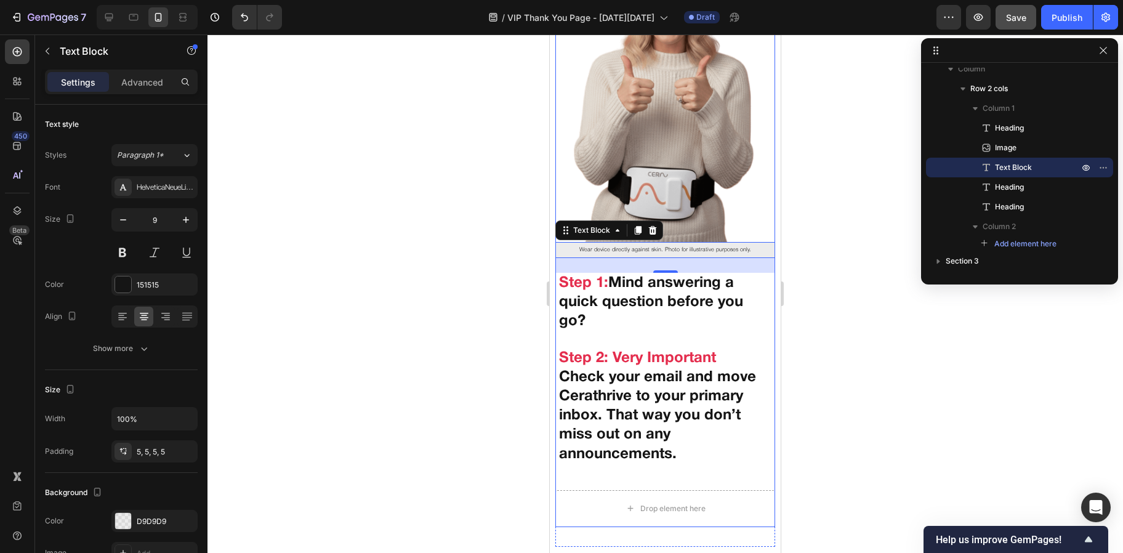
click at [706, 329] on div "🎉 Congrats on becoming a VIP! Here’s what to do next... Heading Image Wear devi…" at bounding box center [664, 136] width 219 height 688
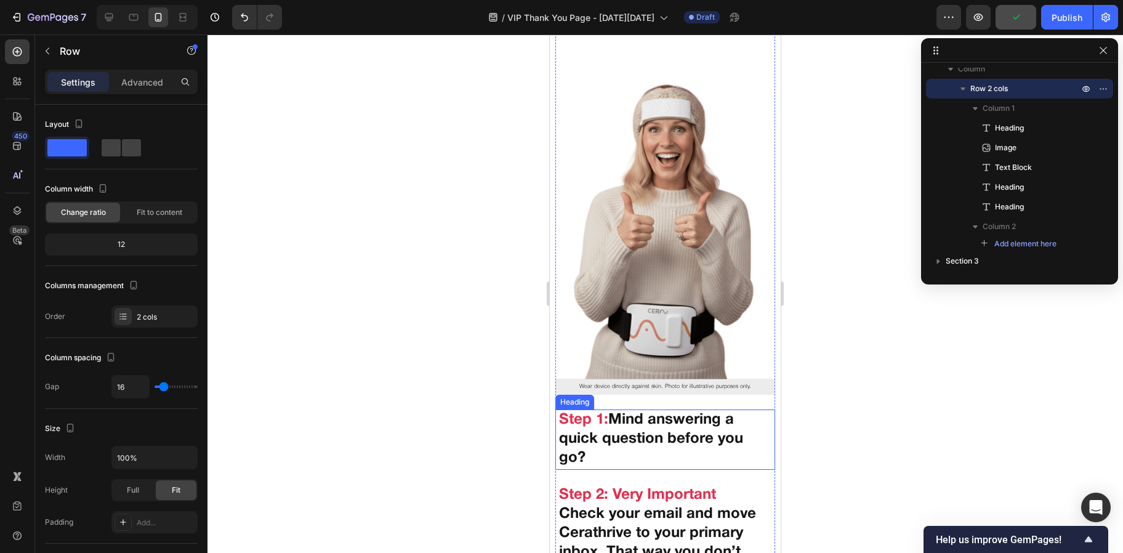
scroll to position [0, 0]
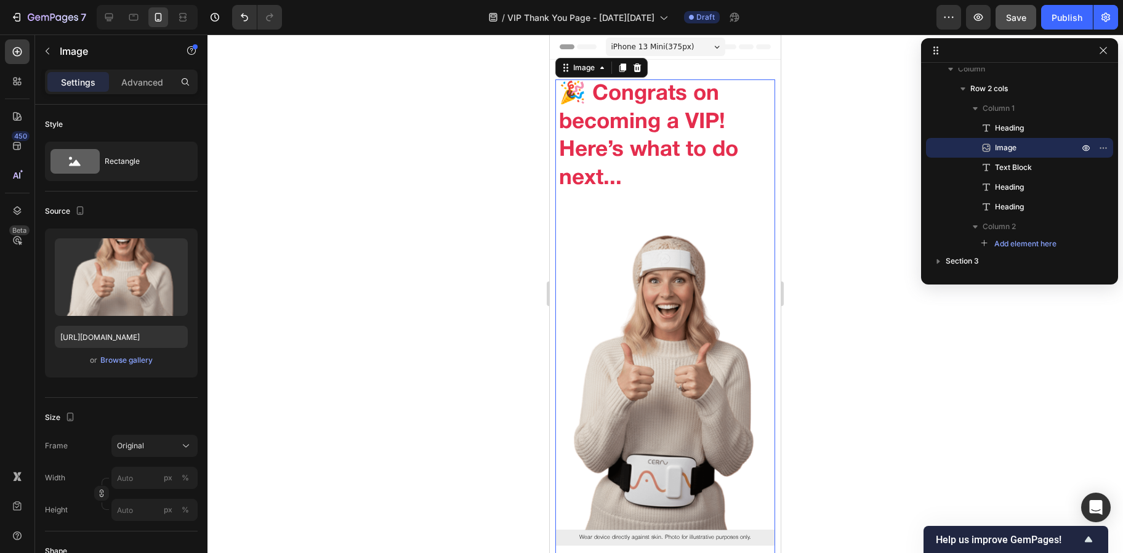
click at [662, 269] on img at bounding box center [664, 367] width 219 height 326
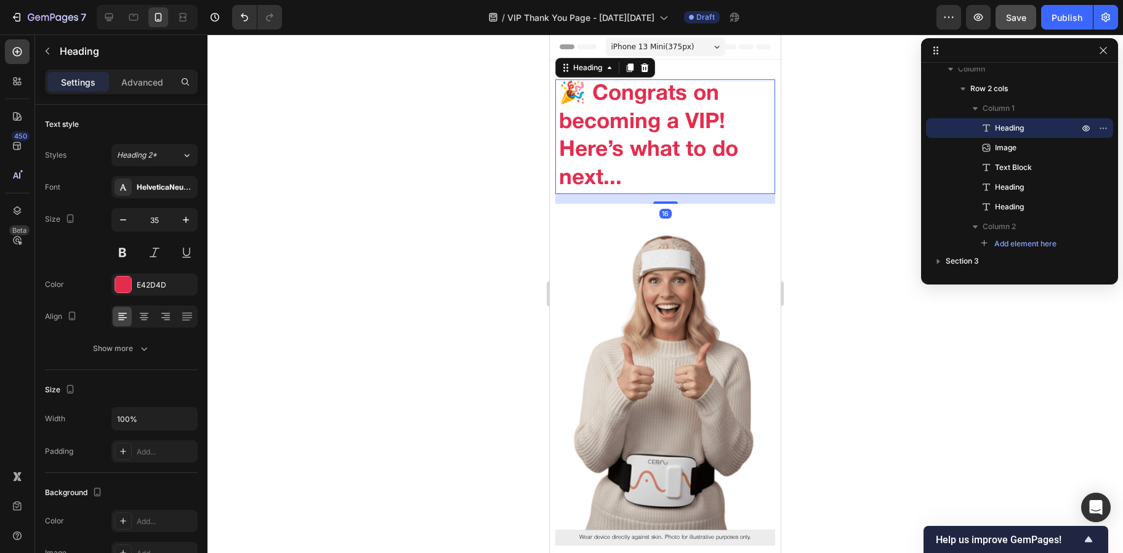
click at [649, 158] on p "🎉 Congrats on becoming a VIP! Here’s what to do next..." at bounding box center [665, 137] width 212 height 112
click at [131, 84] on p "Advanced" at bounding box center [142, 82] width 42 height 13
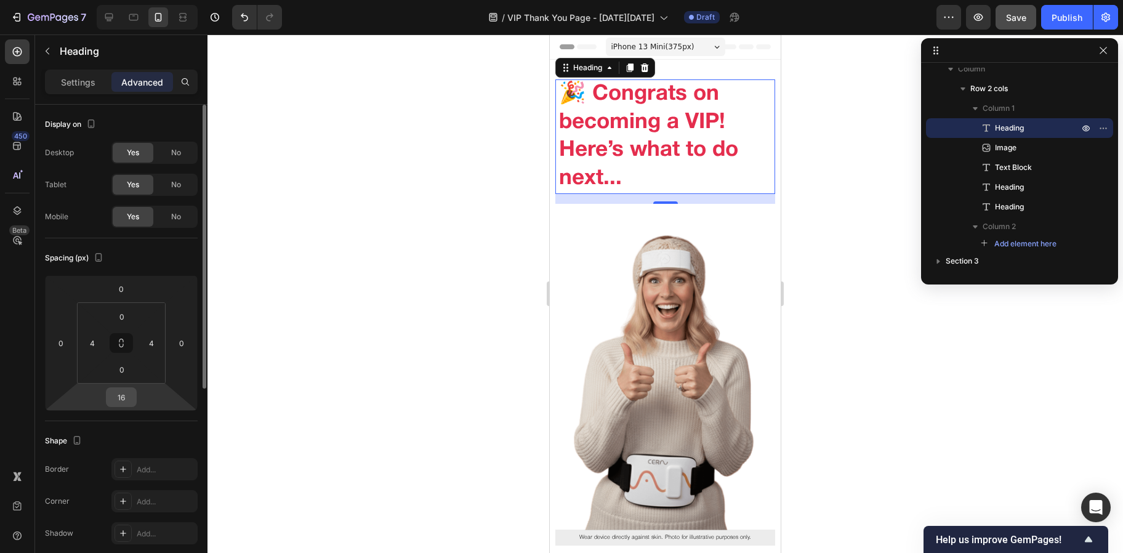
click at [122, 398] on input "16" at bounding box center [121, 397] width 25 height 18
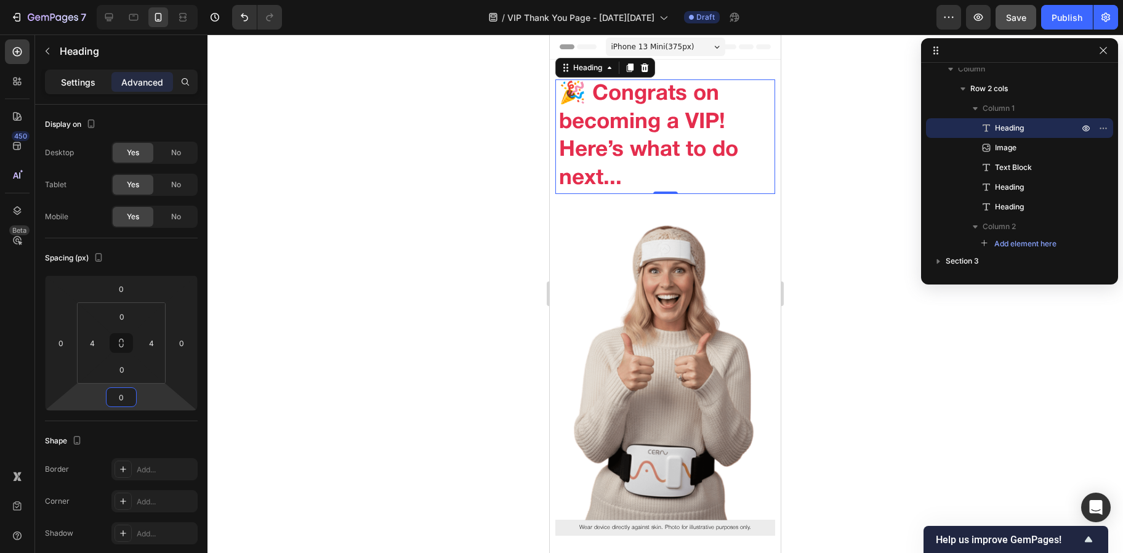
type input "0"
click at [82, 83] on p "Settings" at bounding box center [78, 82] width 34 height 13
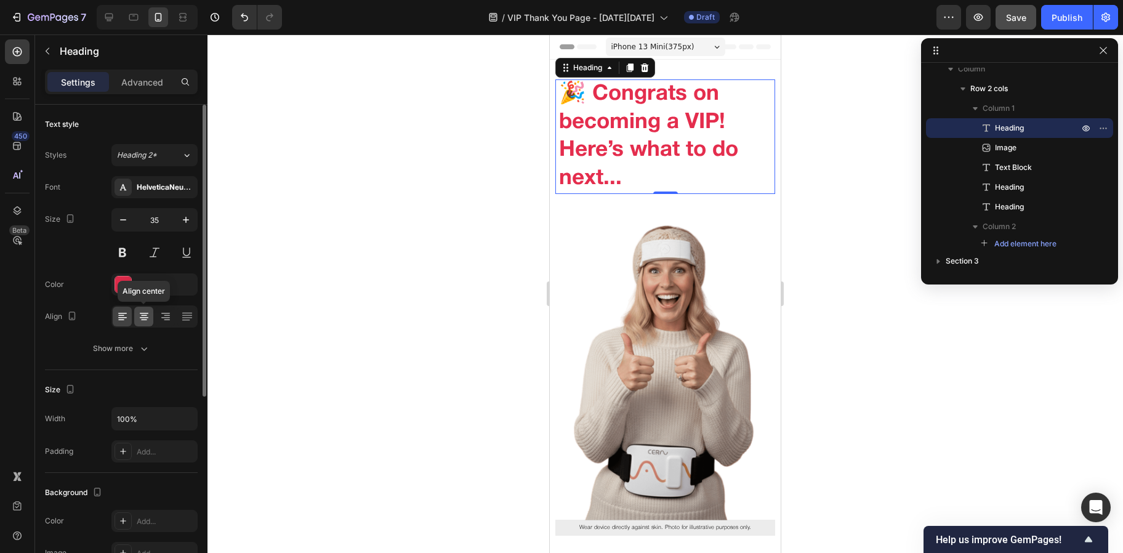
click at [140, 323] on div at bounding box center [143, 317] width 19 height 20
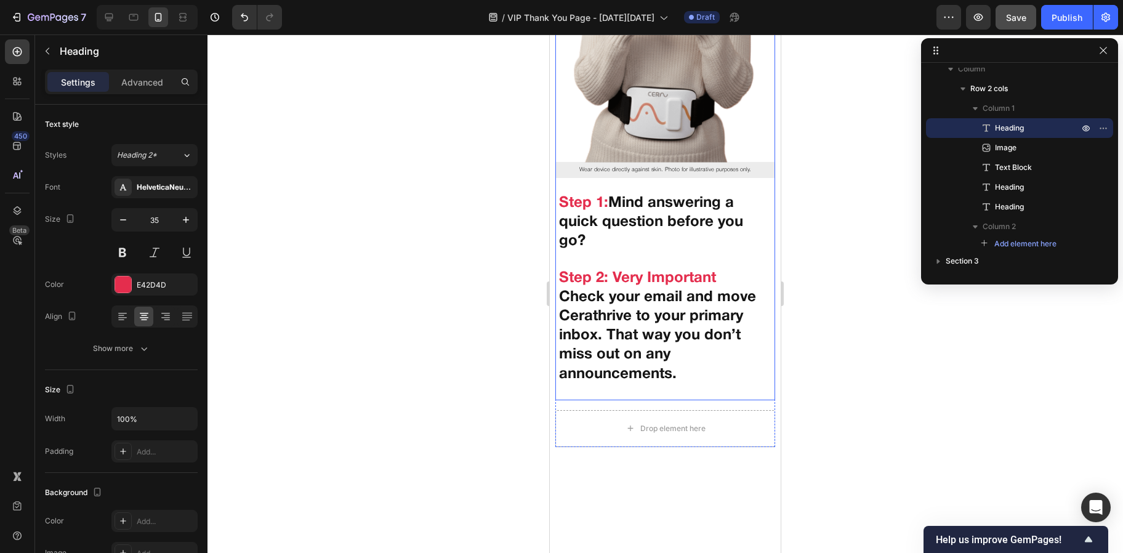
scroll to position [405, 0]
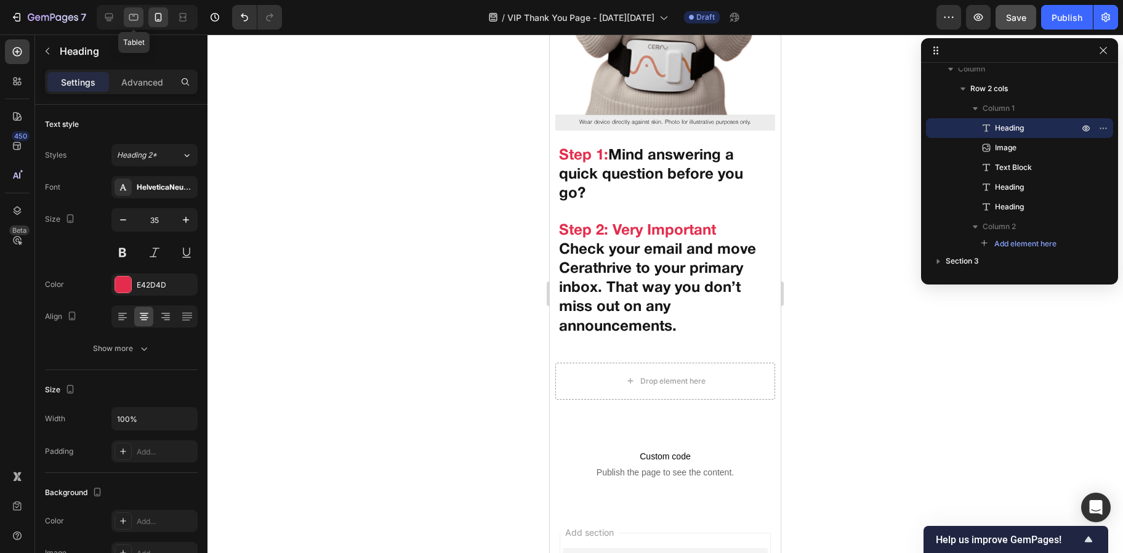
click at [140, 18] on div at bounding box center [134, 17] width 20 height 20
type input "44"
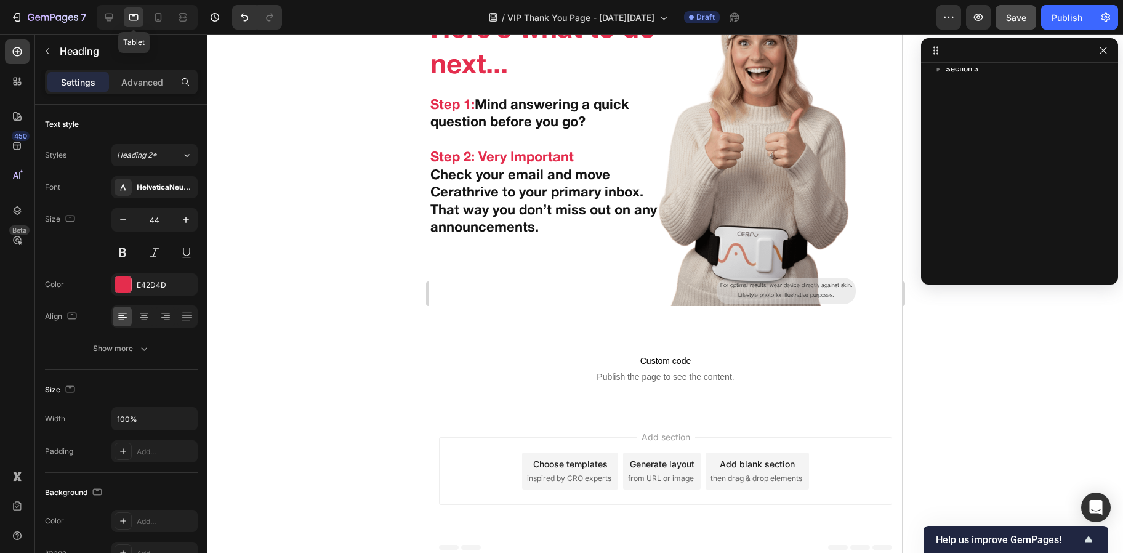
scroll to position [143, 0]
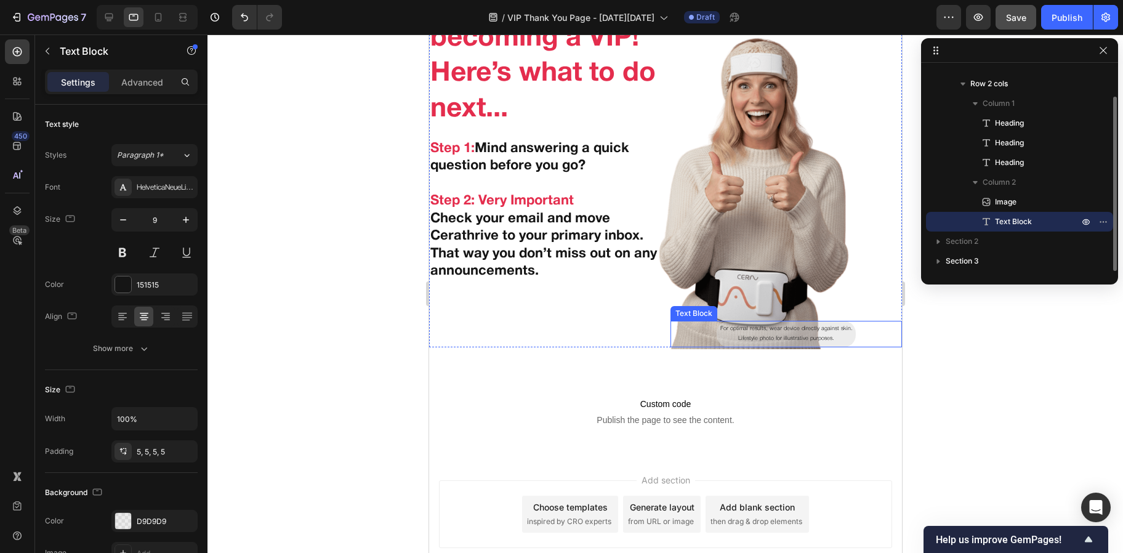
click at [727, 334] on p "Lifestyle photo for illustrative purposes." at bounding box center [785, 339] width 133 height 10
click at [731, 210] on img at bounding box center [754, 177] width 231 height 344
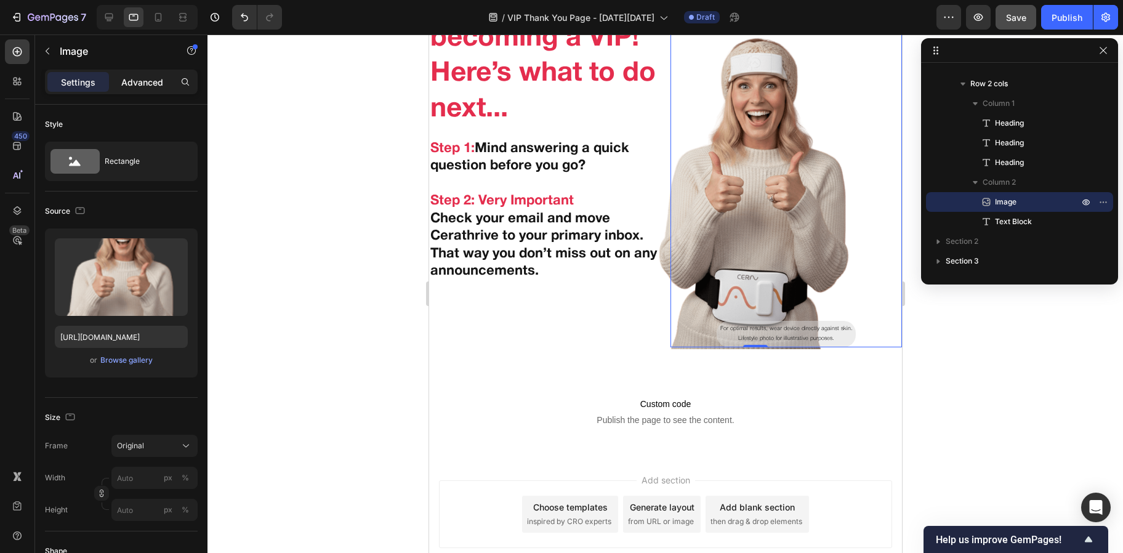
click at [137, 86] on p "Advanced" at bounding box center [142, 82] width 42 height 13
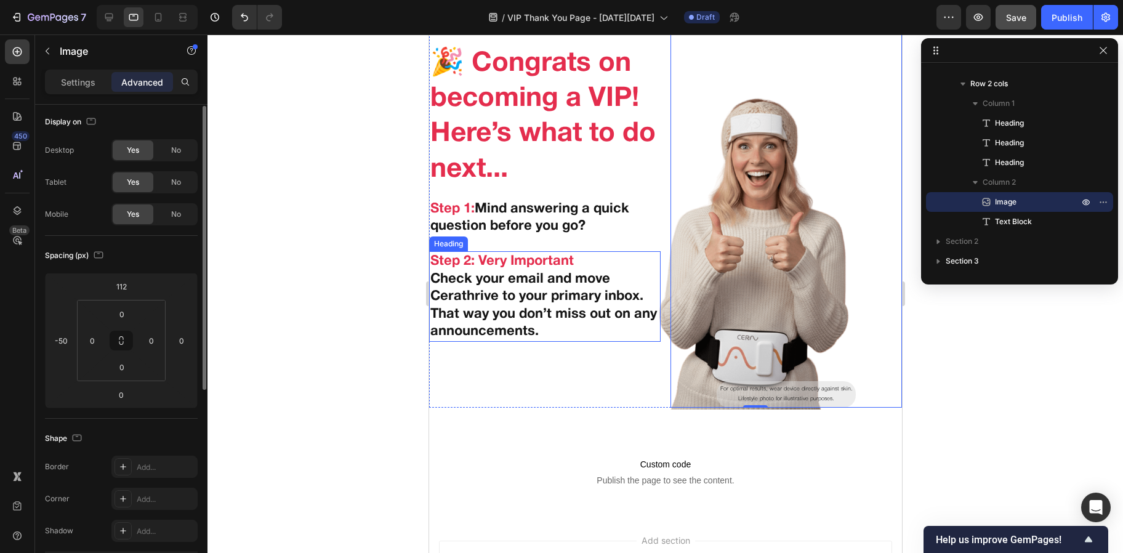
scroll to position [0, 0]
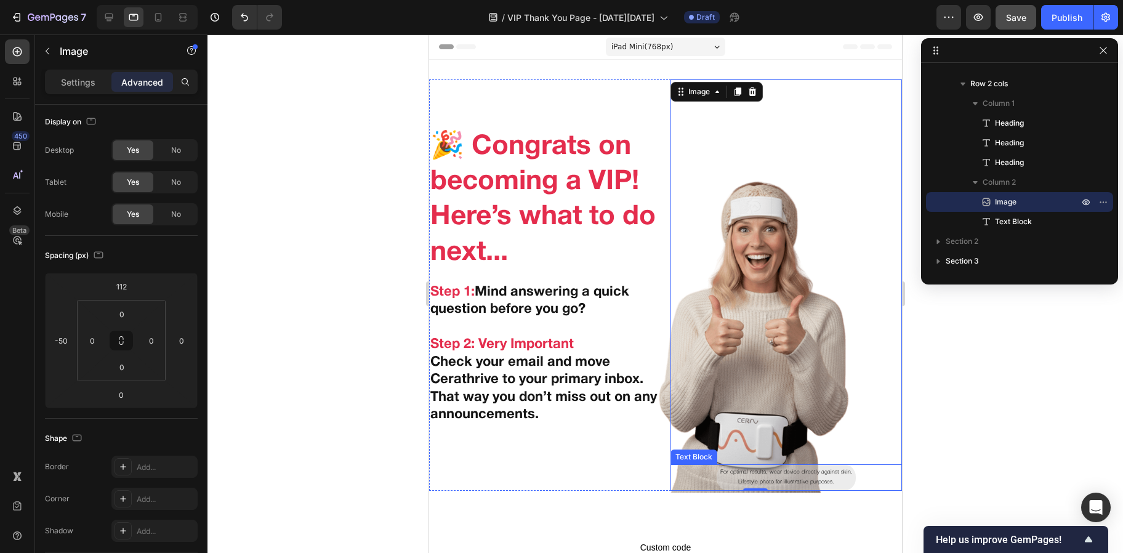
click at [725, 467] on p "For optimal results, wear device directly against skin." at bounding box center [785, 472] width 133 height 10
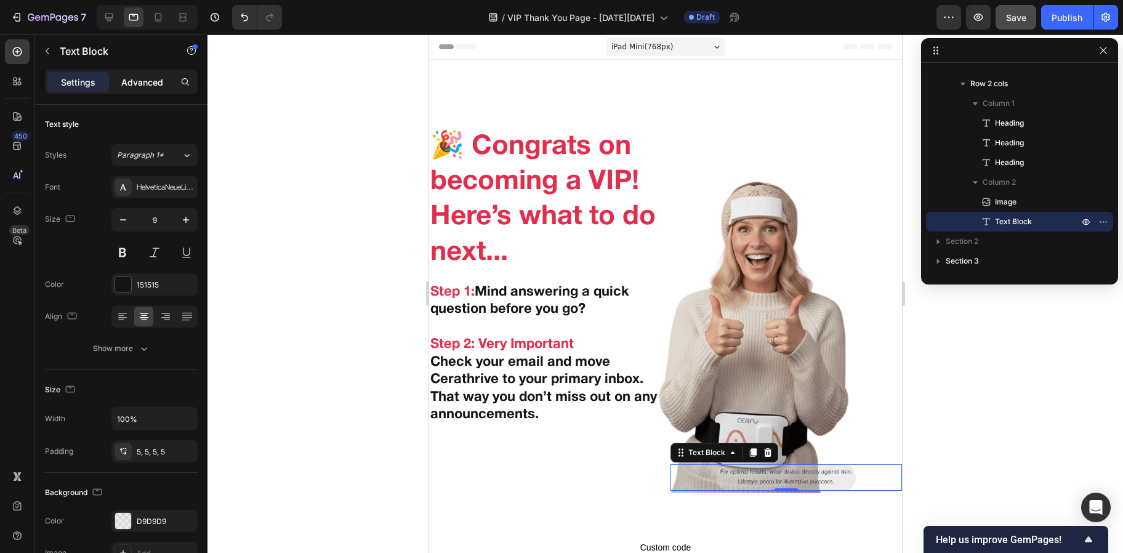
click at [137, 90] on div "Advanced" at bounding box center [142, 82] width 62 height 20
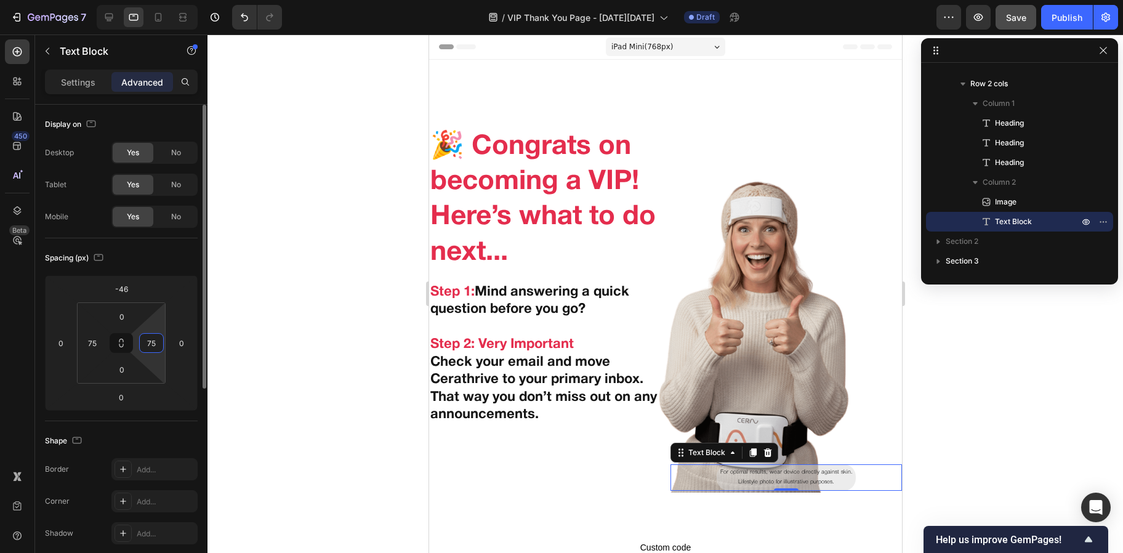
click at [158, 346] on input "75" at bounding box center [151, 343] width 18 height 18
type input "150"
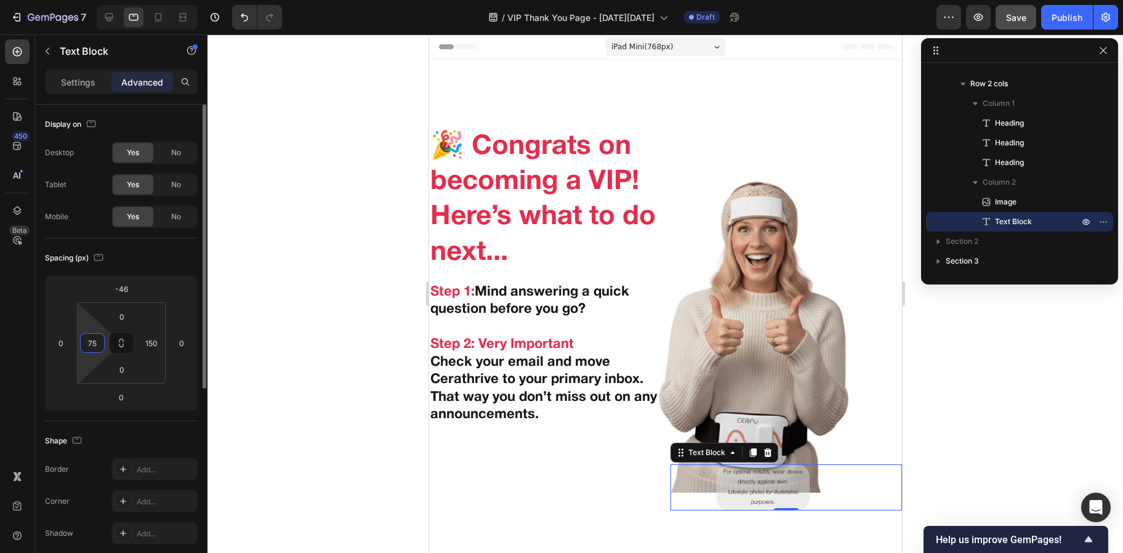
click at [95, 347] on input "75" at bounding box center [92, 343] width 18 height 18
type input "25"
click at [153, 346] on input "150" at bounding box center [151, 343] width 18 height 18
type input "125"
click at [95, 347] on input "25" at bounding box center [92, 343] width 18 height 18
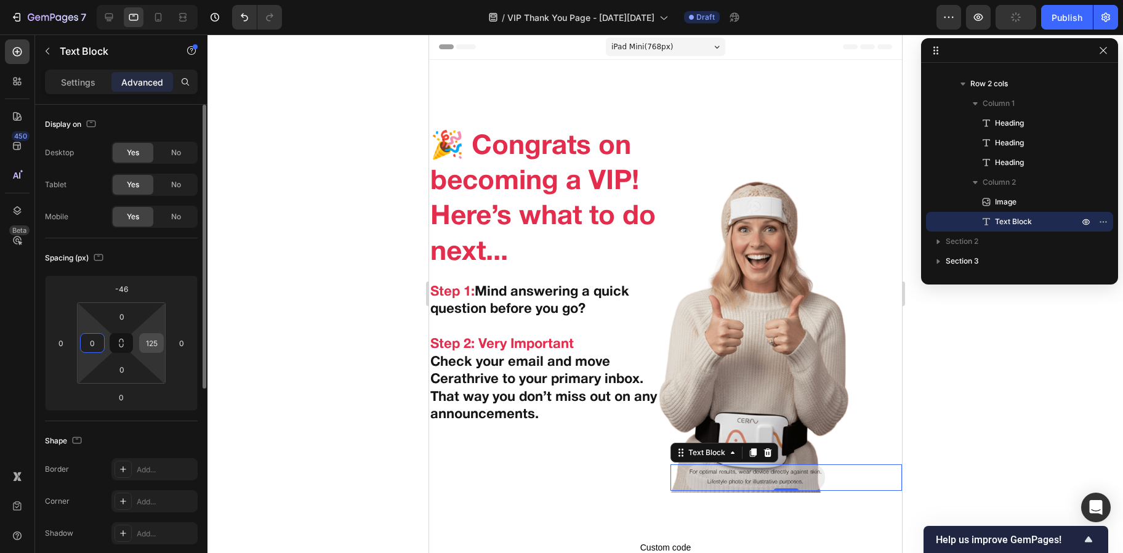
type input "0"
click at [148, 345] on input "125" at bounding box center [151, 343] width 18 height 18
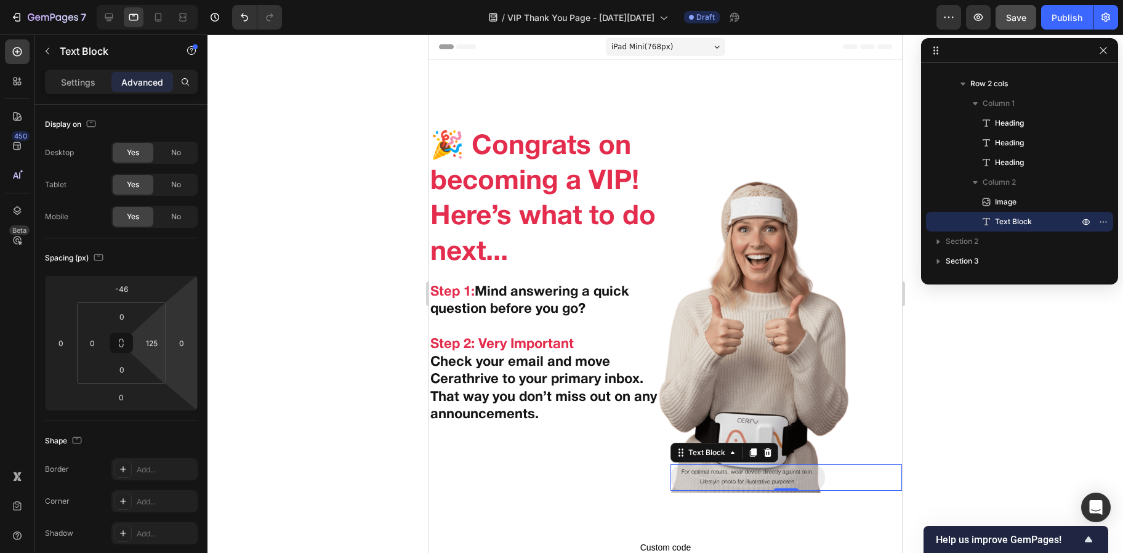
click at [257, 330] on div at bounding box center [664, 293] width 915 height 518
click at [693, 467] on p "For optimal results, wear device directly against skin." at bounding box center [747, 472] width 148 height 10
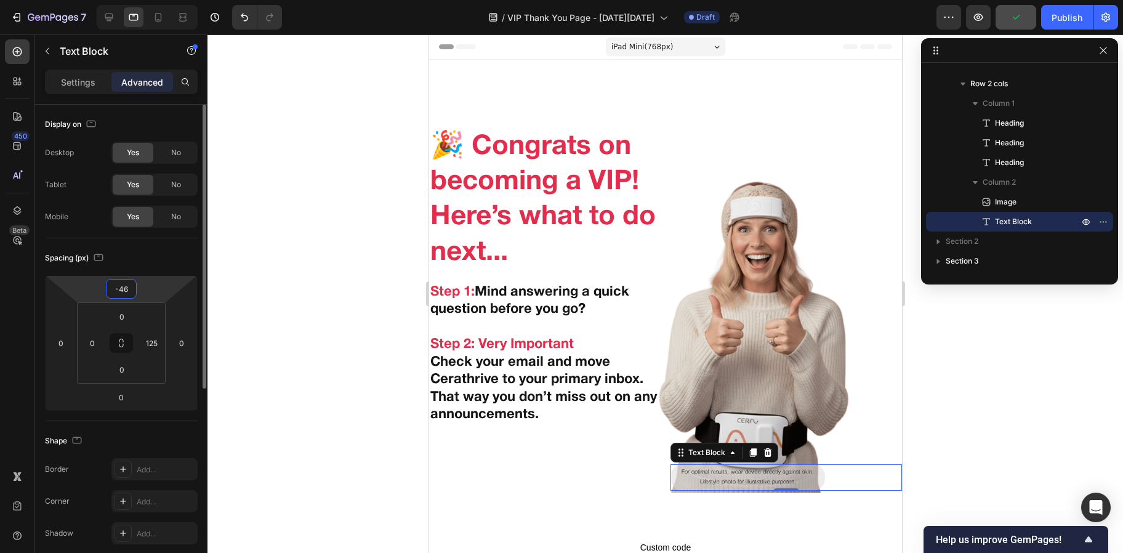
click at [127, 294] on input "-46" at bounding box center [121, 289] width 25 height 18
click at [131, 290] on input "-46" at bounding box center [121, 289] width 25 height 18
type input "-4"
type input "-3"
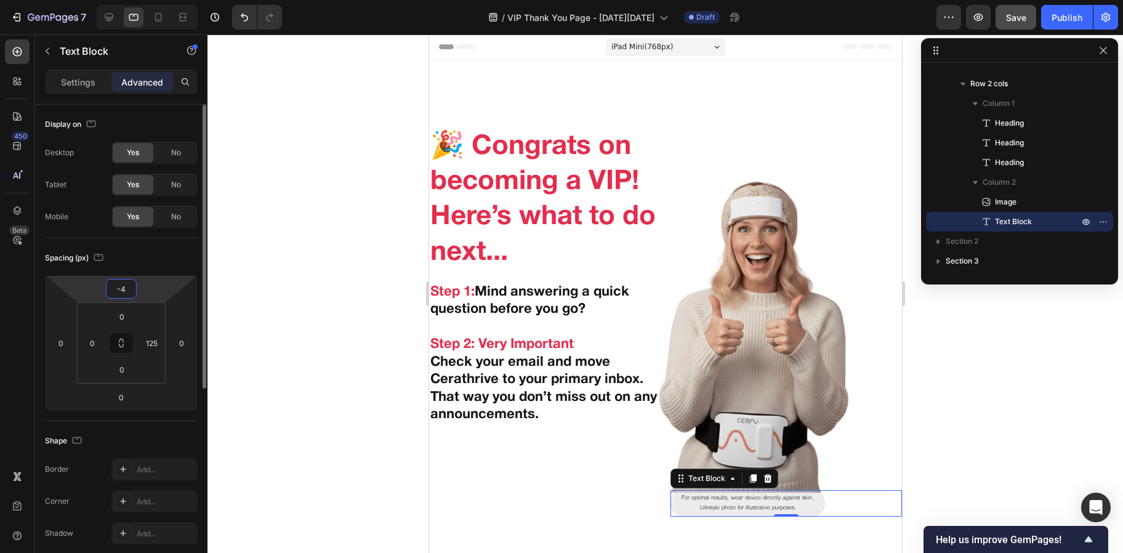
type input "-40"
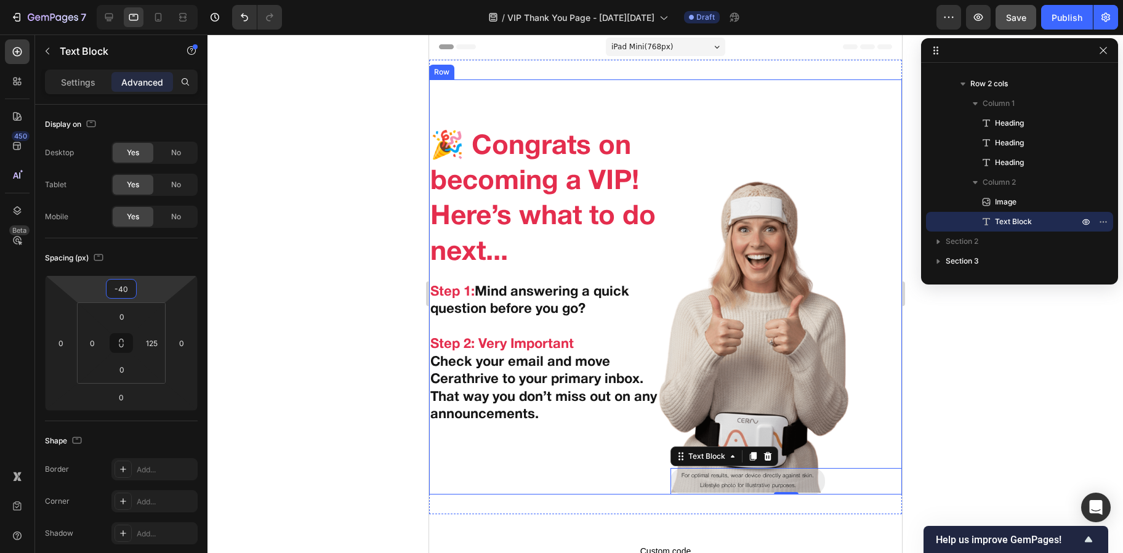
click at [520, 444] on div "🎉 Congrats on becoming a VIP! Here’s what to do next... Heading ⁠⁠⁠⁠⁠⁠⁠ Step 1:…" at bounding box center [543, 286] width 231 height 415
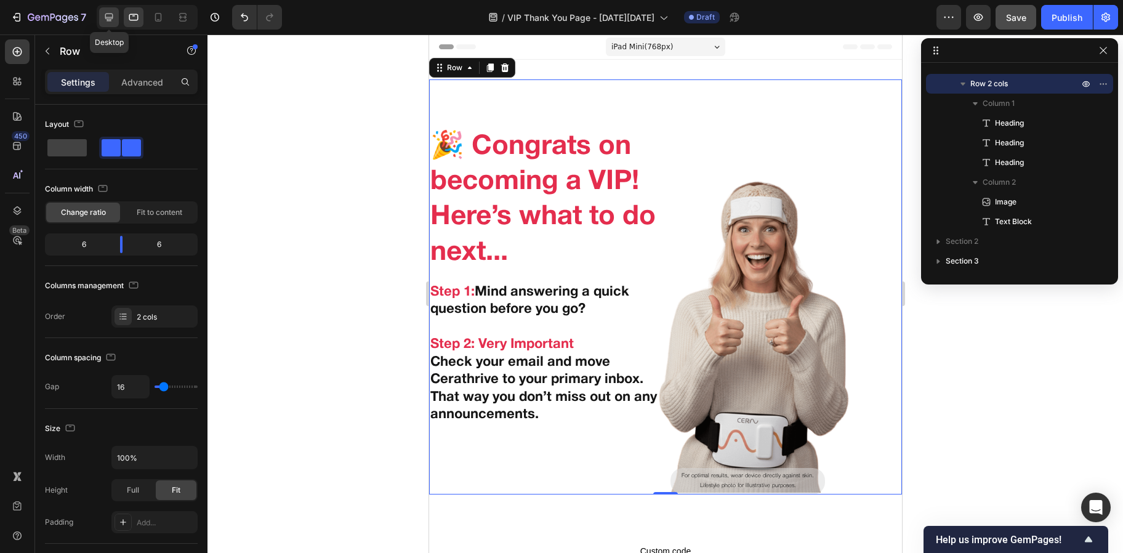
click at [105, 17] on icon at bounding box center [109, 17] width 12 height 12
type input "1200"
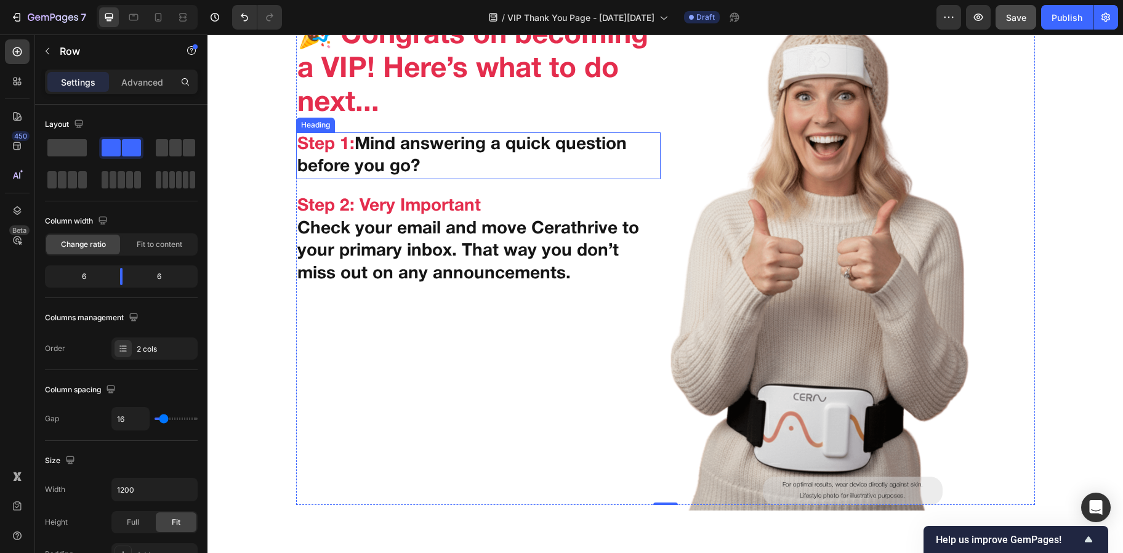
scroll to position [228, 0]
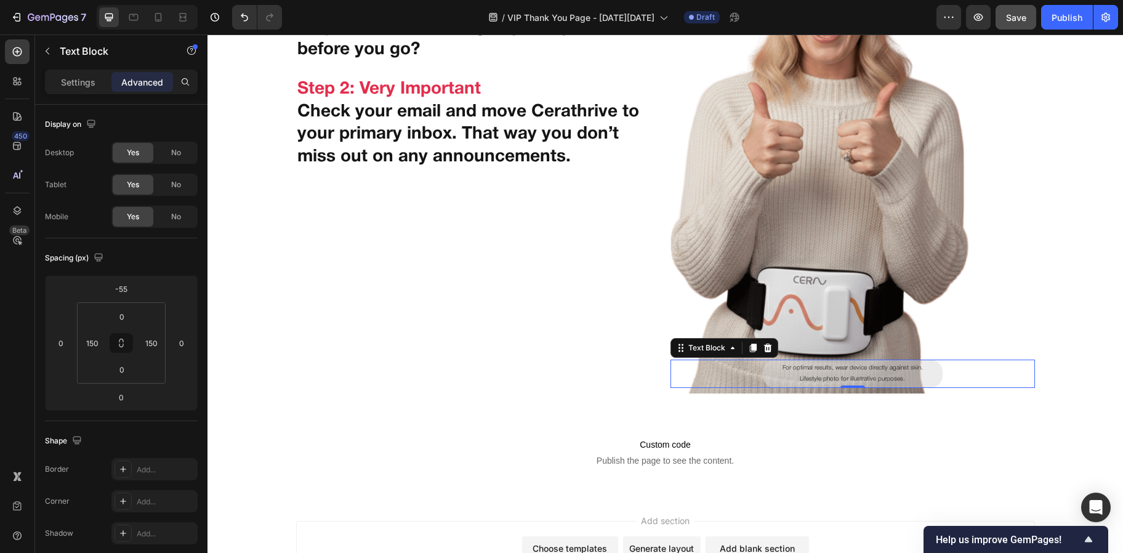
click at [819, 379] on p "Lifestyle photo for illustrative purposes." at bounding box center [853, 379] width 174 height 11
click at [93, 347] on input "150" at bounding box center [92, 343] width 18 height 18
type input "1"
type input "2"
type input "3"
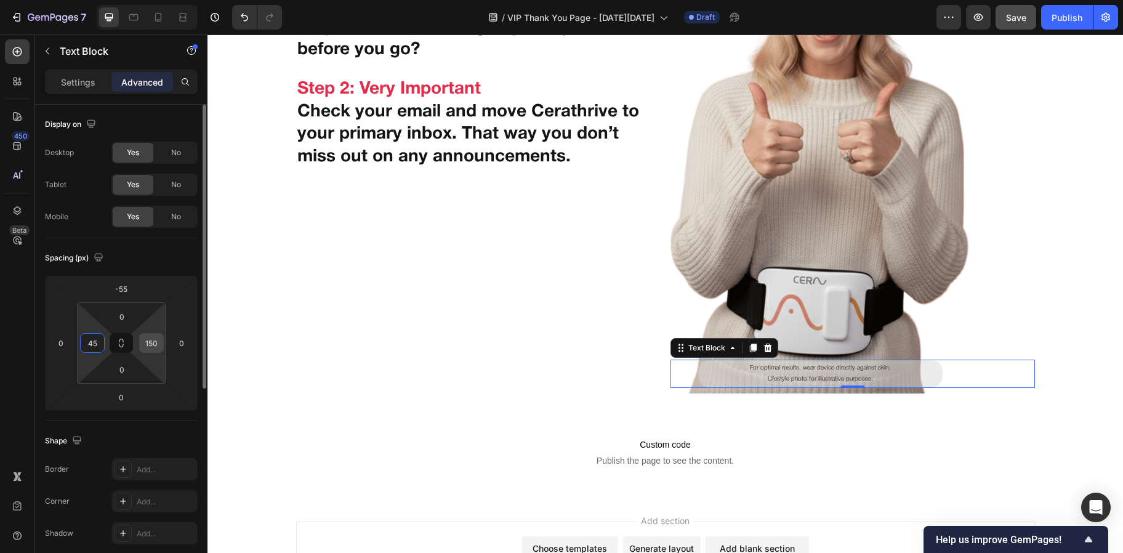
type input "45"
click at [159, 348] on input "150" at bounding box center [151, 343] width 18 height 18
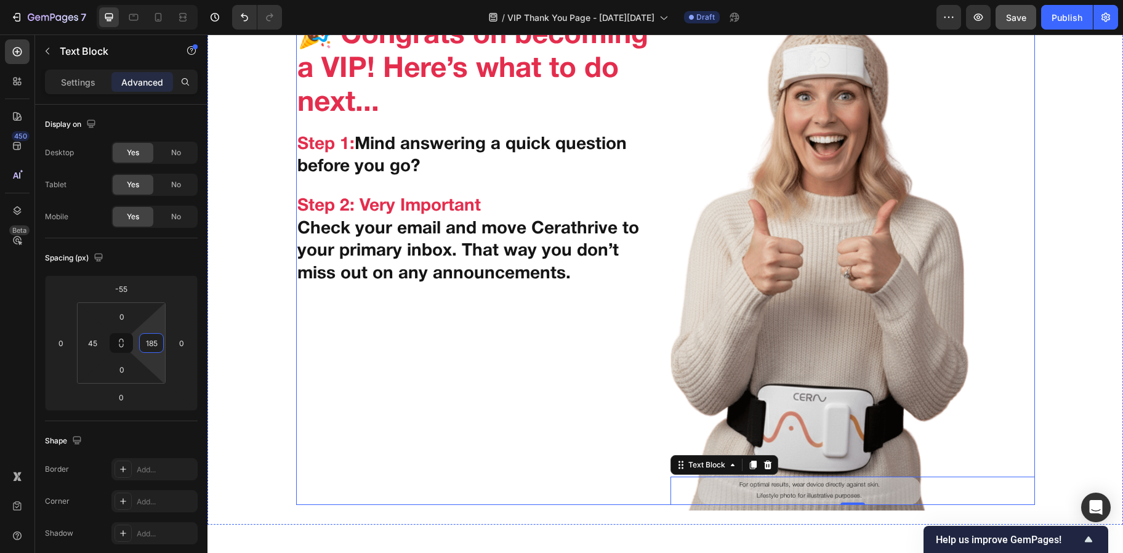
scroll to position [110, 0]
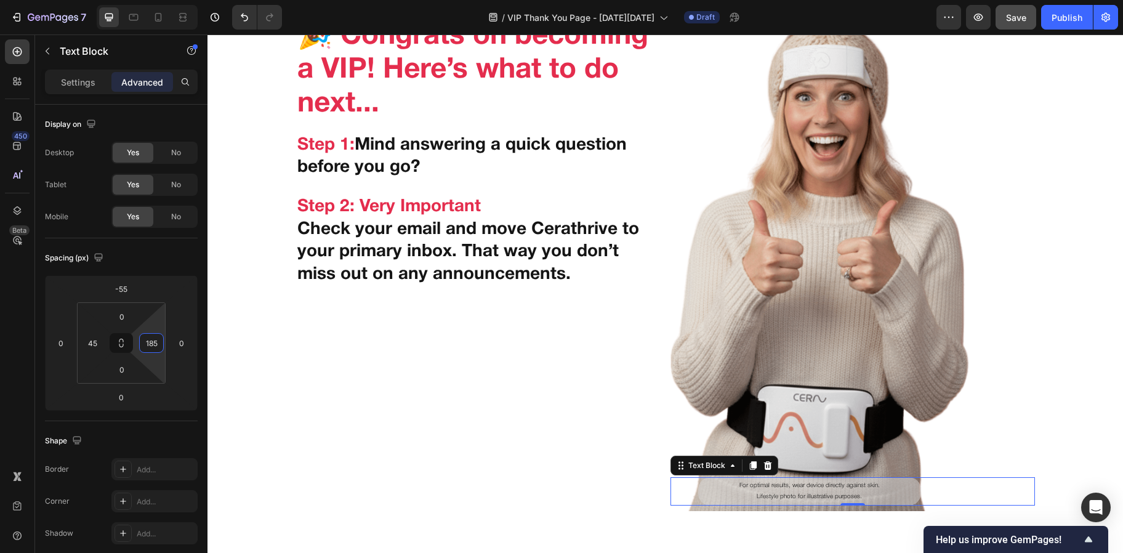
type input "185"
click at [1010, 25] on button "Save" at bounding box center [1015, 17] width 41 height 25
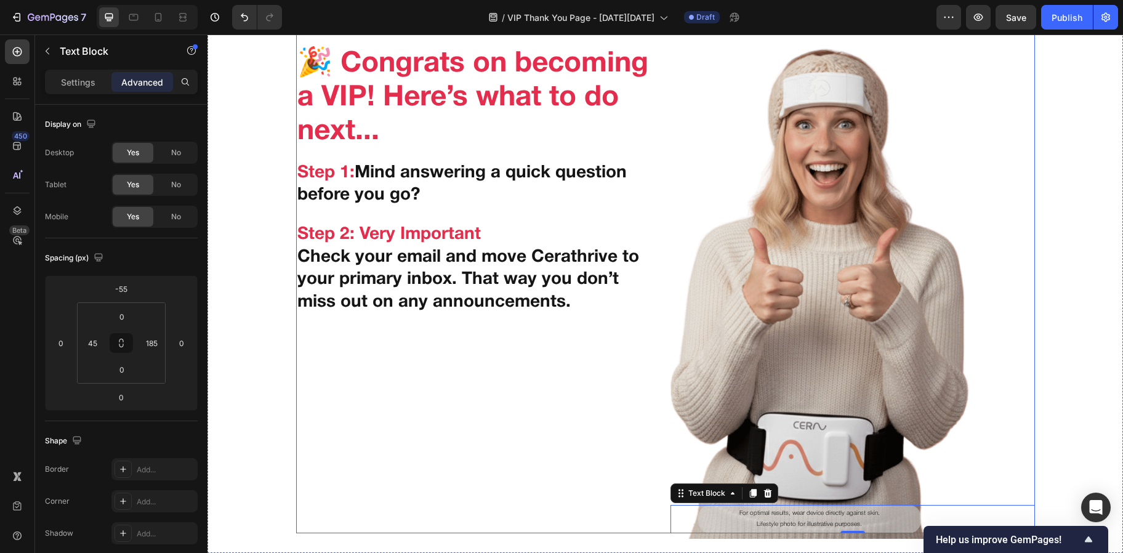
scroll to position [88, 0]
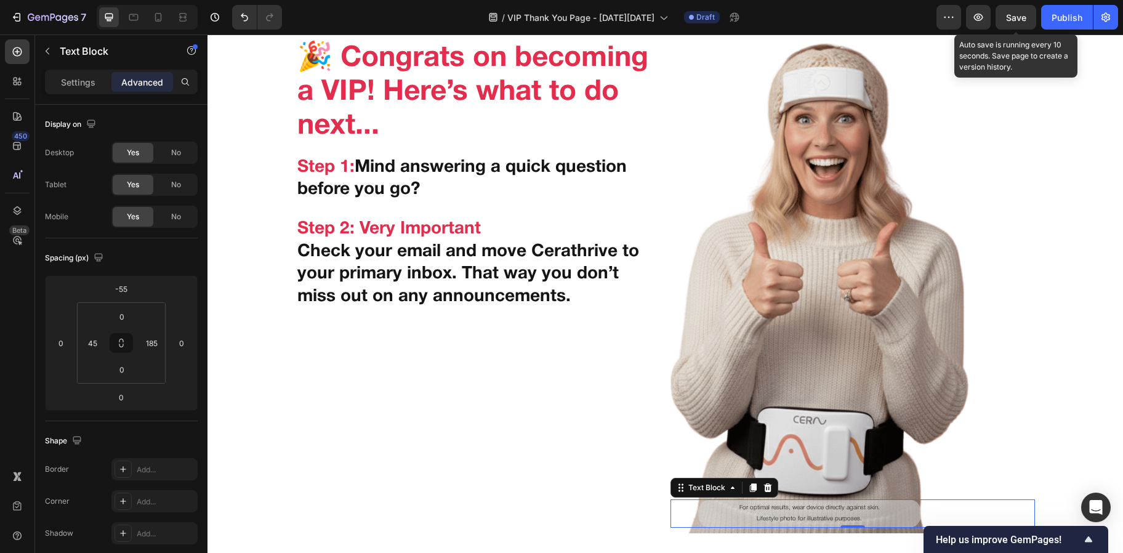
click at [1013, 21] on span "Save" at bounding box center [1016, 17] width 20 height 10
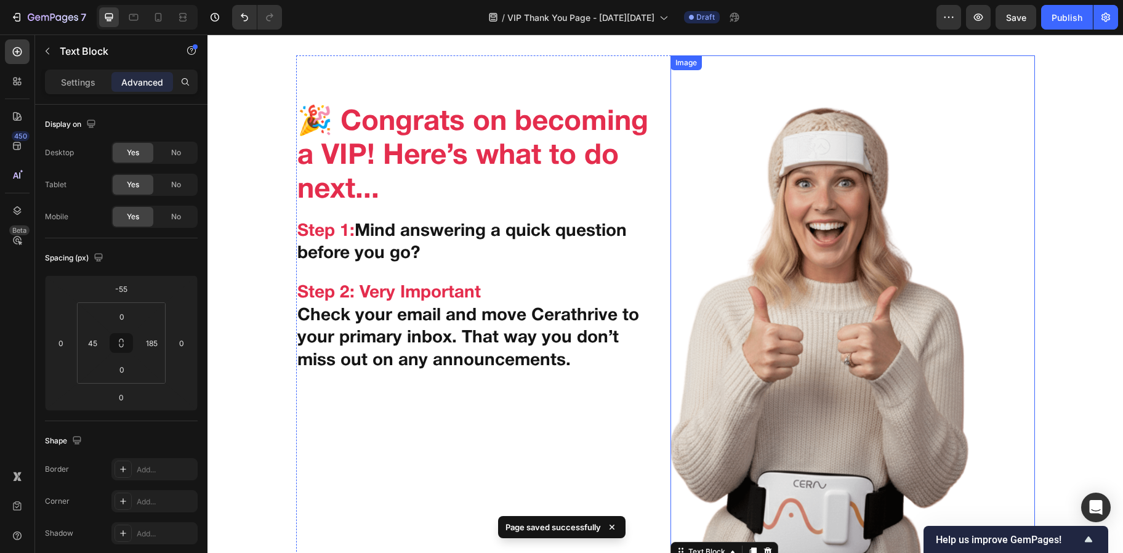
scroll to position [25, 0]
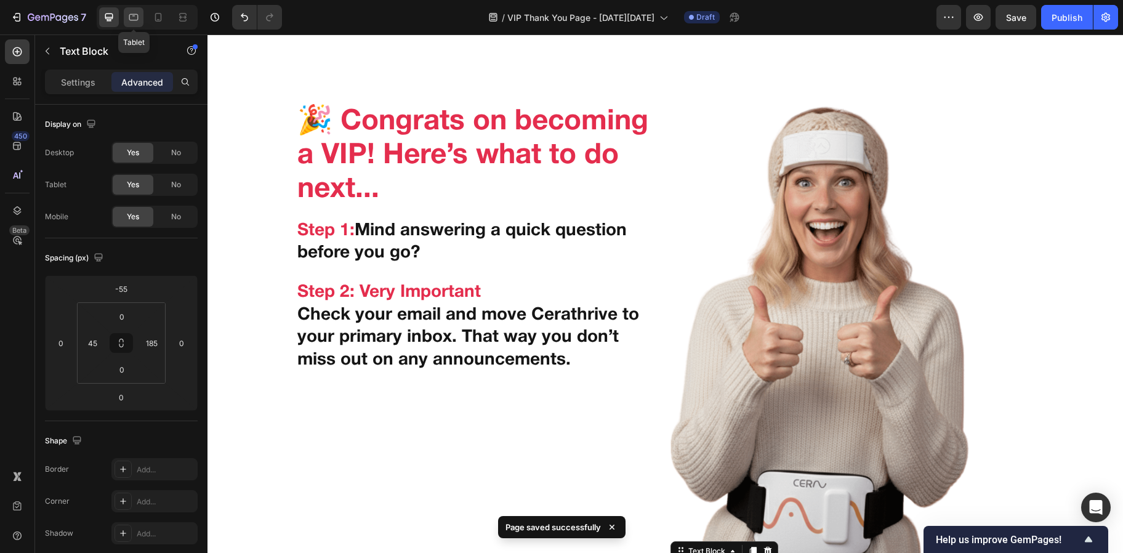
click at [138, 18] on icon at bounding box center [133, 17] width 9 height 7
type input "-40"
type input "0"
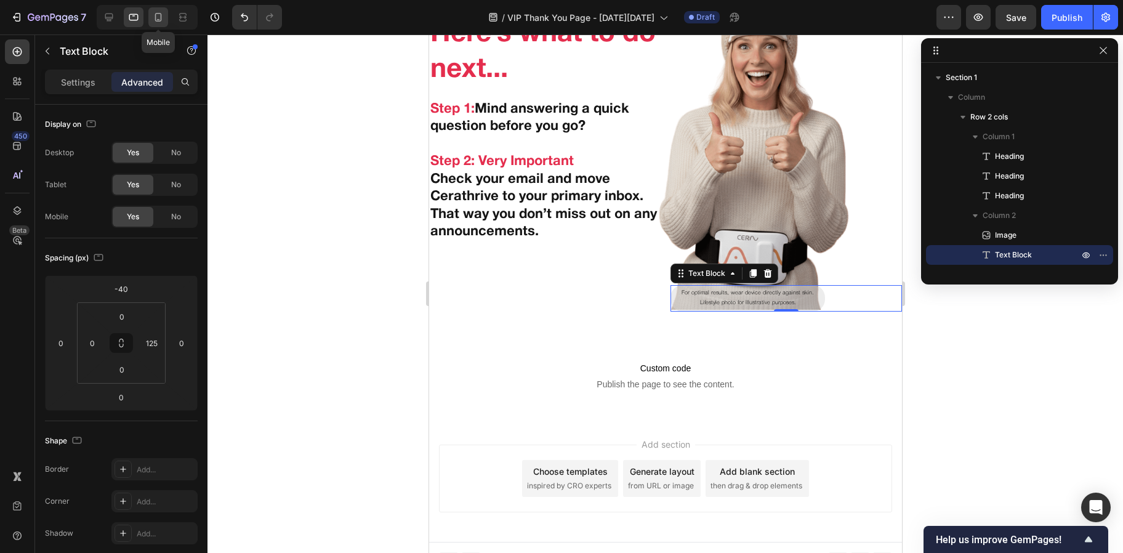
scroll to position [190, 0]
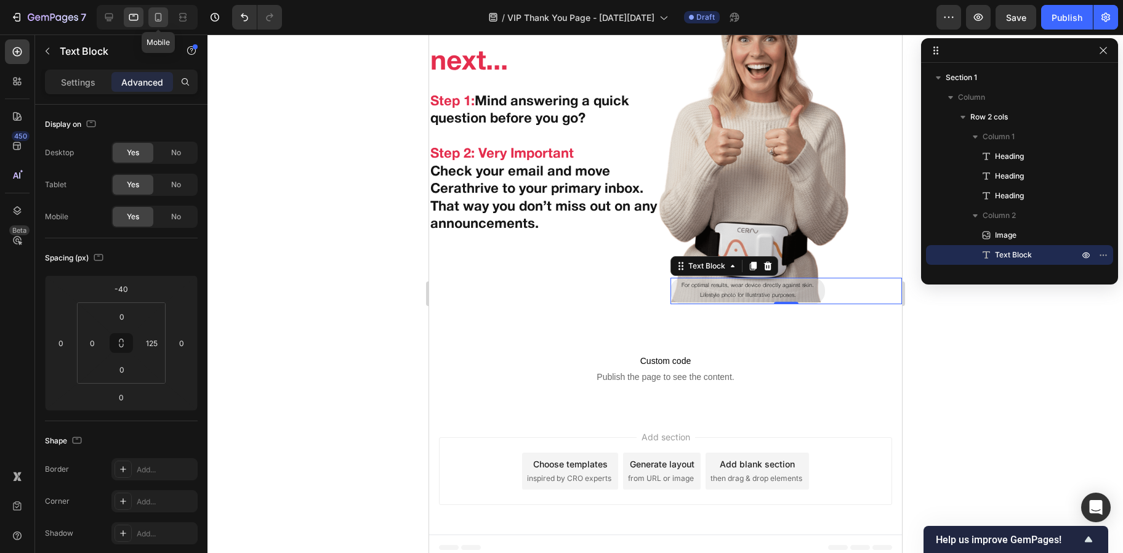
click at [149, 16] on div at bounding box center [158, 17] width 20 height 20
type input "24"
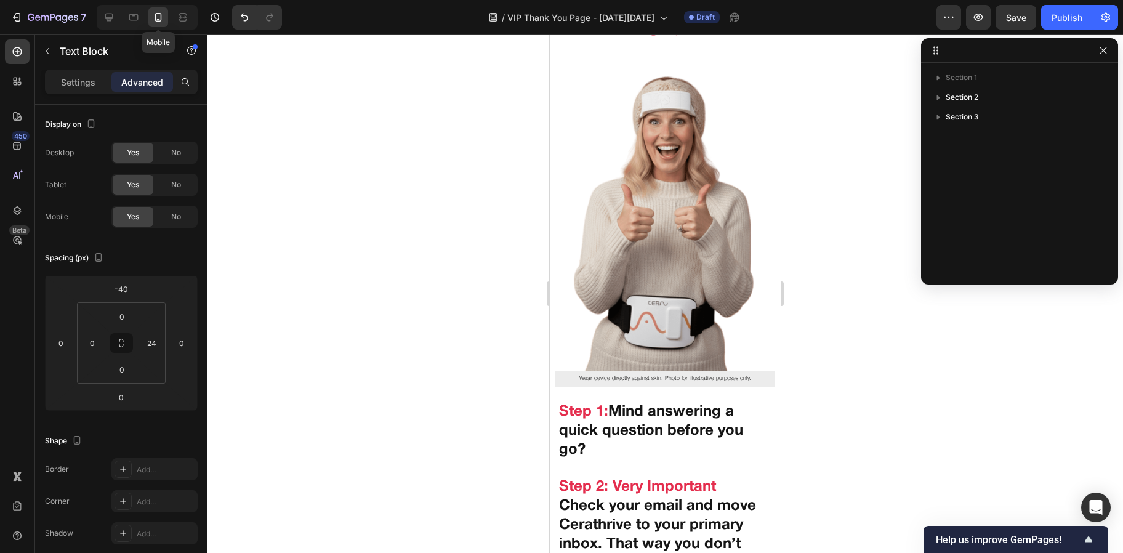
scroll to position [147, 0]
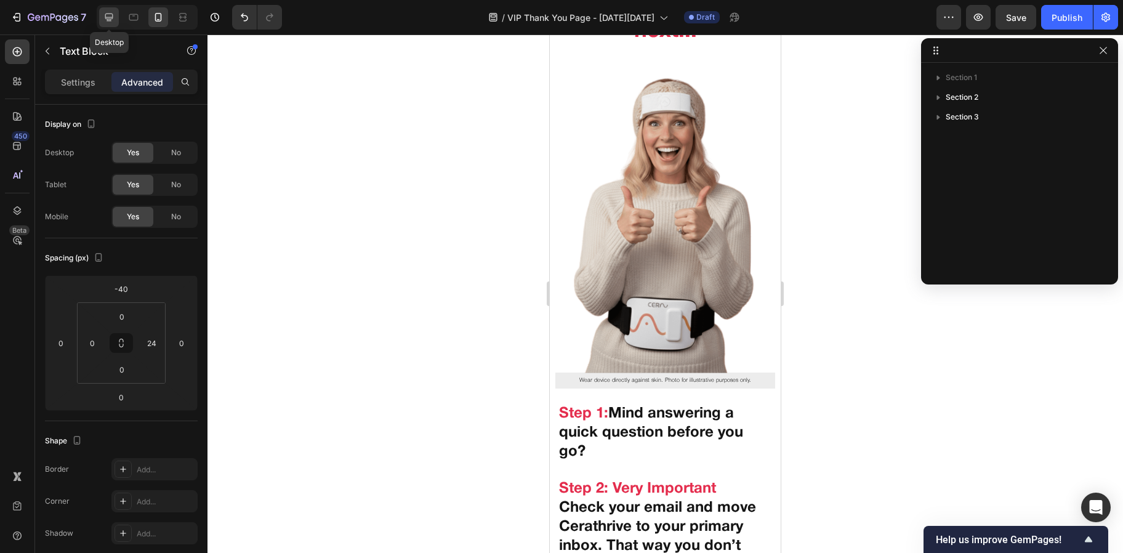
click at [107, 19] on icon at bounding box center [109, 17] width 12 height 12
type input "-55"
type input "45"
type input "185"
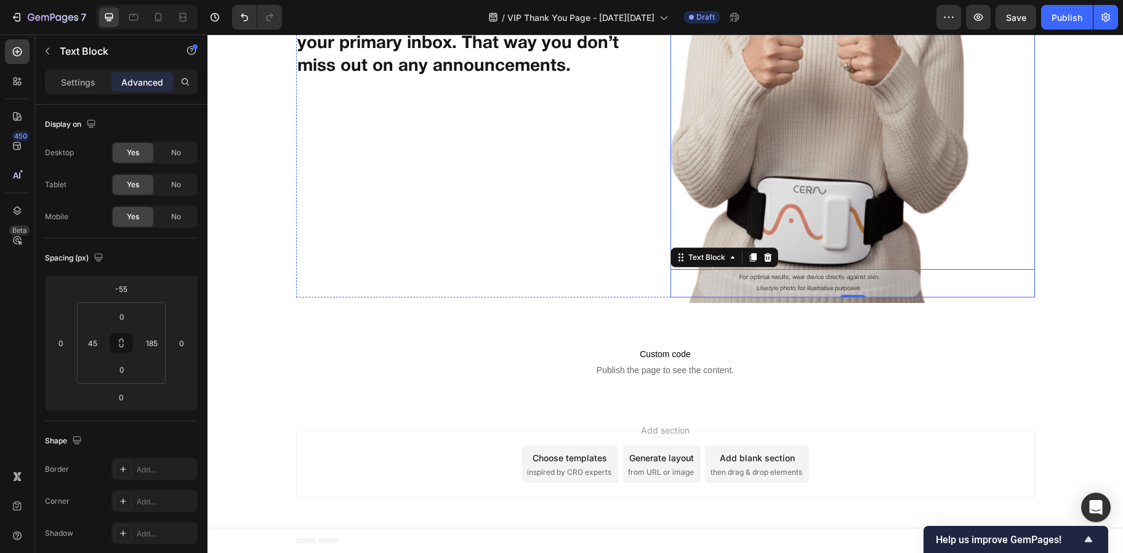
scroll to position [319, 0]
click at [1071, 14] on div "Publish" at bounding box center [1067, 17] width 31 height 13
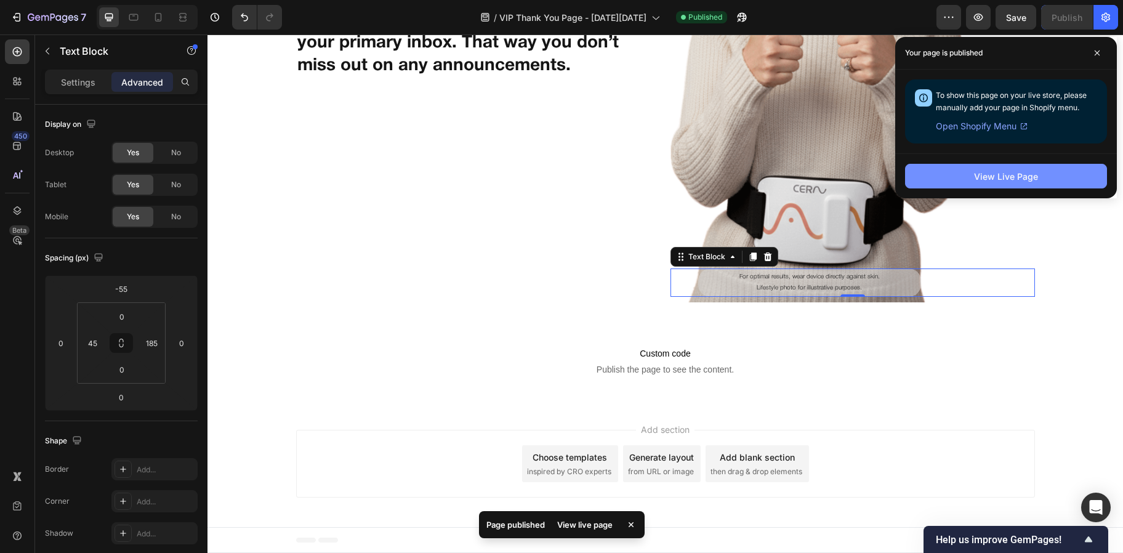
click at [1002, 182] on div "View Live Page" at bounding box center [1006, 176] width 64 height 13
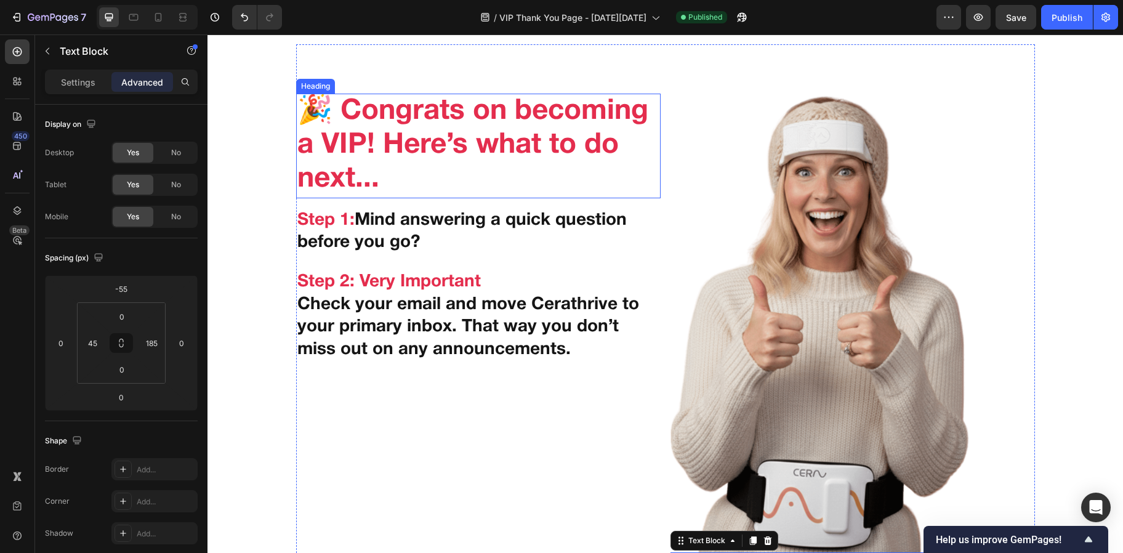
scroll to position [36, 0]
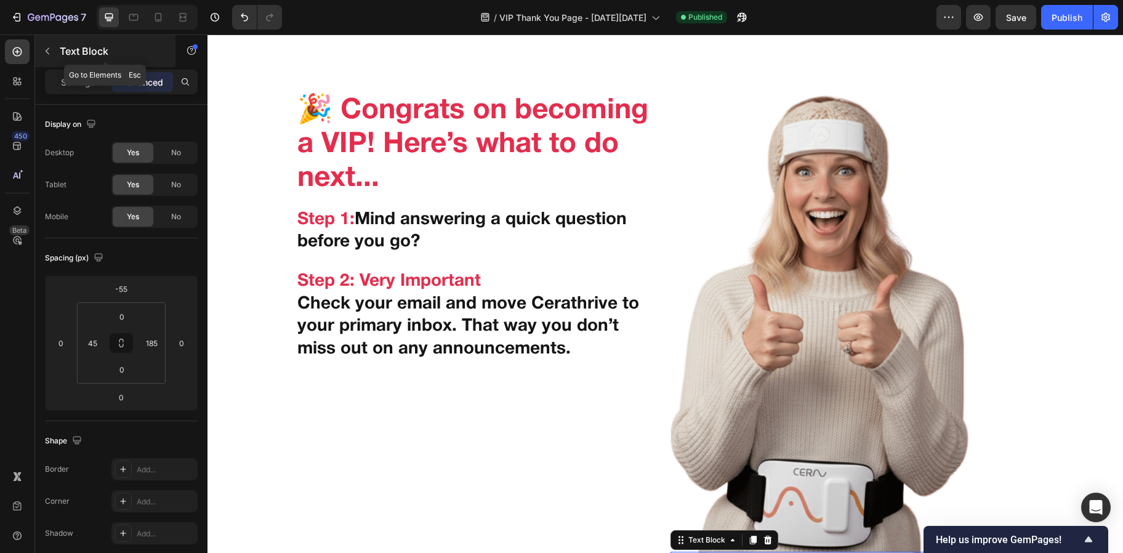
click at [49, 55] on icon "button" at bounding box center [47, 51] width 10 height 10
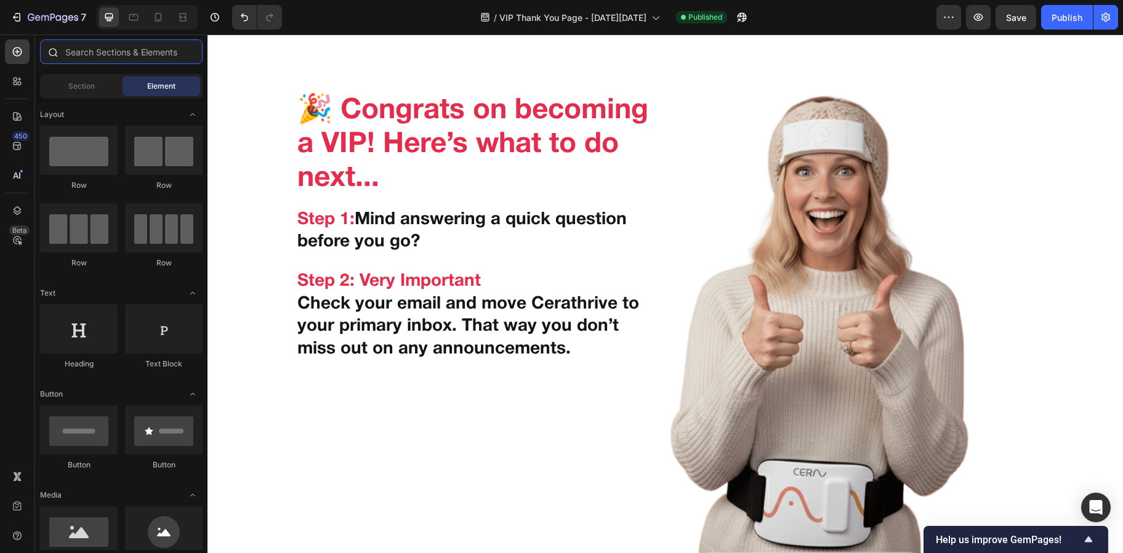
click at [116, 57] on input "text" at bounding box center [121, 51] width 163 height 25
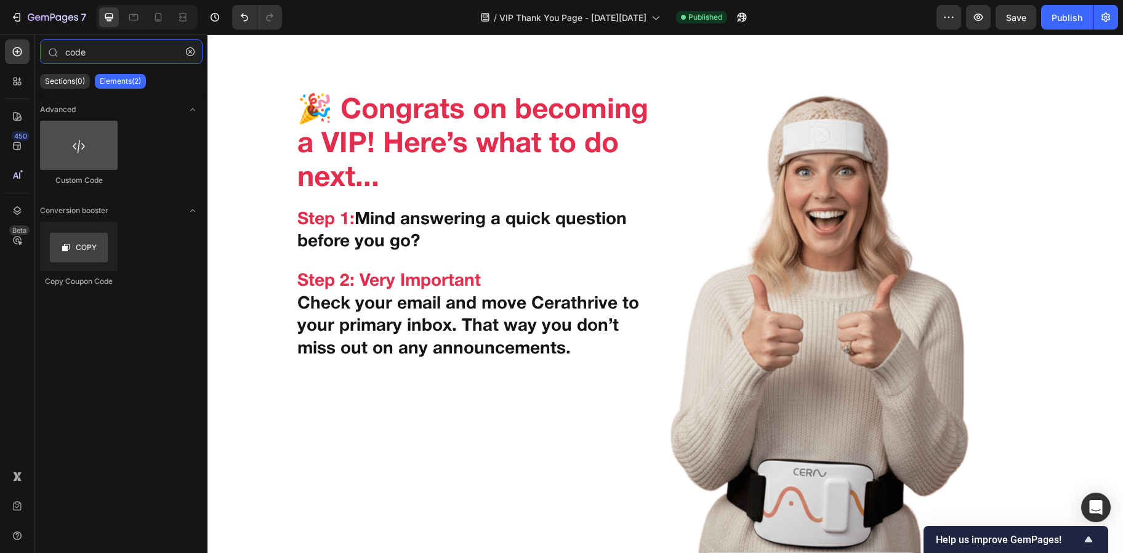
type input "code"
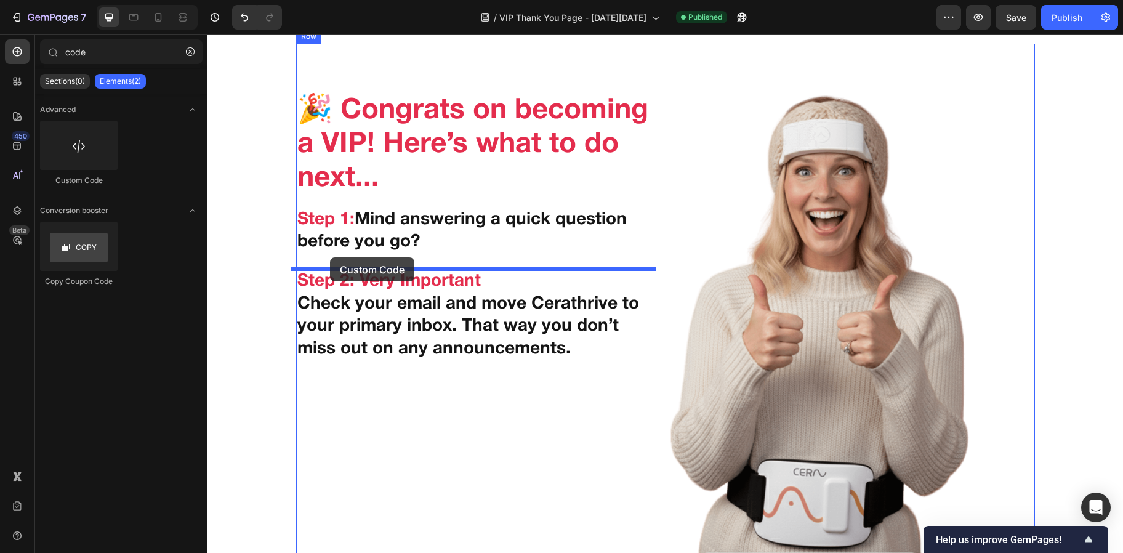
drag, startPoint x: 287, startPoint y: 178, endPoint x: 332, endPoint y: 258, distance: 92.1
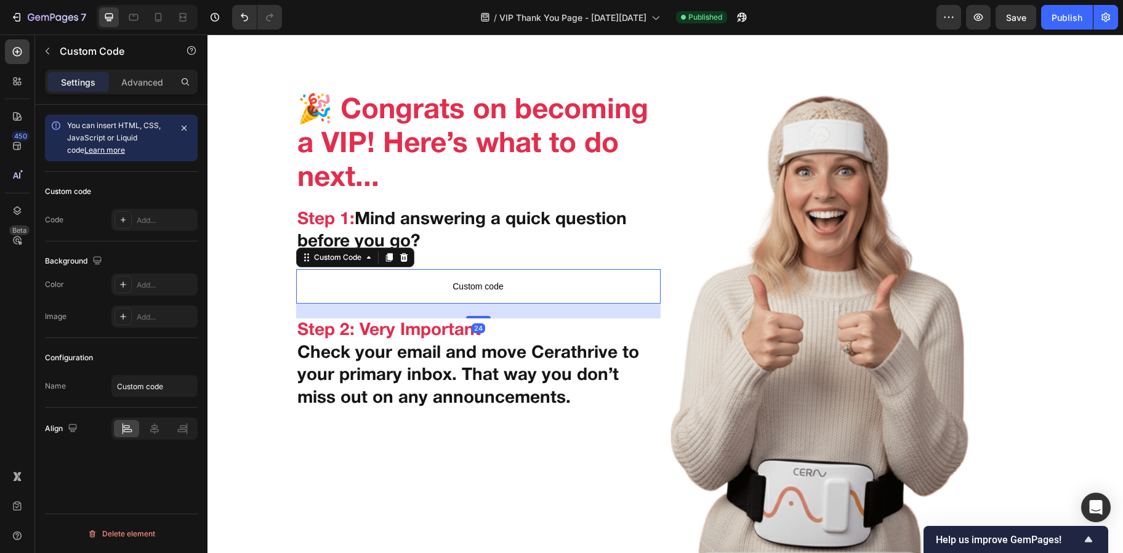
click at [388, 279] on span "Custom code" at bounding box center [478, 286] width 364 height 15
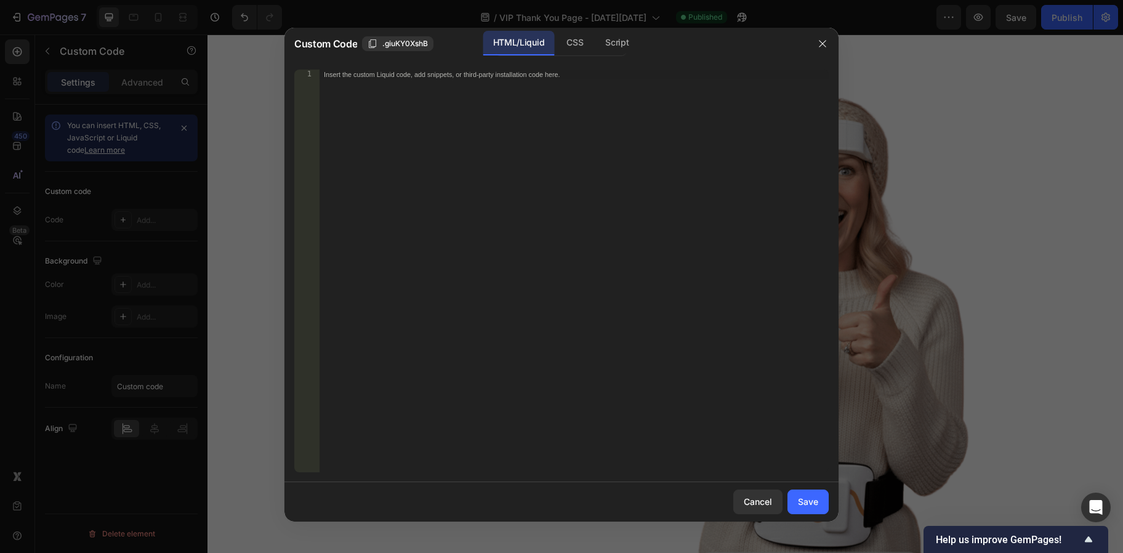
click at [531, 150] on div "Insert the custom Liquid code, add snippets, or third-party installation code h…" at bounding box center [574, 281] width 510 height 422
paste textarea
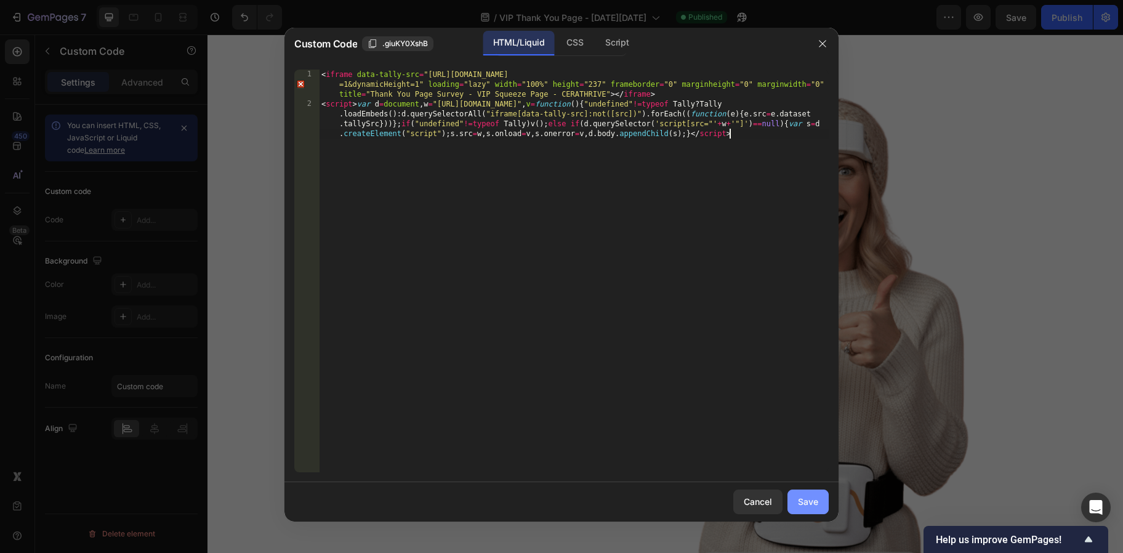
click at [793, 493] on button "Save" at bounding box center [807, 501] width 41 height 25
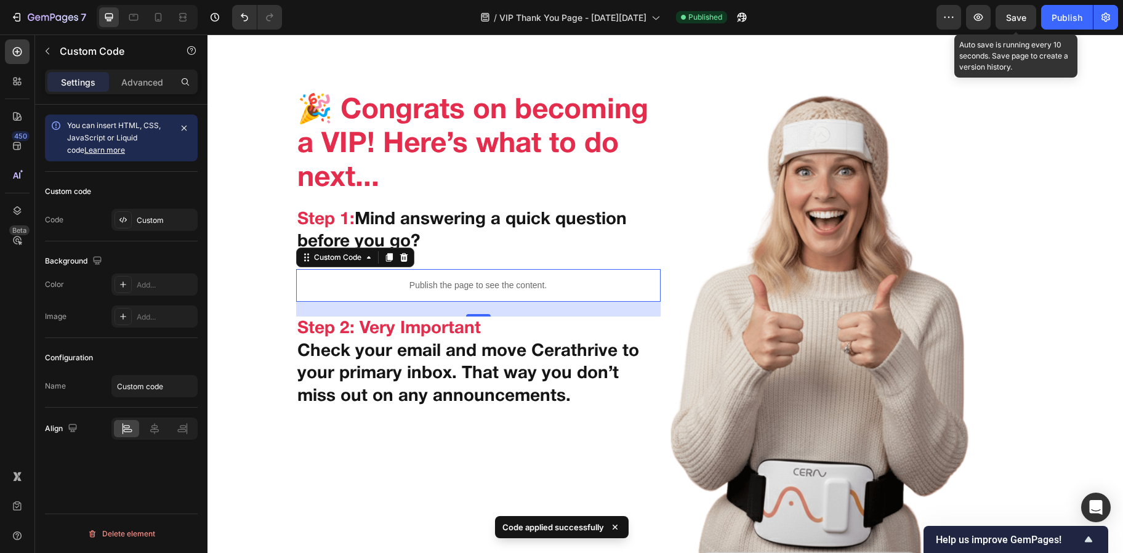
click at [1009, 23] on div "Save" at bounding box center [1016, 17] width 20 height 13
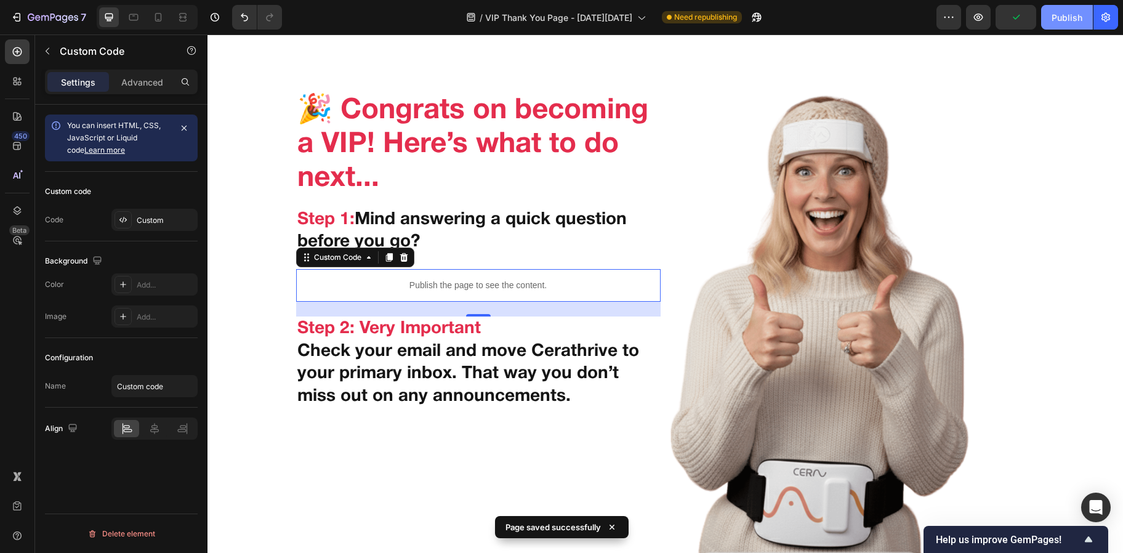
click at [1062, 16] on div "Publish" at bounding box center [1067, 17] width 31 height 13
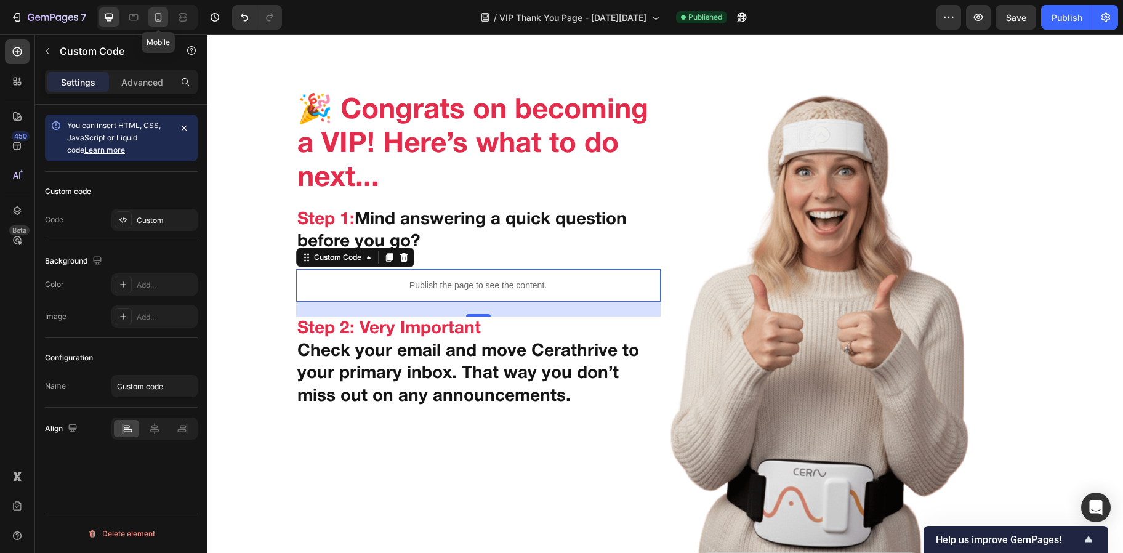
click at [164, 18] on icon at bounding box center [158, 17] width 12 height 12
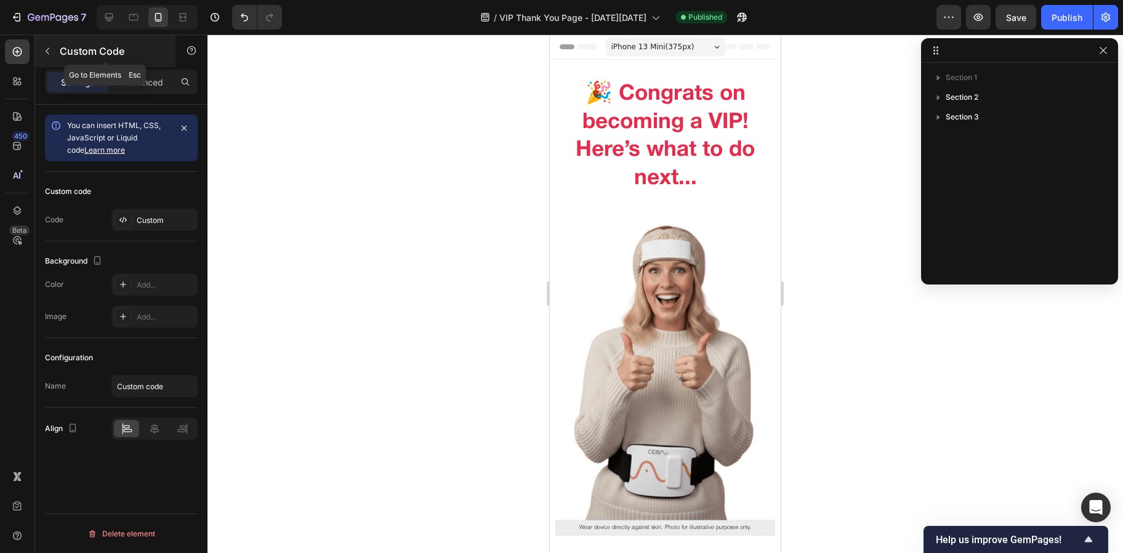
click at [49, 52] on icon "button" at bounding box center [47, 51] width 10 height 10
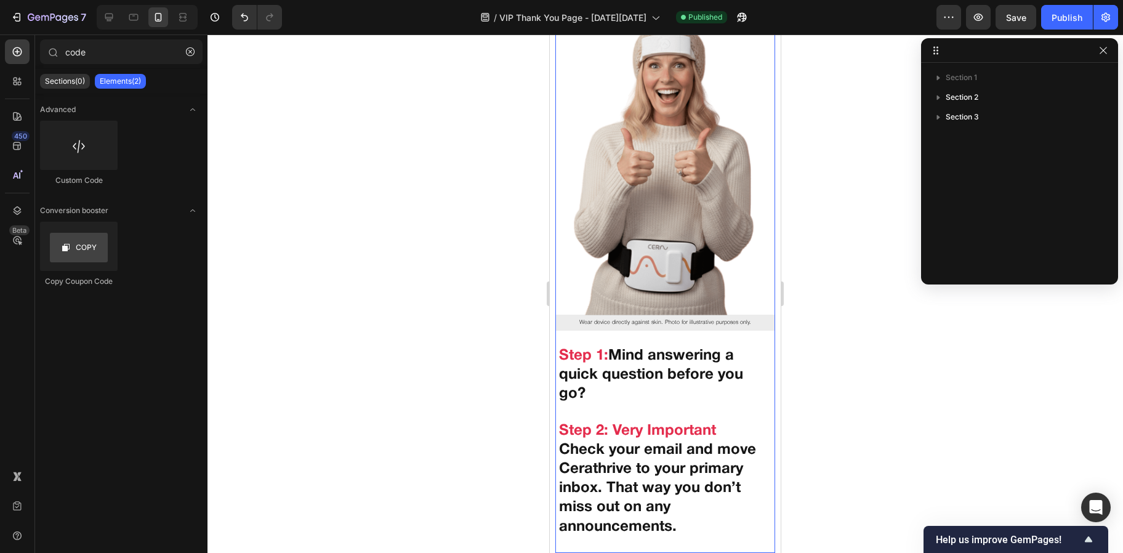
scroll to position [243, 0]
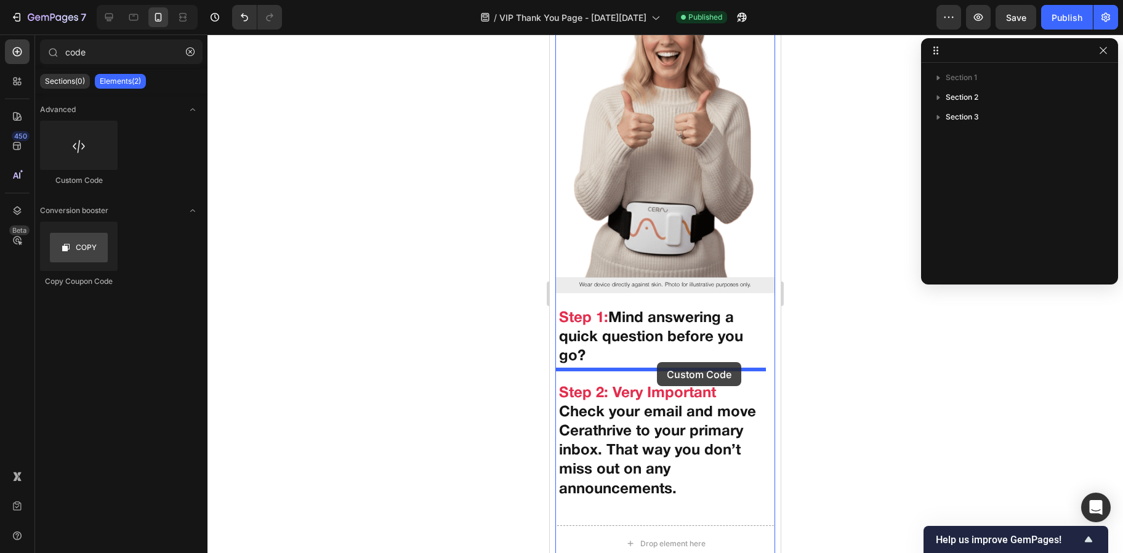
drag, startPoint x: 619, startPoint y: 179, endPoint x: 657, endPoint y: 362, distance: 187.3
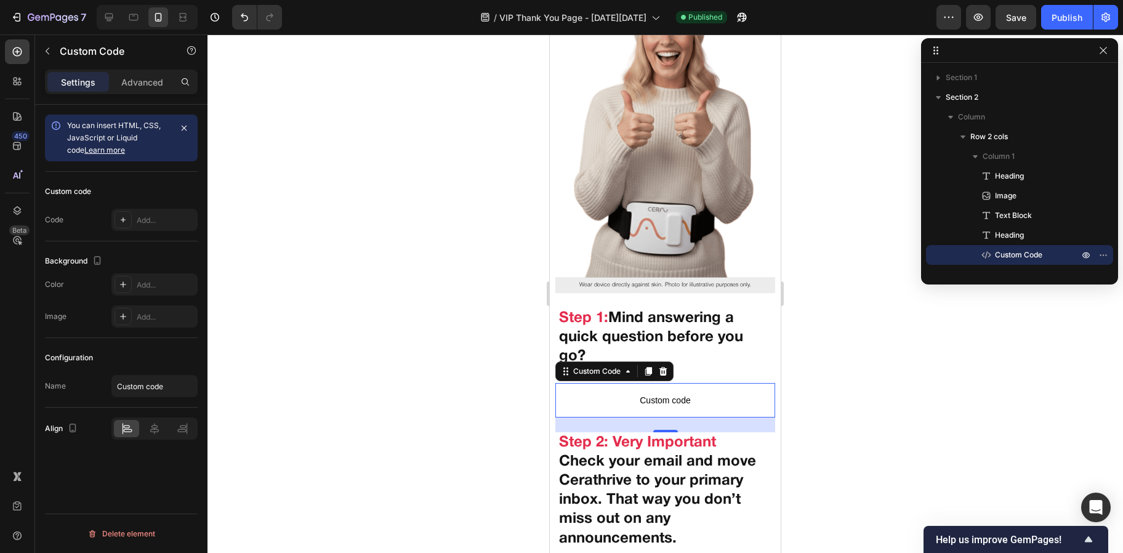
click at [646, 393] on span "Custom code" at bounding box center [664, 400] width 219 height 15
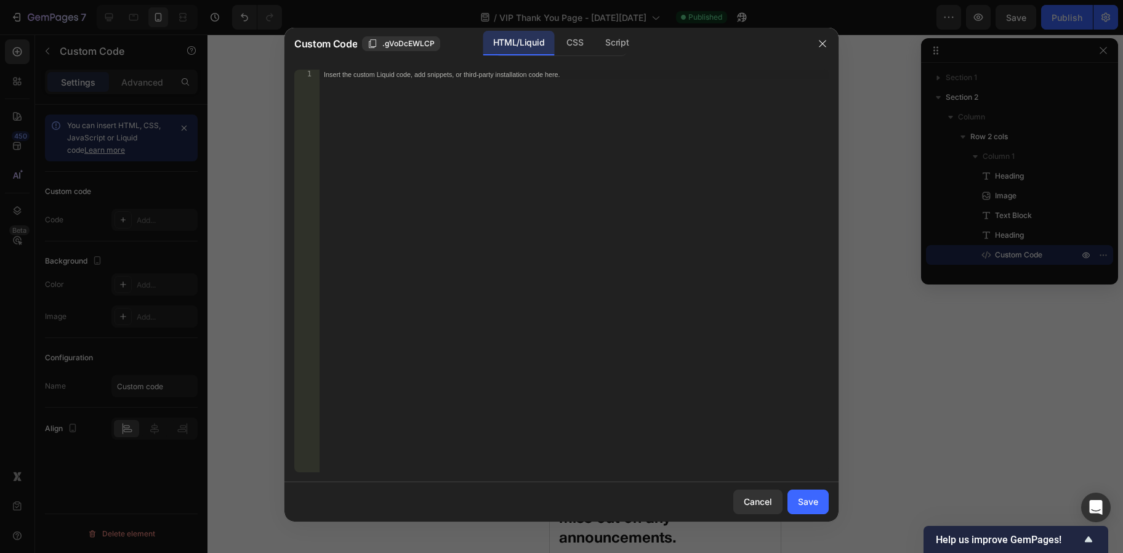
click at [530, 176] on div "Insert the custom Liquid code, add snippets, or third-party installation code h…" at bounding box center [574, 281] width 510 height 422
paste textarea
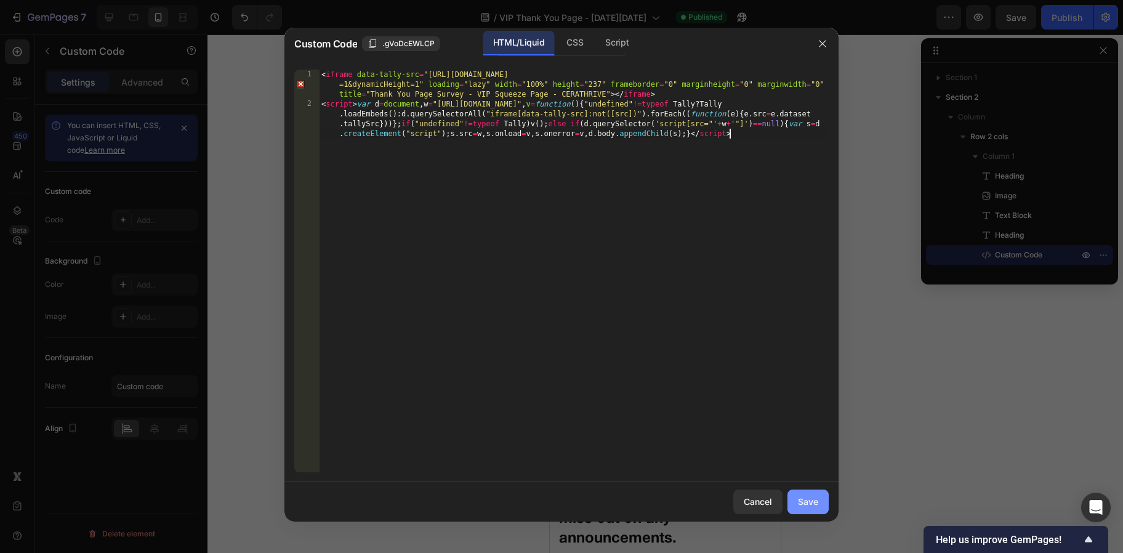
click at [801, 500] on div "Save" at bounding box center [808, 501] width 20 height 13
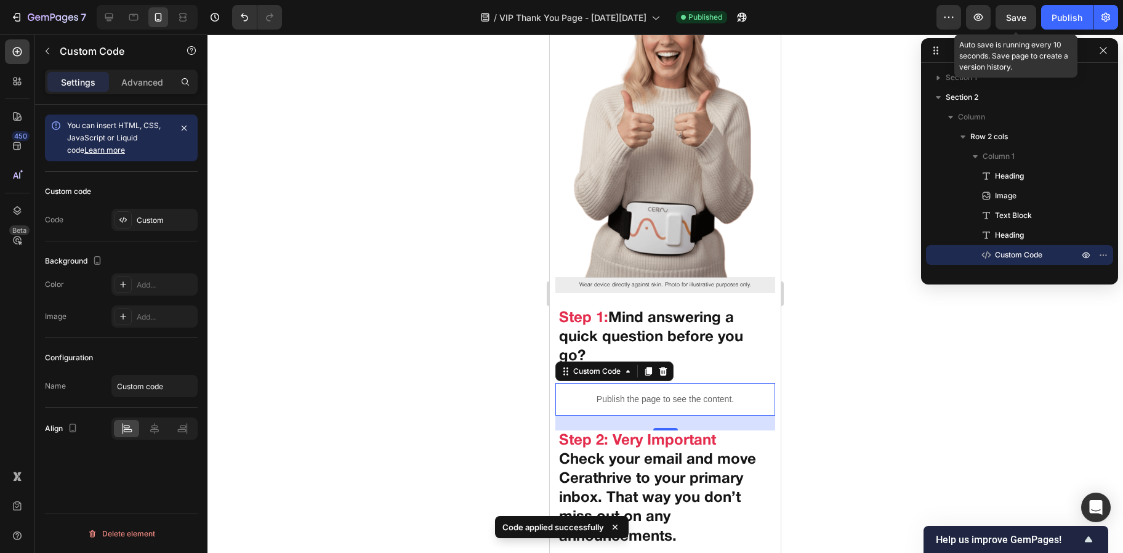
click at [1022, 17] on span "Save" at bounding box center [1016, 17] width 20 height 10
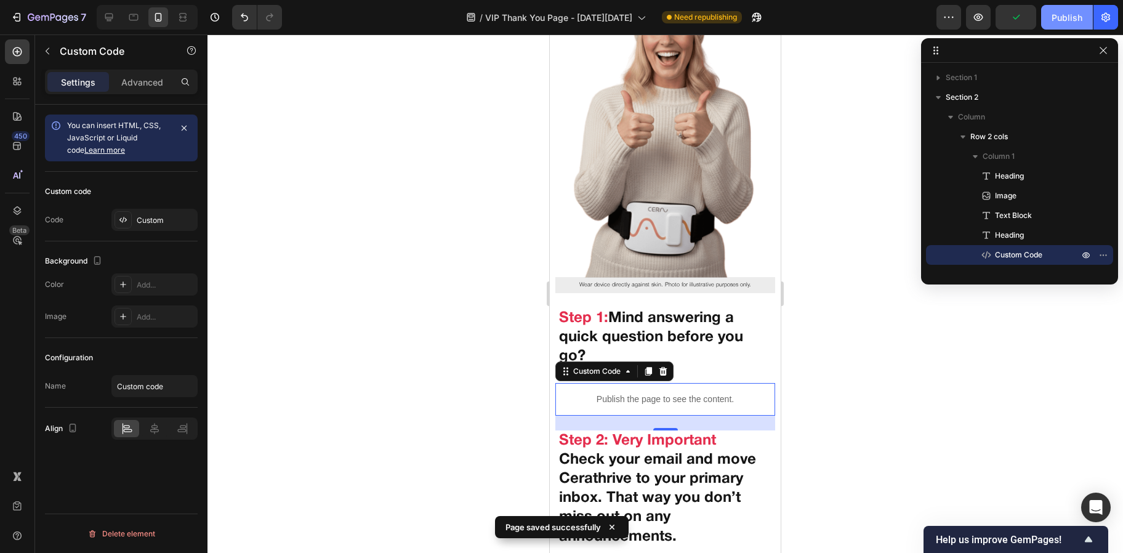
click at [1052, 14] on div "Publish" at bounding box center [1067, 17] width 31 height 13
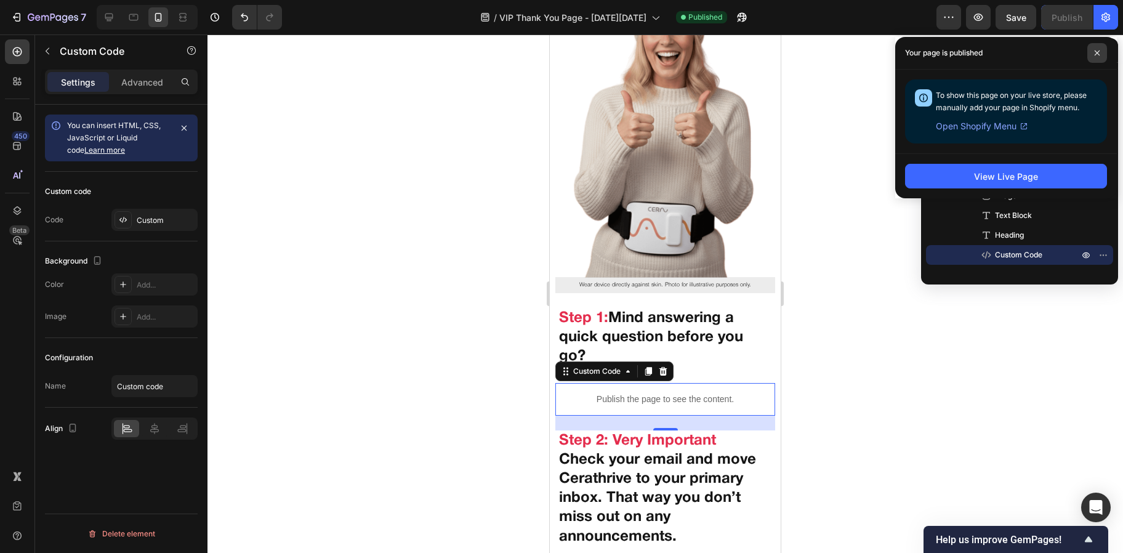
click at [1095, 51] on icon at bounding box center [1097, 53] width 6 height 6
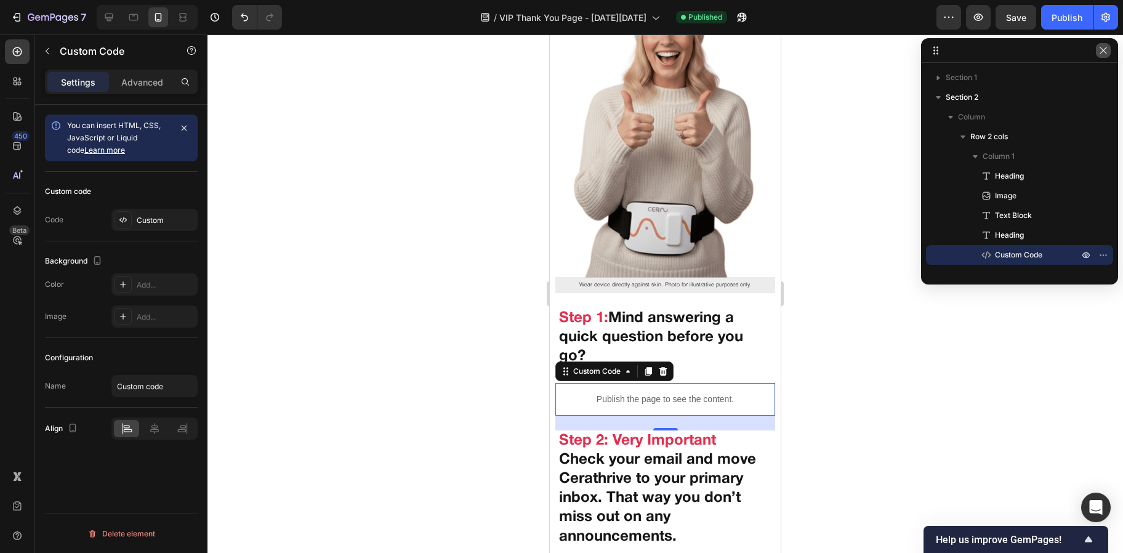
click at [1099, 51] on icon "button" at bounding box center [1103, 51] width 10 height 10
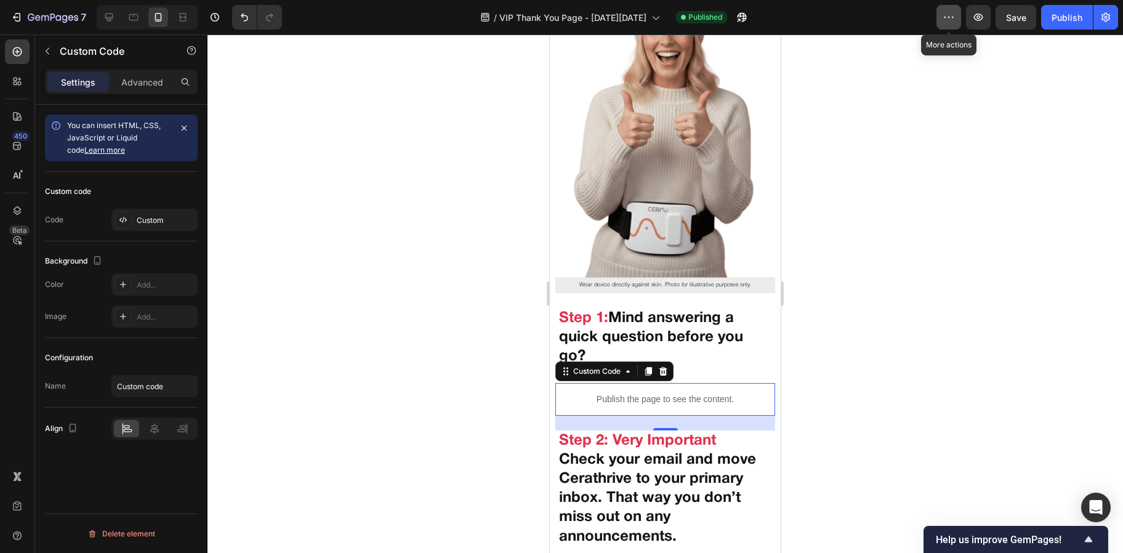
click at [951, 22] on icon "button" at bounding box center [949, 17] width 12 height 12
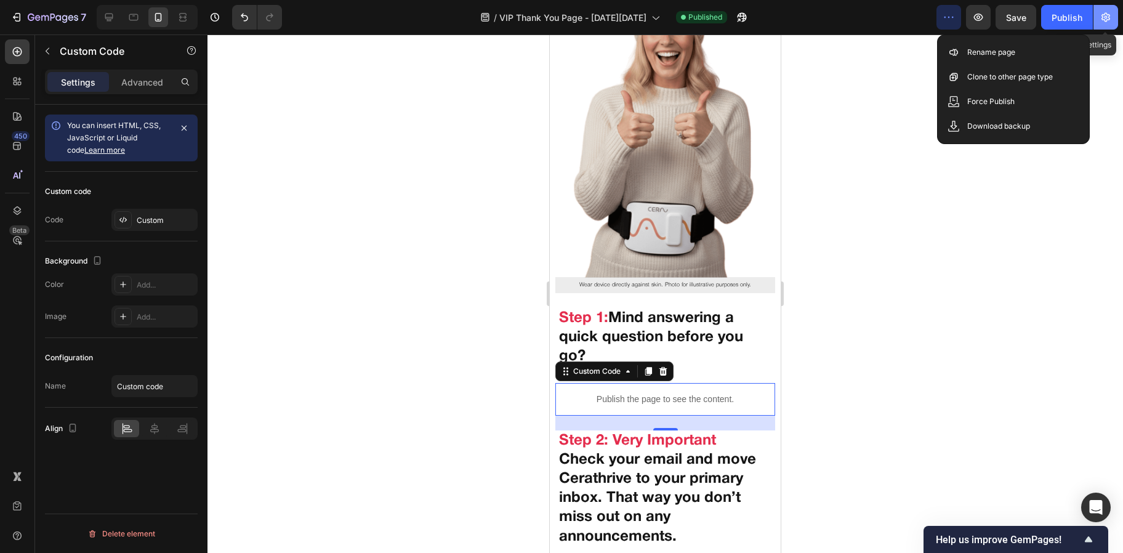
click at [1114, 18] on button "button" at bounding box center [1105, 17] width 25 height 25
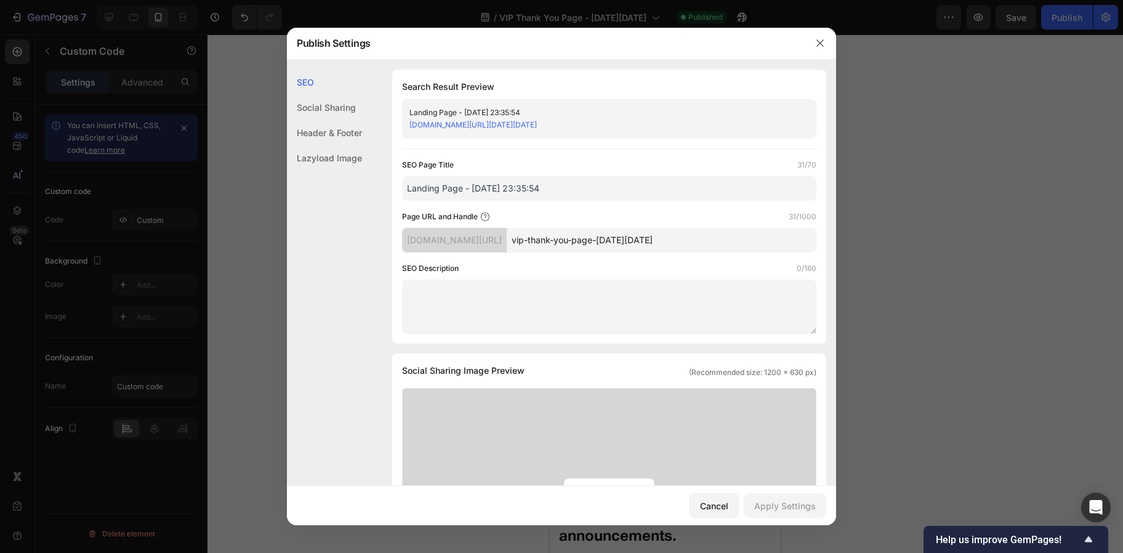
click at [537, 127] on link "cerathrive.myshopify.com/pages/vip-thank-you-page-black-friday" at bounding box center [472, 124] width 127 height 9
click at [816, 42] on icon "button" at bounding box center [820, 43] width 10 height 10
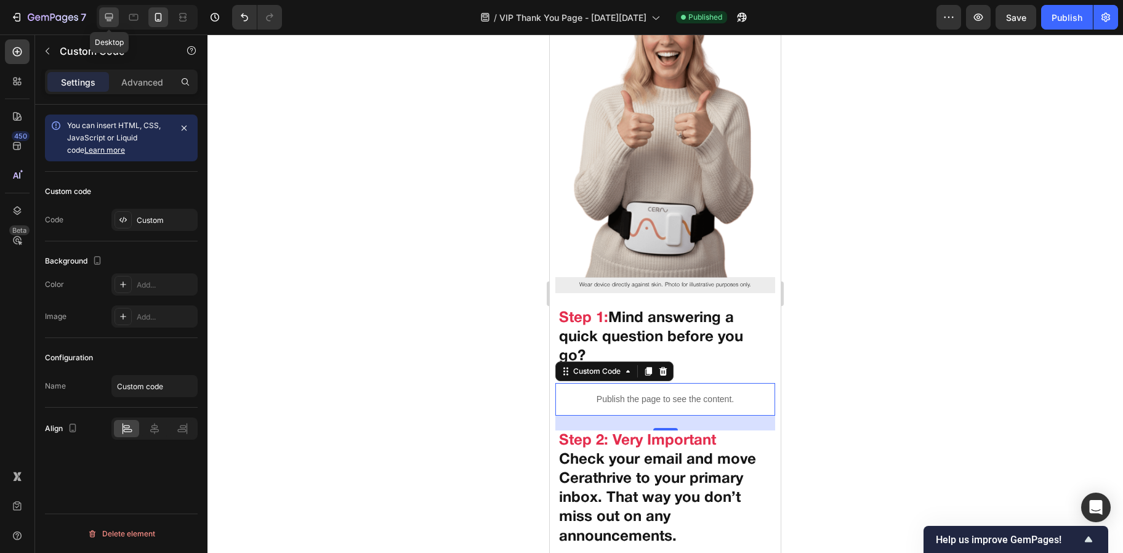
click at [114, 17] on icon at bounding box center [109, 17] width 12 height 12
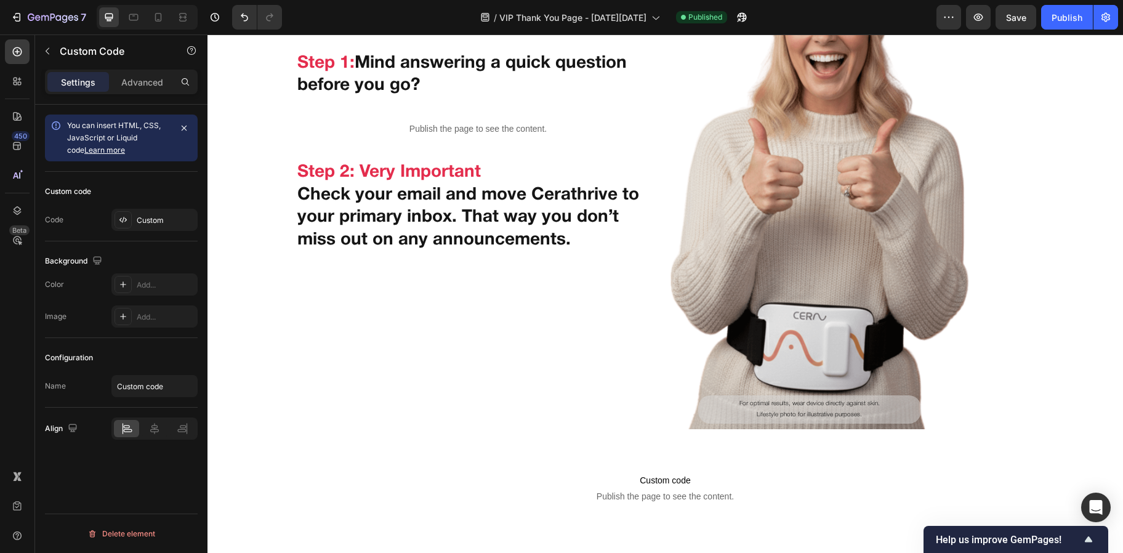
scroll to position [156, 0]
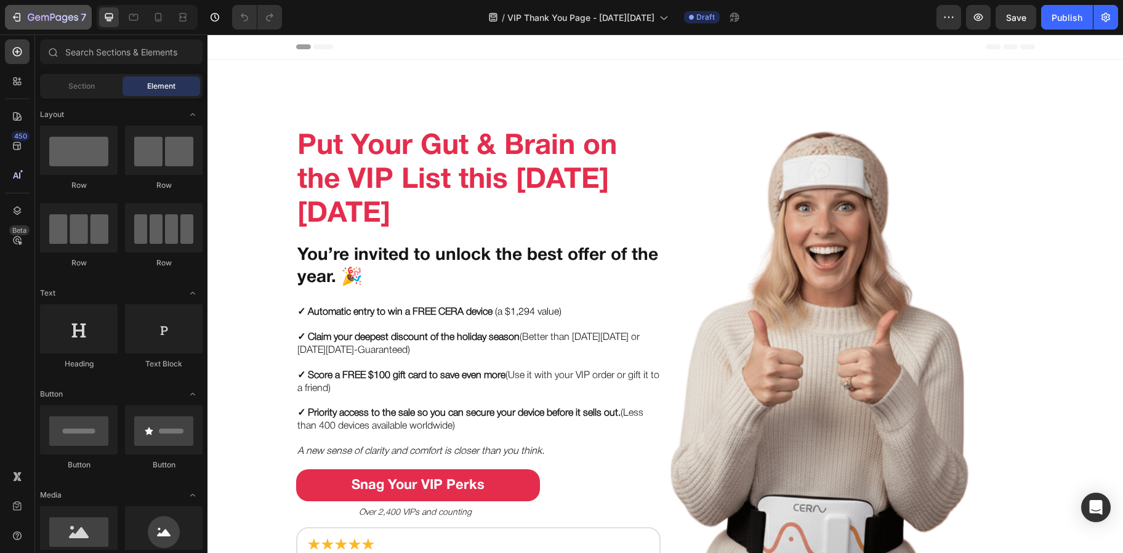
click at [57, 20] on icon "button" at bounding box center [53, 18] width 50 height 10
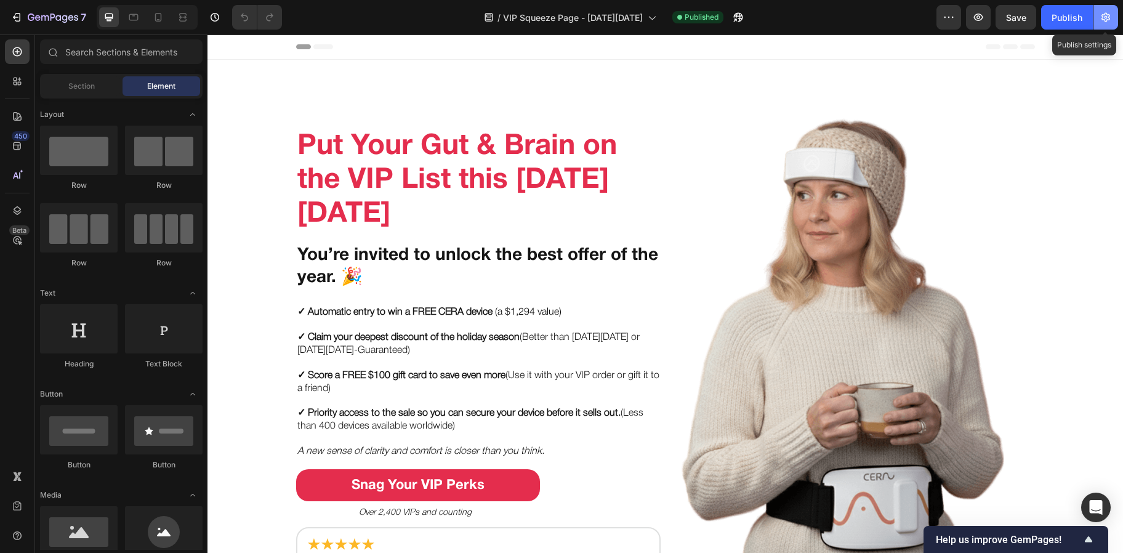
click at [1106, 17] on icon "button" at bounding box center [1105, 17] width 3 height 3
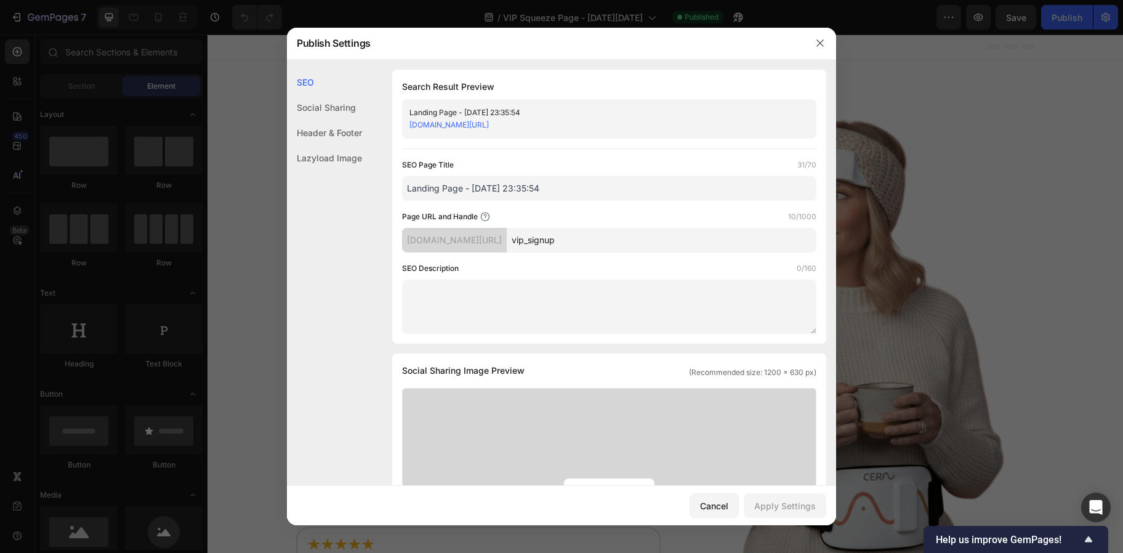
click at [489, 122] on link "[DOMAIN_NAME][URL]" at bounding box center [448, 124] width 79 height 9
click at [816, 41] on icon "button" at bounding box center [820, 43] width 10 height 10
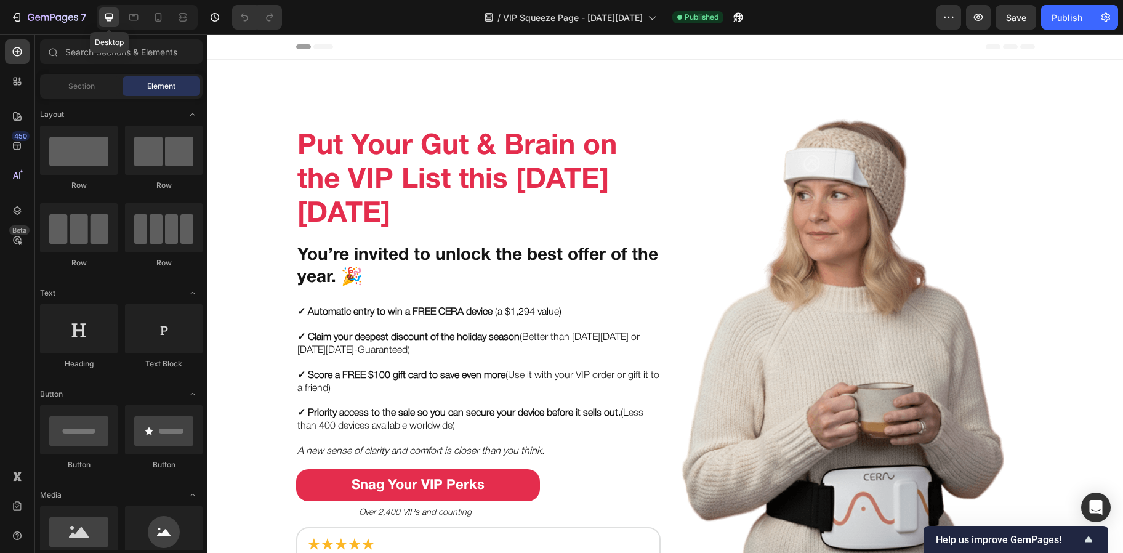
click at [102, 25] on div at bounding box center [109, 17] width 20 height 20
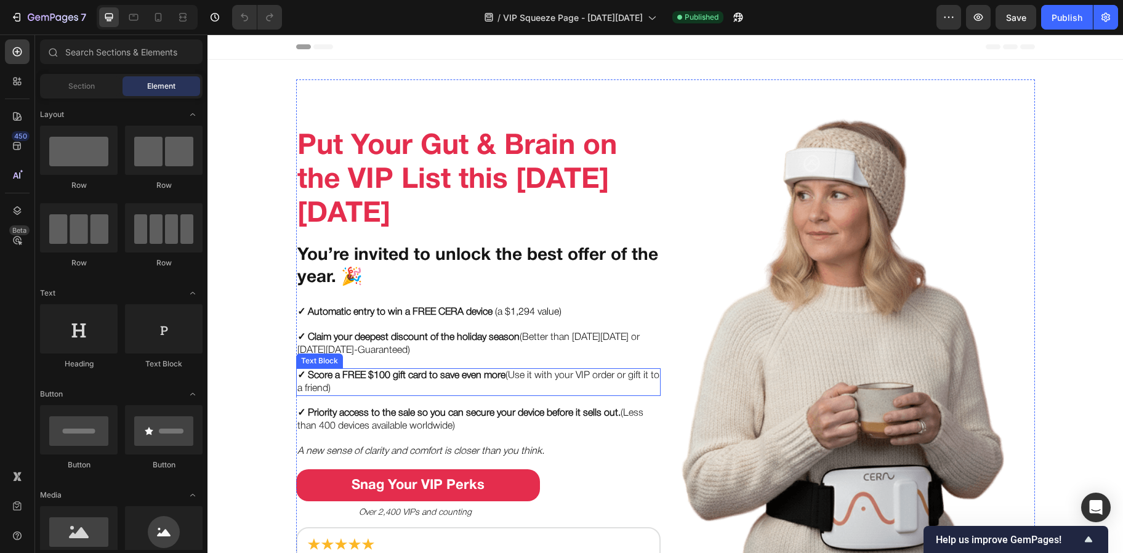
click at [508, 373] on p "✓ Score a FREE $100 gift card to save even more (Use it with your VIP order or …" at bounding box center [478, 382] width 362 height 26
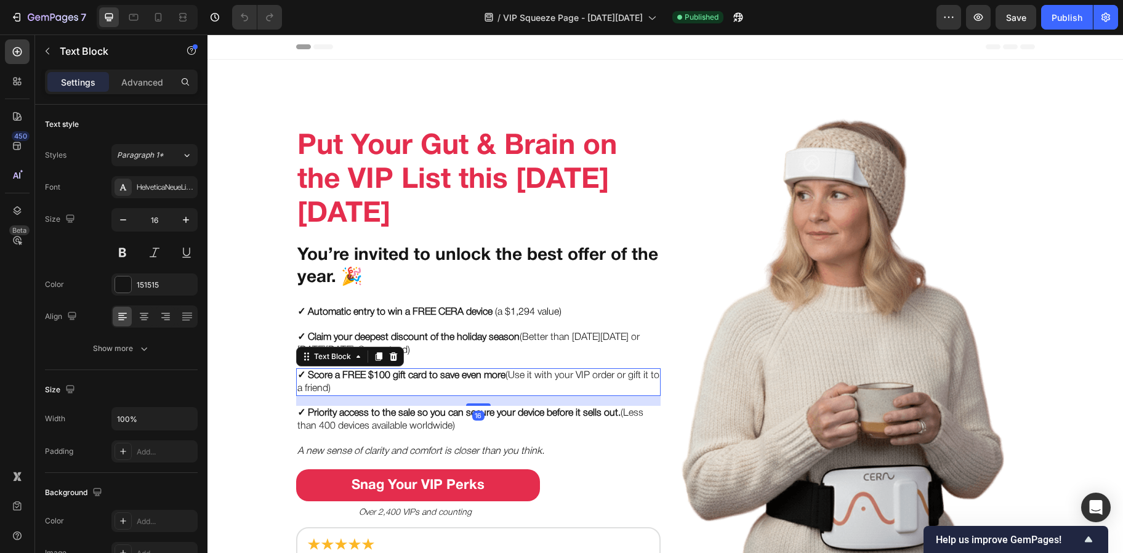
click at [514, 376] on p "✓ Score a FREE $100 gift card to save even more (Use it with your VIP order or …" at bounding box center [478, 382] width 362 height 26
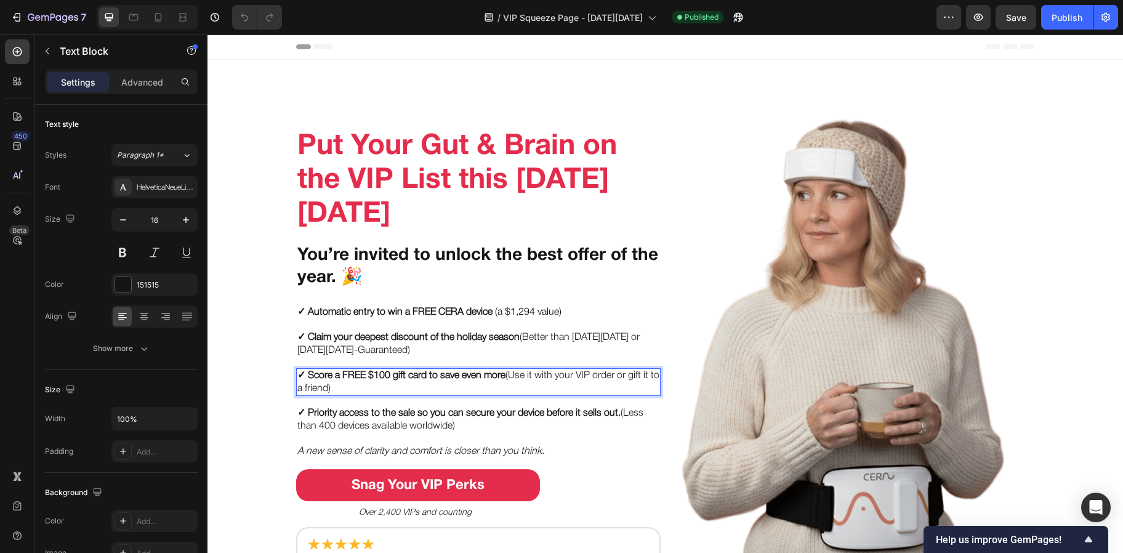
click at [336, 386] on p "✓ Score a FREE $100 gift card to save even more (Use it with your VIP order or …" at bounding box center [478, 382] width 362 height 26
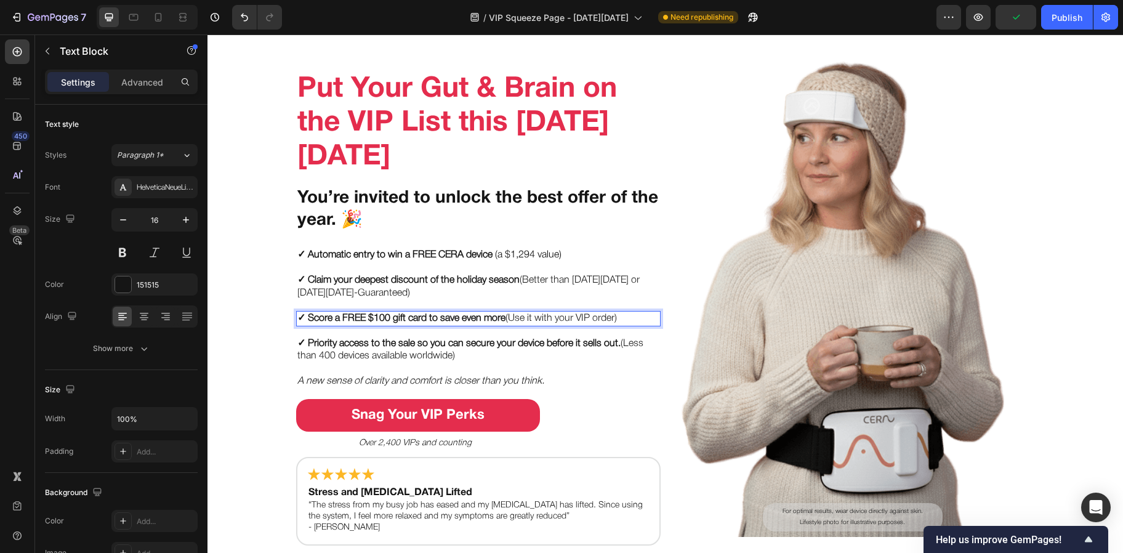
scroll to position [58, 0]
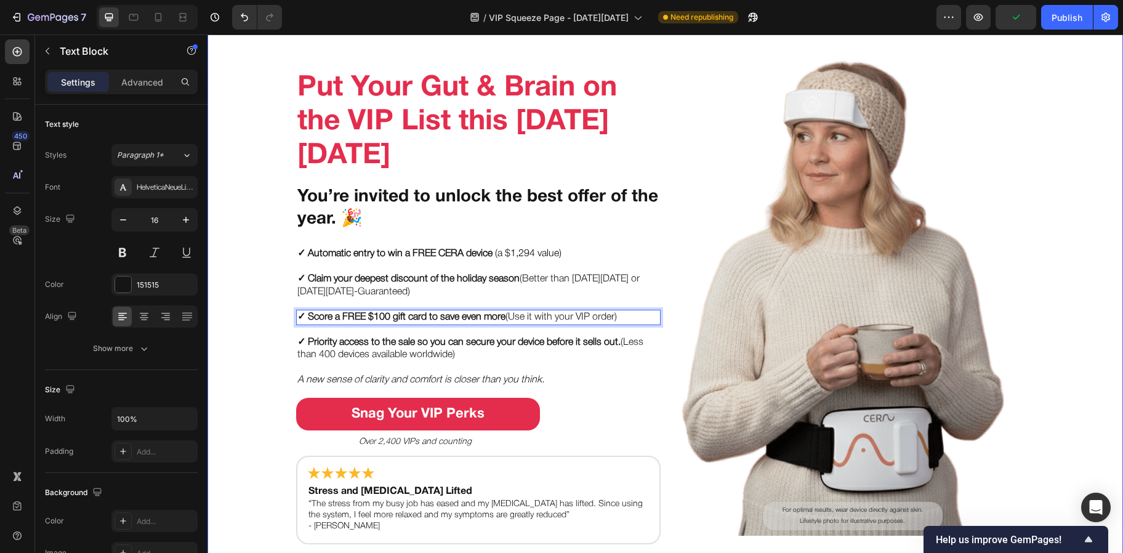
click at [249, 321] on div "Put Your Gut & Brain on the VIP List this [DATE][DATE] Heading You’re invited t…" at bounding box center [664, 282] width 915 height 523
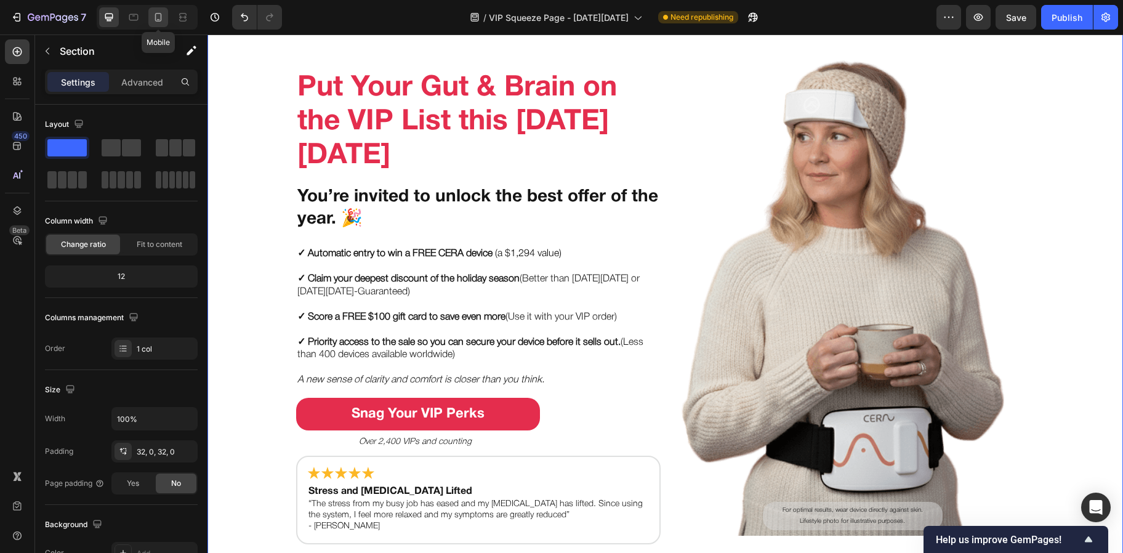
click at [150, 20] on div at bounding box center [158, 17] width 20 height 20
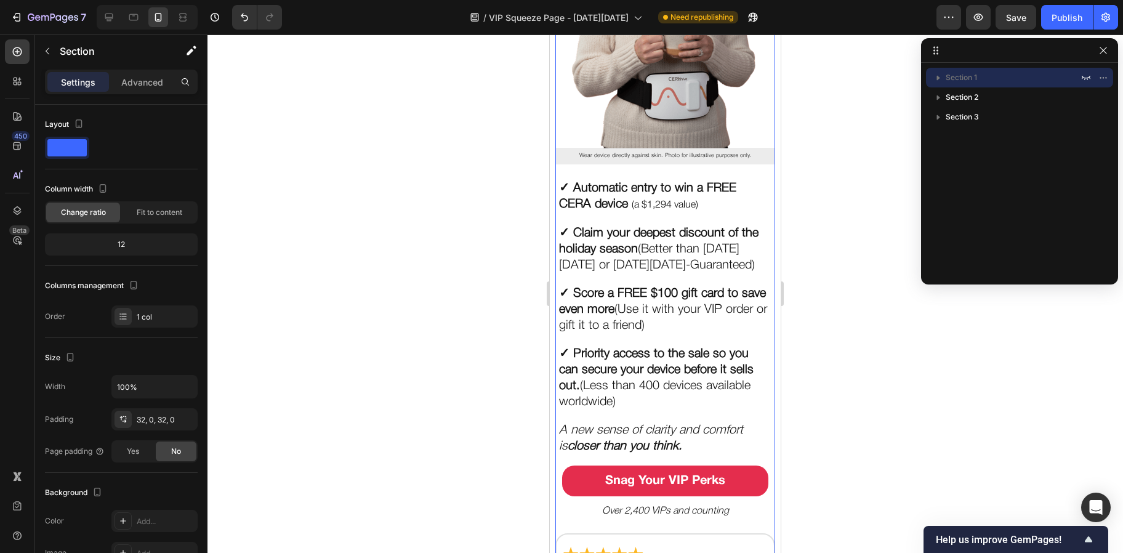
scroll to position [401, 0]
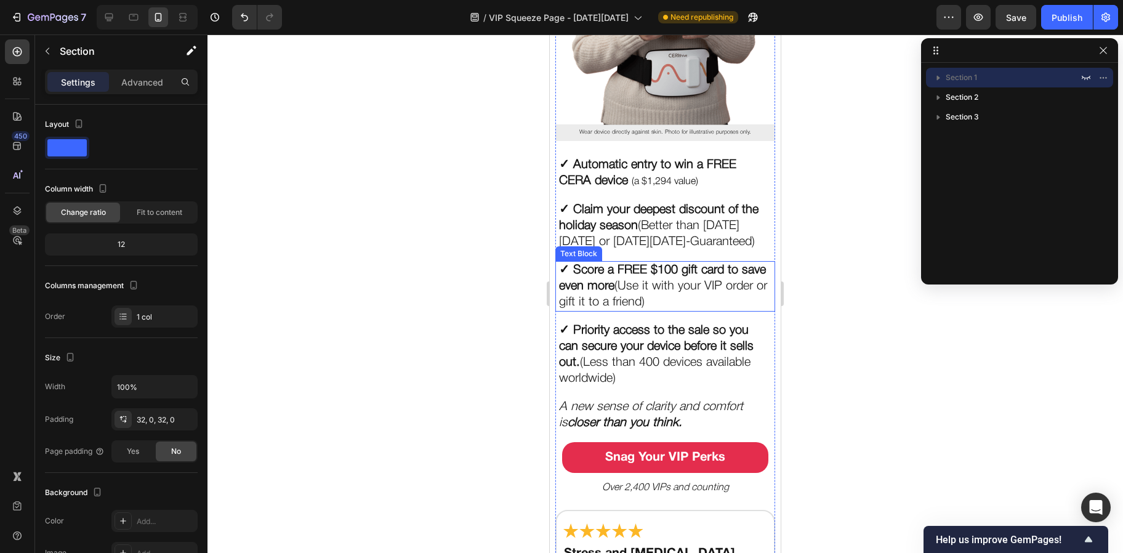
click at [641, 294] on p "✓ Score a FREE $100 gift card to save even more (Use it with your VIP order or …" at bounding box center [665, 286] width 212 height 48
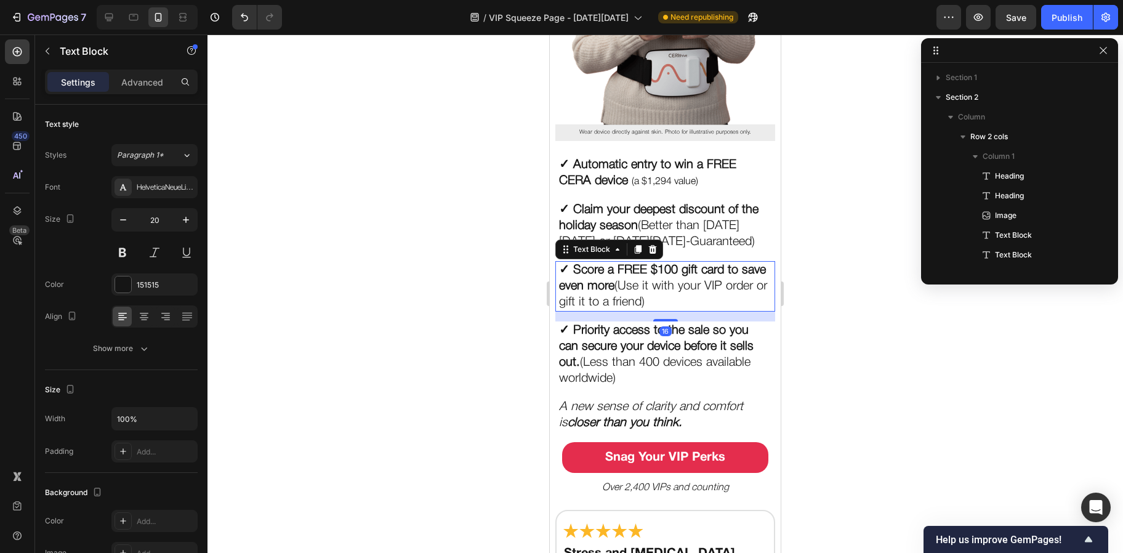
scroll to position [135, 0]
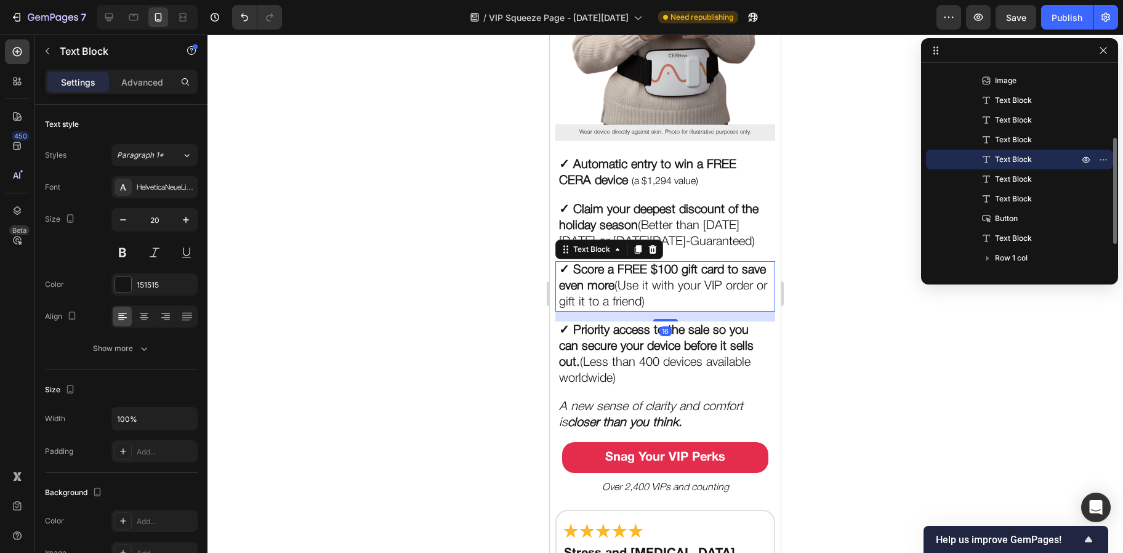
click at [685, 310] on p "✓ Score a FREE $100 gift card to save even more (Use it with your VIP order or …" at bounding box center [665, 286] width 212 height 48
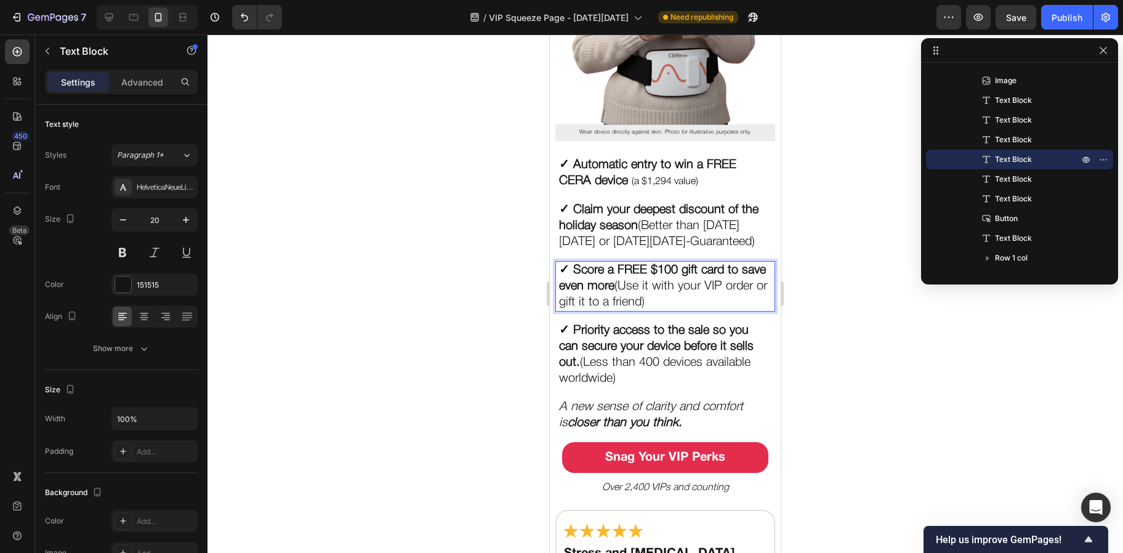
click at [684, 310] on p "✓ Score a FREE $100 gift card to save even more (Use it with your VIP order or …" at bounding box center [665, 286] width 212 height 48
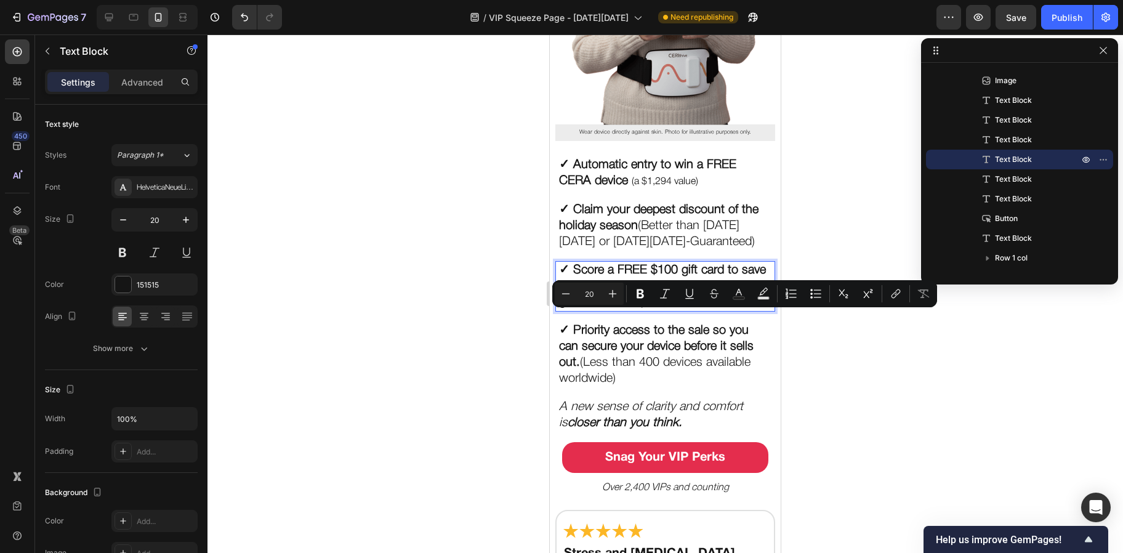
click at [685, 310] on p "✓ Score a FREE $100 gift card to save even more (Use it with your VIP order or …" at bounding box center [665, 286] width 212 height 48
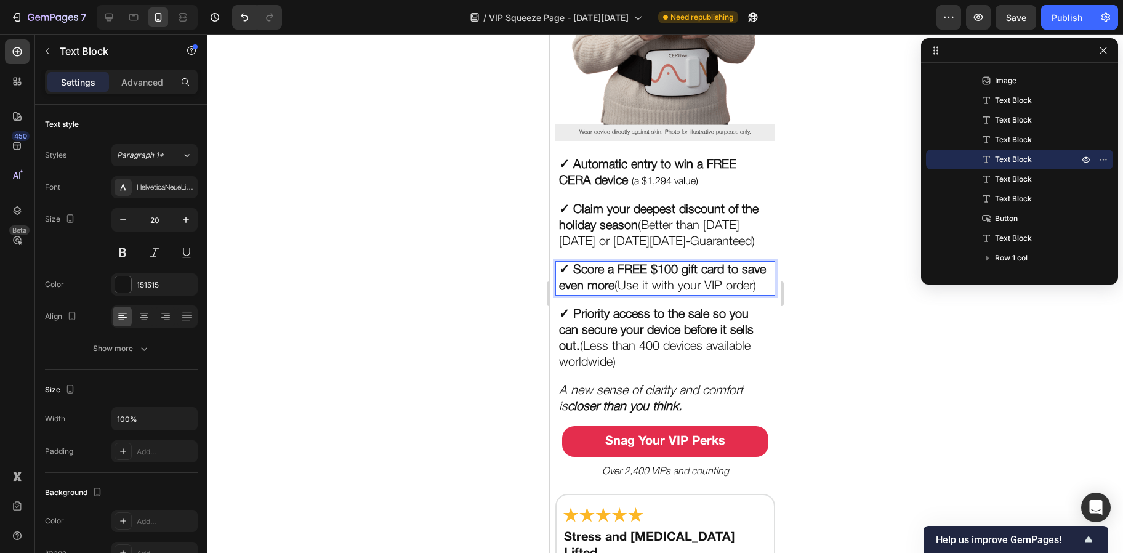
click at [470, 315] on div at bounding box center [664, 293] width 915 height 518
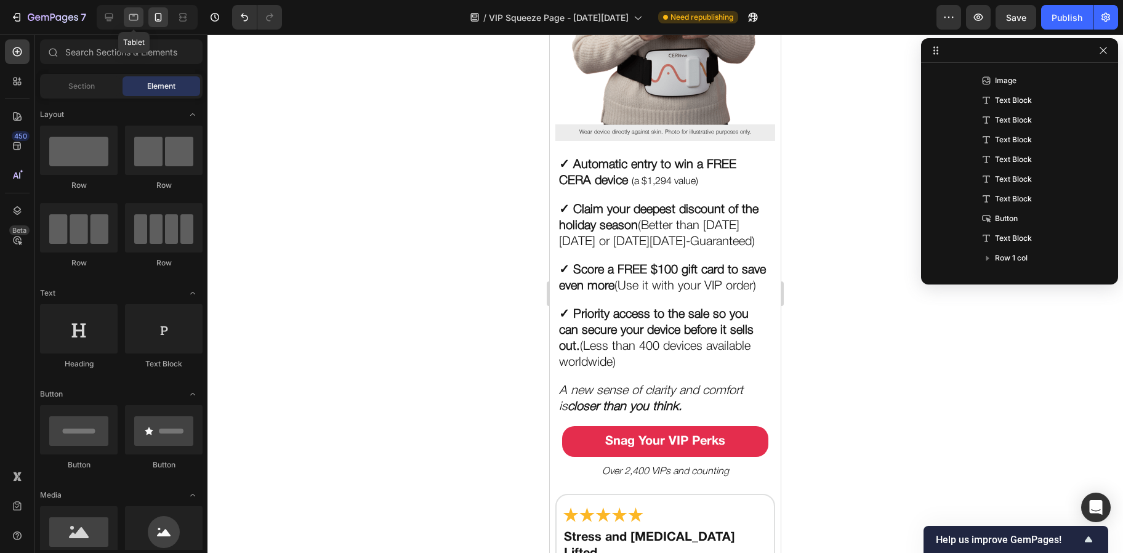
click at [140, 22] on div at bounding box center [134, 17] width 20 height 20
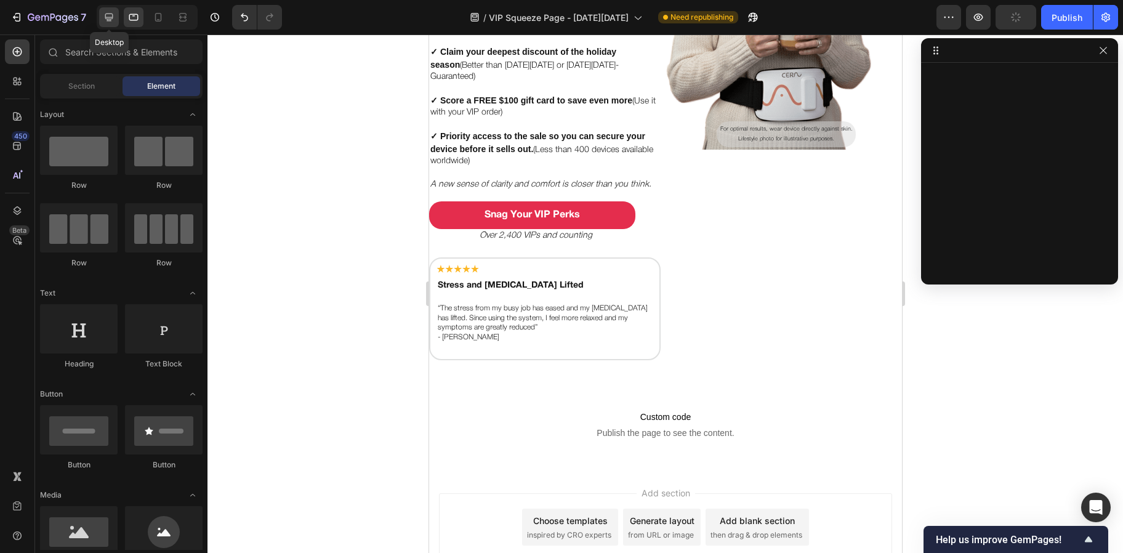
click at [116, 12] on div at bounding box center [109, 17] width 20 height 20
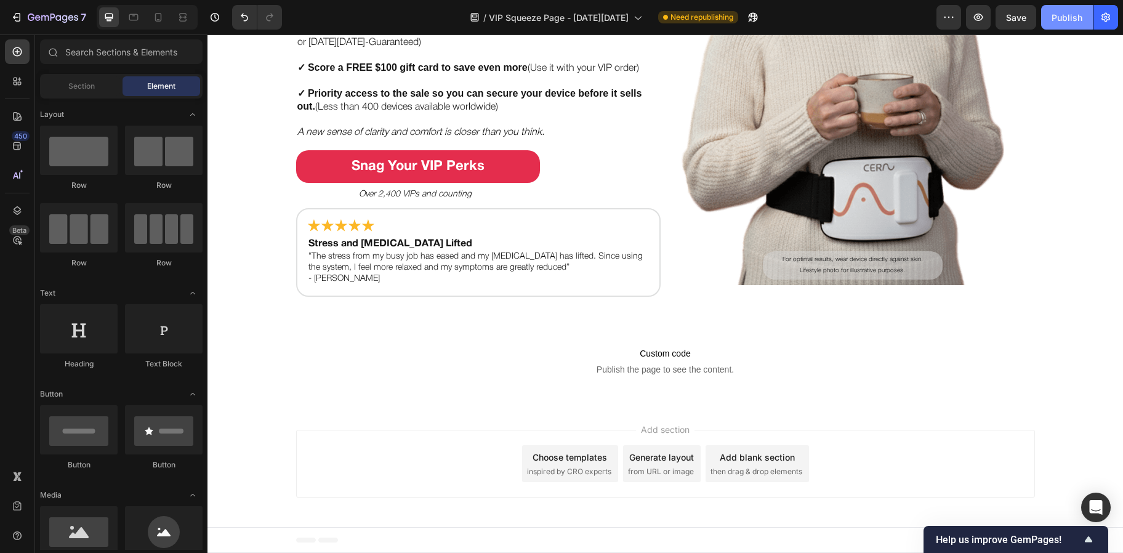
click at [1063, 18] on div "Publish" at bounding box center [1067, 17] width 31 height 13
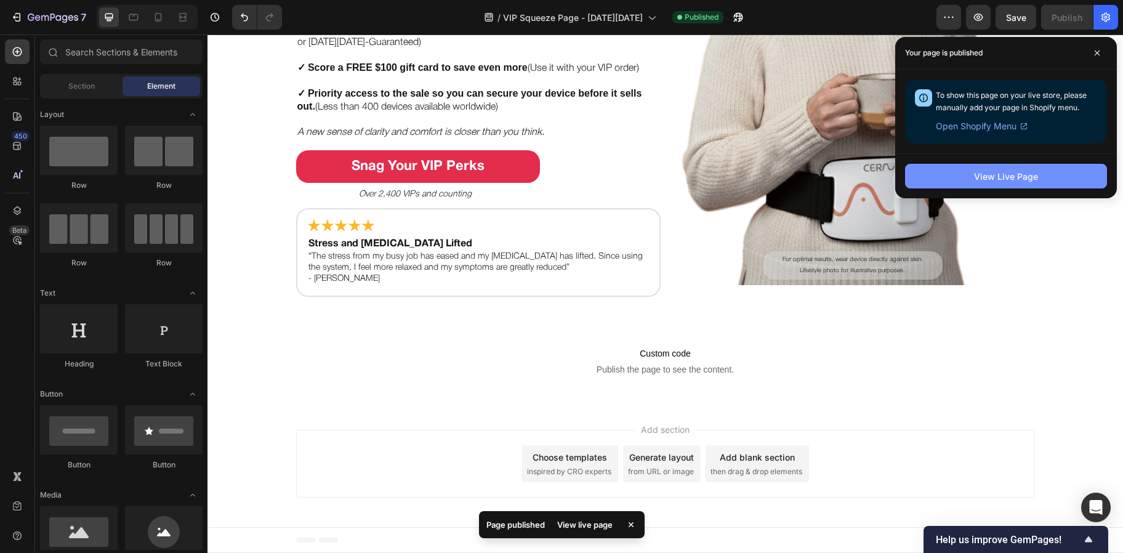
click at [1021, 175] on div "View Live Page" at bounding box center [1006, 176] width 64 height 13
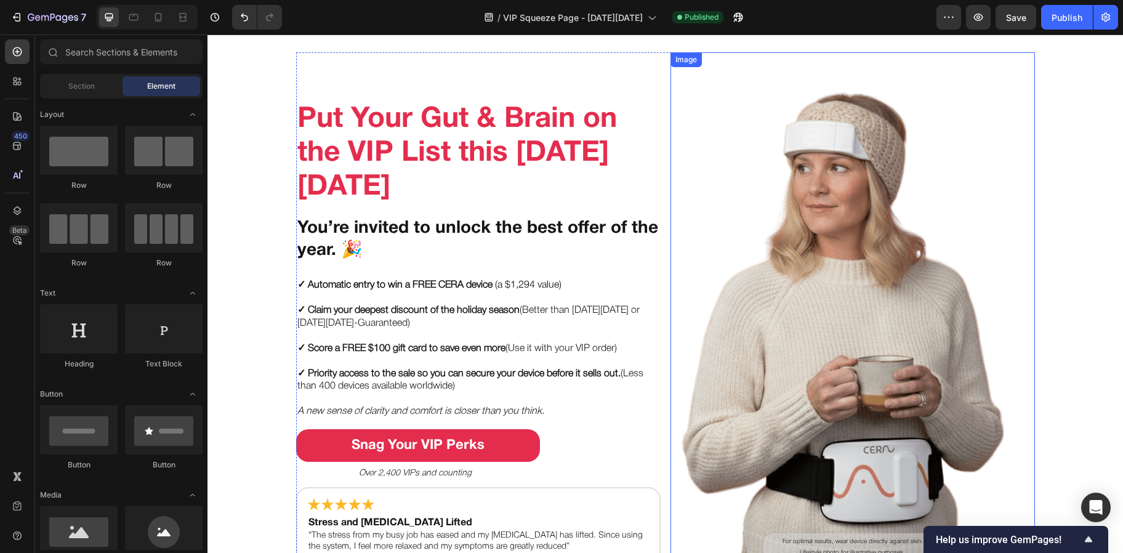
scroll to position [0, 0]
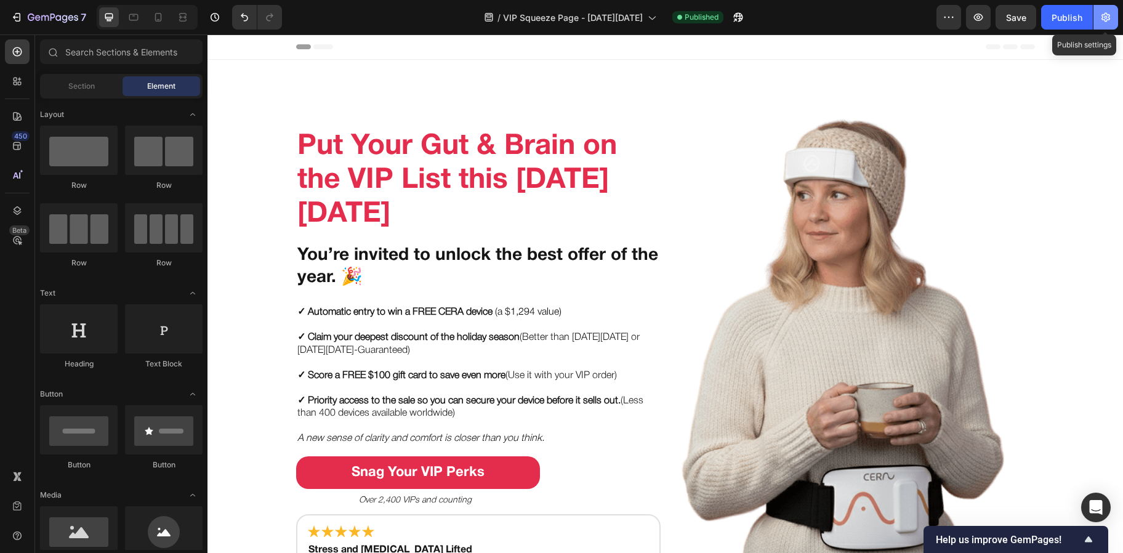
click at [1100, 16] on icon "button" at bounding box center [1106, 17] width 12 height 12
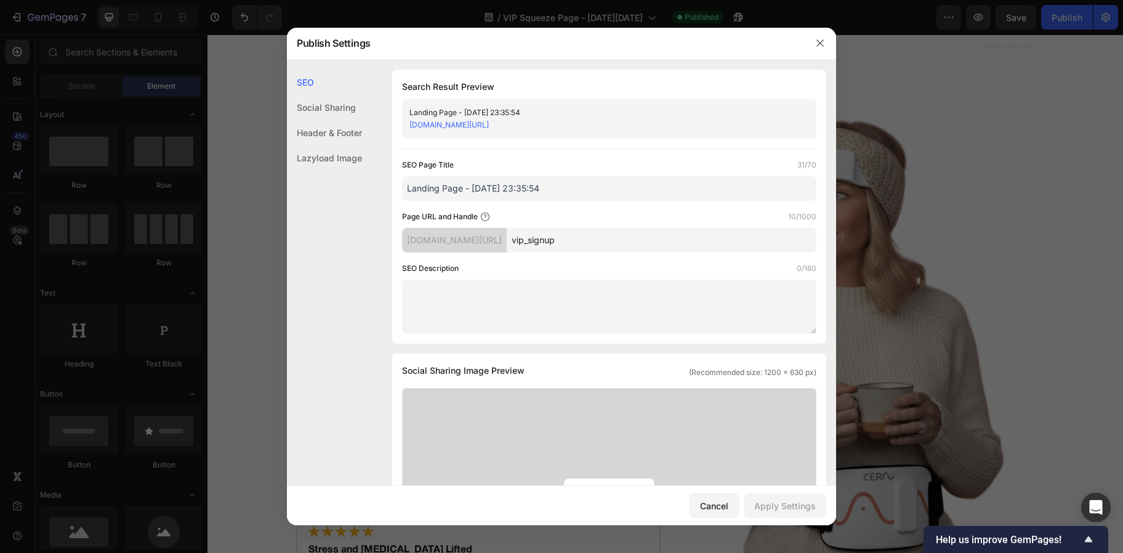
click at [489, 124] on link "[DOMAIN_NAME][URL]" at bounding box center [448, 124] width 79 height 9
